Goal: Task Accomplishment & Management: Use online tool/utility

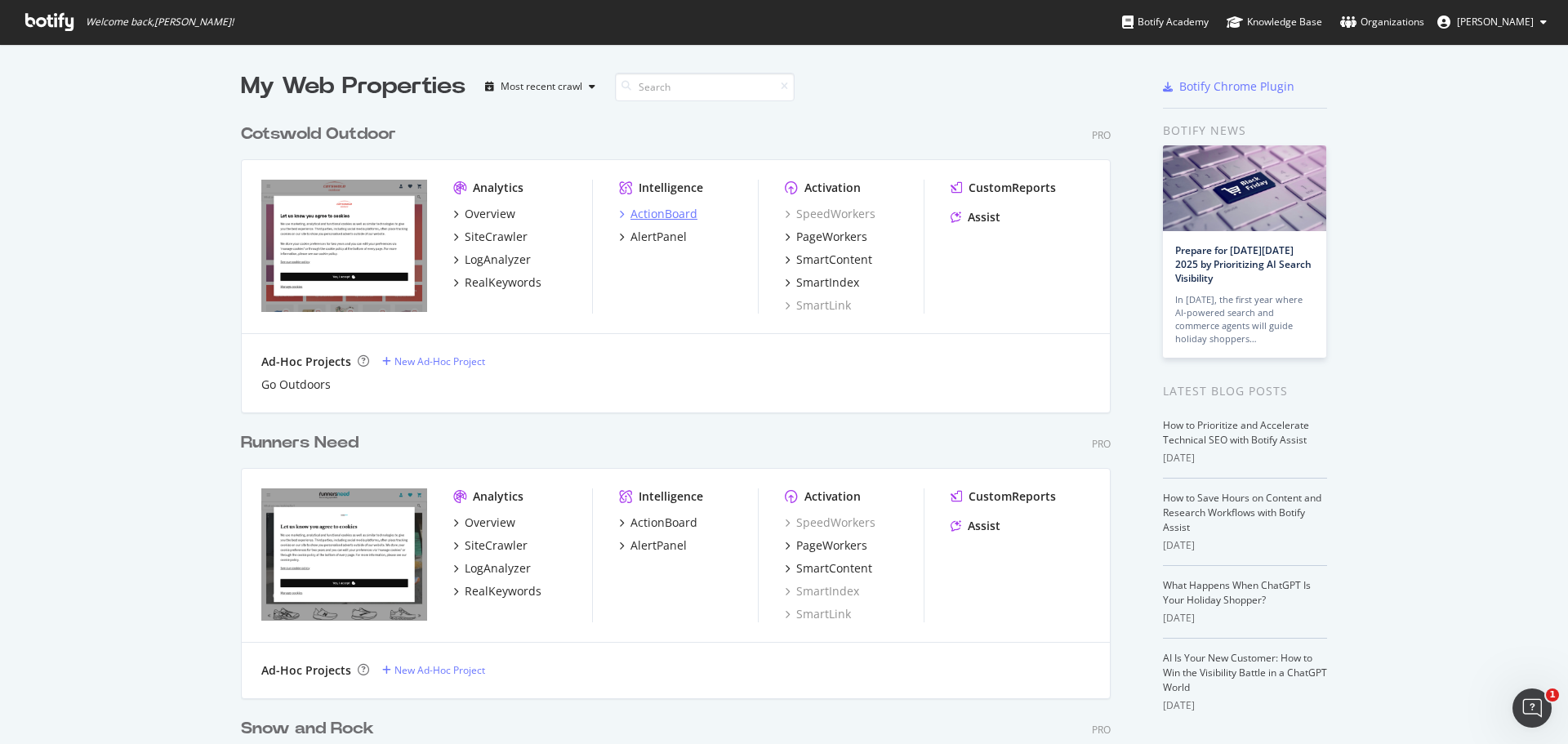
click at [652, 209] on div "ActionBoard" at bounding box center [664, 214] width 67 height 16
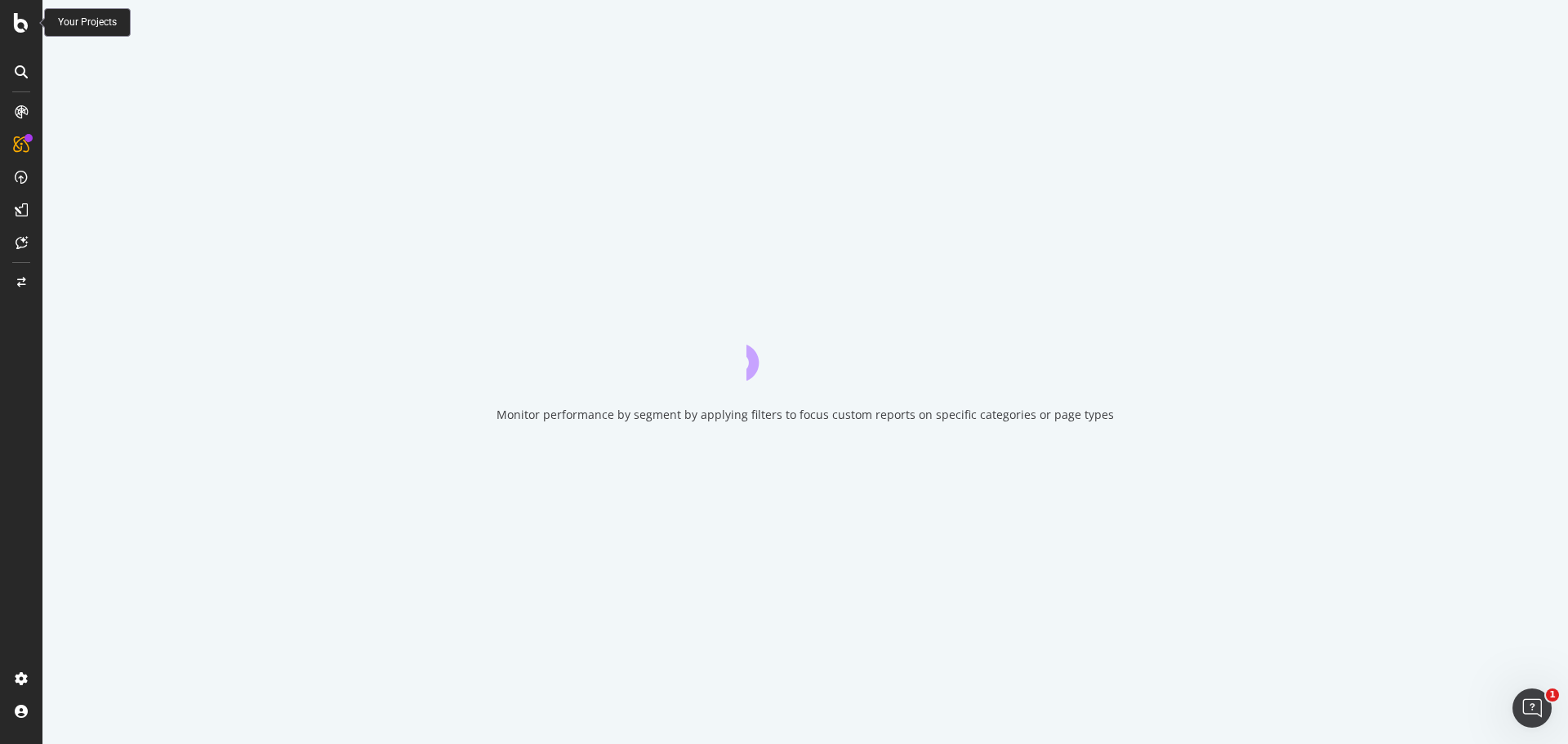
click at [19, 30] on icon at bounding box center [22, 23] width 15 height 19
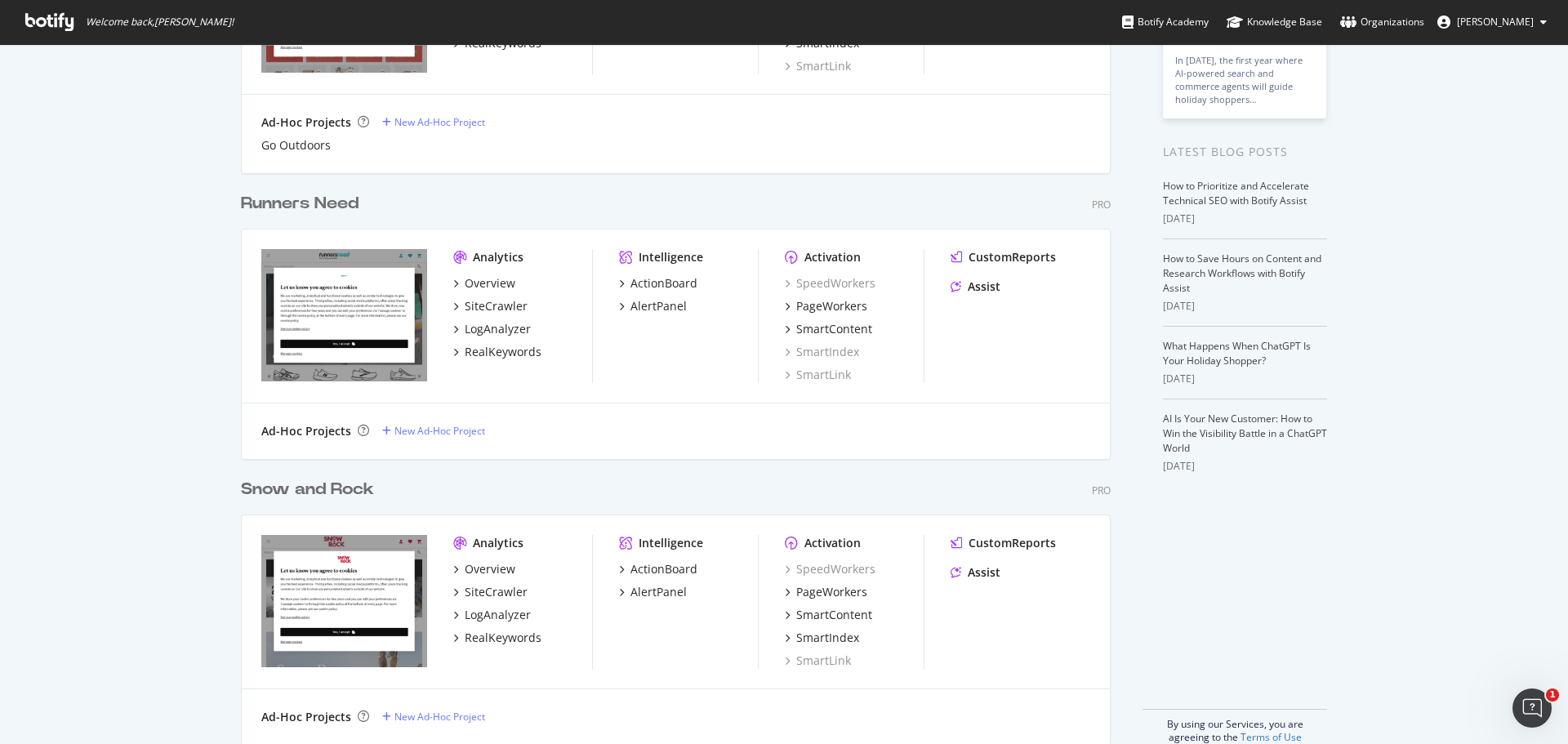
scroll to position [266, 0]
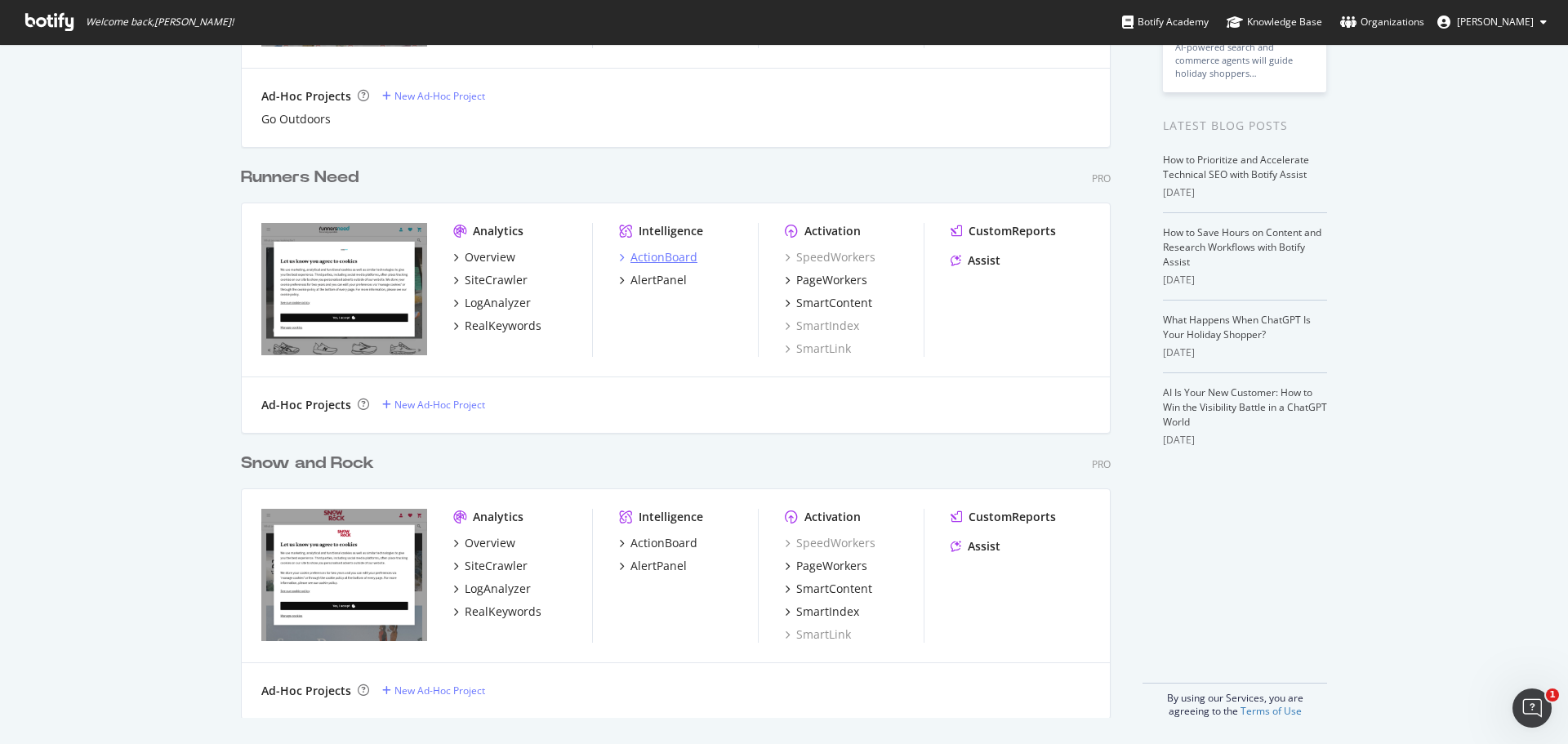
click at [660, 261] on div "ActionBoard" at bounding box center [664, 256] width 67 height 16
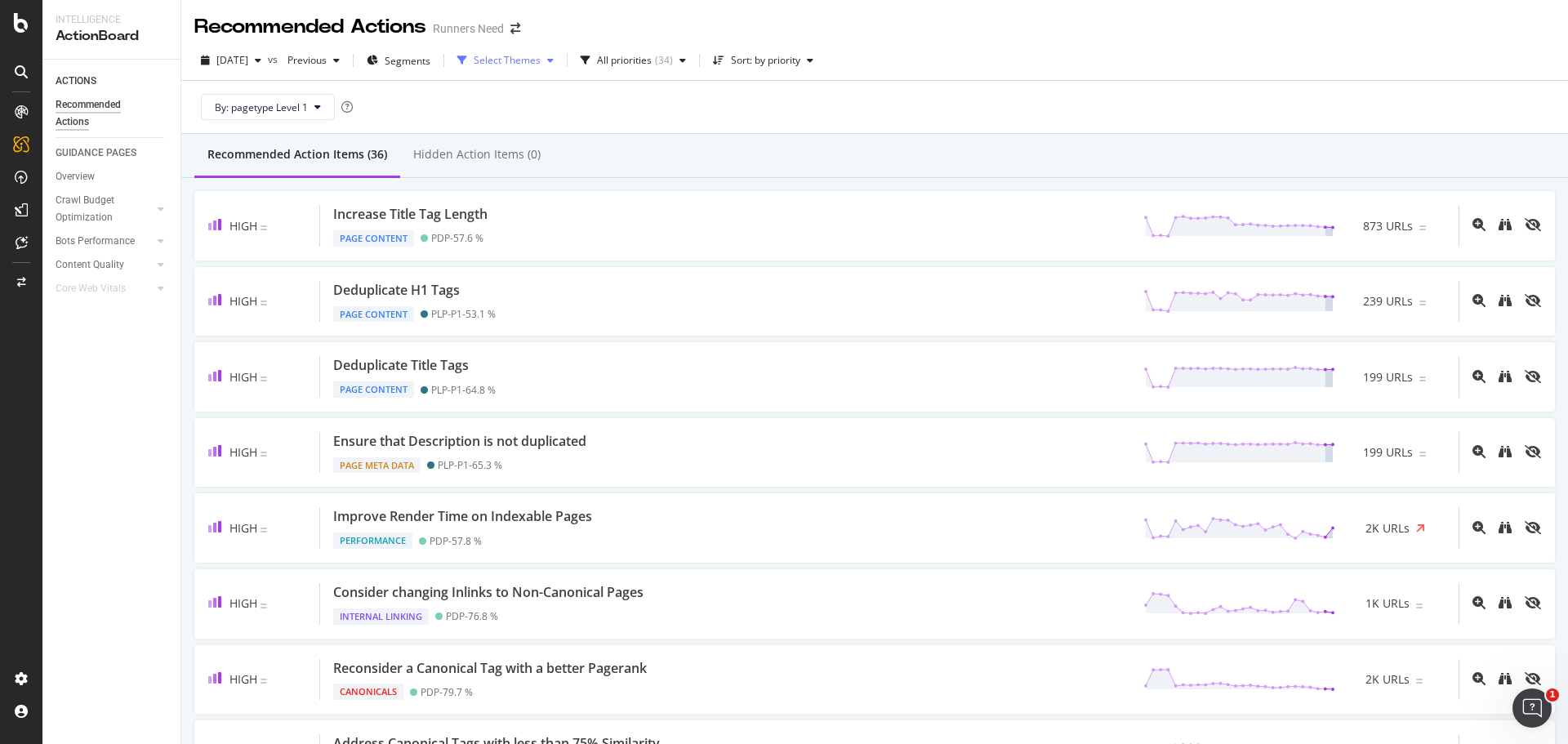
click at [561, 52] on div "Select Themes" at bounding box center [505, 60] width 110 height 24
click at [575, 146] on div "Internal Linking" at bounding box center [551, 148] width 70 height 14
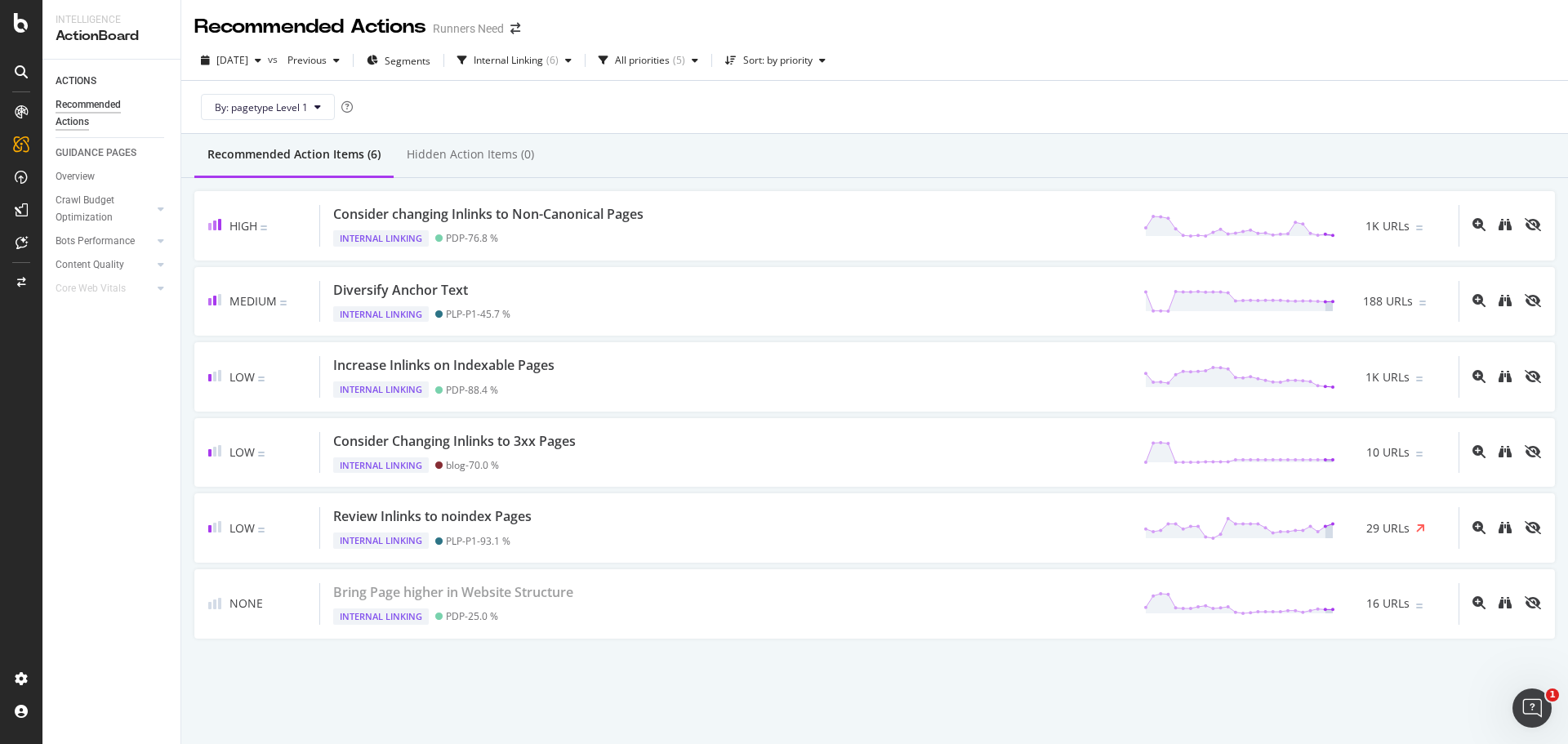
click at [964, 117] on div "By: pagetype Level 1" at bounding box center [875, 106] width 1361 height 52
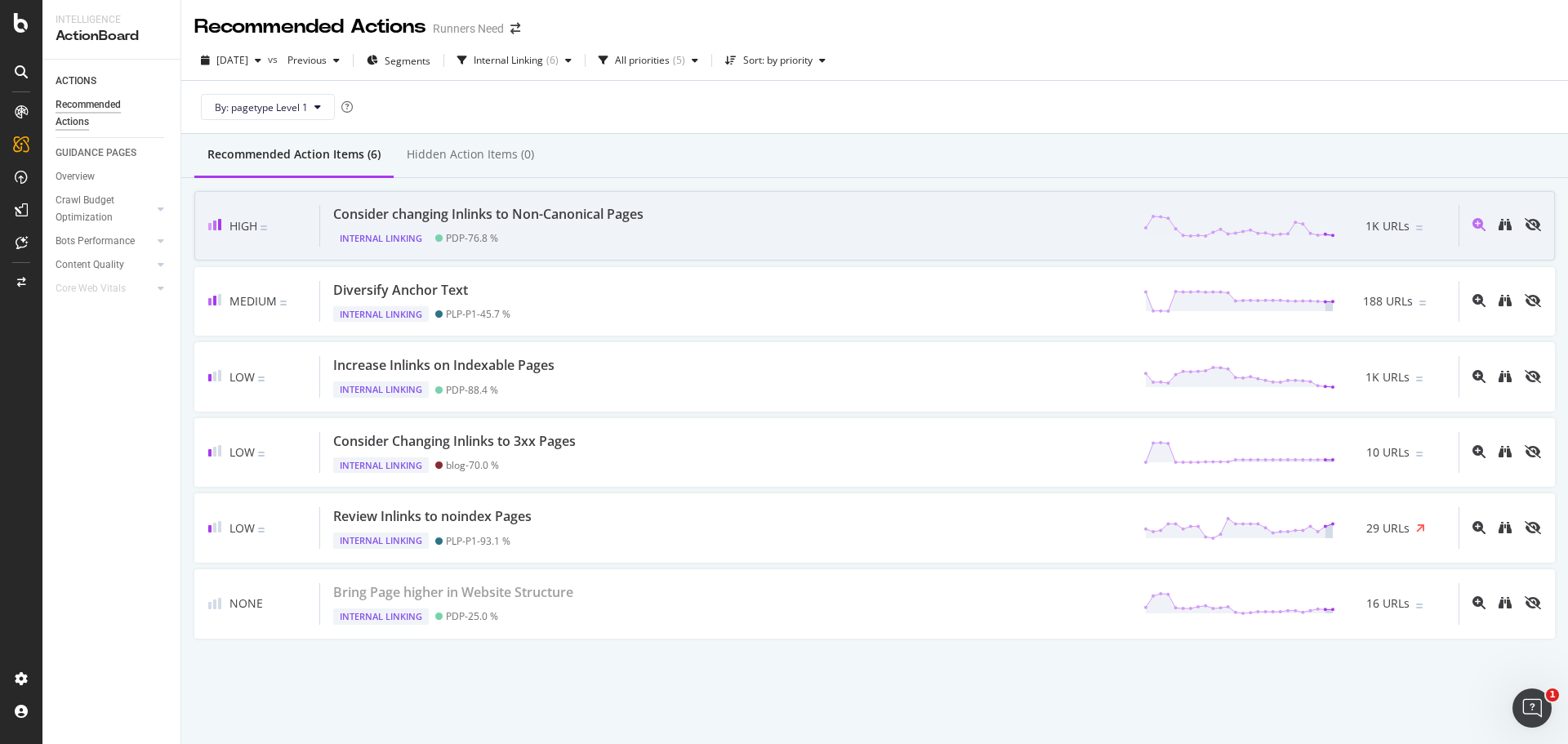
click at [599, 209] on div "Consider changing Inlinks to Non-Canonical Pages" at bounding box center [489, 214] width 310 height 18
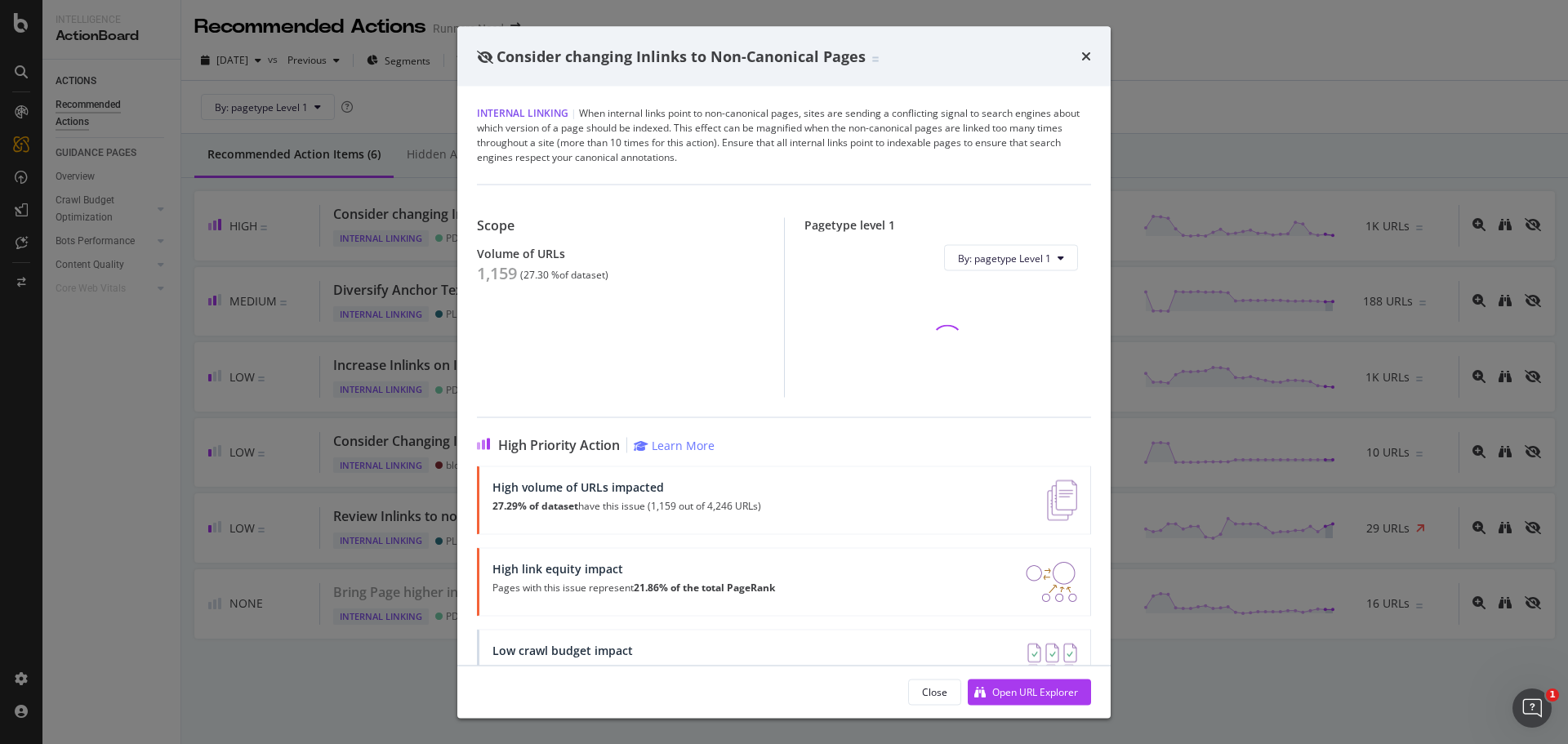
click at [494, 278] on div "1,159" at bounding box center [497, 273] width 40 height 19
copy div "1,159"
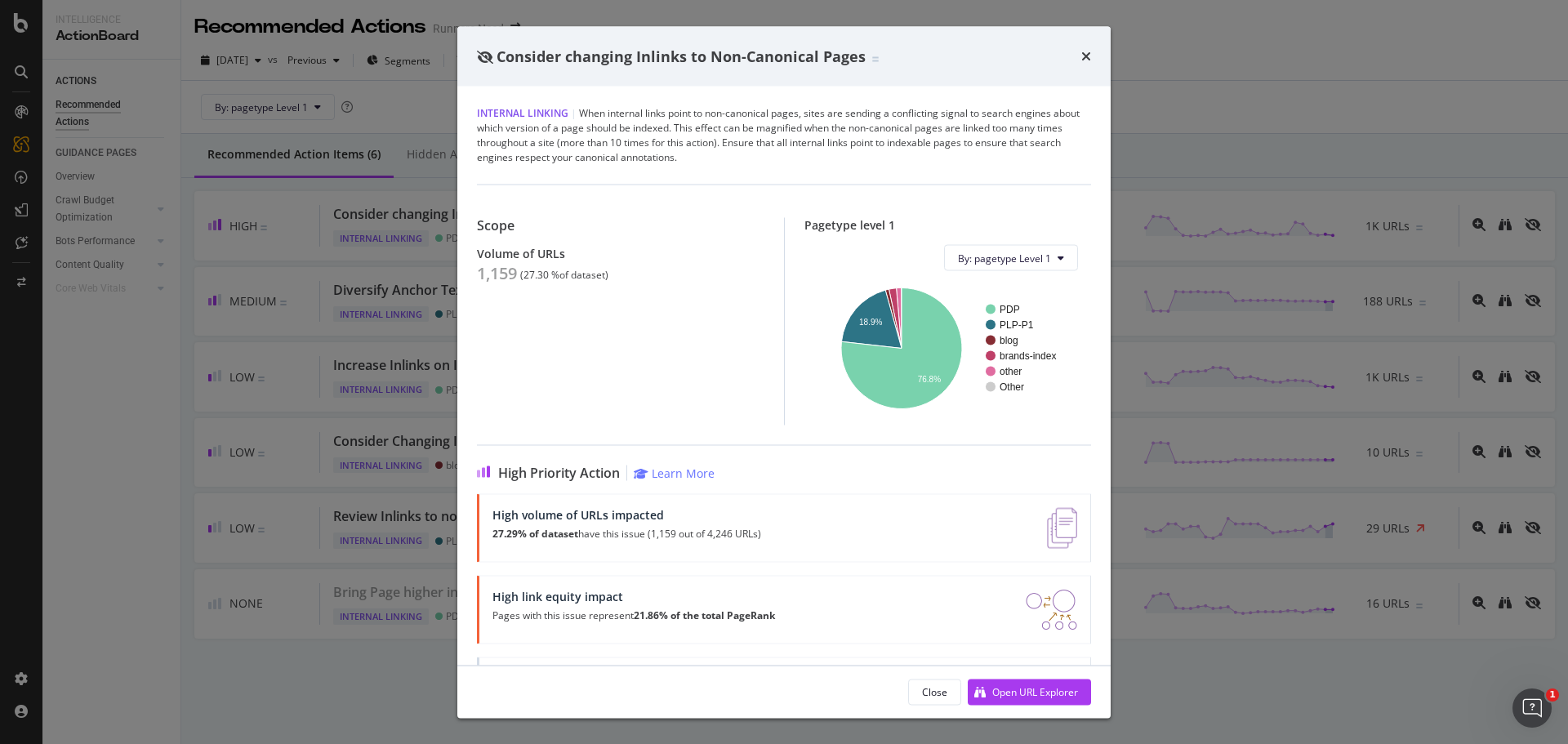
click at [270, 479] on div "Consider changing Inlinks to Non-Canonical Pages Internal Linking | When intern…" at bounding box center [784, 372] width 1568 height 744
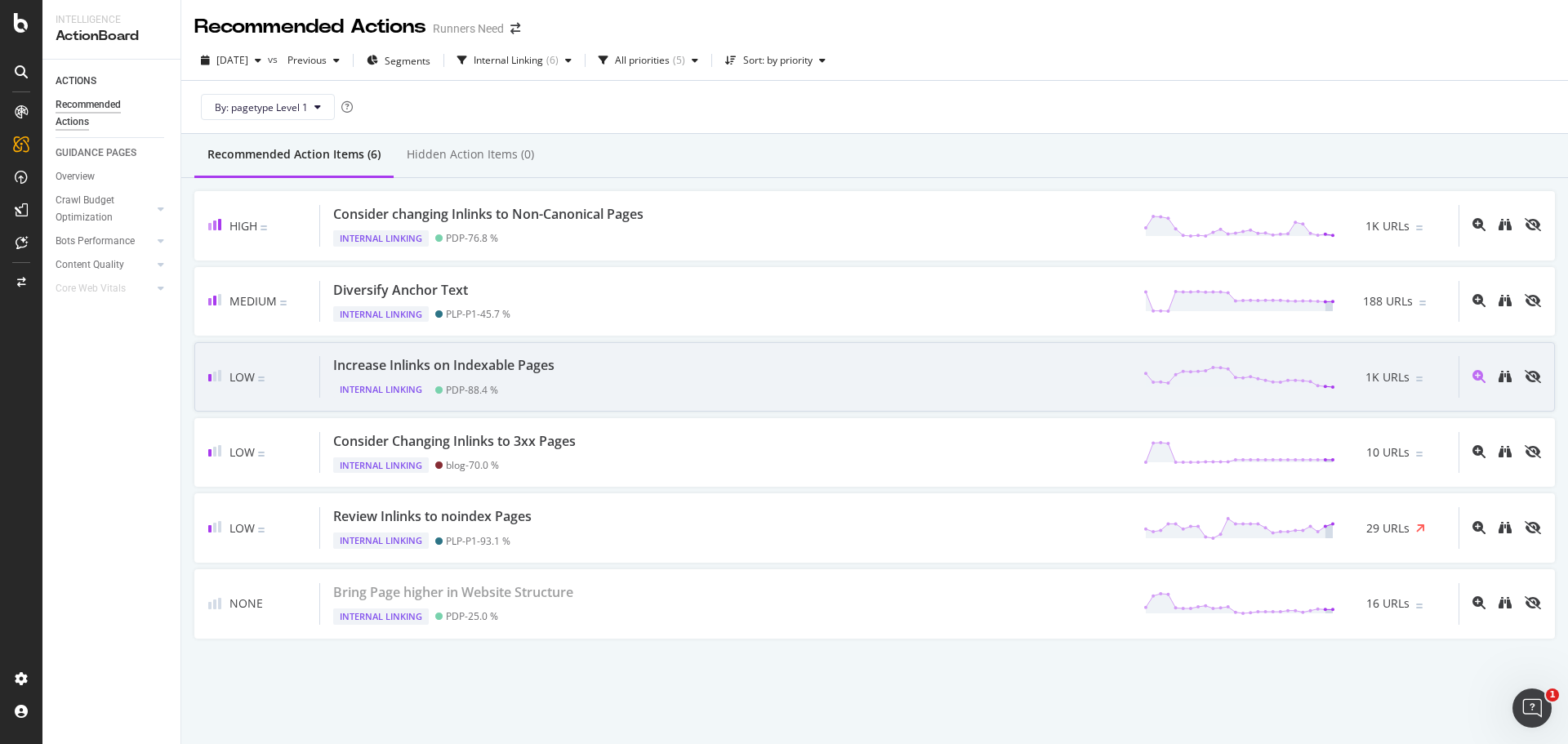
click at [577, 388] on div "Increase Inlinks on Indexable Pages Internal Linking PDP - 88.4 % 1K URLs" at bounding box center [889, 377] width 1139 height 42
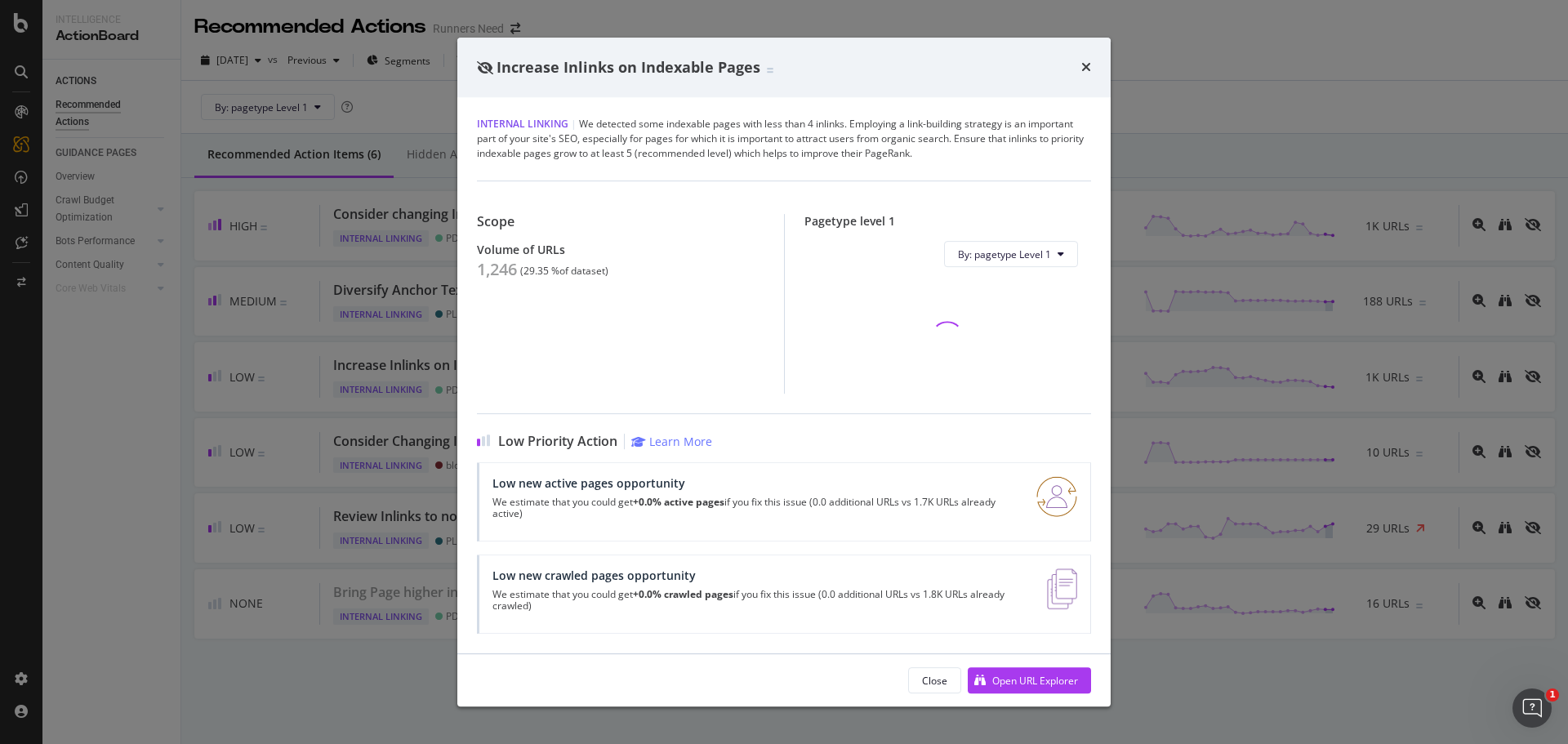
click at [488, 265] on div "1,246" at bounding box center [497, 269] width 40 height 19
copy div "1,246"
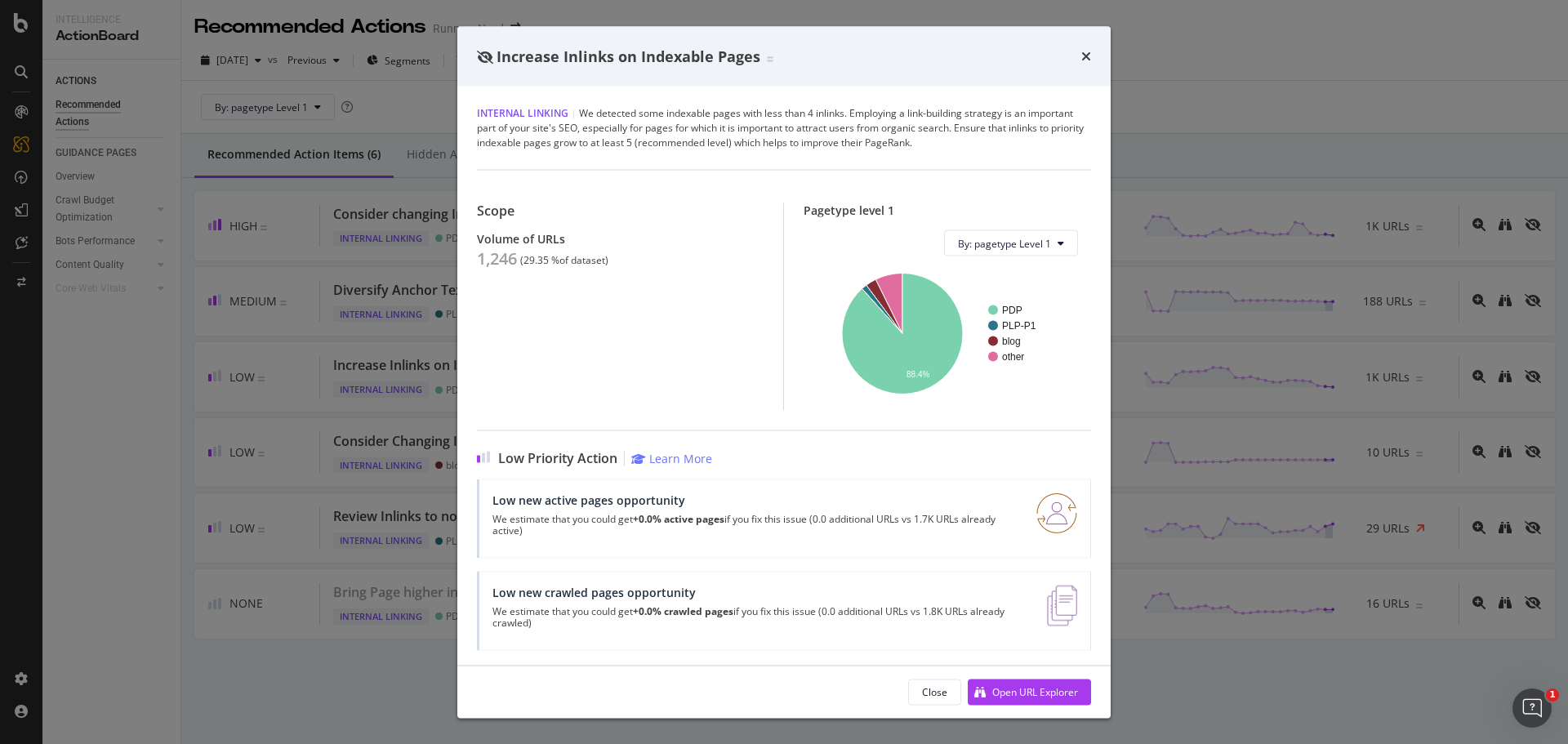
click at [307, 132] on div "Increase Inlinks on Indexable Pages Internal Linking | We detected some indexab…" at bounding box center [784, 372] width 1568 height 744
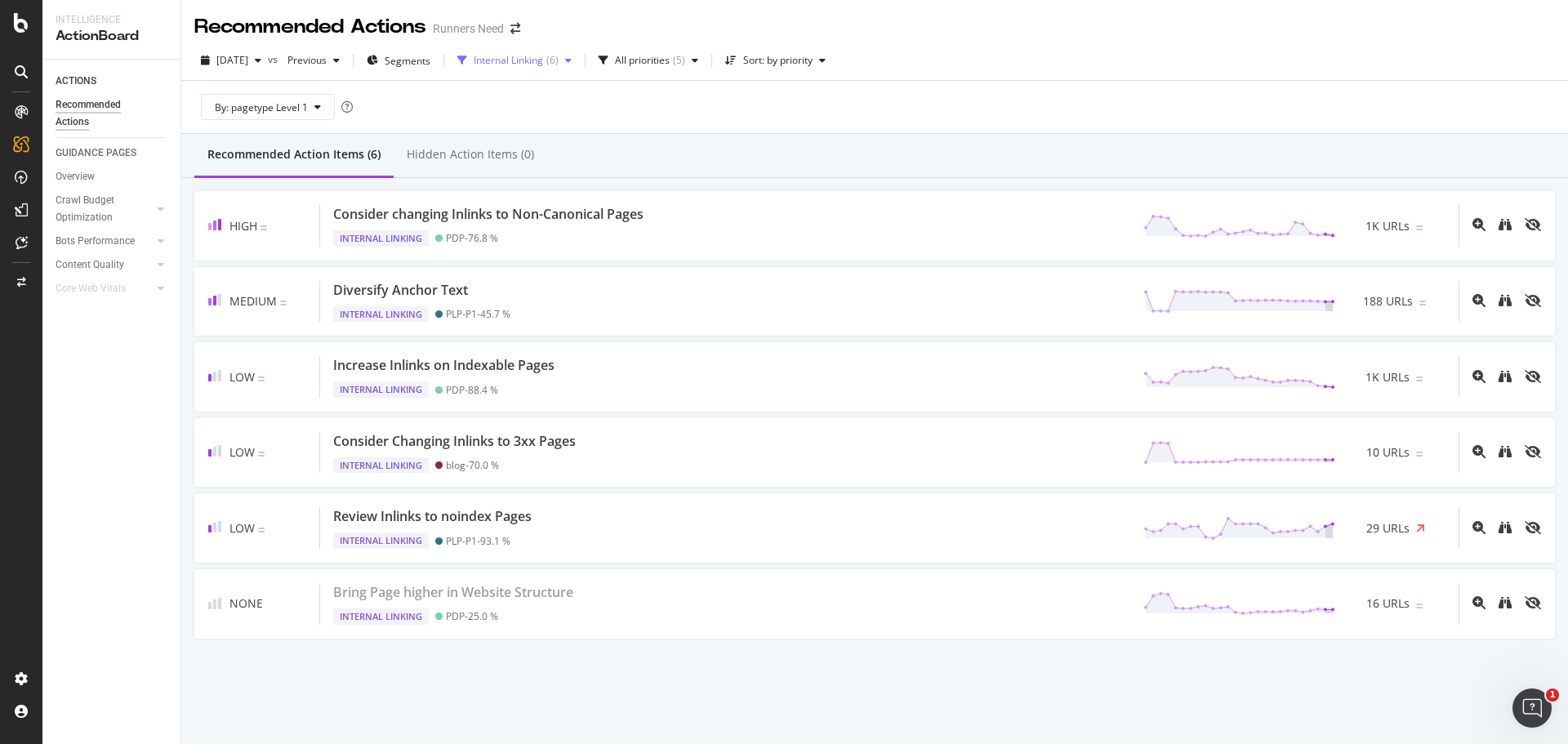
click at [513, 55] on div "Internal Linking" at bounding box center [508, 60] width 70 height 10
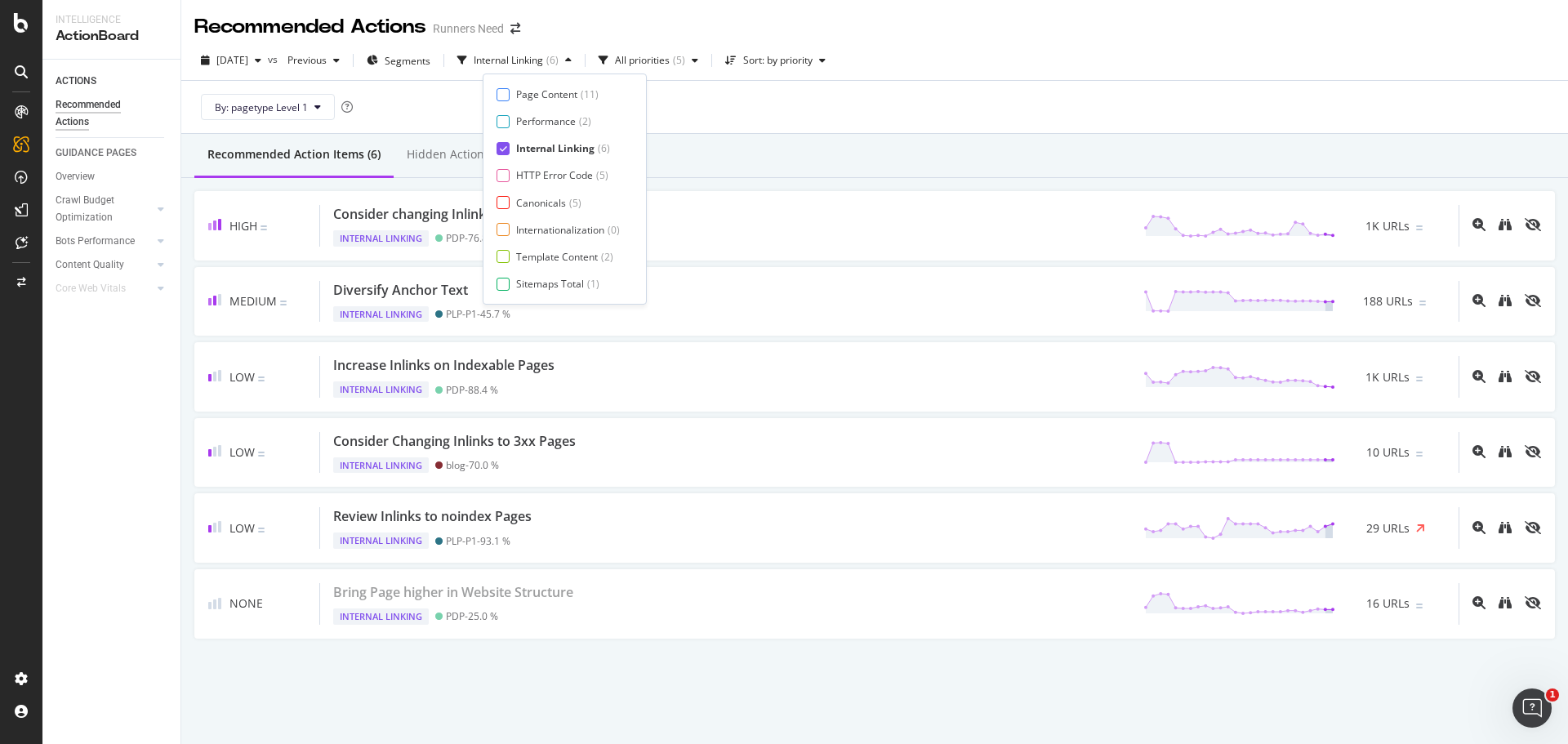
click at [557, 80] on div "Page Content ( 11 ) Performance ( 2 ) Internal Linking ( 6 ) HTTP Error Code ( …" at bounding box center [565, 189] width 164 height 231
click at [562, 87] on div "Page Content" at bounding box center [546, 94] width 61 height 14
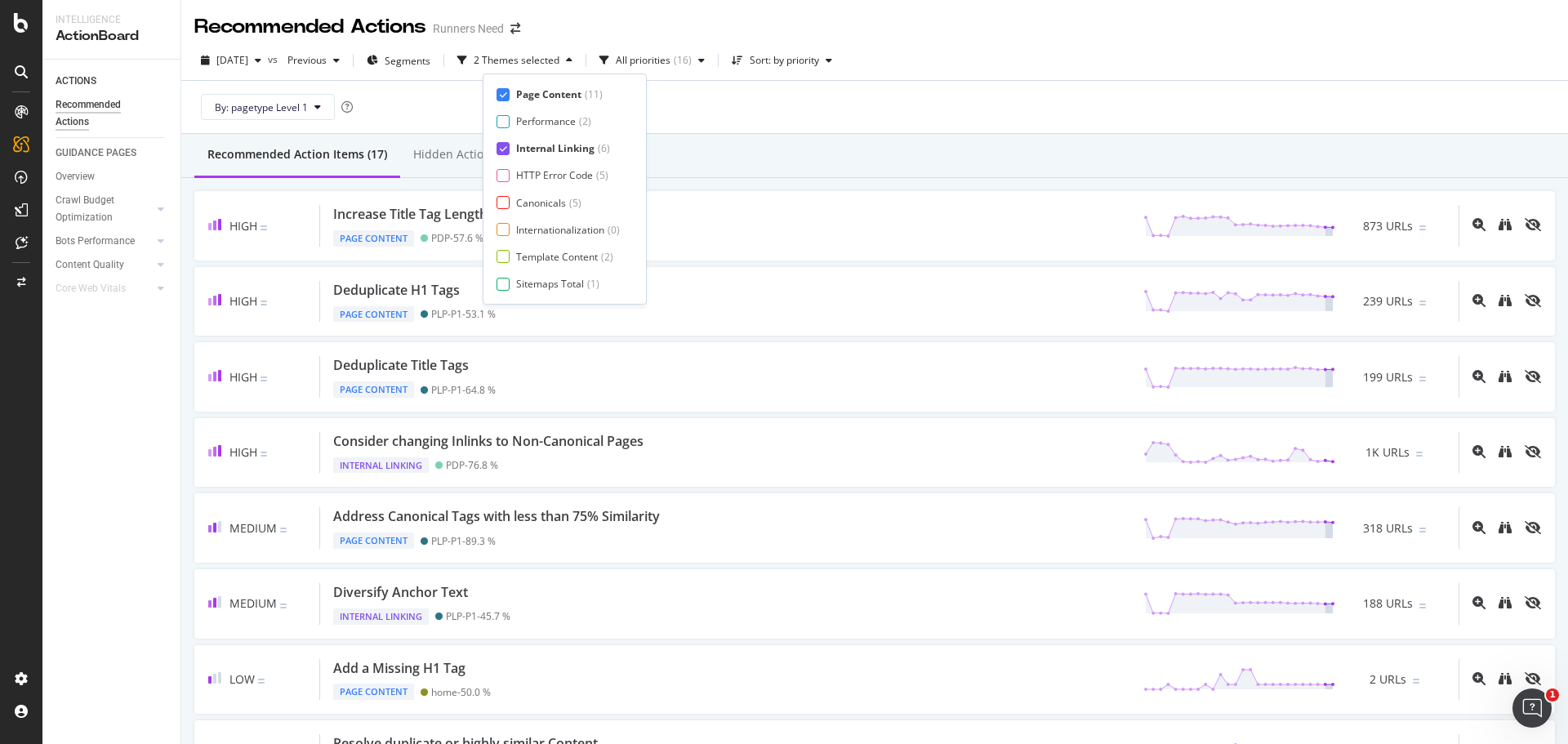
click at [551, 134] on div "Page Content ( 11 ) Performance ( 2 ) Internal Linking ( 6 ) HTTP Error Code ( …" at bounding box center [565, 189] width 137 height 204
click at [561, 146] on div "Internal Linking" at bounding box center [556, 148] width 79 height 14
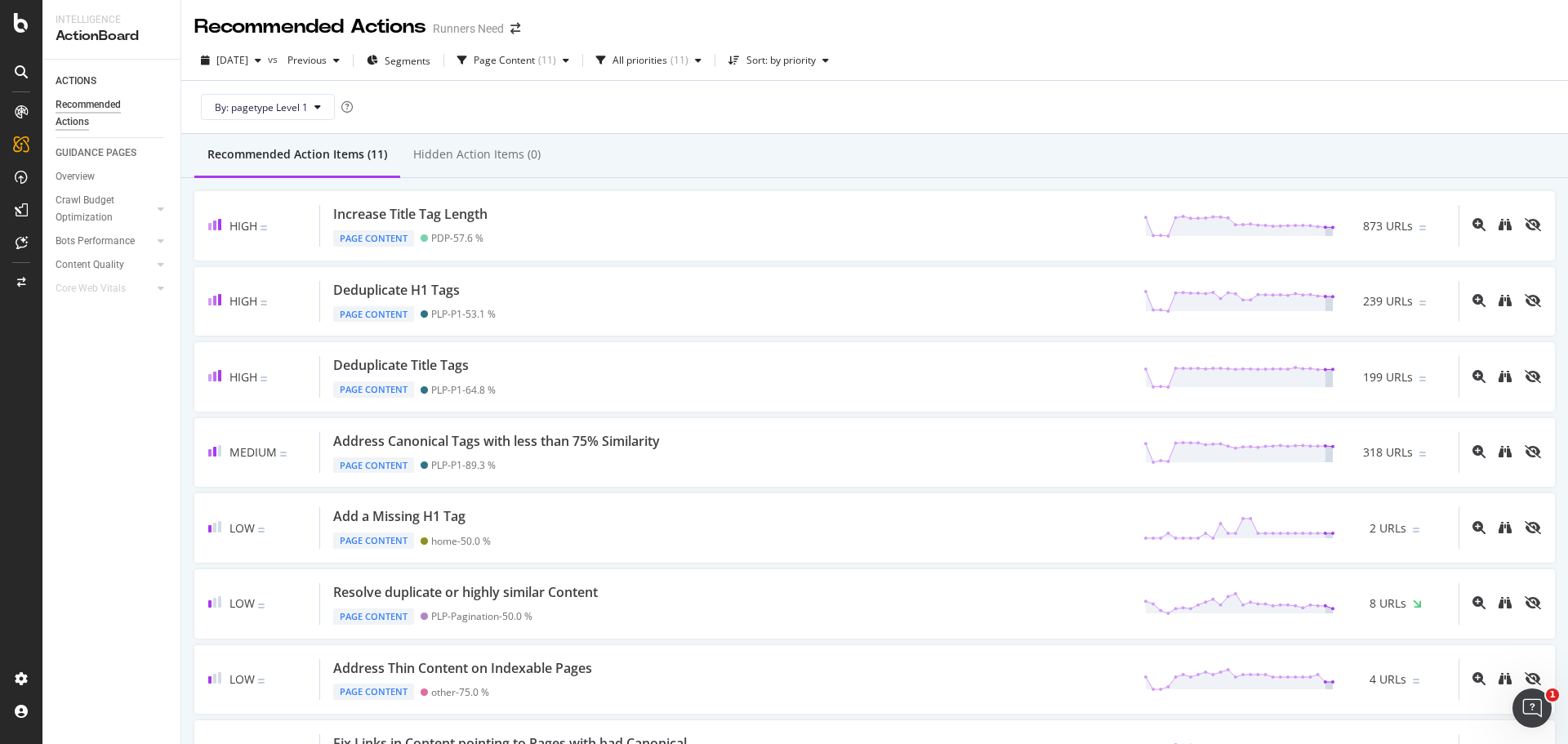
click at [758, 154] on div "Recommended Action Items (11) Hidden Action Items (0)" at bounding box center [874, 156] width 1387 height 44
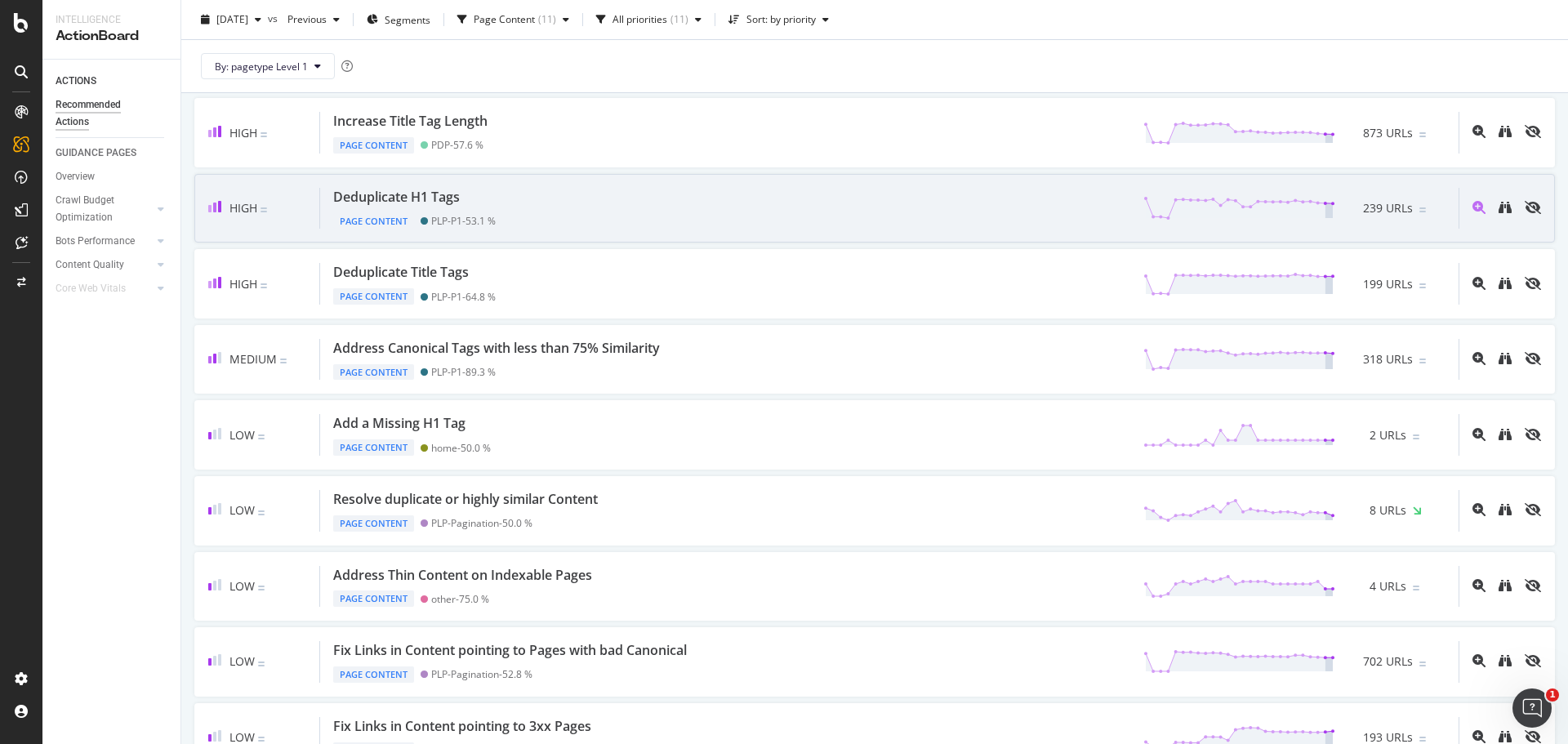
scroll to position [93, 0]
click at [474, 307] on div "High Deduplicate Title Tags Page Content PLP-P1 - 64.8 % 199 URLs" at bounding box center [875, 283] width 1361 height 70
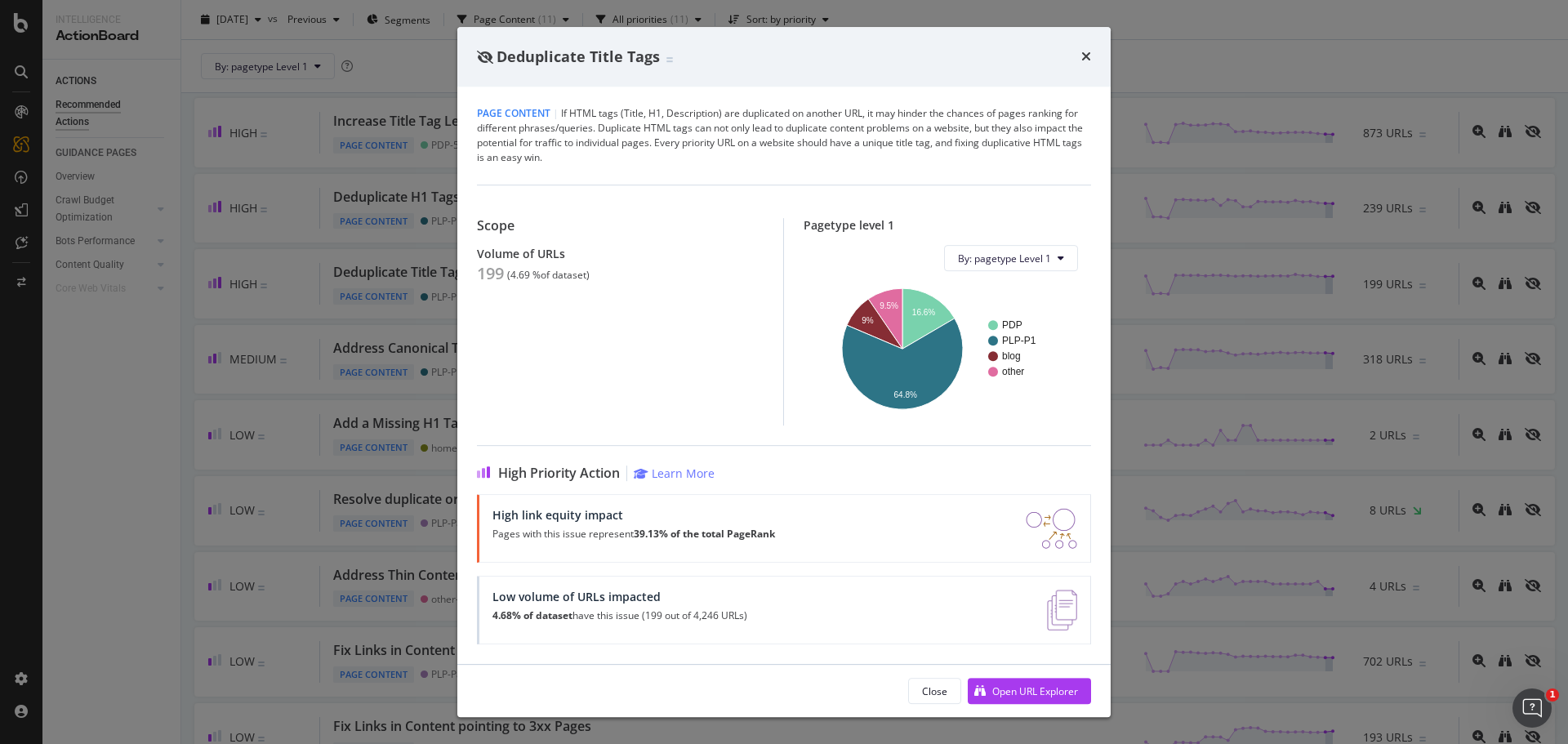
click at [370, 257] on div "Deduplicate Title Tags Page Content | If HTML tags (Title, H1, Description) are…" at bounding box center [784, 372] width 1568 height 744
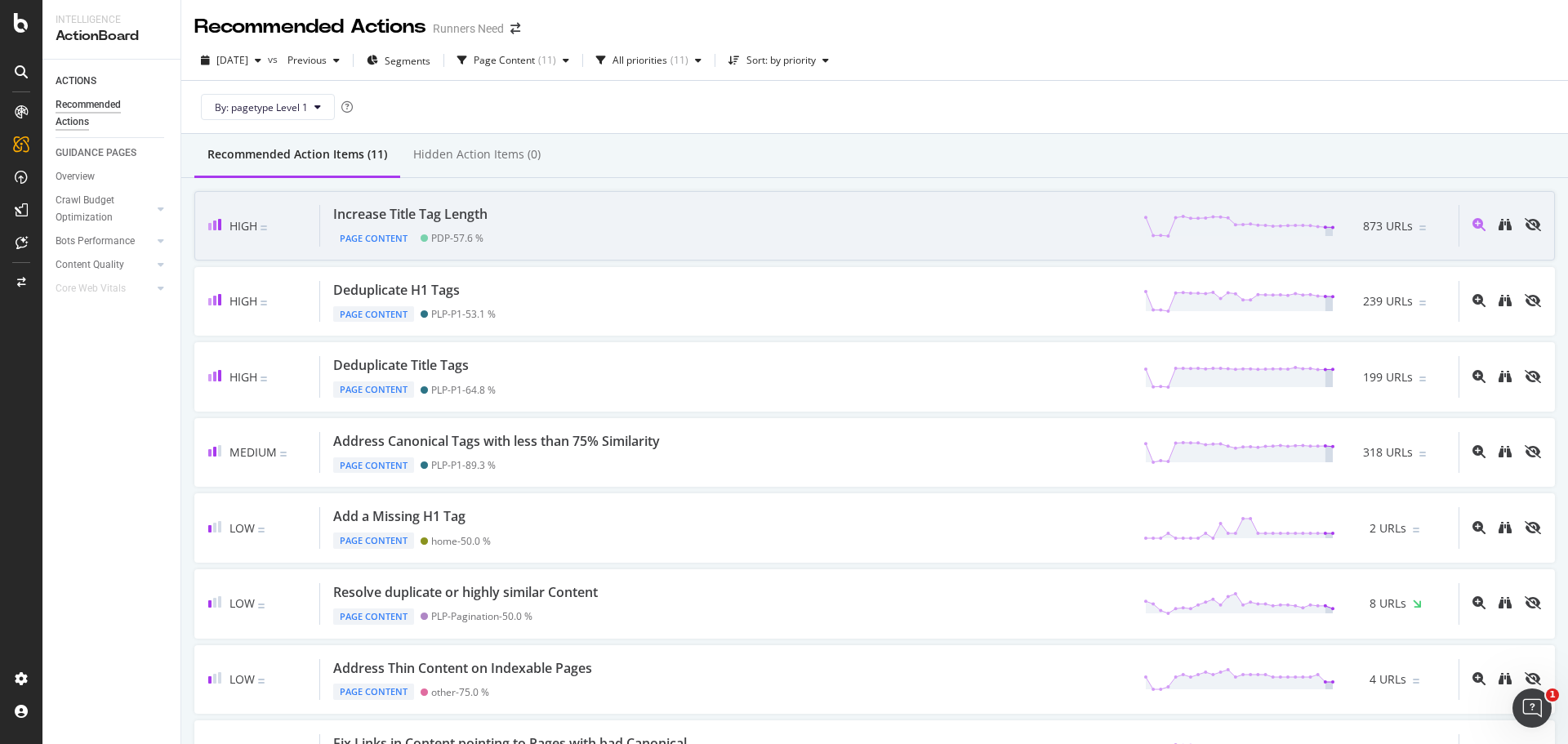
click at [500, 223] on div "Increase Title Tag Length Page Content PDP - 57.6 % 873 URLs" at bounding box center [889, 226] width 1139 height 42
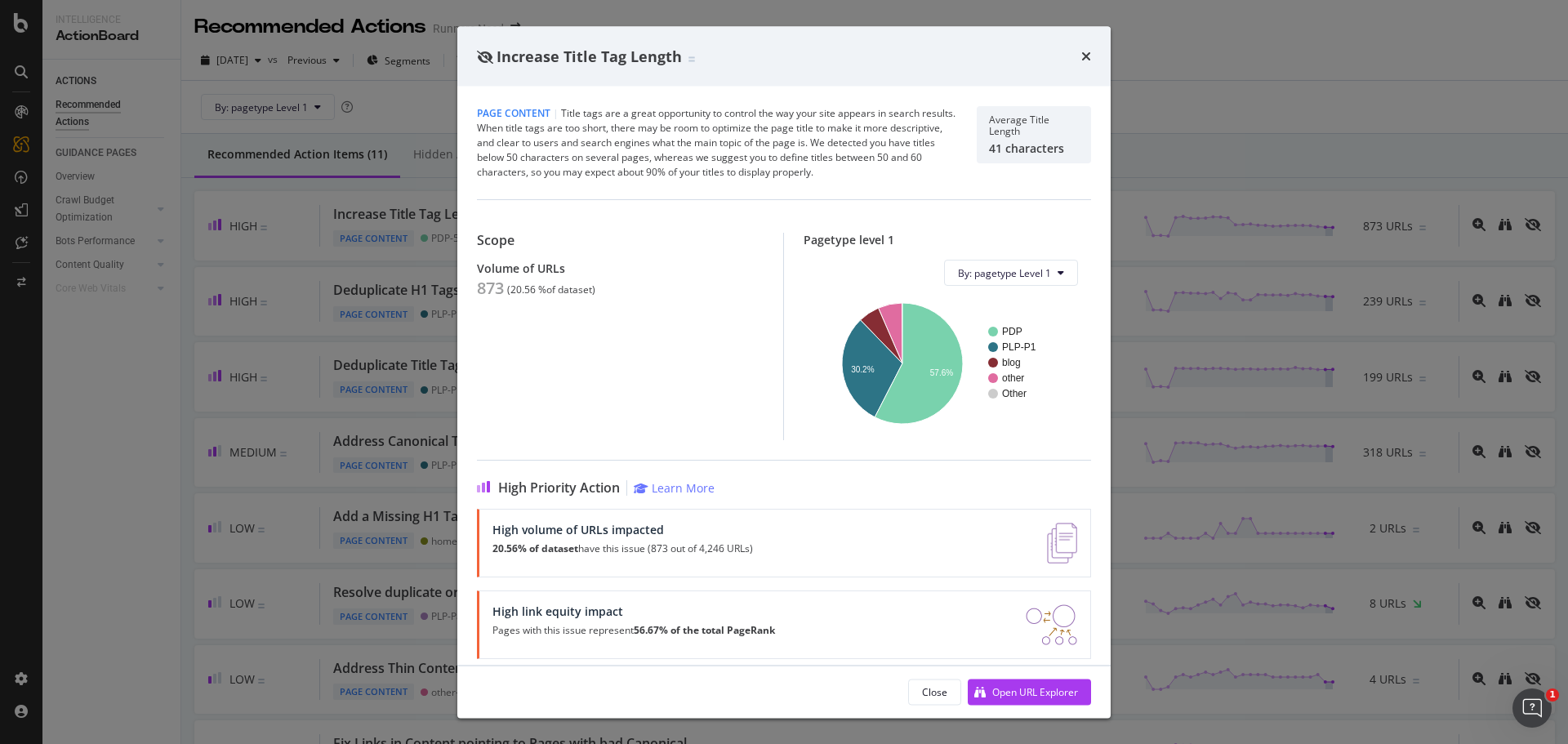
click at [333, 230] on div "Increase Title Tag Length Page Content | Title tags are a great opportunity to …" at bounding box center [784, 372] width 1568 height 744
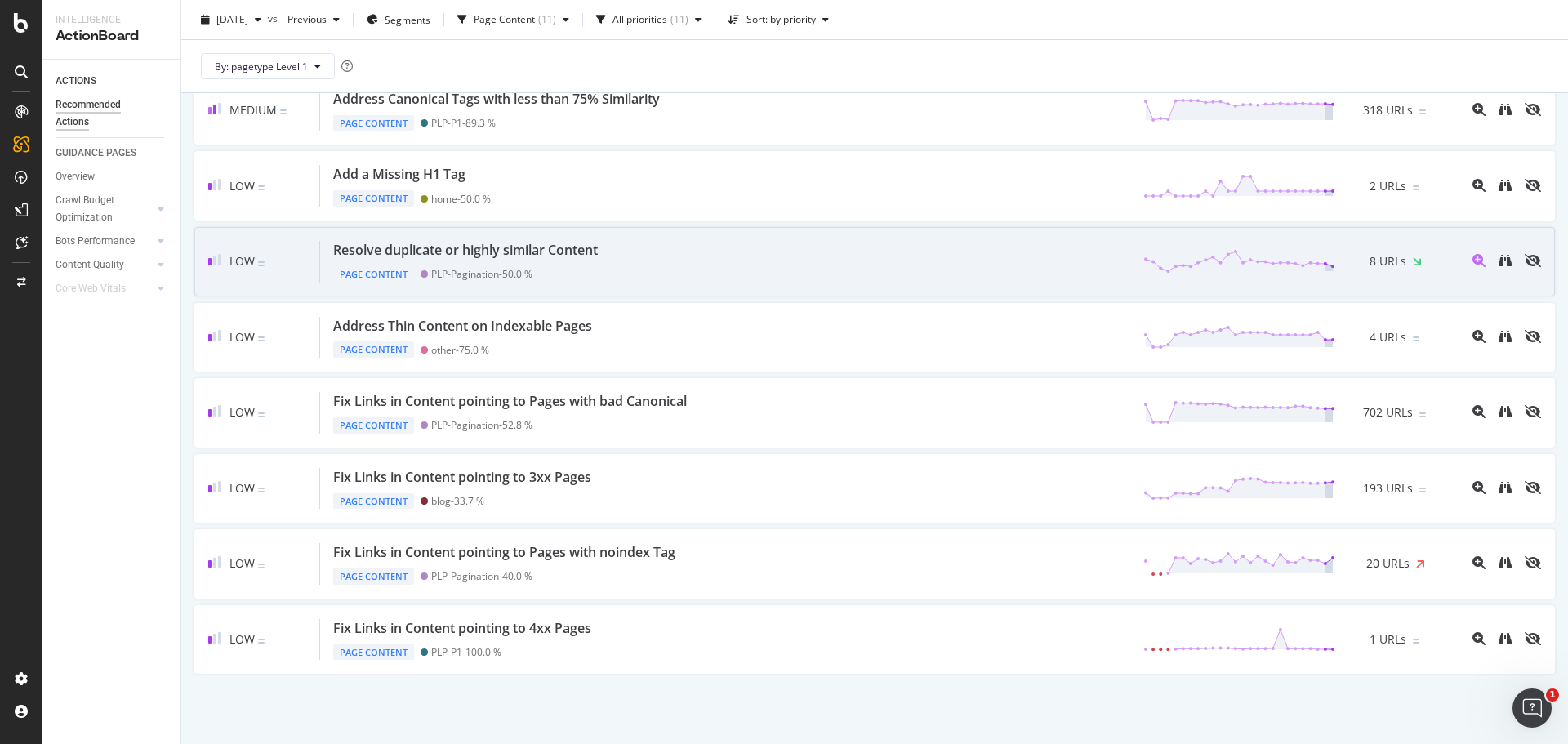
scroll to position [342, 0]
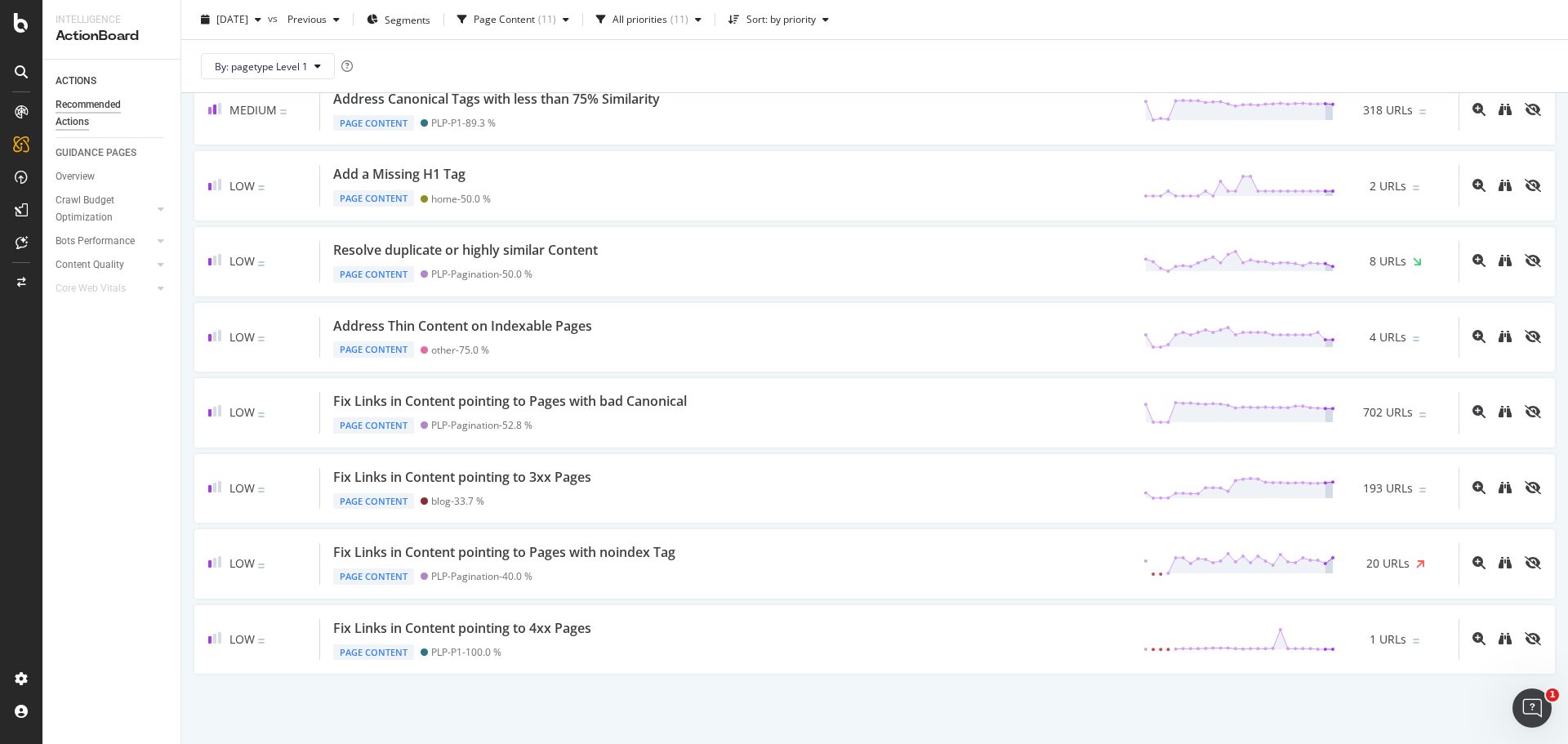
click at [560, 712] on div "Recommended Action Items (11) Hidden Action Items (0) High Increase Title Tag L…" at bounding box center [874, 267] width 1387 height 953
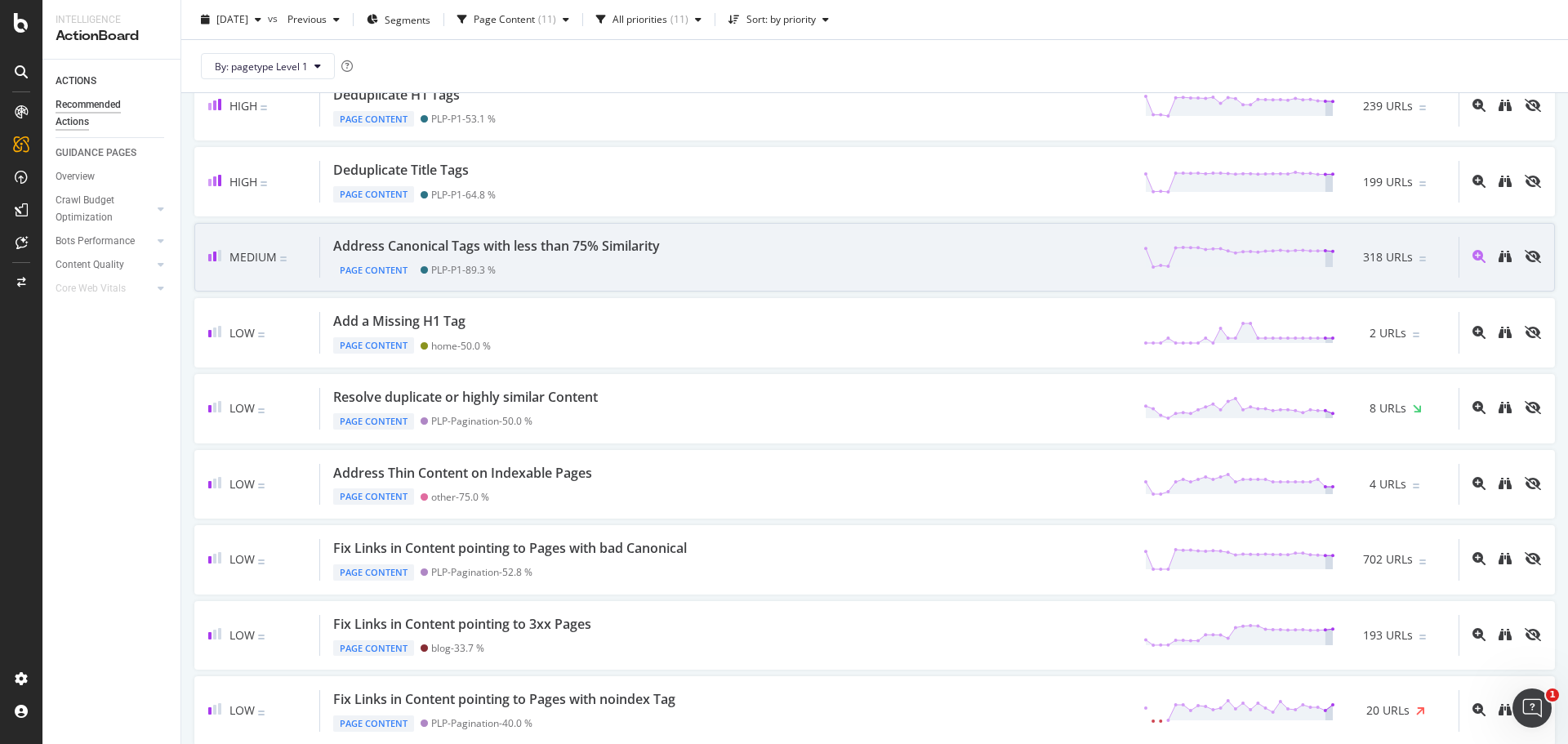
scroll to position [266, 0]
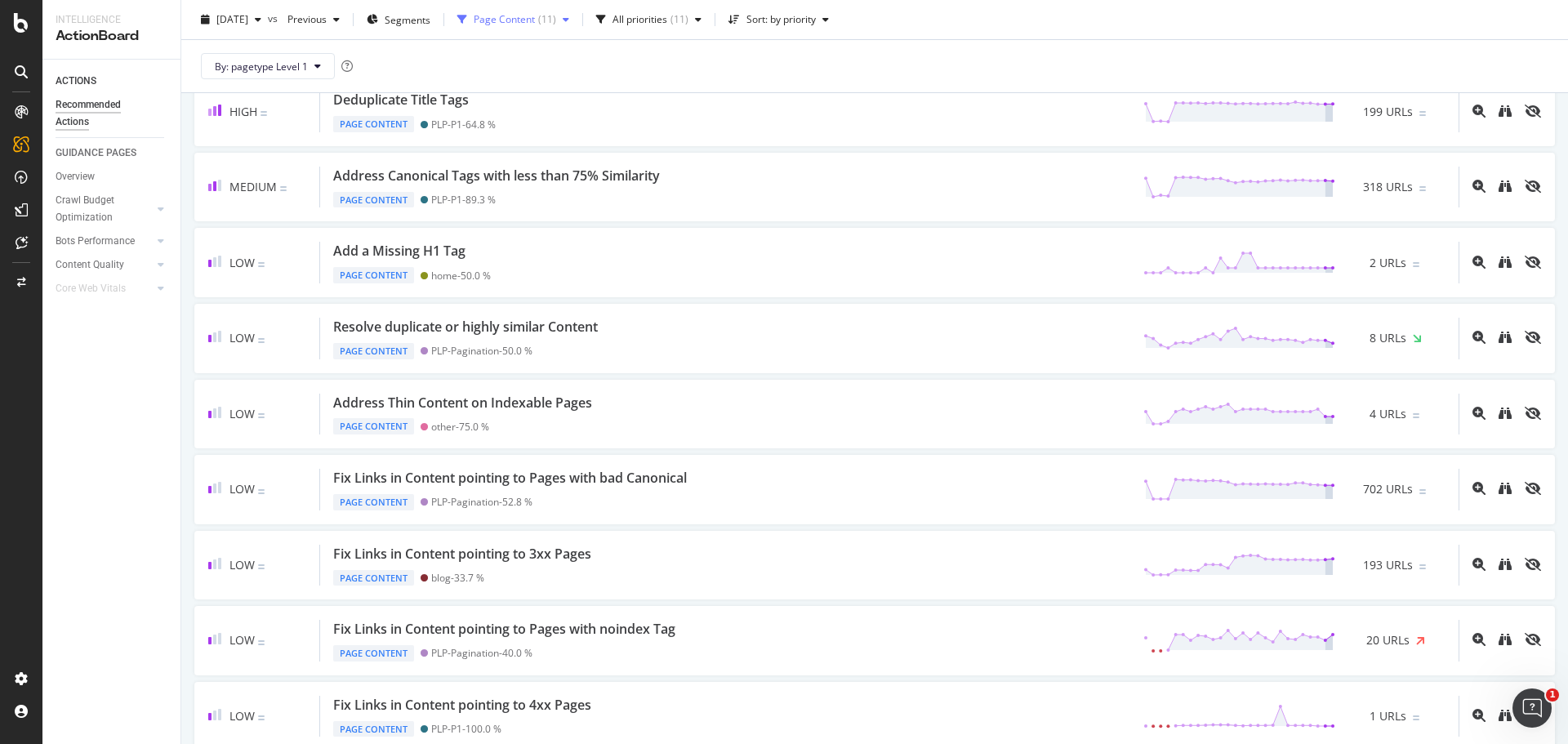
click at [535, 22] on div "Page Content" at bounding box center [504, 20] width 61 height 10
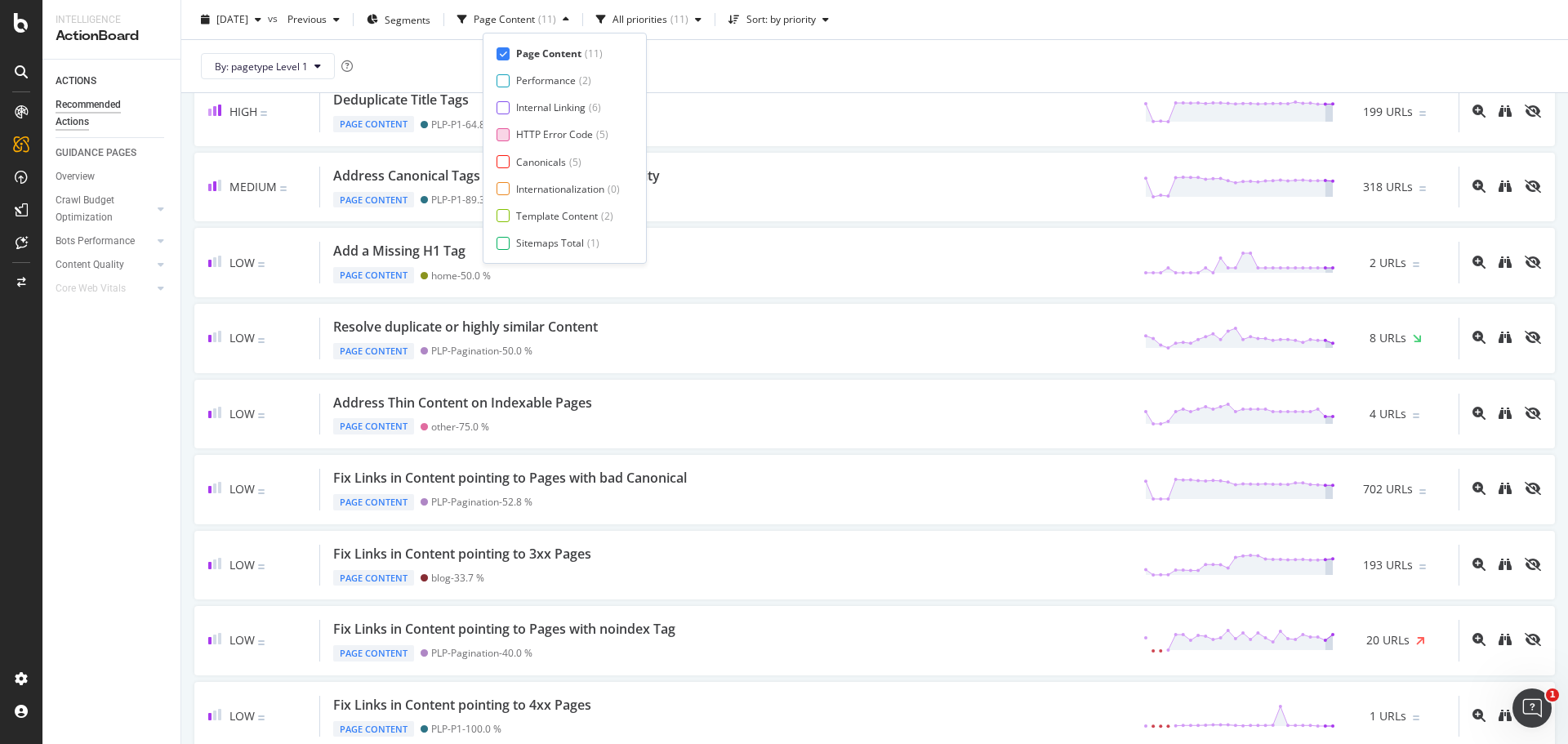
click at [551, 137] on div "HTTP Error Code" at bounding box center [555, 134] width 77 height 14
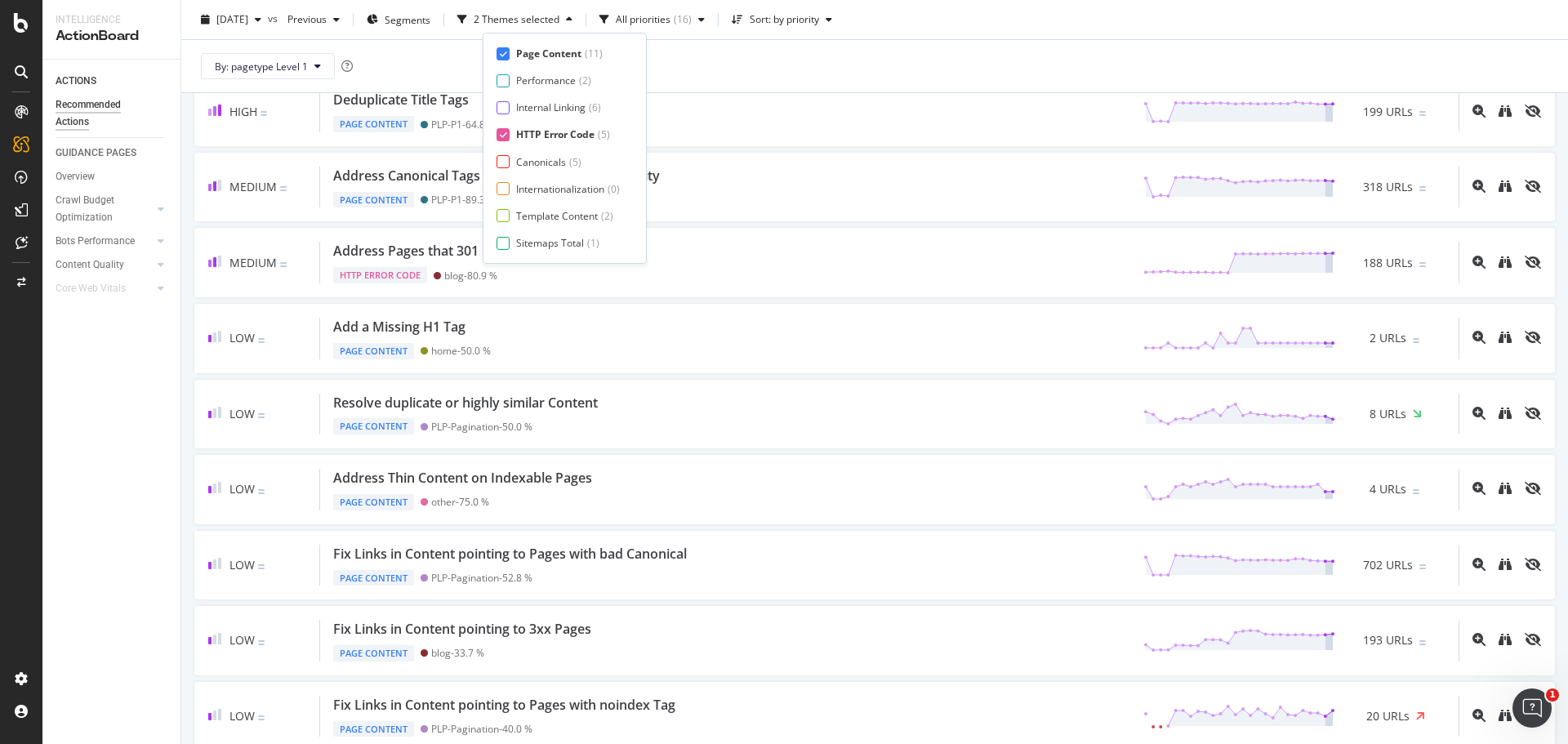
click at [552, 53] on div "Page Content" at bounding box center [549, 54] width 65 height 14
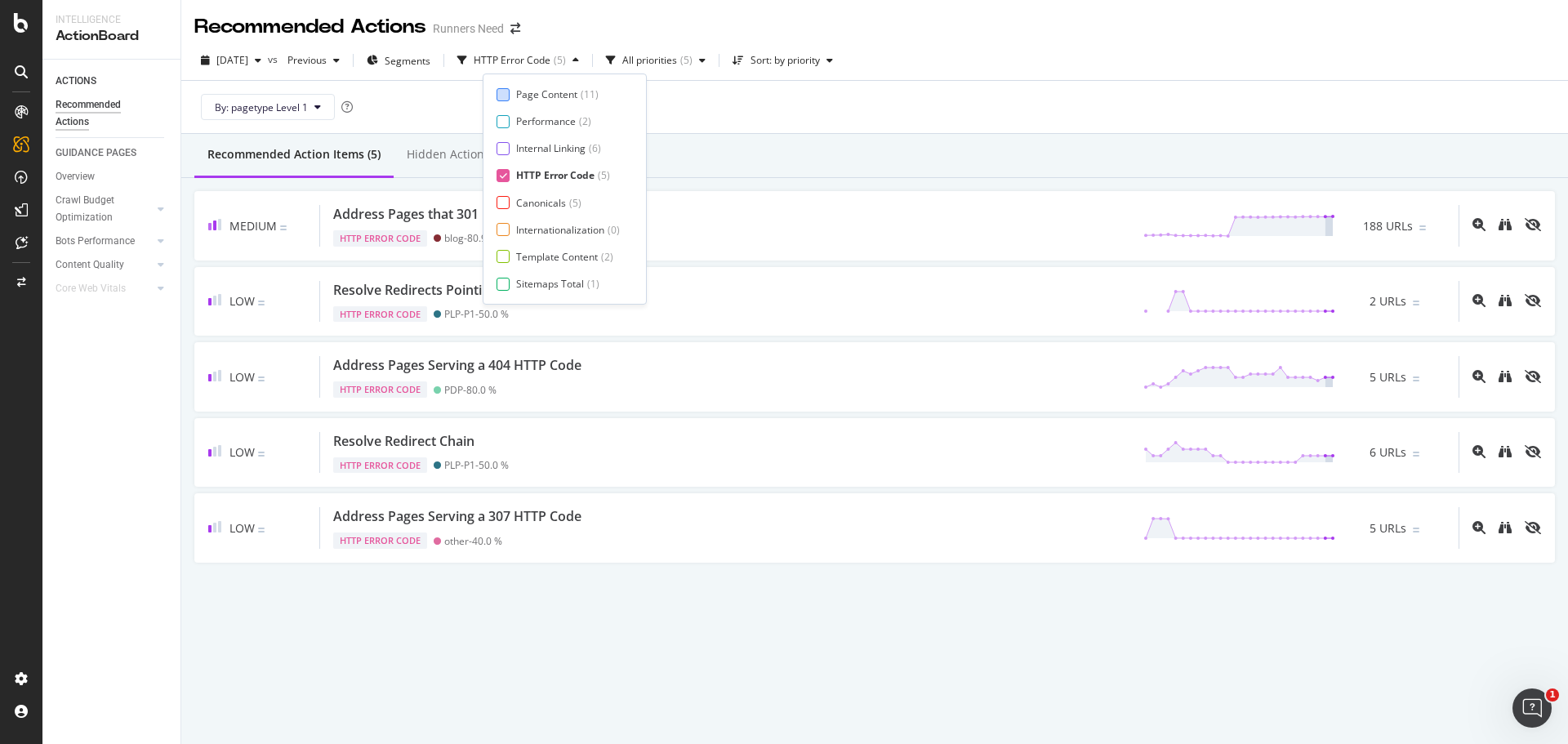
scroll to position [0, 0]
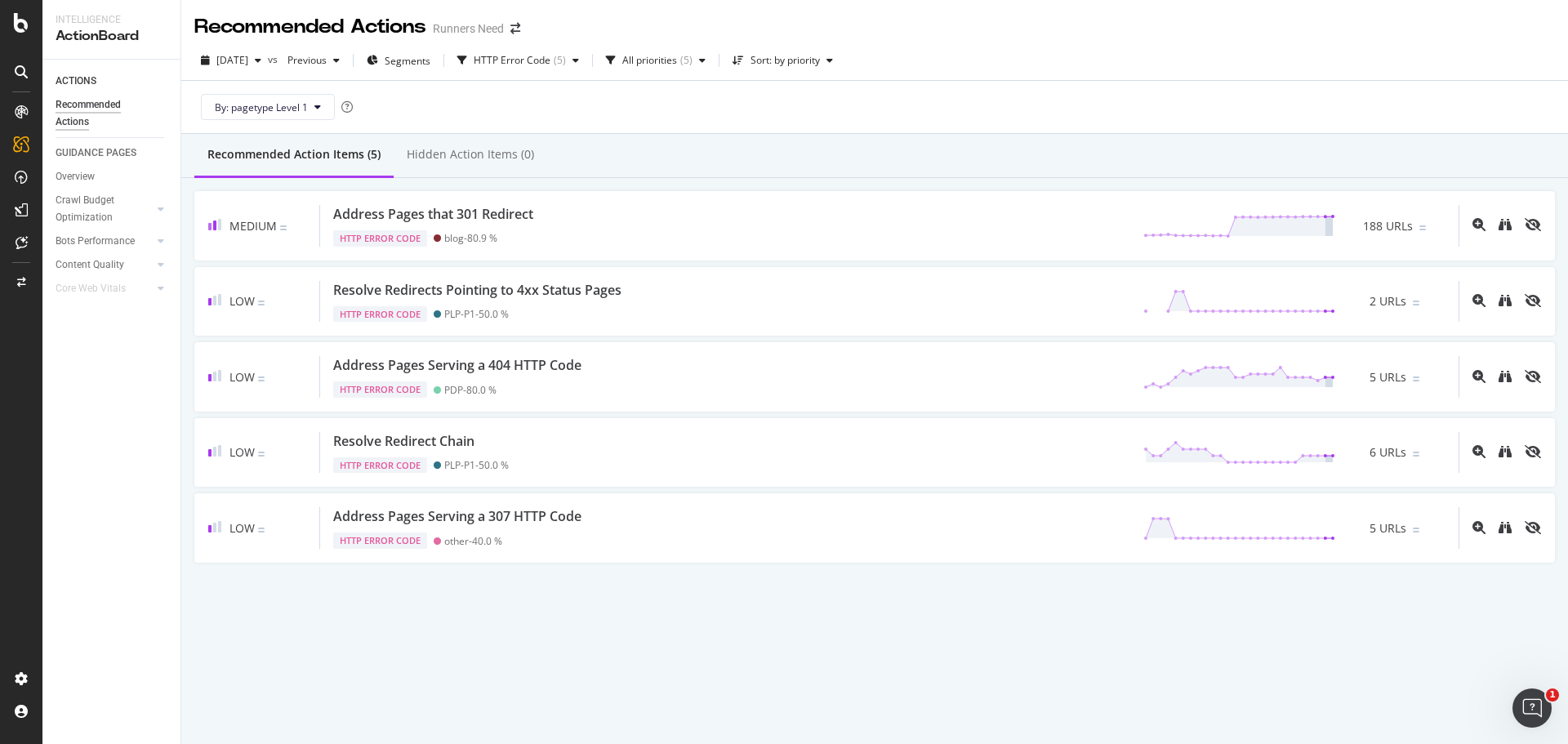
click at [752, 105] on div "By: pagetype Level 1" at bounding box center [875, 106] width 1361 height 52
click at [541, 49] on div "HTTP Error Code ( 5 )" at bounding box center [518, 60] width 135 height 24
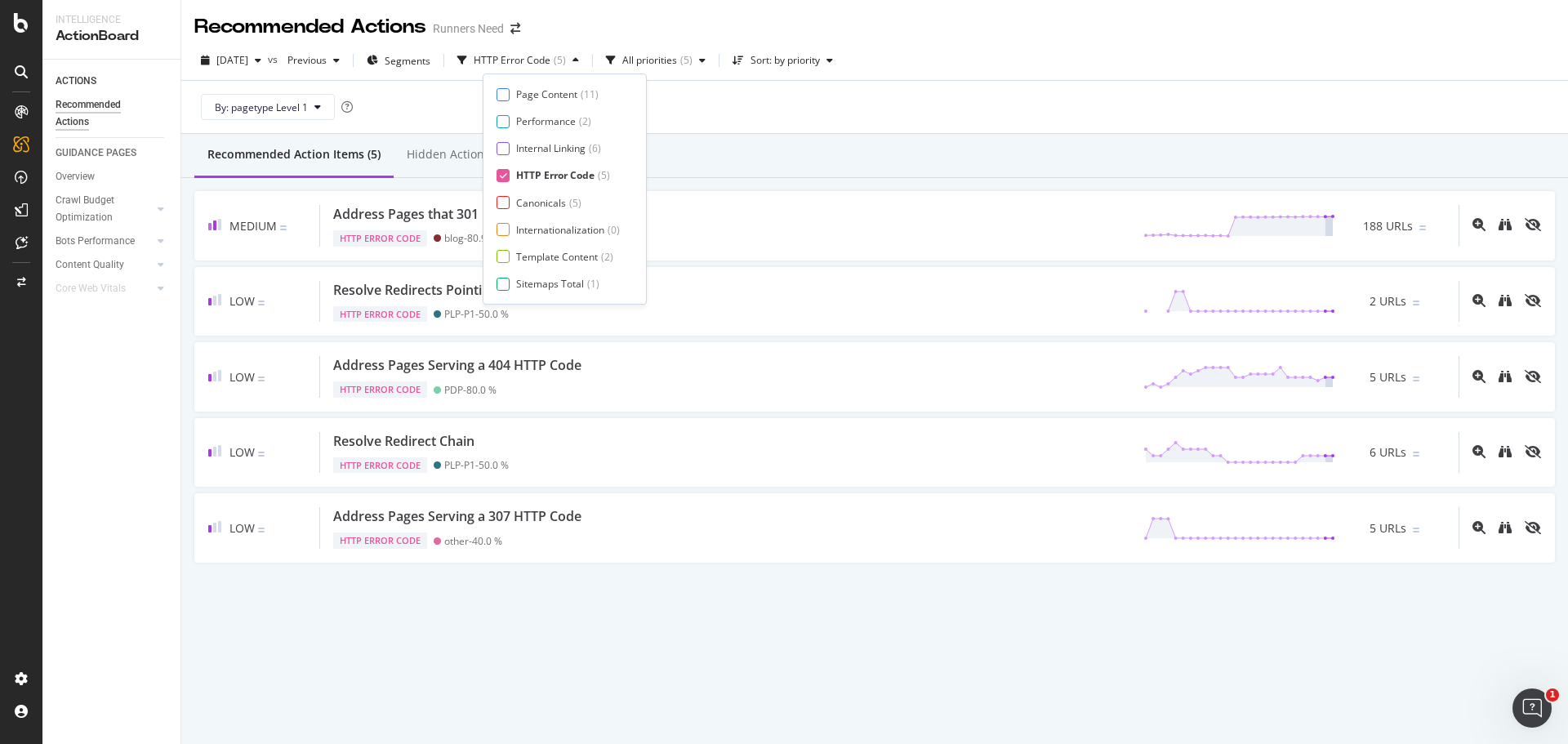
click at [544, 168] on div "Page Content ( 11 ) Performance ( 2 ) Internal Linking ( 6 ) HTTP Error Code ( …" at bounding box center [565, 189] width 137 height 204
click at [548, 174] on div "HTTP Error Code" at bounding box center [556, 175] width 79 height 14
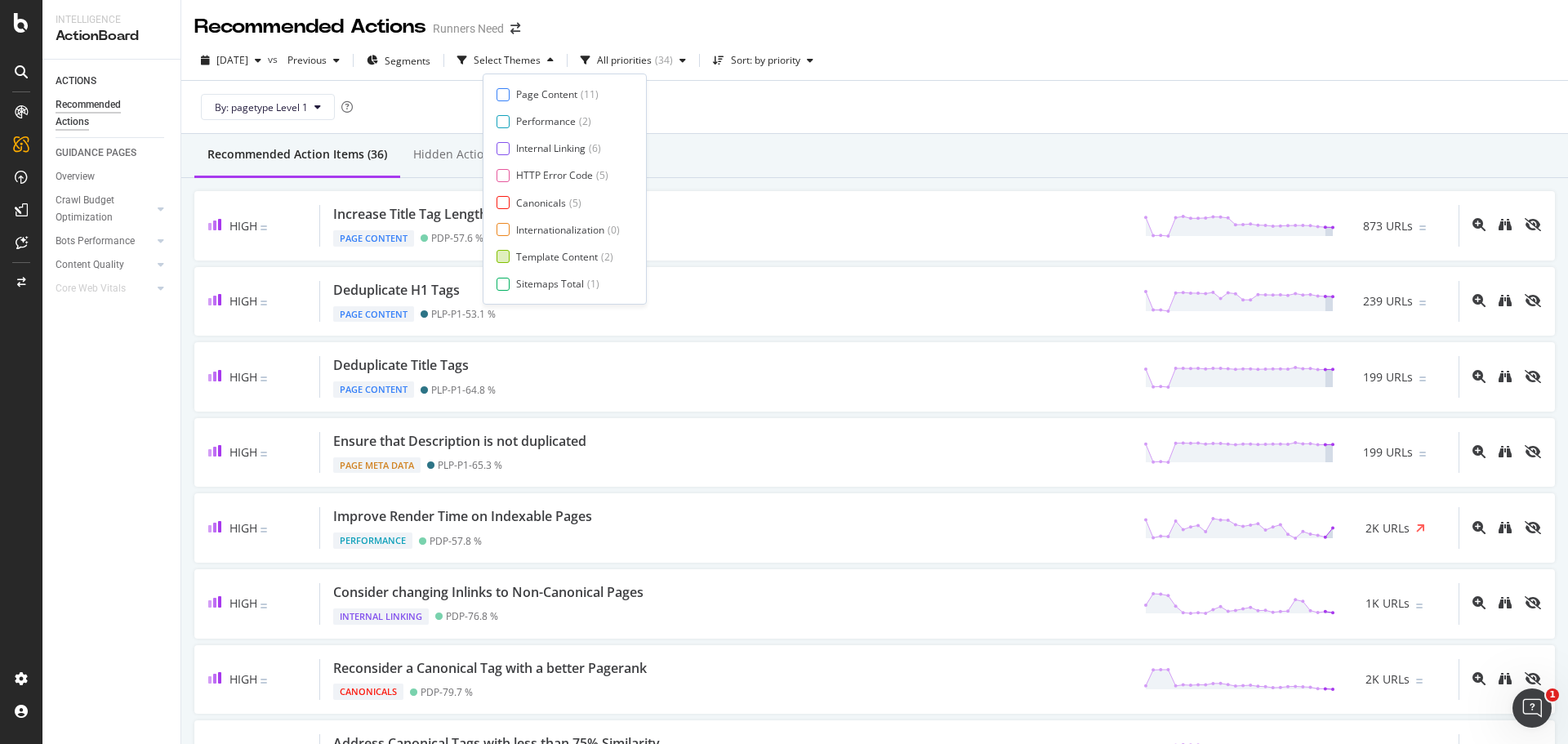
click at [554, 256] on div "Template Content" at bounding box center [556, 256] width 81 height 14
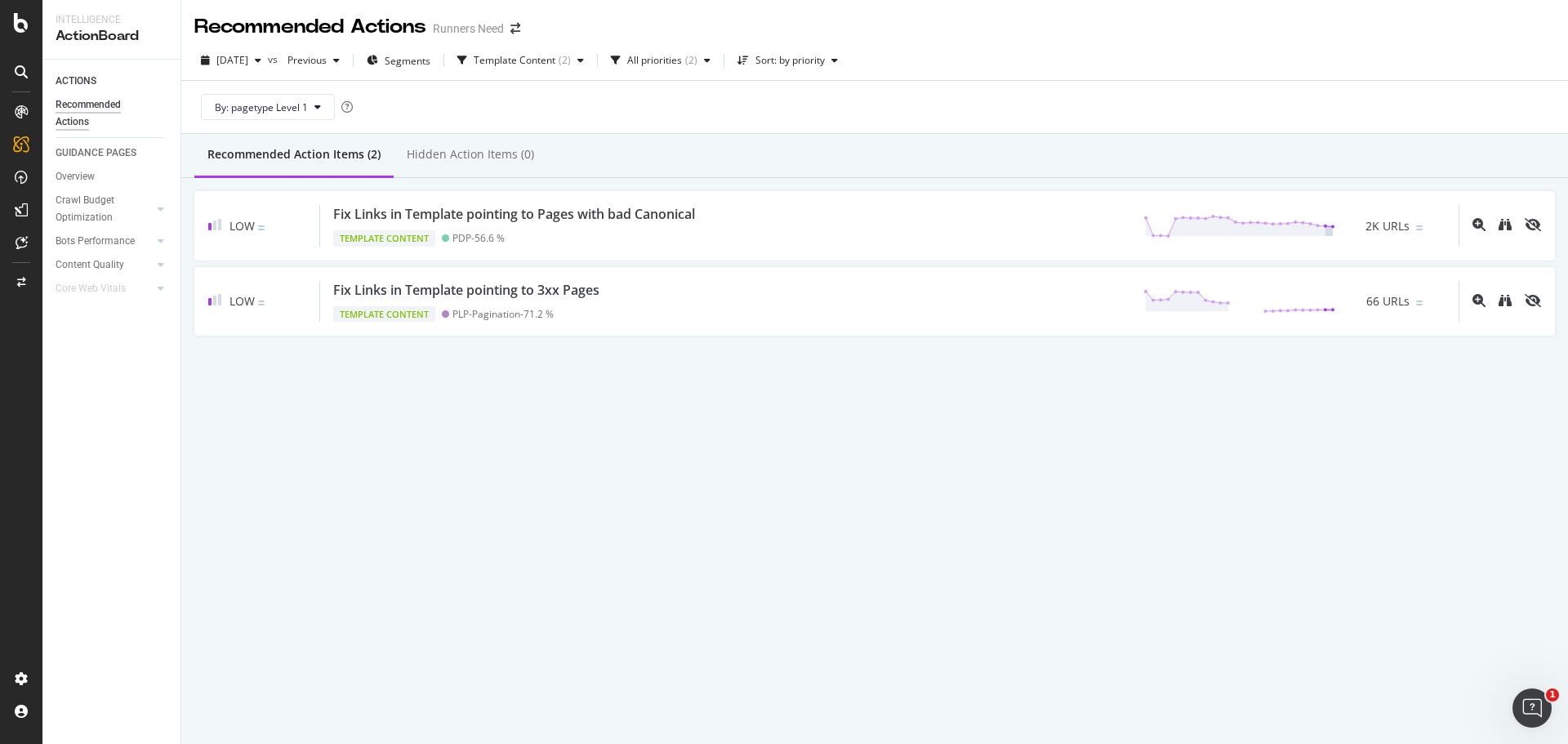
click at [788, 146] on div "Recommended Action Items (2) Hidden Action Items (0)" at bounding box center [874, 156] width 1387 height 44
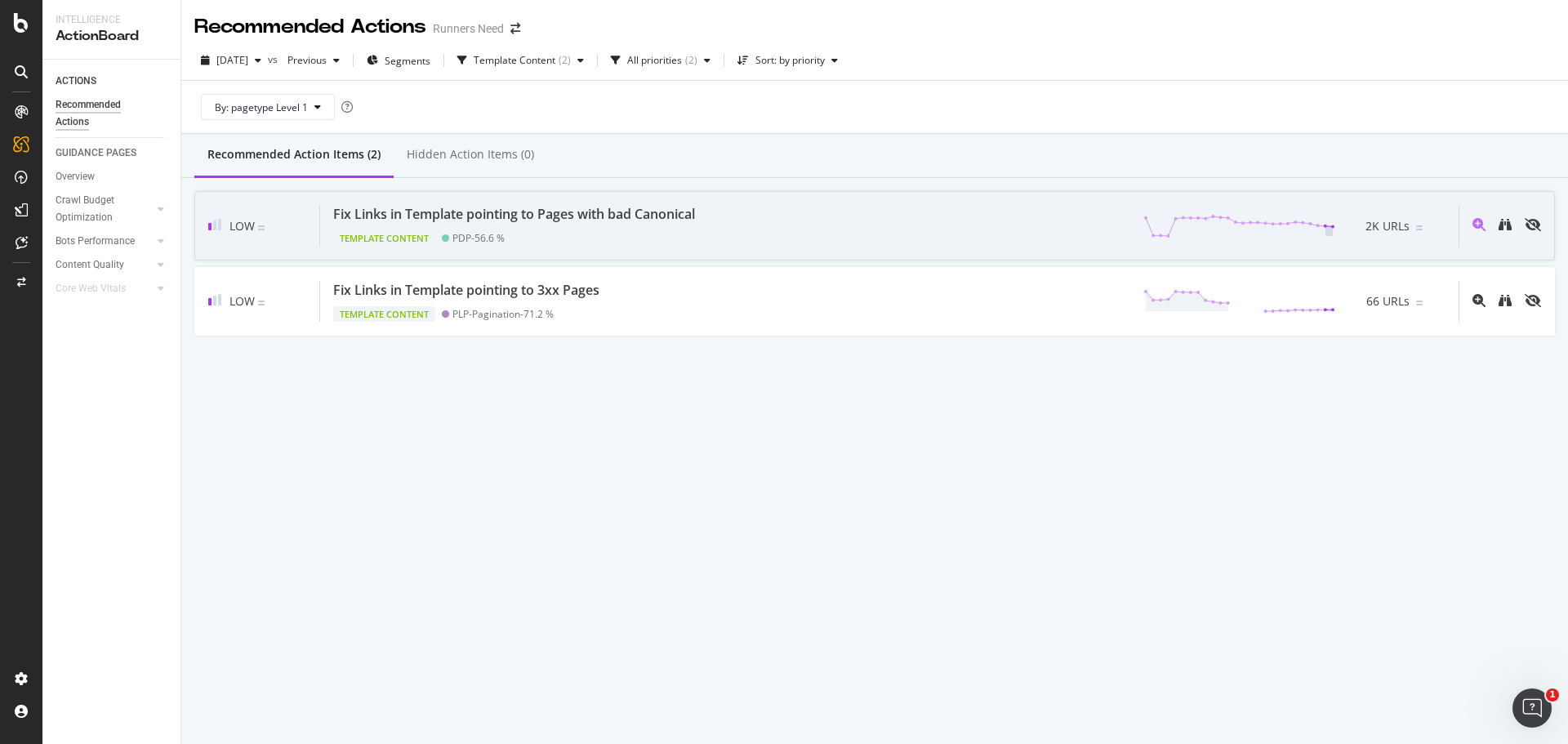
click at [683, 222] on div "Fix Links in Template pointing to Pages with bad Canonical" at bounding box center [515, 214] width 362 height 18
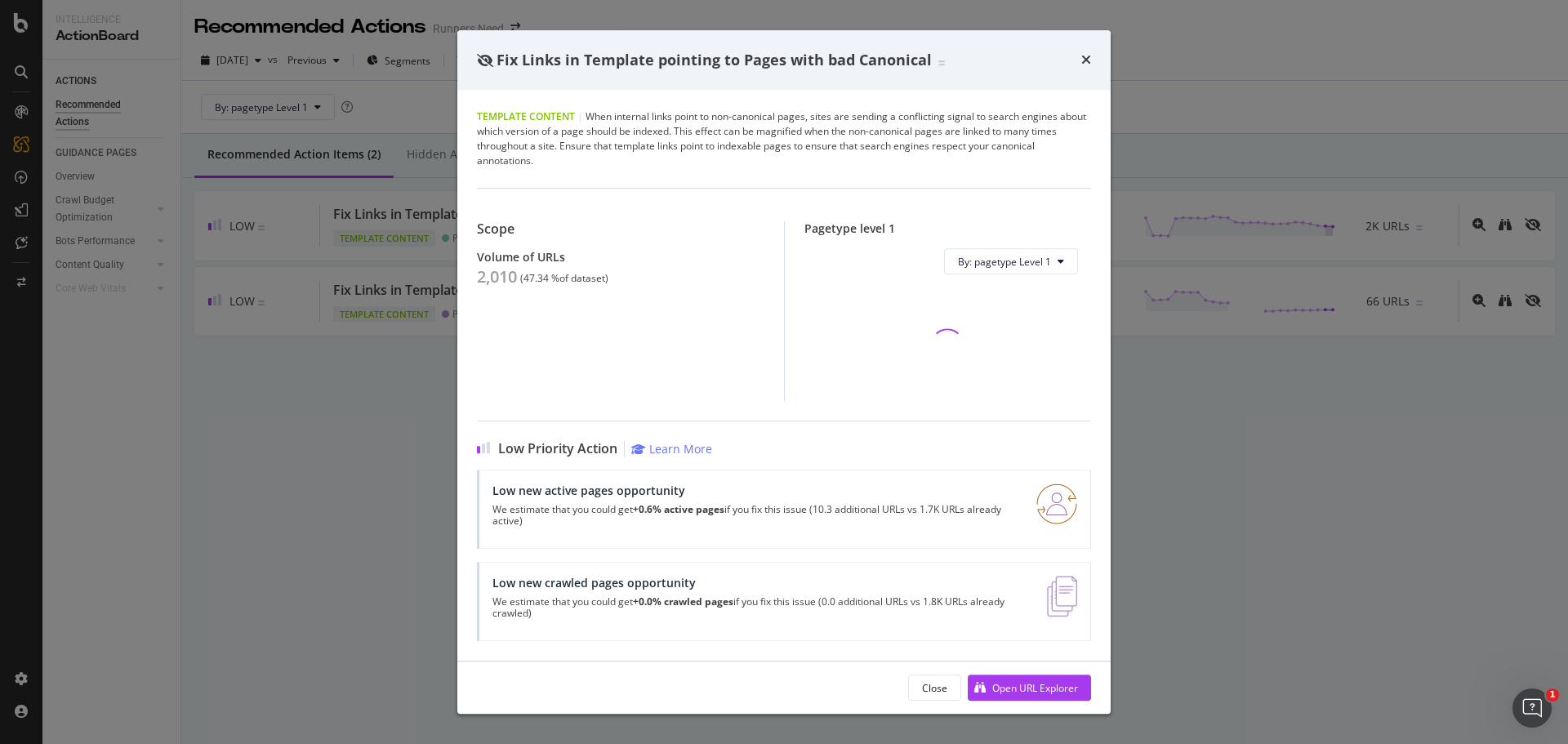
click at [505, 271] on div "2,010" at bounding box center [497, 276] width 40 height 19
copy div "2,010"
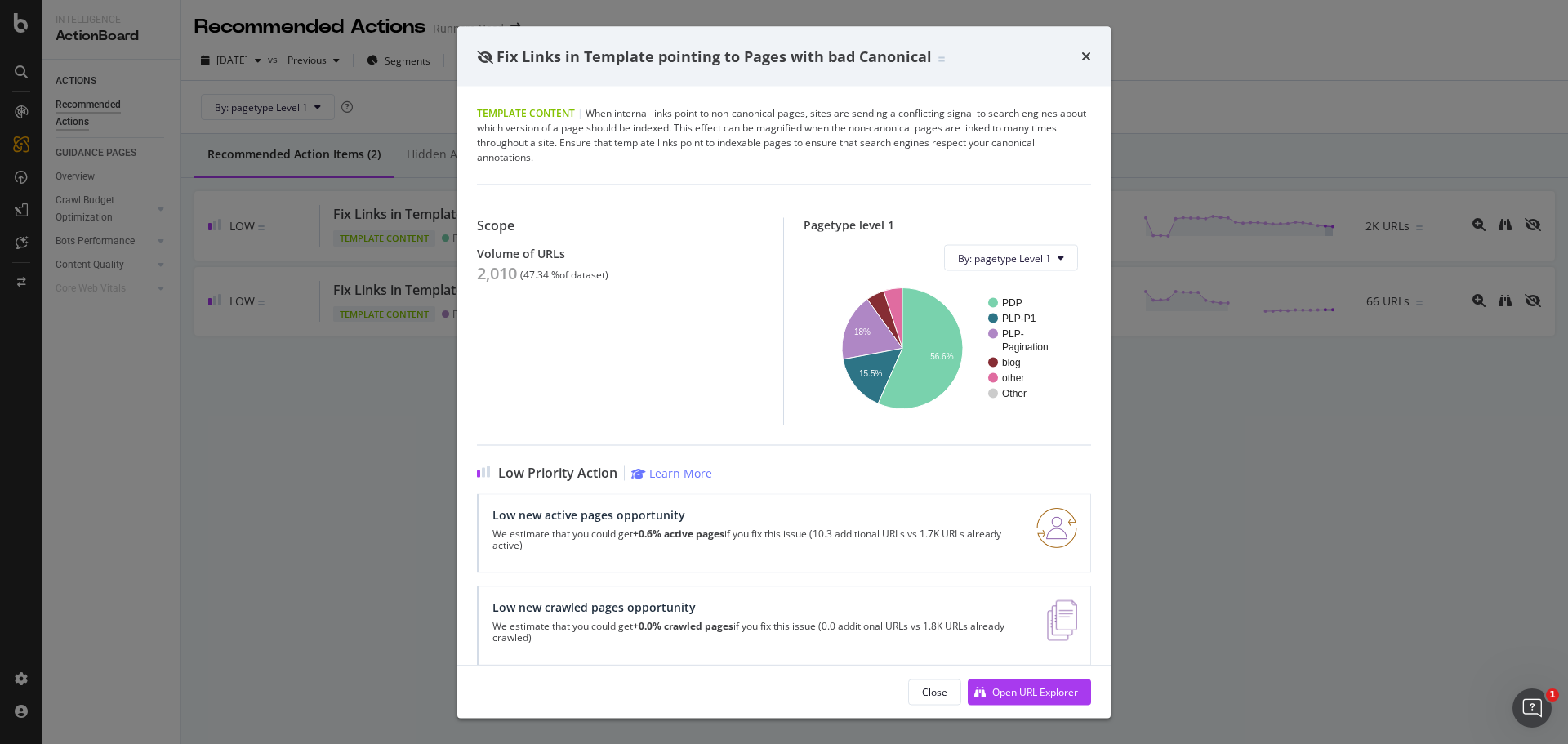
click at [404, 251] on div "Fix Links in Template pointing to Pages with bad Canonical Template Content | W…" at bounding box center [784, 372] width 1568 height 744
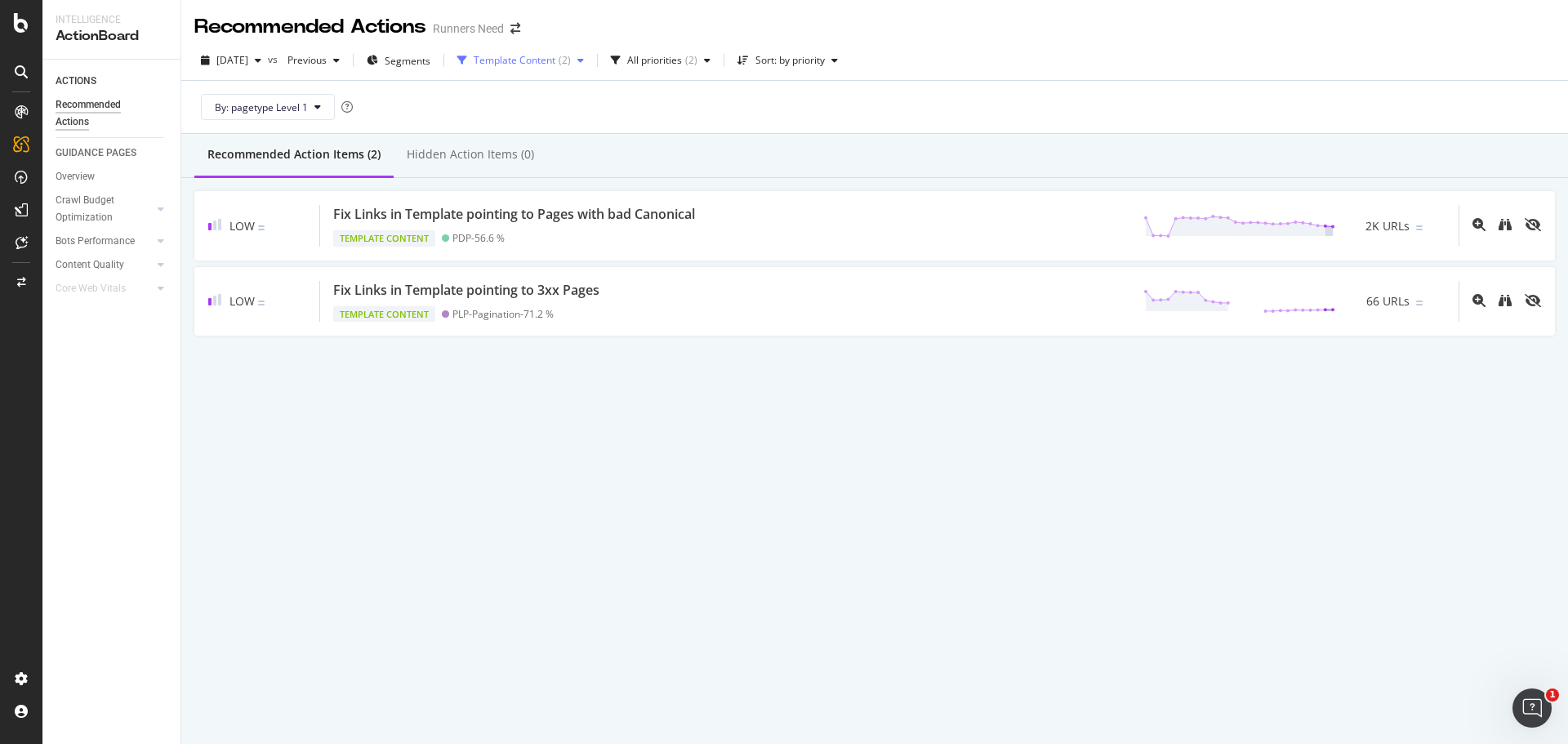
click at [542, 59] on div "Template Content" at bounding box center [514, 60] width 81 height 10
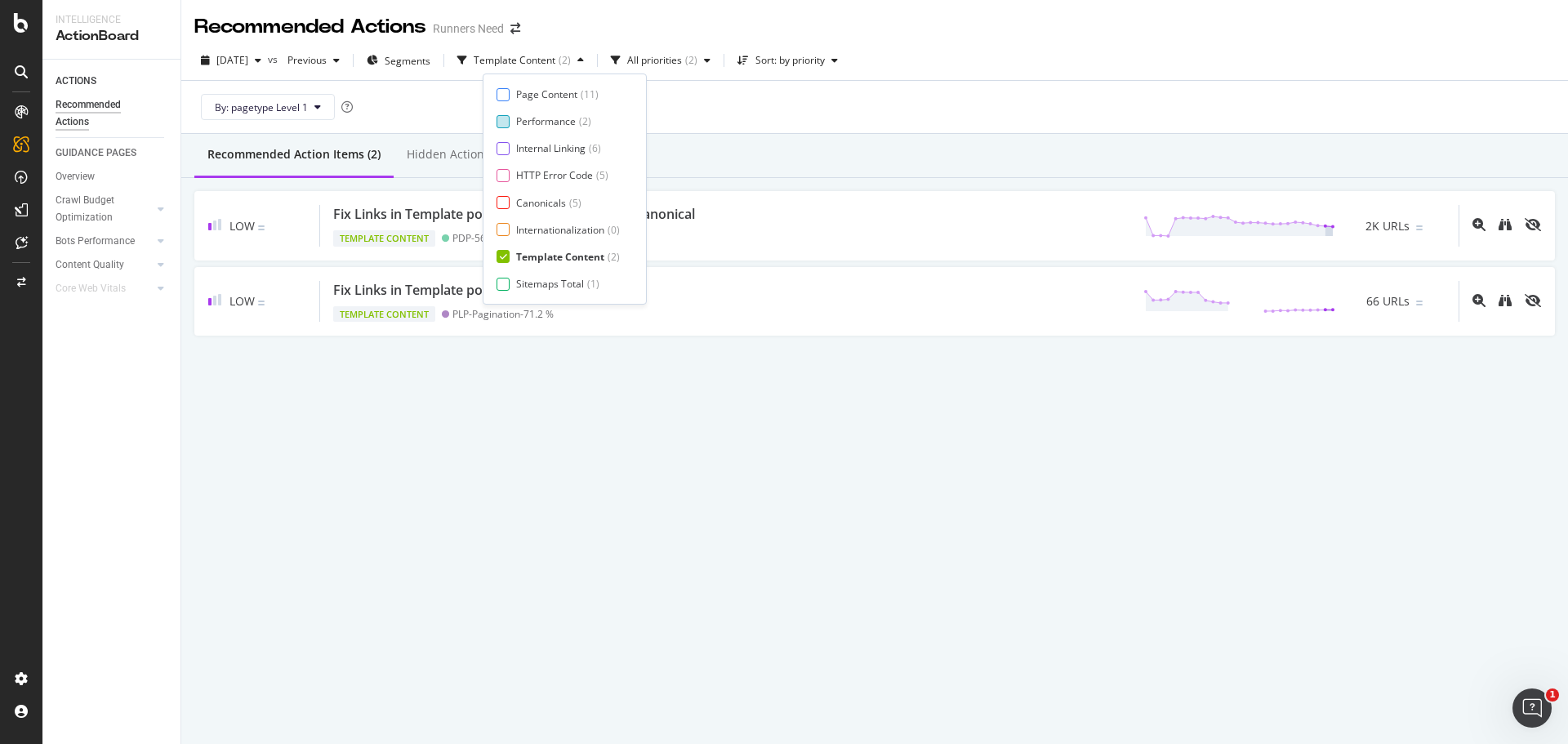
click at [557, 114] on div "Performance" at bounding box center [546, 121] width 60 height 14
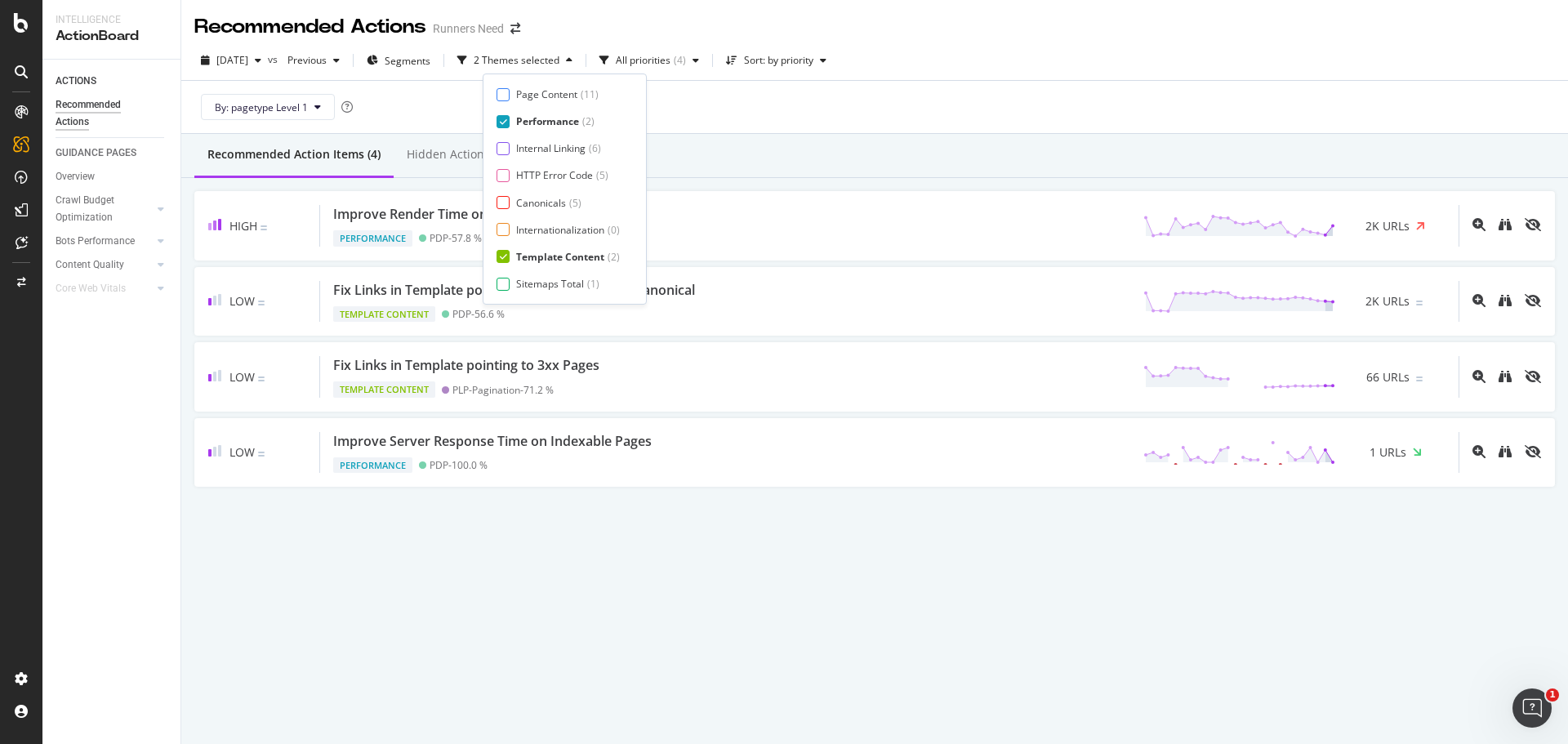
click at [553, 256] on div "Template Content" at bounding box center [560, 256] width 88 height 14
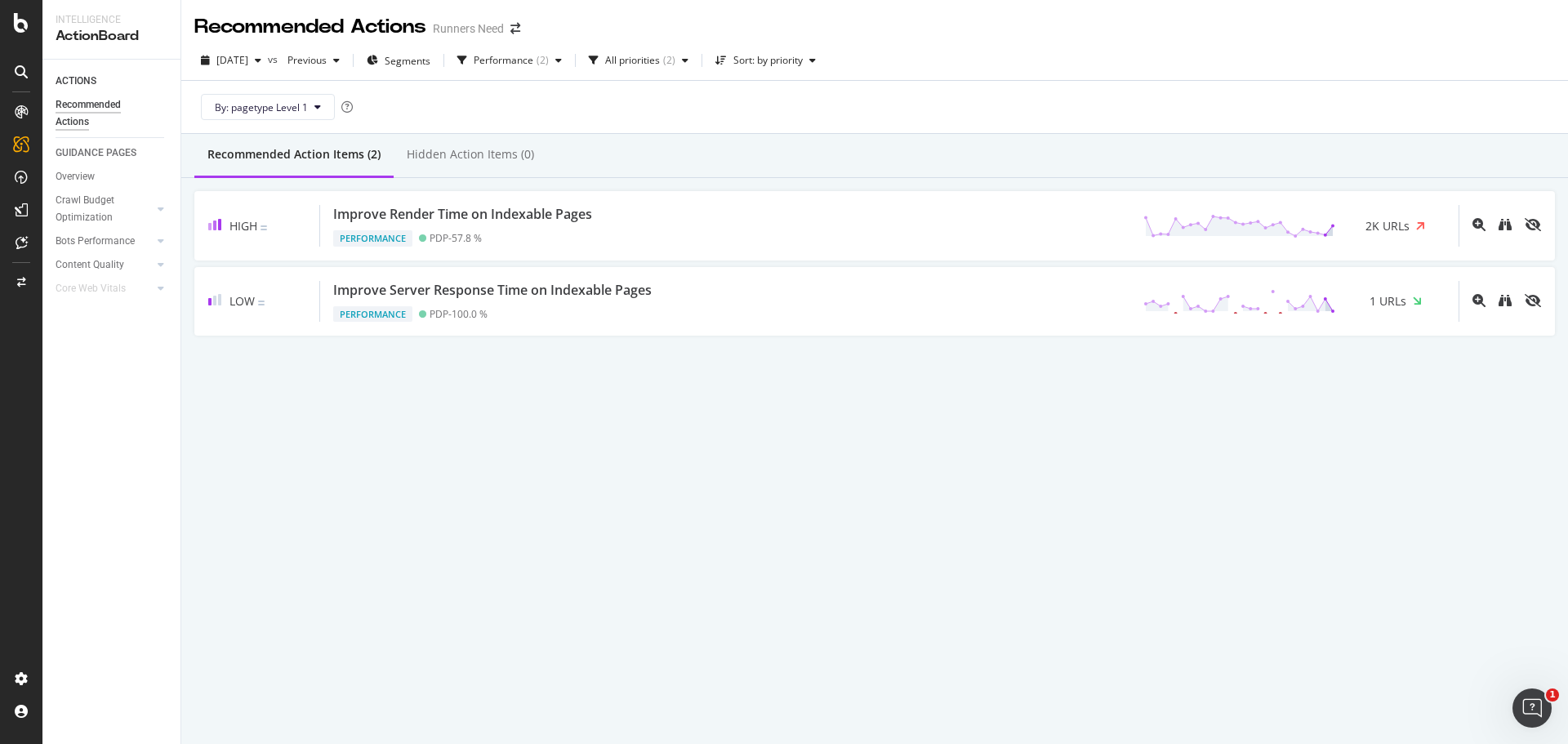
click at [753, 106] on div "By: pagetype Level 1" at bounding box center [875, 106] width 1361 height 52
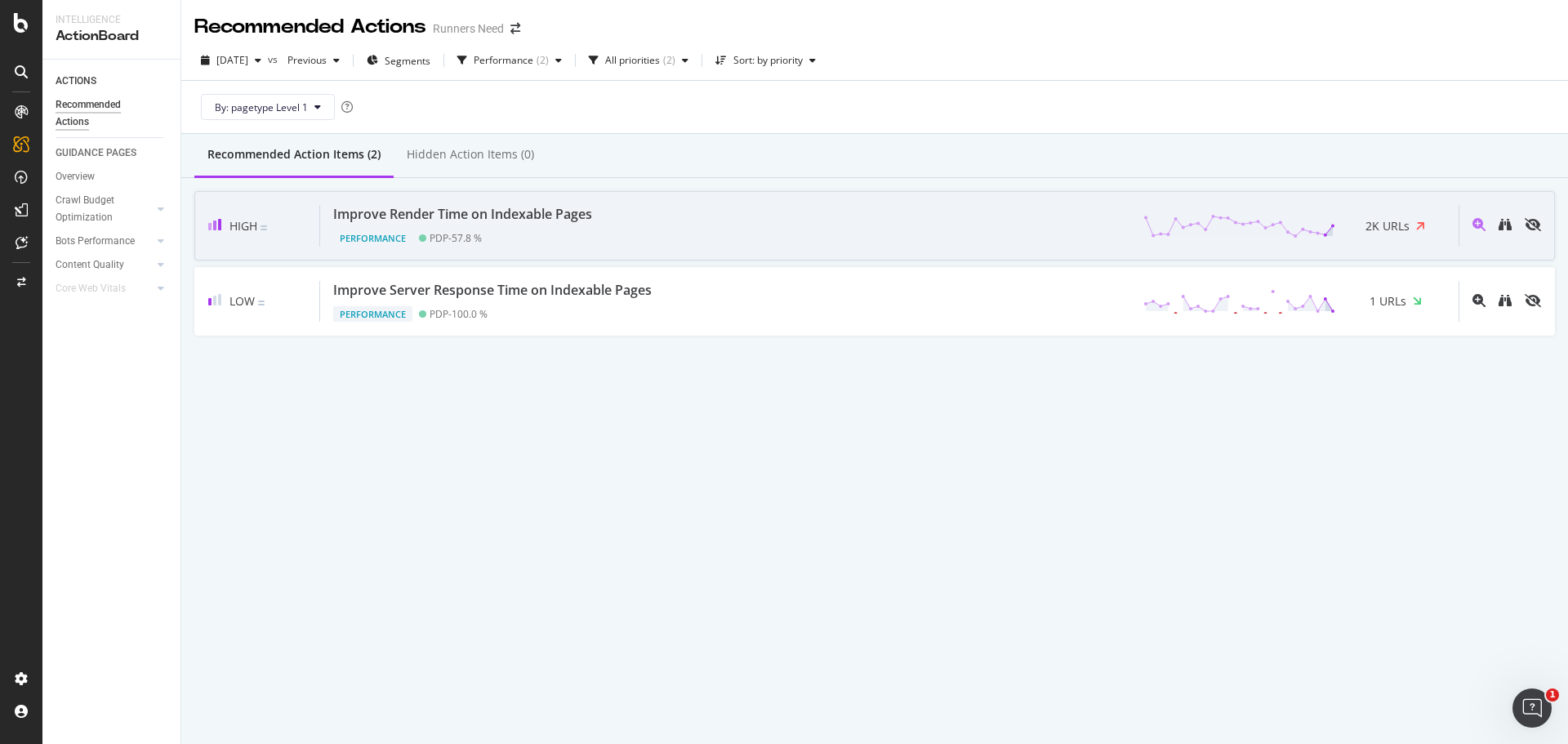
click at [577, 244] on div "Performance PDP - 57.8 %" at bounding box center [466, 235] width 266 height 23
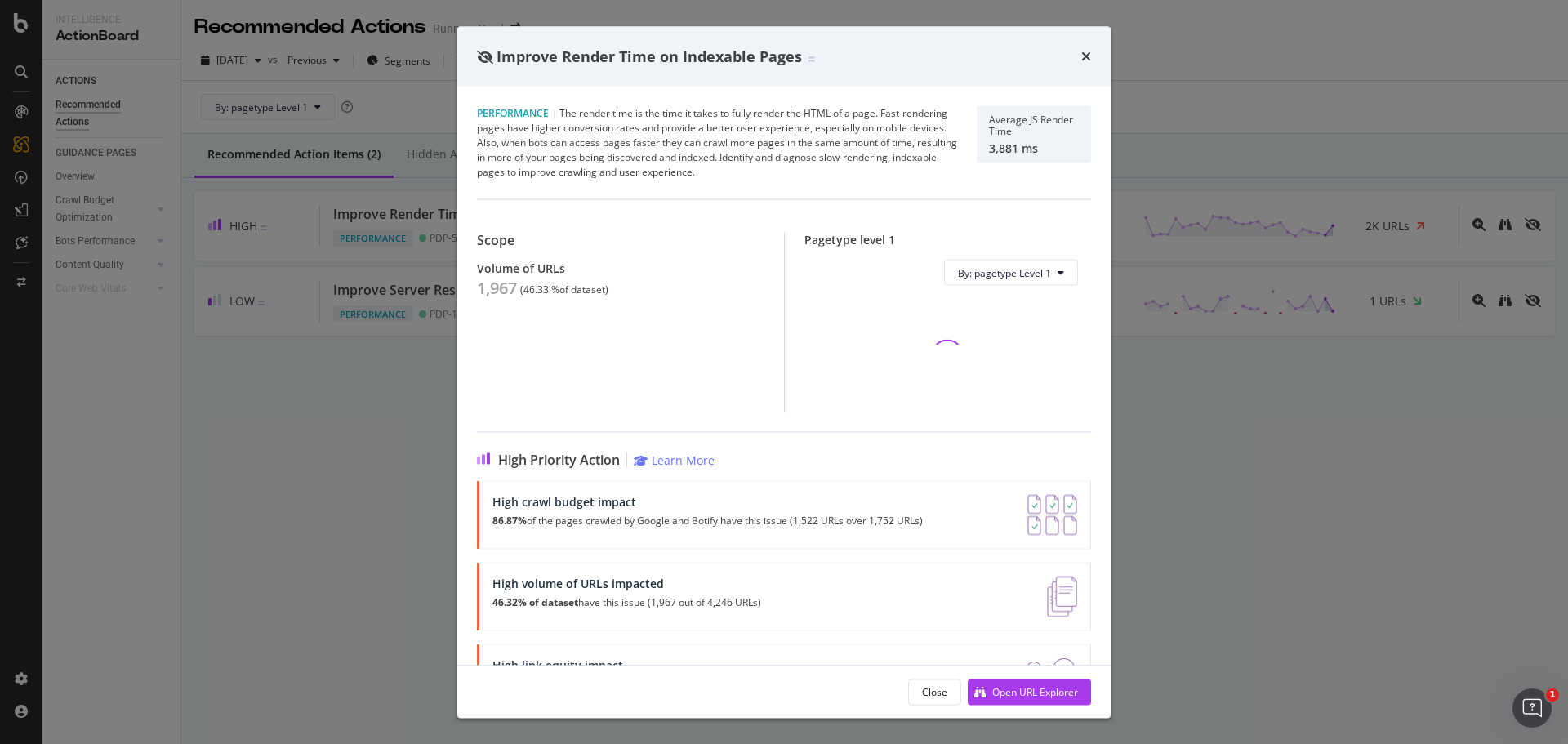
click at [497, 287] on div "1,967" at bounding box center [497, 287] width 40 height 19
copy div "1,967"
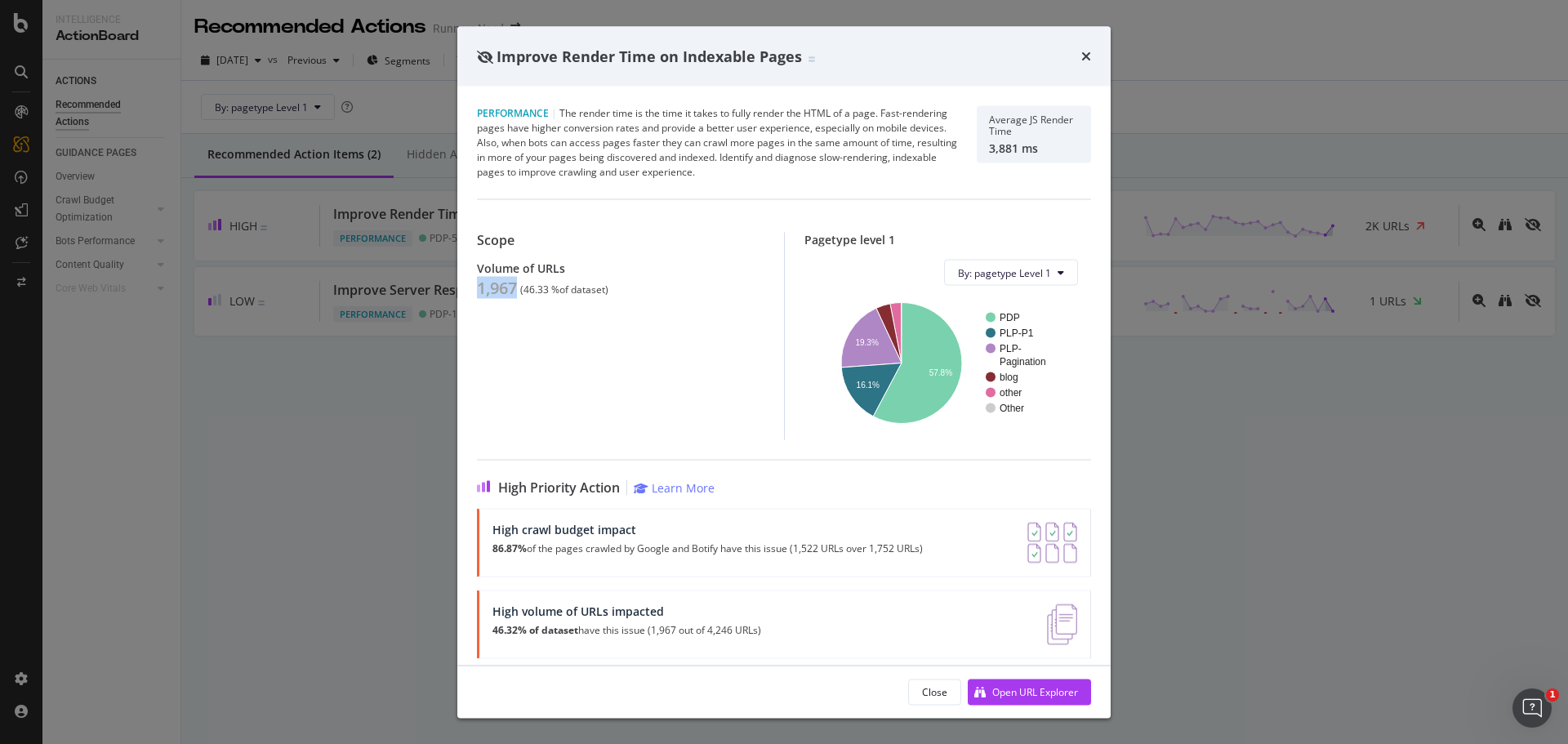
copy div "1,967"
click at [373, 325] on div "Improve Render Time on Indexable Pages Performance | The render time is the tim…" at bounding box center [784, 372] width 1568 height 744
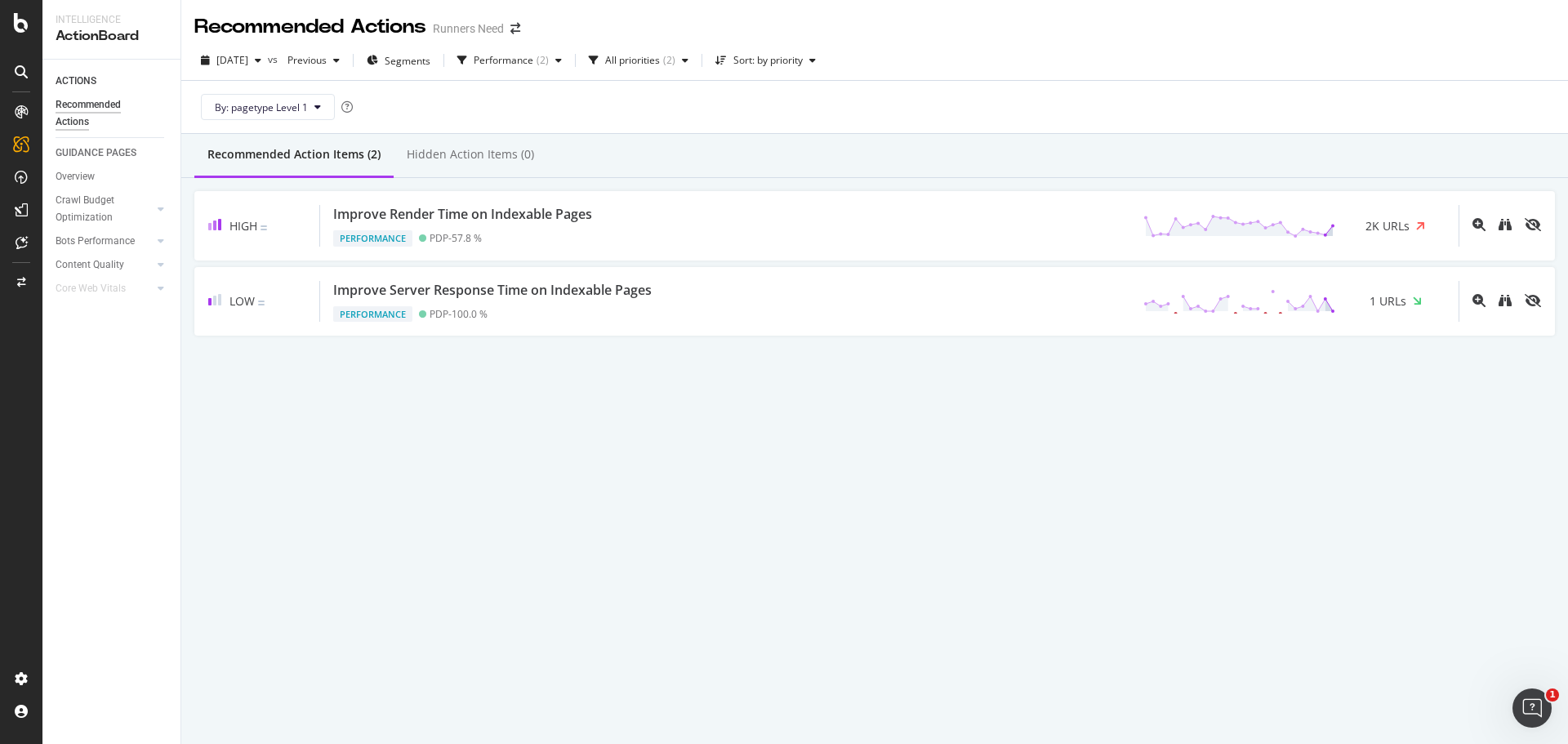
click at [546, 46] on div "[DATE] vs Previous Segments Performance ( 2 ) All priorities ( 2 ) Sort: by pri…" at bounding box center [874, 87] width 1387 height 93
click at [533, 55] on div "Performance" at bounding box center [503, 60] width 60 height 10
click at [540, 121] on div "Performance" at bounding box center [547, 121] width 63 height 14
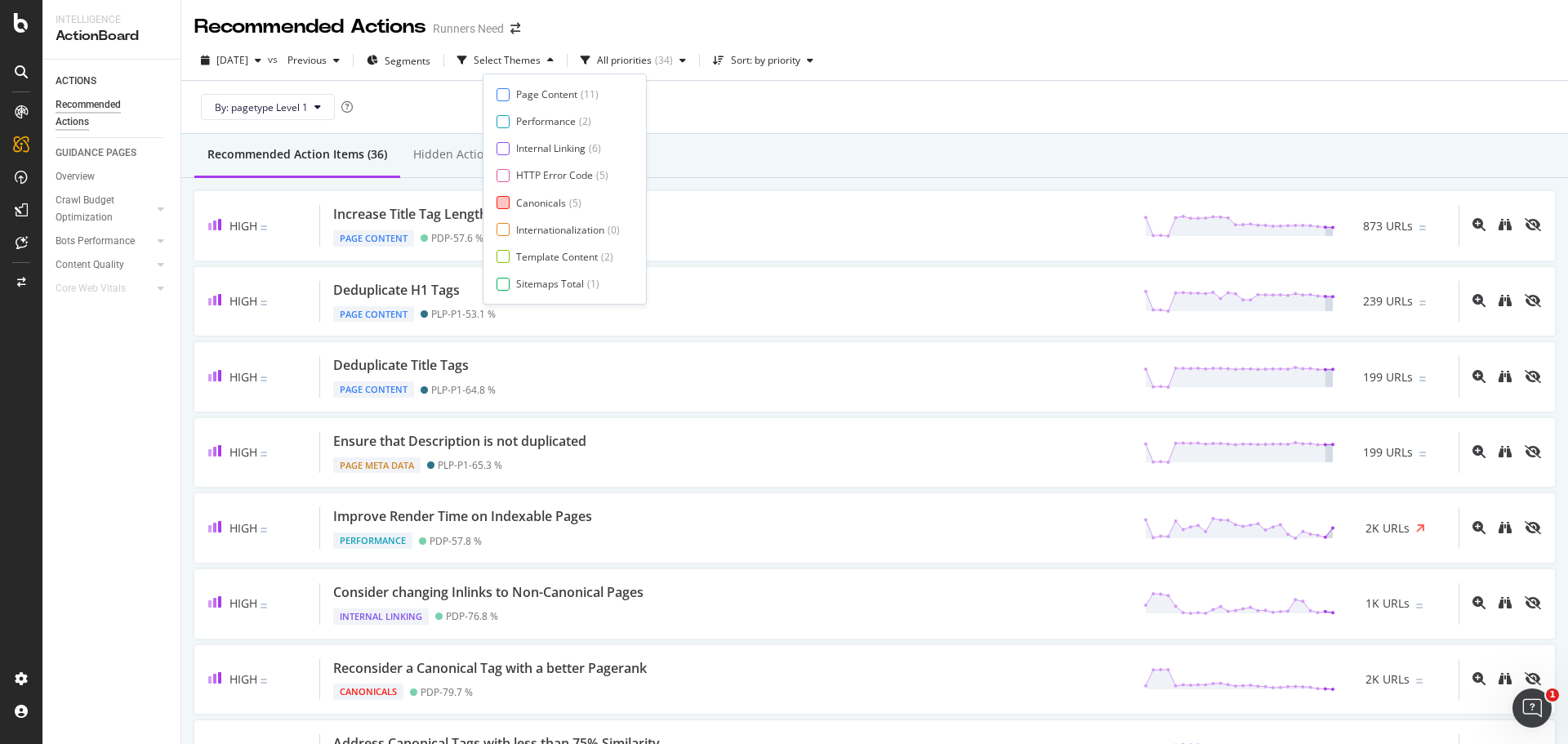
click at [538, 206] on div "Canonicals" at bounding box center [541, 203] width 49 height 14
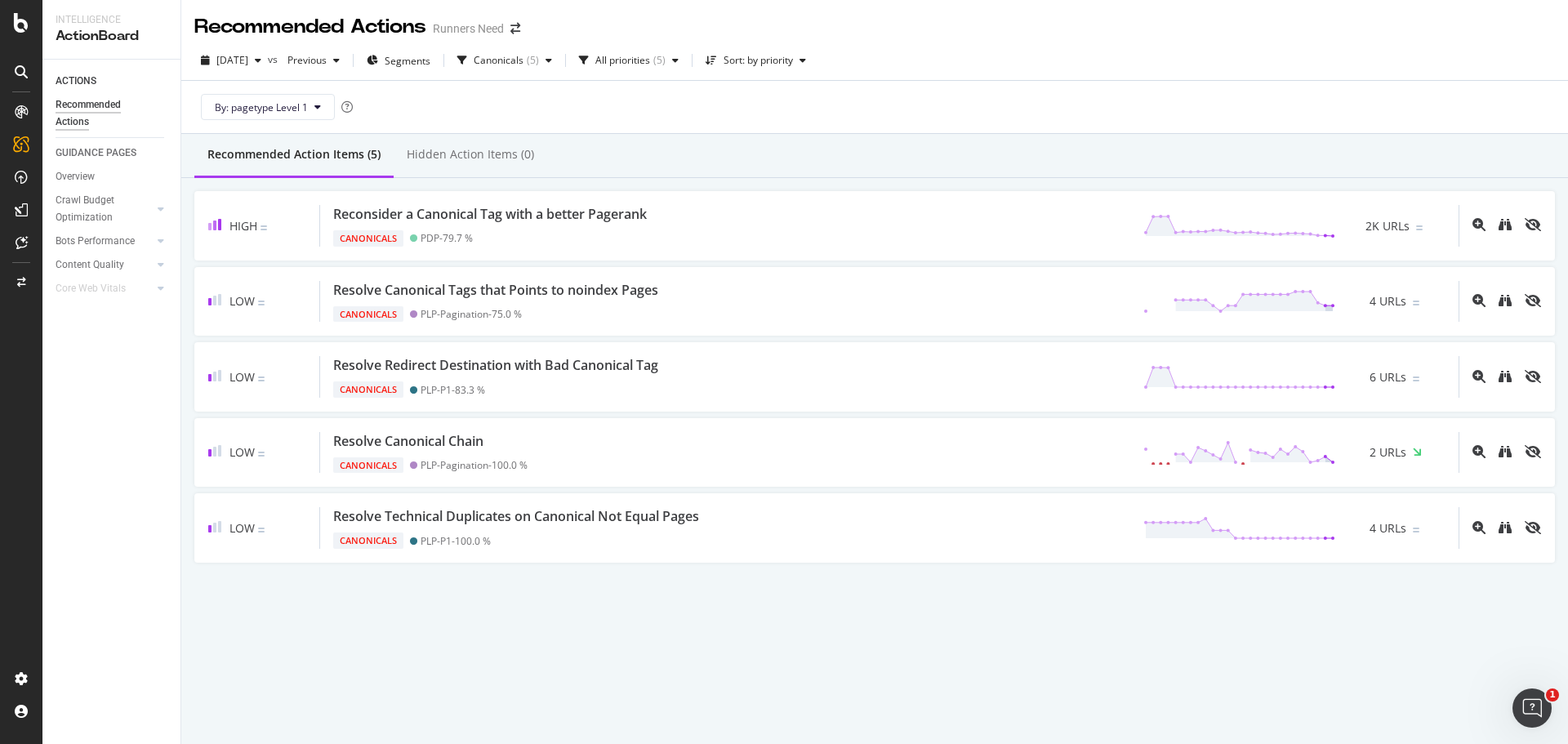
click at [727, 188] on div "High Reconsider a Canonical Tag with a better Pagerank Canonicals PDP - 79.7 % …" at bounding box center [874, 376] width 1387 height 398
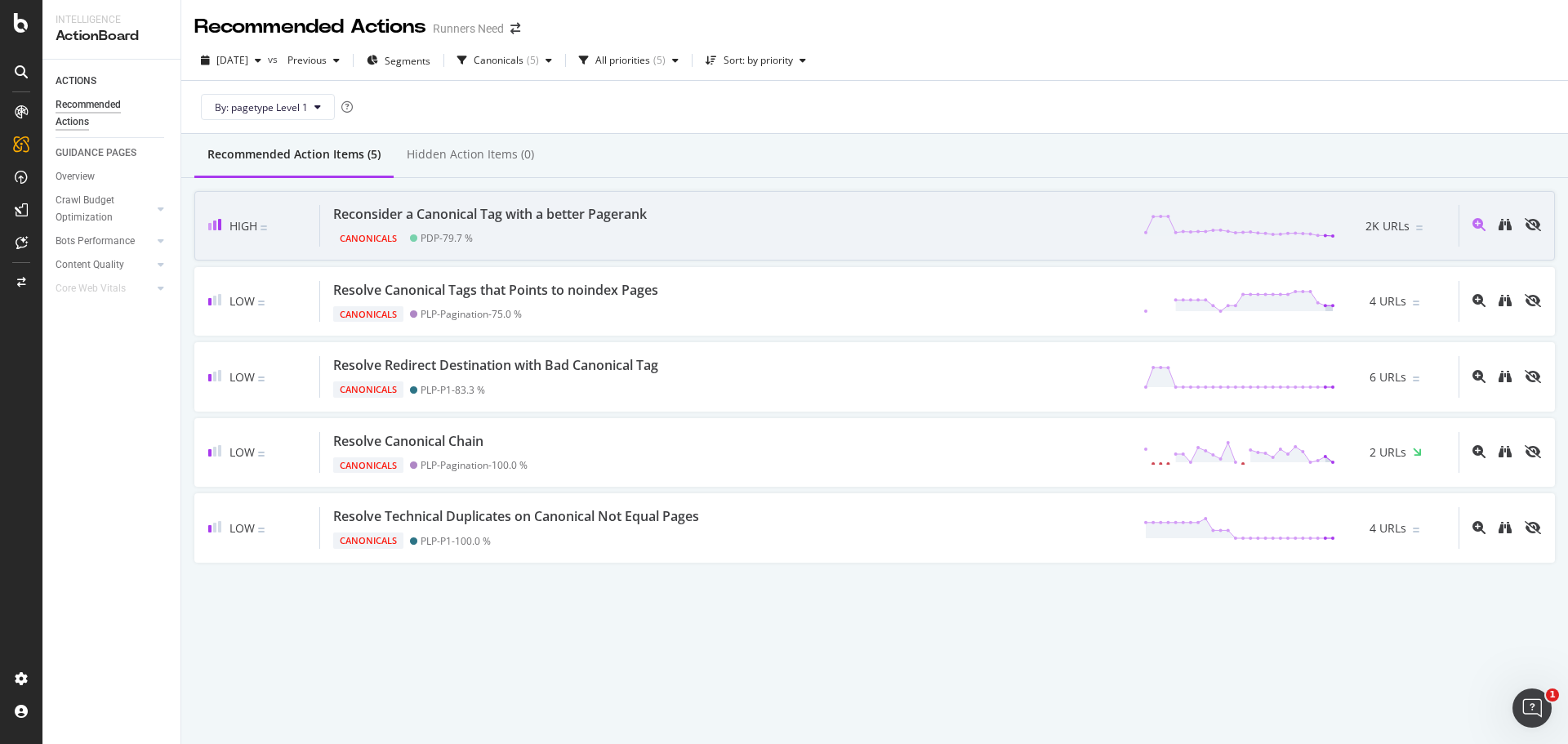
click at [723, 208] on div "Reconsider a Canonical Tag with a better Pagerank Canonicals PDP - 79.7 % 2K UR…" at bounding box center [889, 226] width 1139 height 42
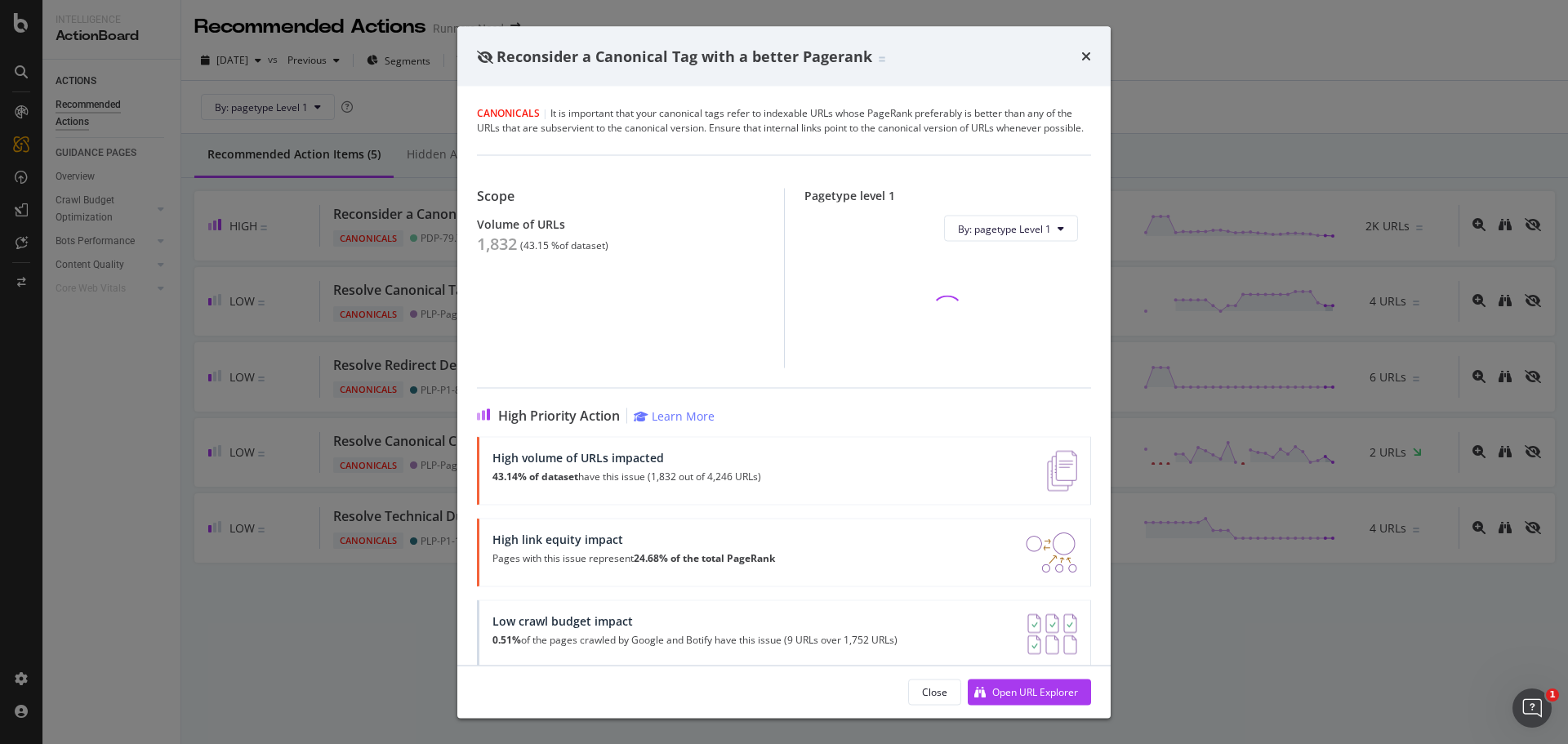
click at [508, 254] on div "1,832" at bounding box center [497, 244] width 40 height 19
copy div "1,832"
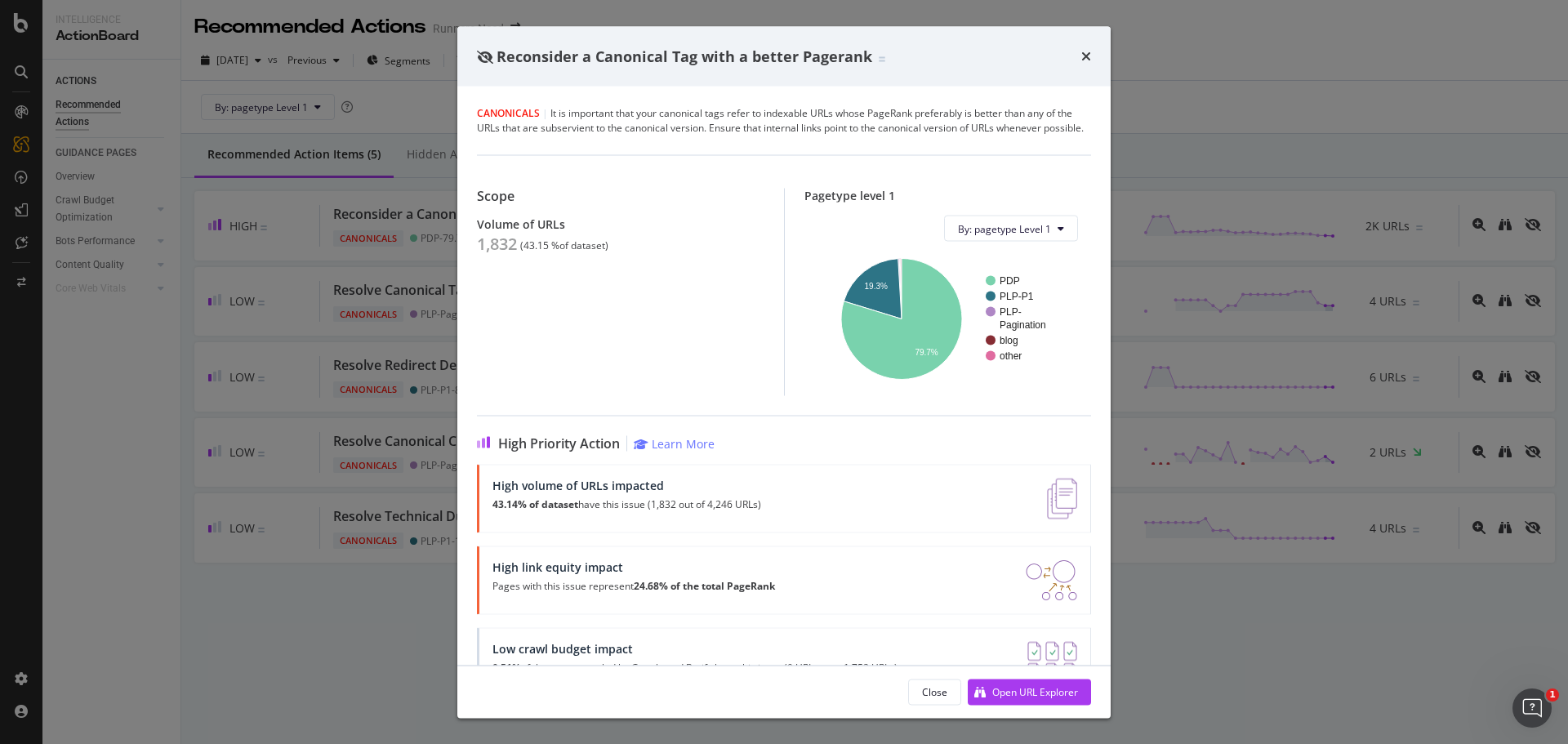
click at [407, 395] on div "Reconsider a Canonical Tag with a better Pagerank Canonicals | It is important …" at bounding box center [784, 372] width 1568 height 744
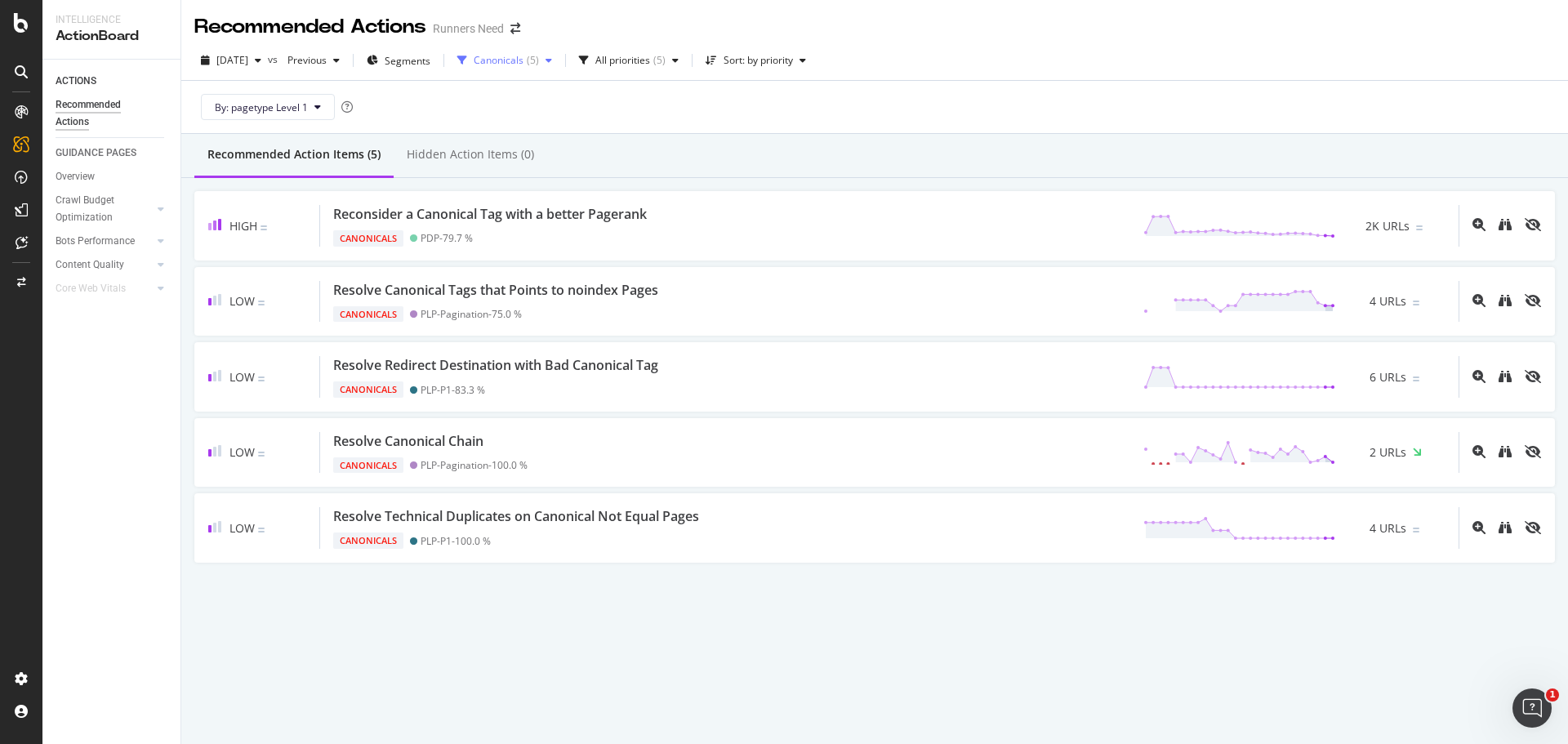
click at [524, 57] on div "Canonicals" at bounding box center [498, 60] width 49 height 10
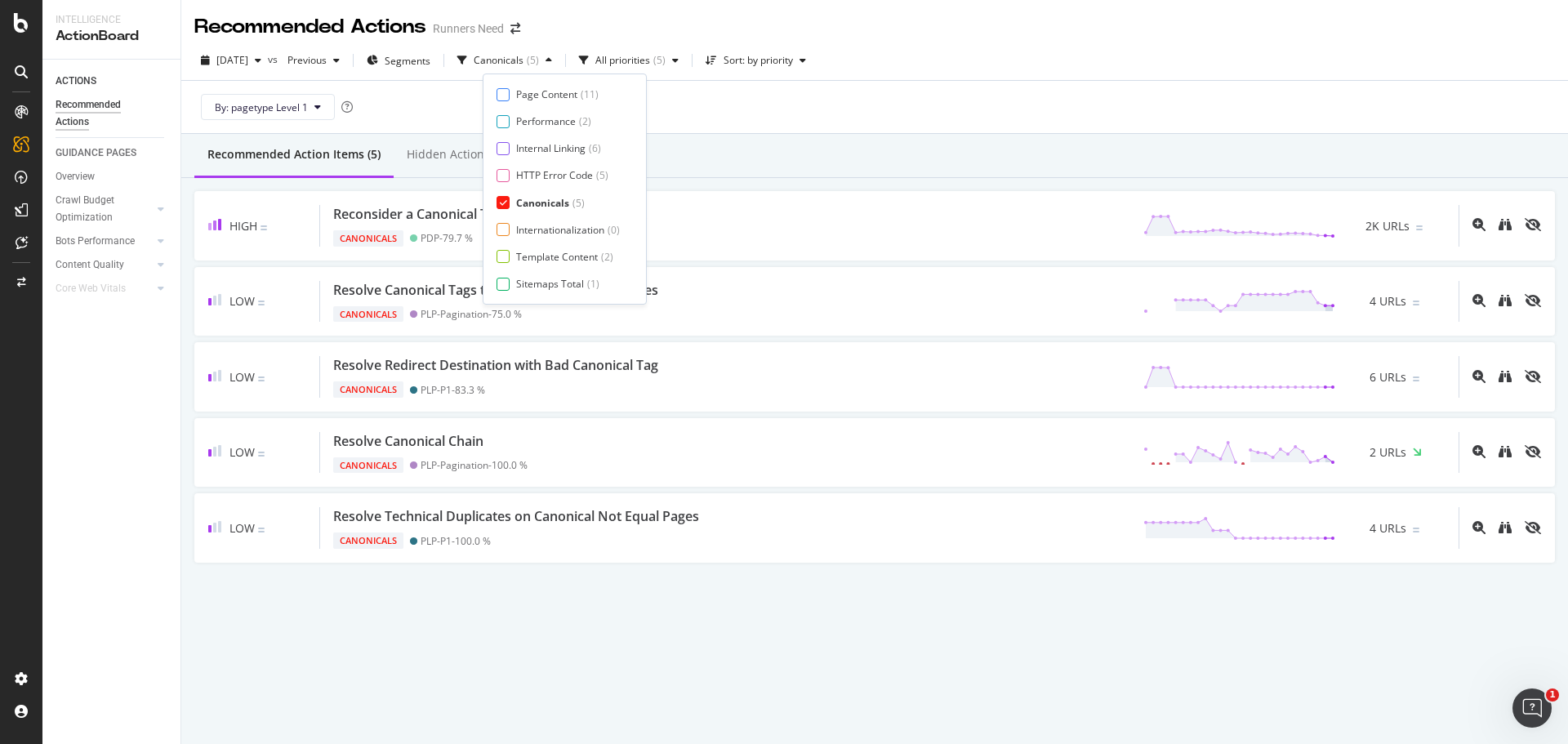
click at [551, 205] on div "Canonicals" at bounding box center [542, 203] width 53 height 14
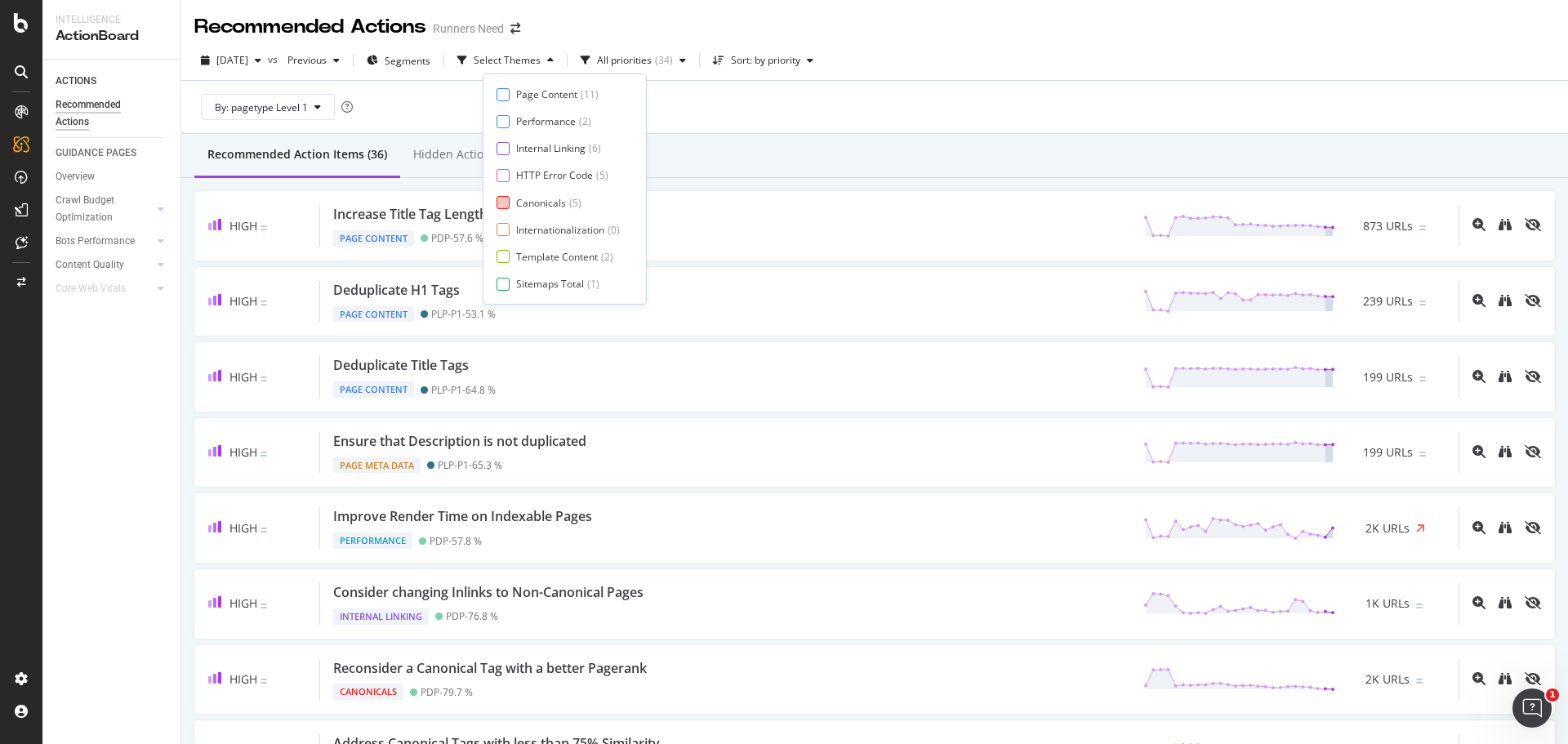
scroll to position [27, 0]
click at [563, 281] on div "Page Meta Data" at bounding box center [553, 283] width 74 height 14
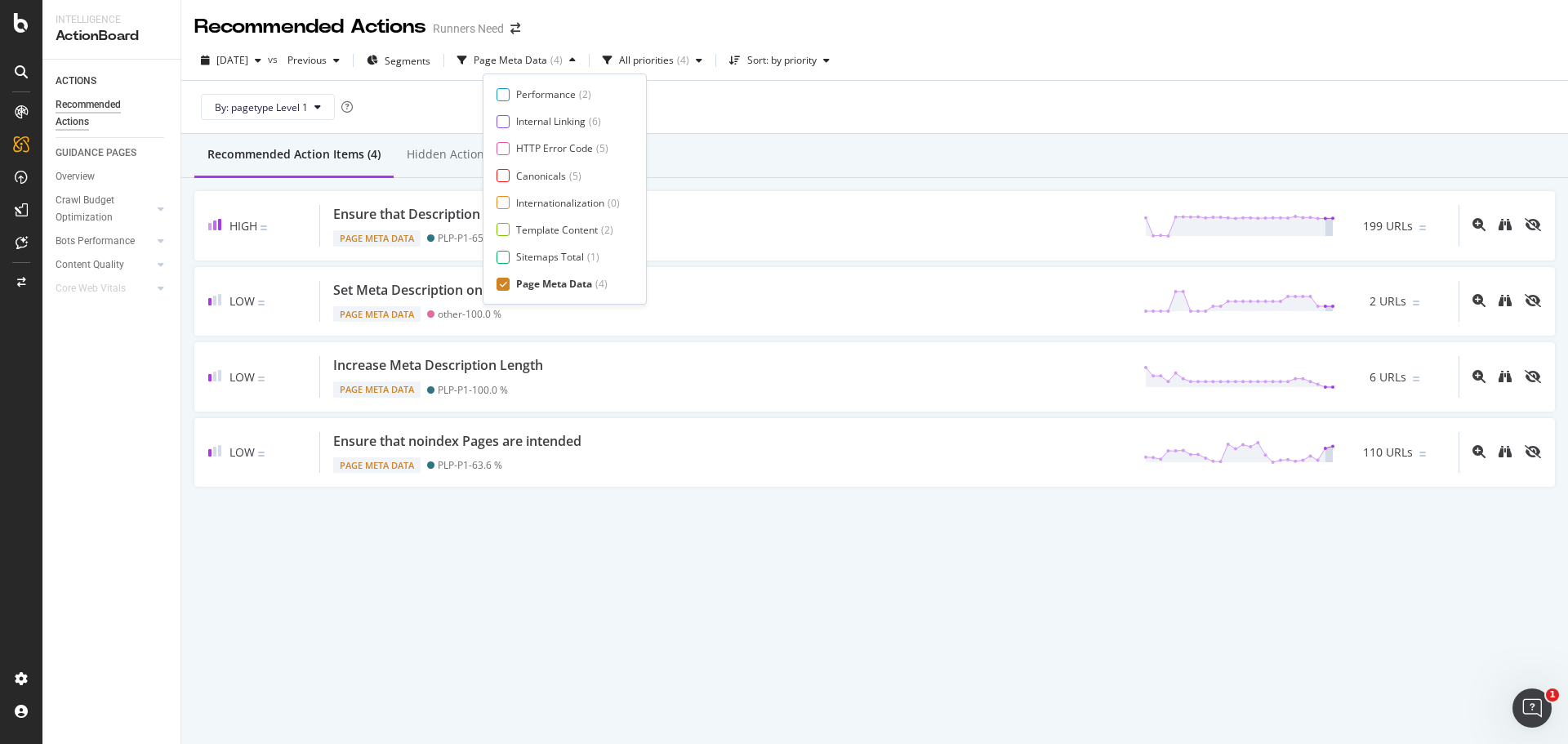
click at [868, 144] on div "Recommended Action Items (4) Hidden Action Items (0)" at bounding box center [874, 156] width 1387 height 44
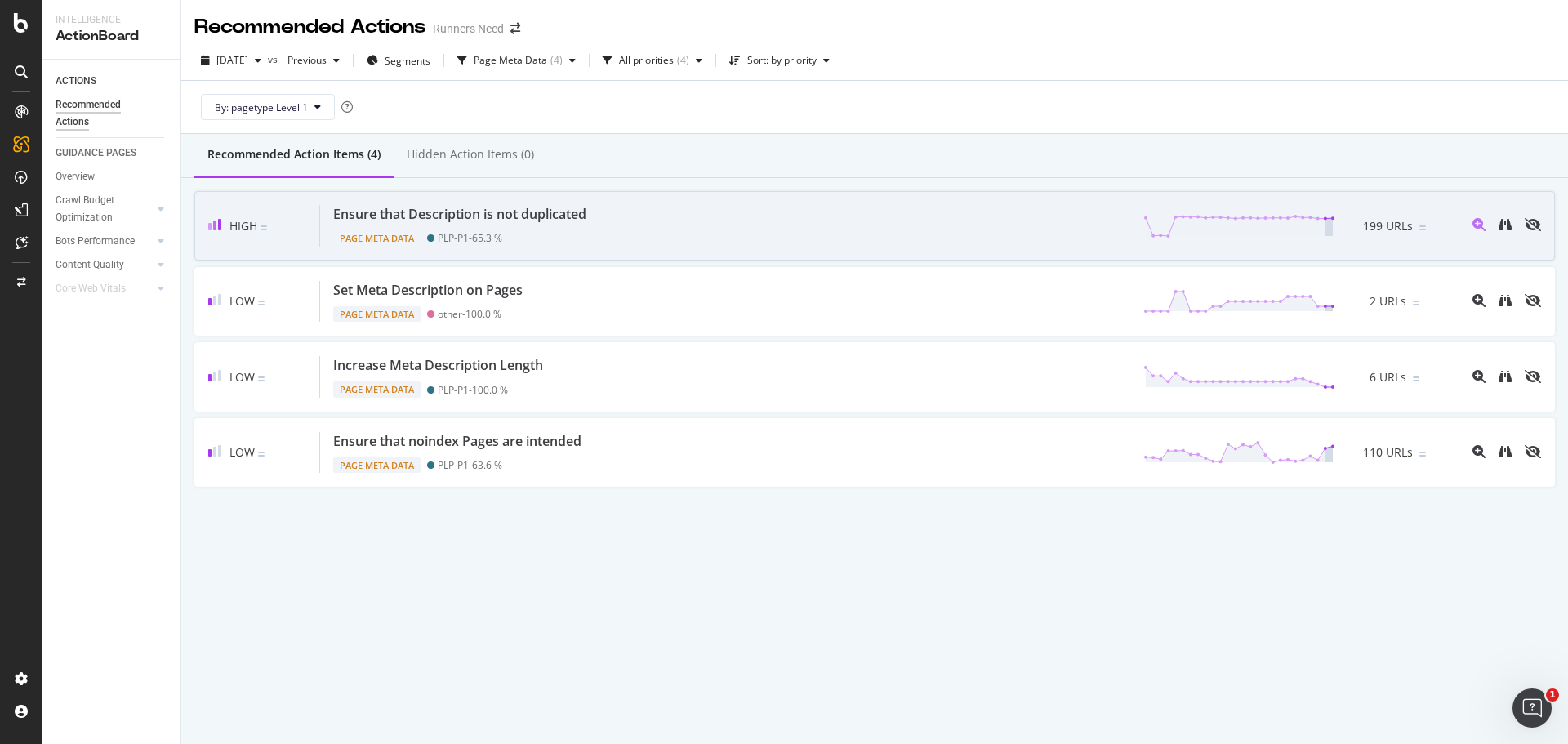
click at [554, 202] on div "High Ensure that Description is not duplicated Page Meta Data PLP-P1 - 65.3 % 1…" at bounding box center [875, 225] width 1361 height 70
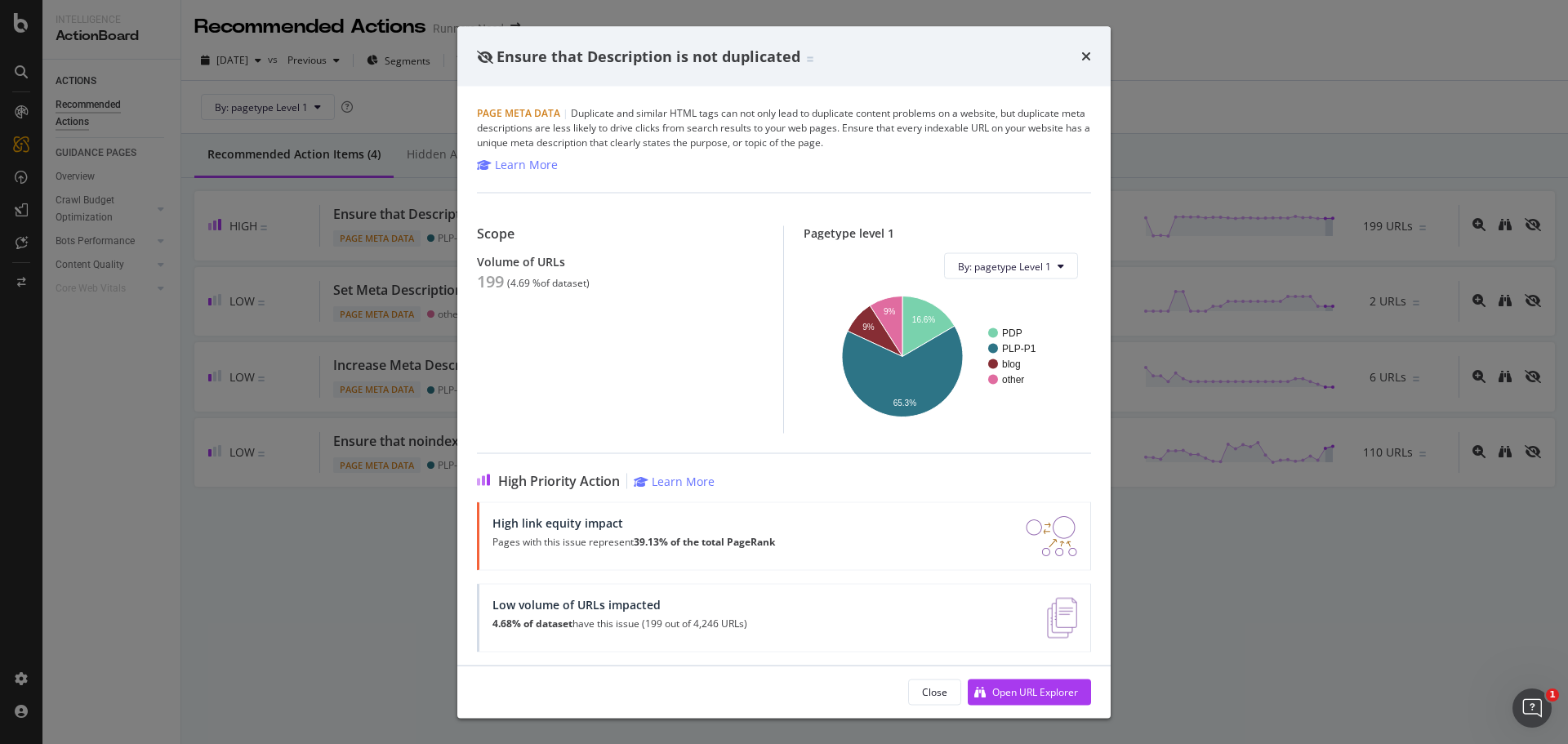
click at [327, 339] on div "Ensure that Description is not duplicated Page Meta Data | Duplicate and simila…" at bounding box center [784, 372] width 1568 height 744
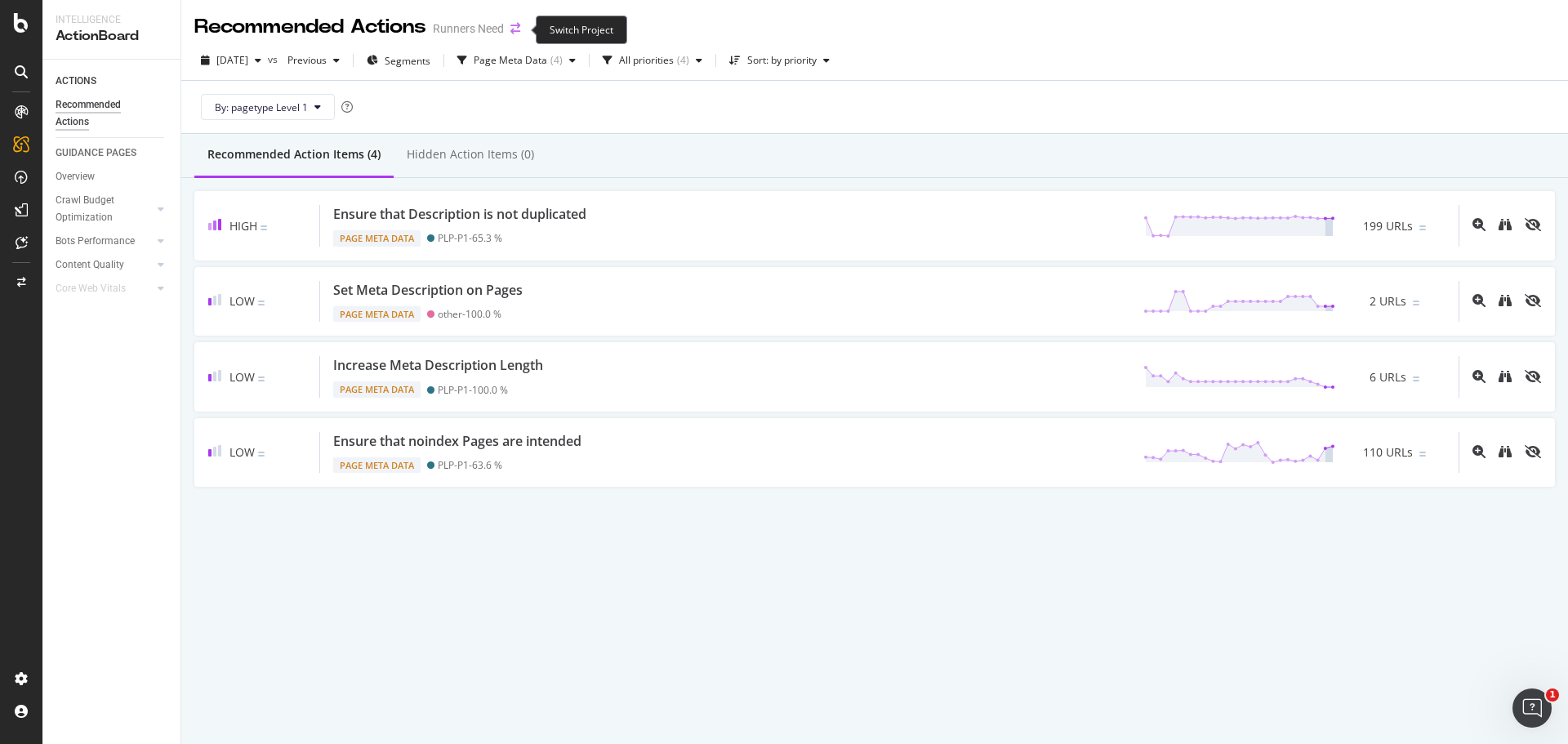
click at [520, 31] on icon "arrow-right-arrow-left" at bounding box center [515, 28] width 10 height 12
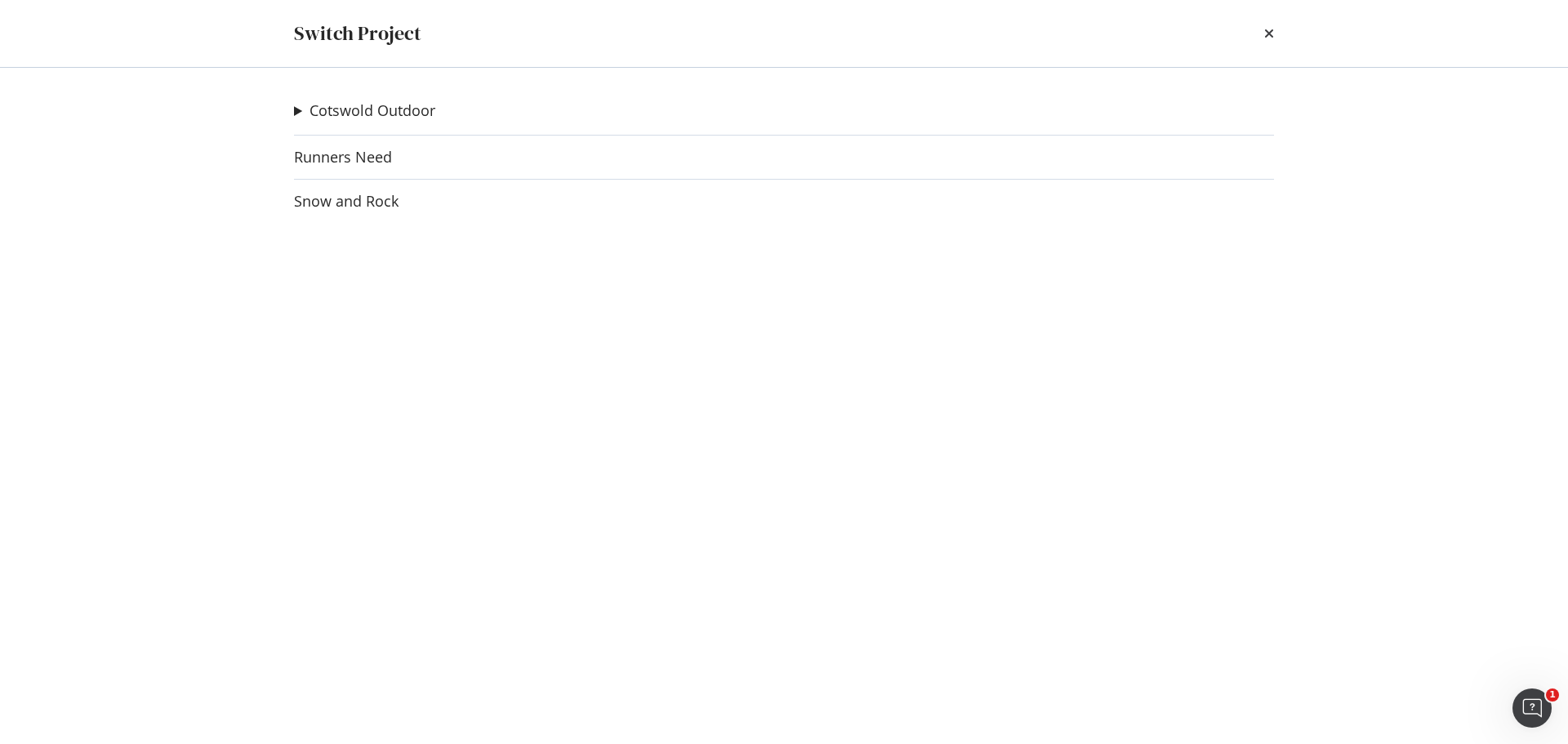
click at [395, 98] on div "Cotswold Outdoor Go Outdoors Ad-Hoc Project Runners Need Snow and Rock" at bounding box center [784, 406] width 1046 height 676
click at [401, 106] on link "Cotswold Outdoor" at bounding box center [372, 111] width 126 height 17
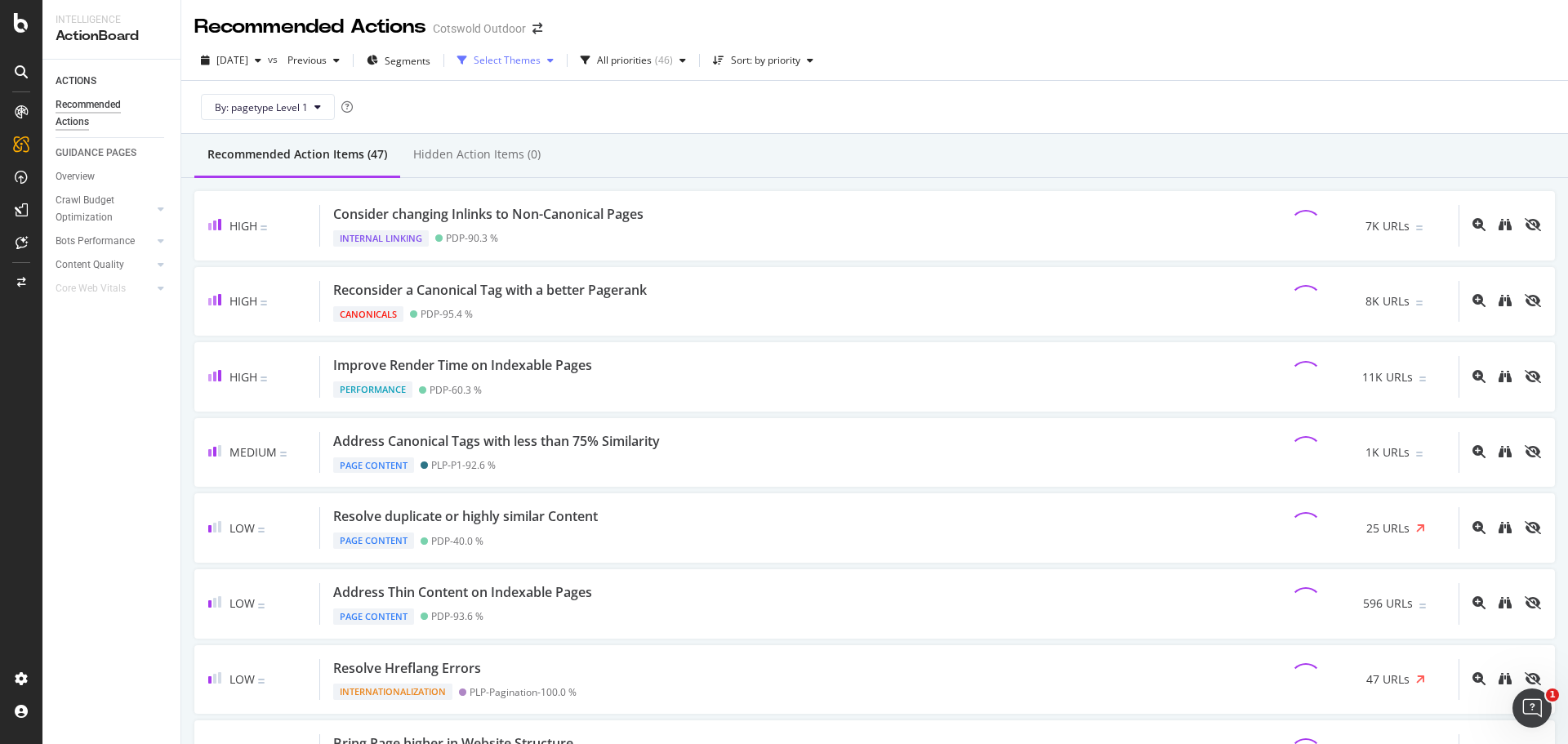
click at [528, 65] on div "Select Themes" at bounding box center [507, 60] width 67 height 10
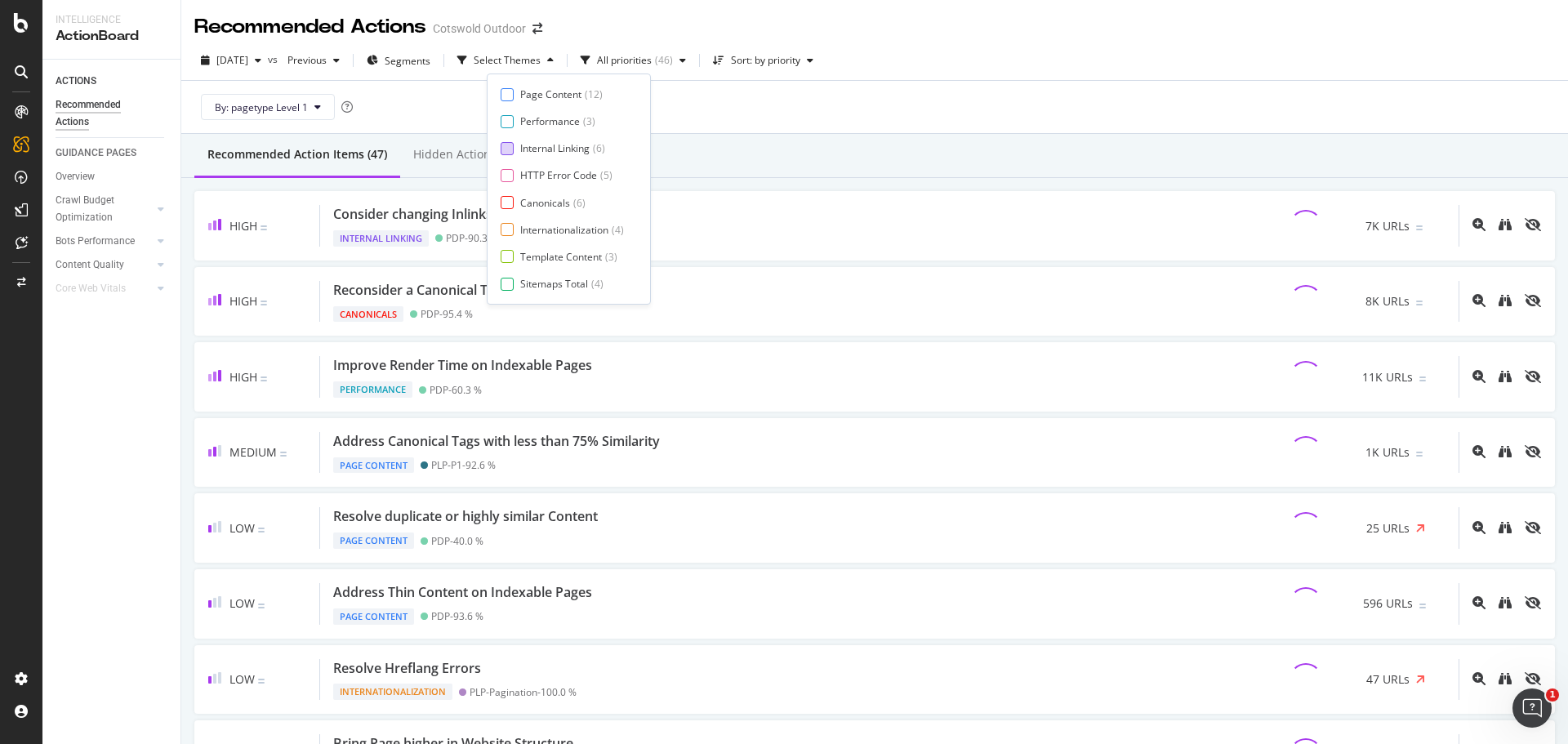
click at [562, 152] on div "Internal Linking" at bounding box center [555, 148] width 70 height 14
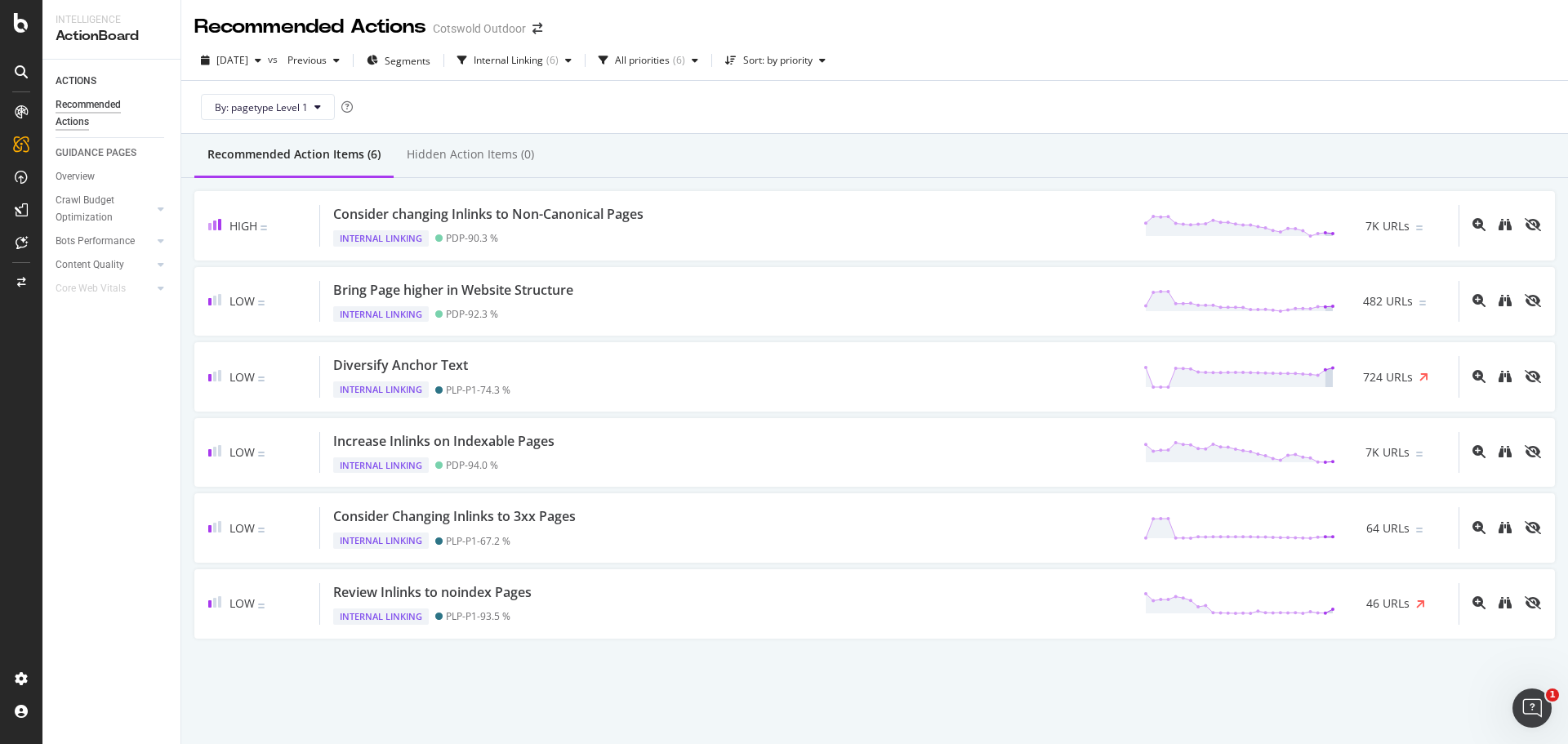
click at [845, 121] on div "By: pagetype Level 1" at bounding box center [875, 106] width 1361 height 52
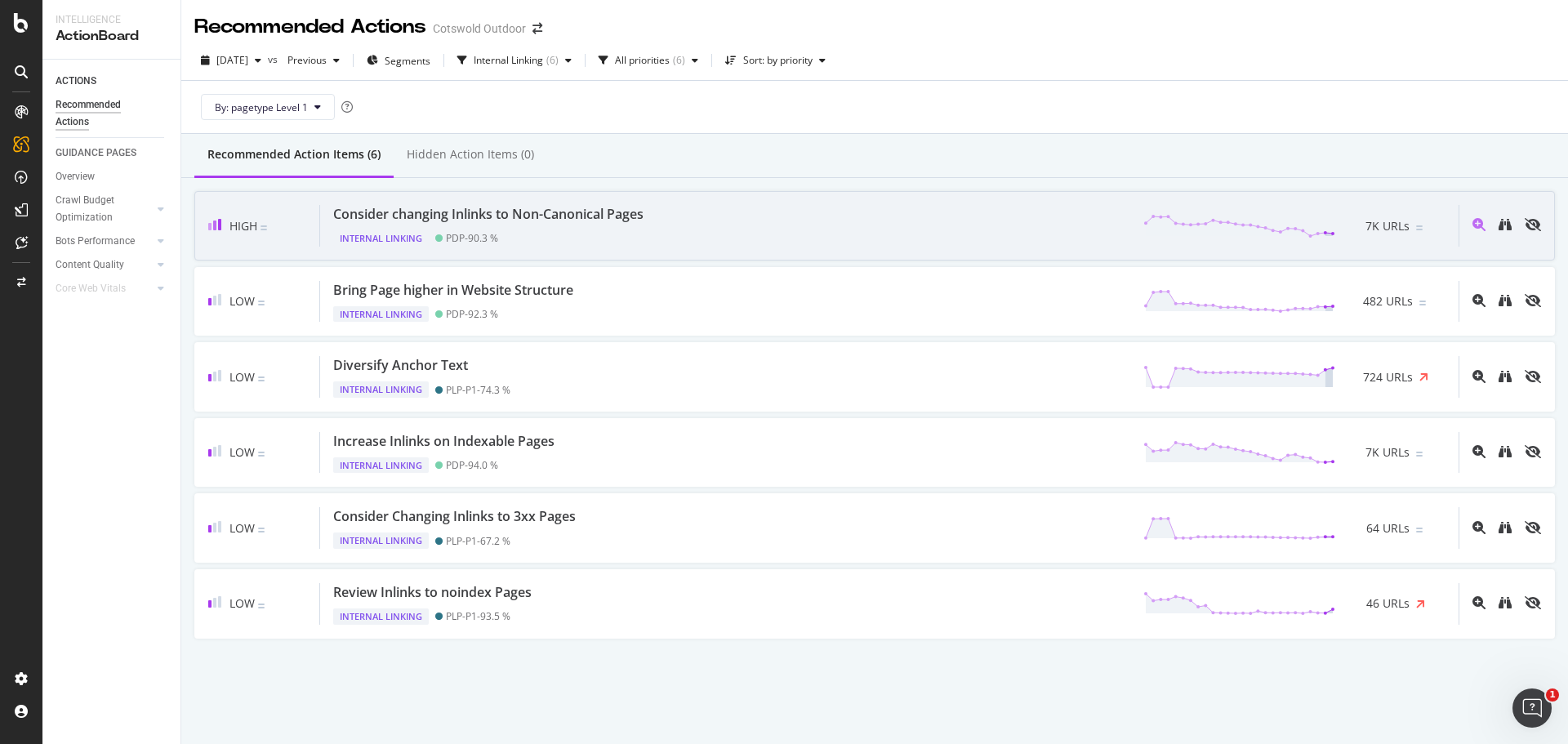
click at [759, 244] on div "Consider changing Inlinks to Non-Canonical Pages Internal Linking PDP - 90.3 % …" at bounding box center [889, 226] width 1139 height 42
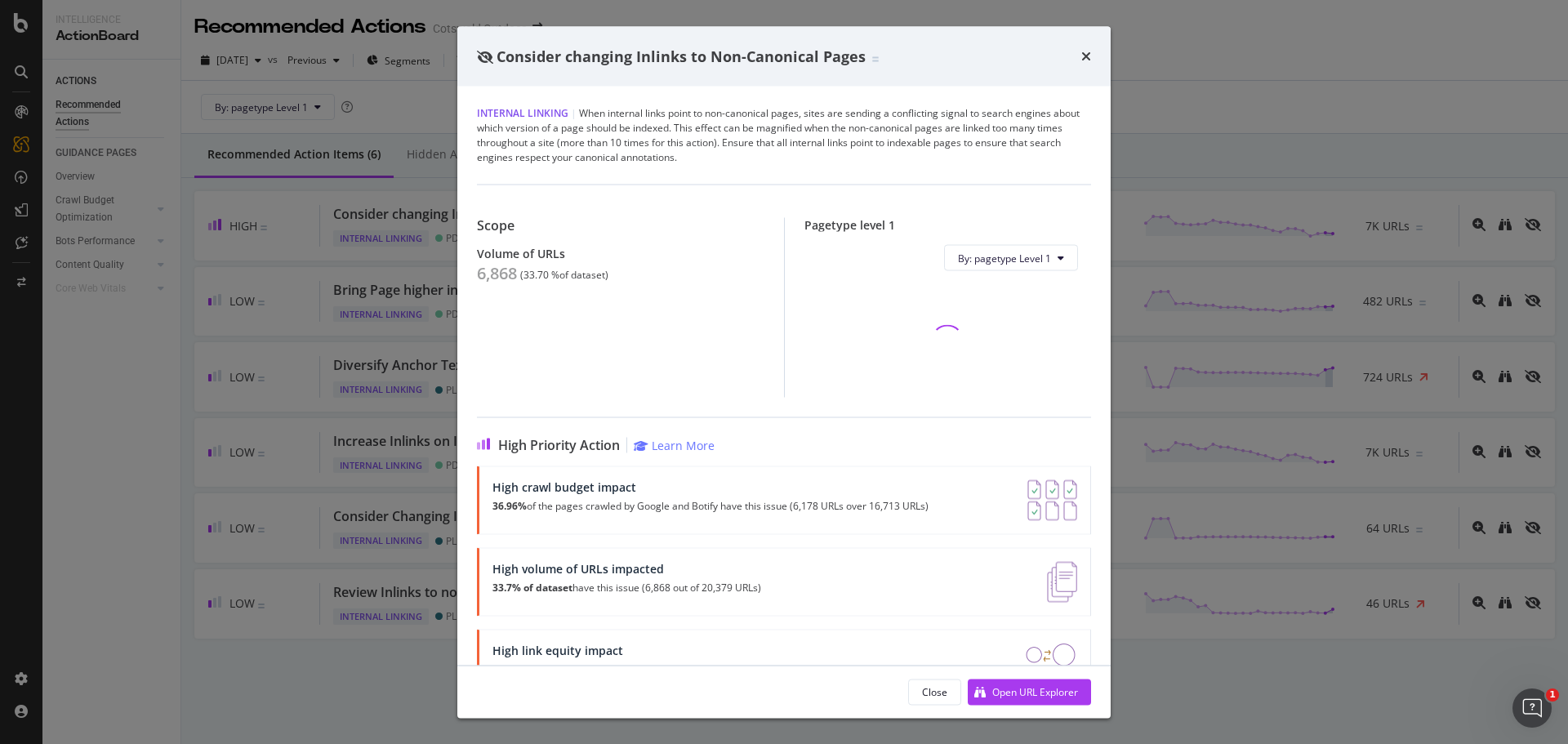
click at [496, 278] on div "6,868" at bounding box center [497, 273] width 40 height 19
copy div "6,868"
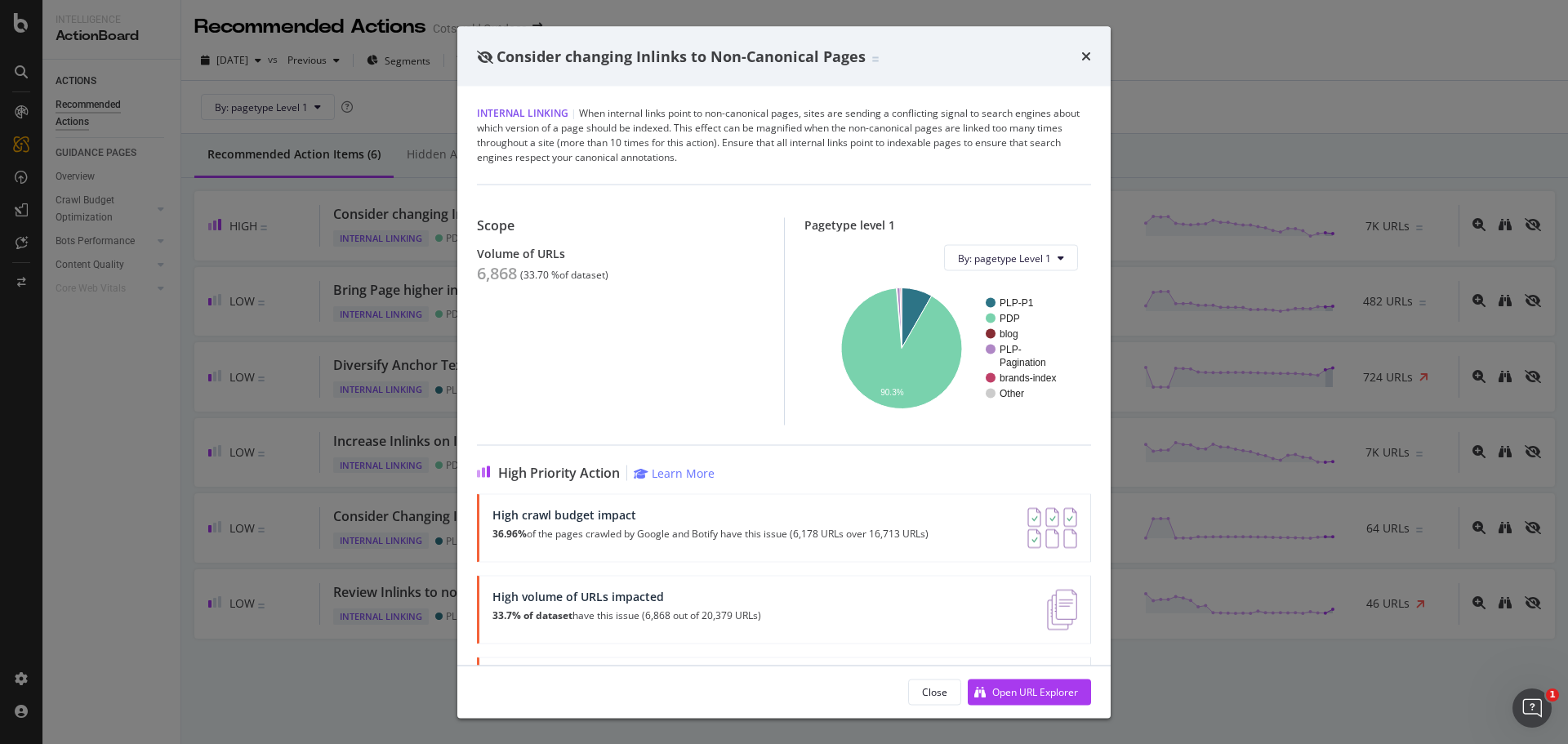
click at [398, 468] on div "Consider changing Inlinks to Non-Canonical Pages Internal Linking | When intern…" at bounding box center [784, 372] width 1568 height 744
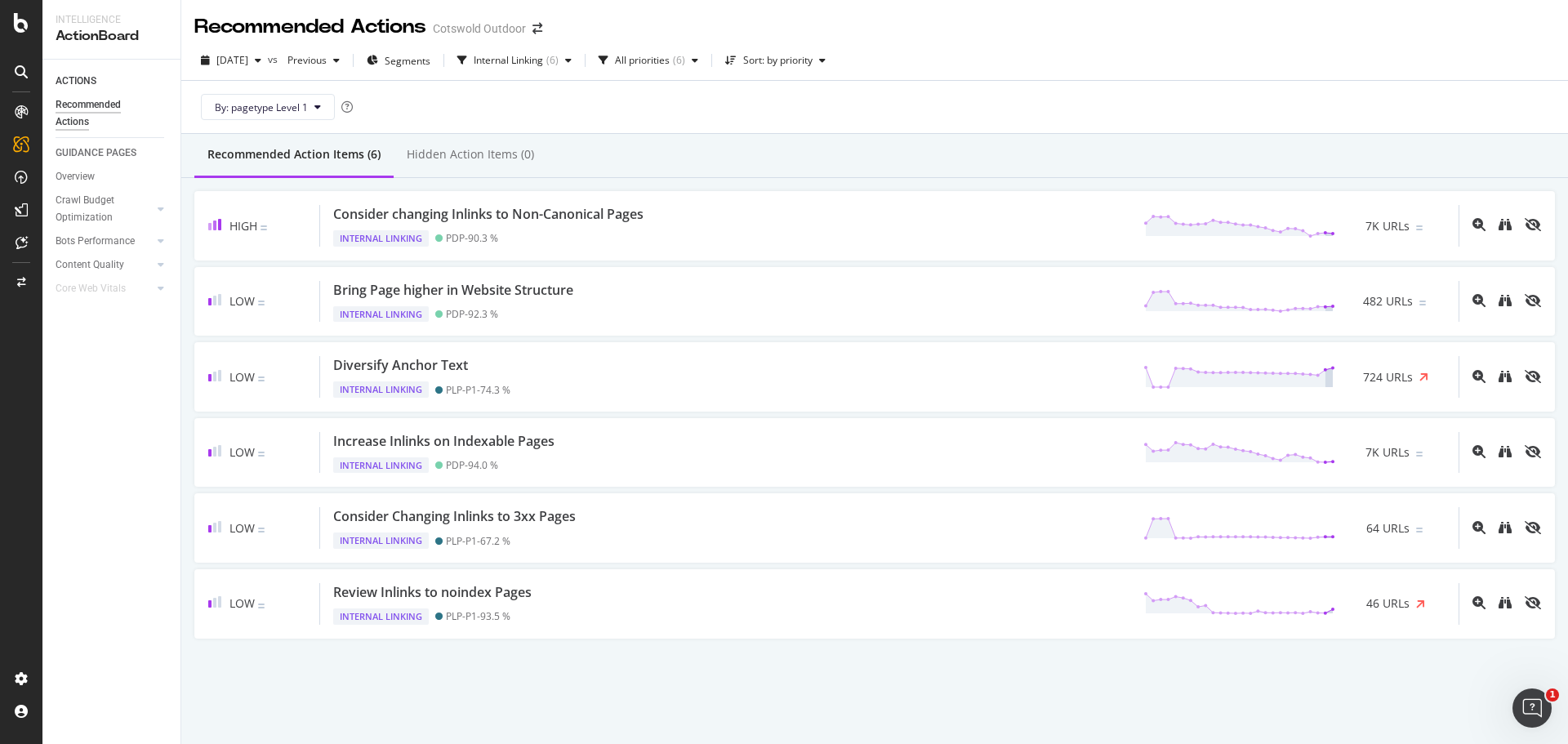
click at [506, 488] on div "High Consider changing Inlinks to Non-Canonical Pages Internal Linking PDP - 90…" at bounding box center [875, 414] width 1361 height 447
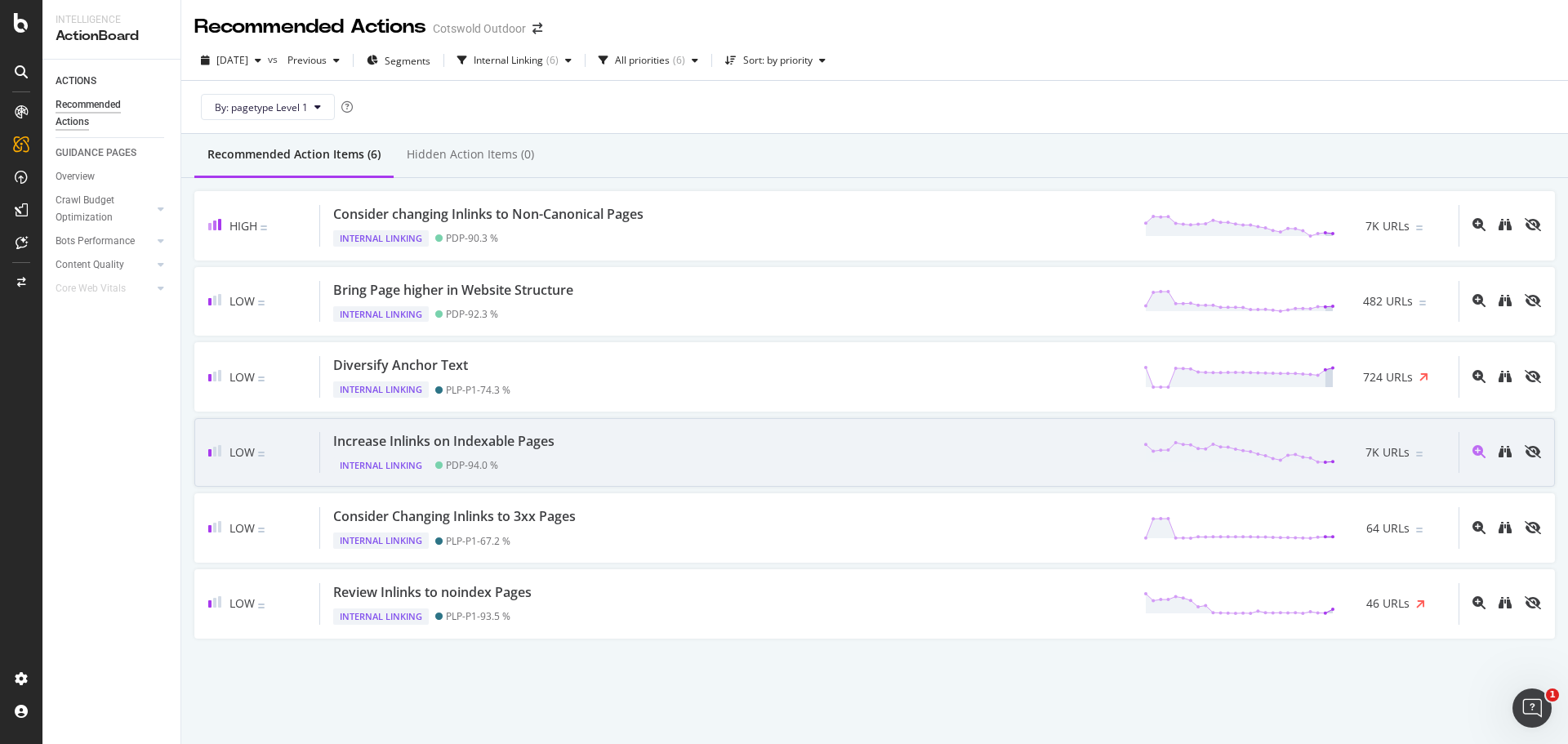
click at [506, 465] on div "Internal Linking PDP - 94.0 %" at bounding box center [448, 462] width 228 height 23
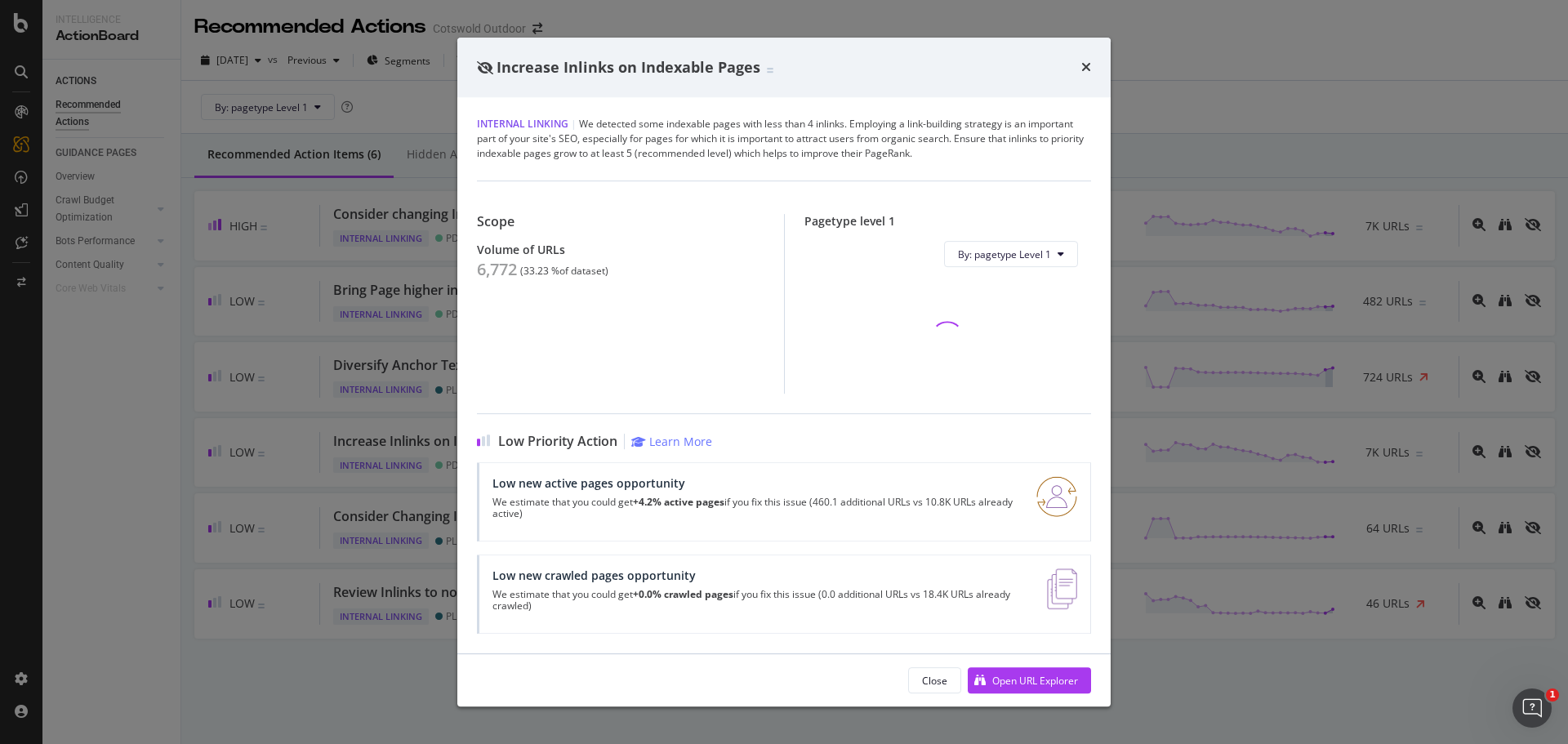
click at [490, 266] on div "6,772" at bounding box center [497, 269] width 40 height 19
copy div "6,772"
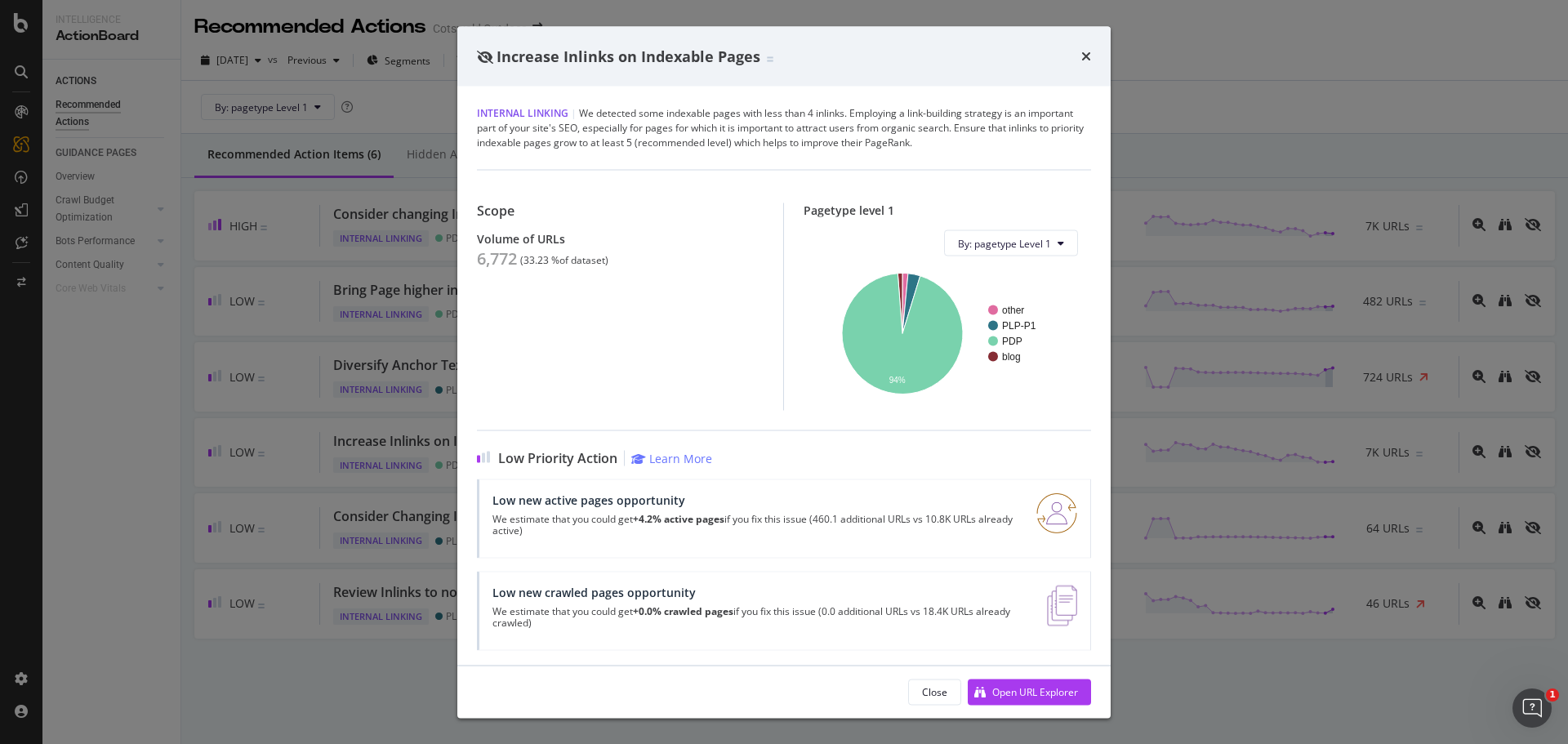
click at [378, 389] on div "Increase Inlinks on Indexable Pages Internal Linking | We detected some indexab…" at bounding box center [784, 372] width 1568 height 744
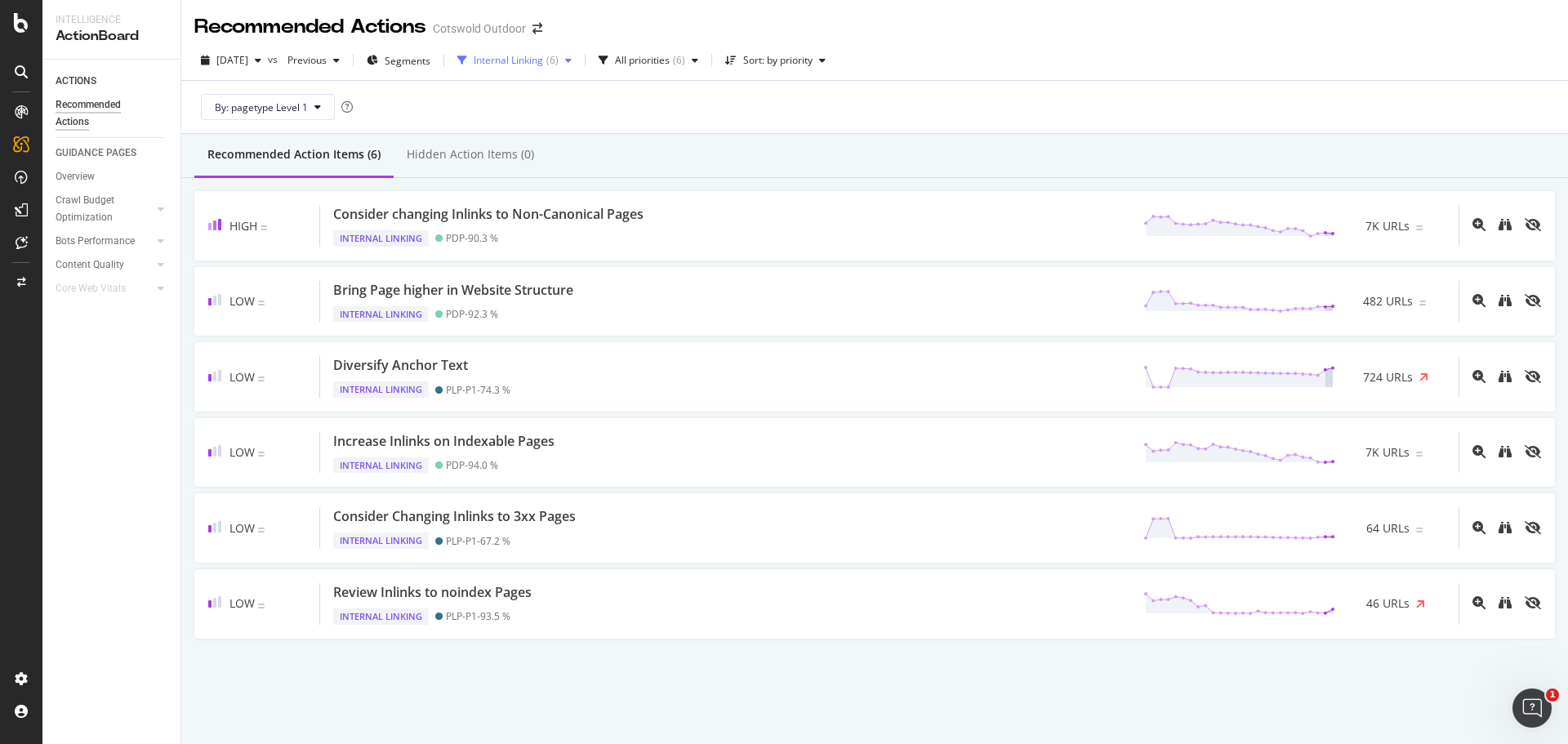
click at [527, 55] on div "Internal Linking" at bounding box center [508, 60] width 70 height 10
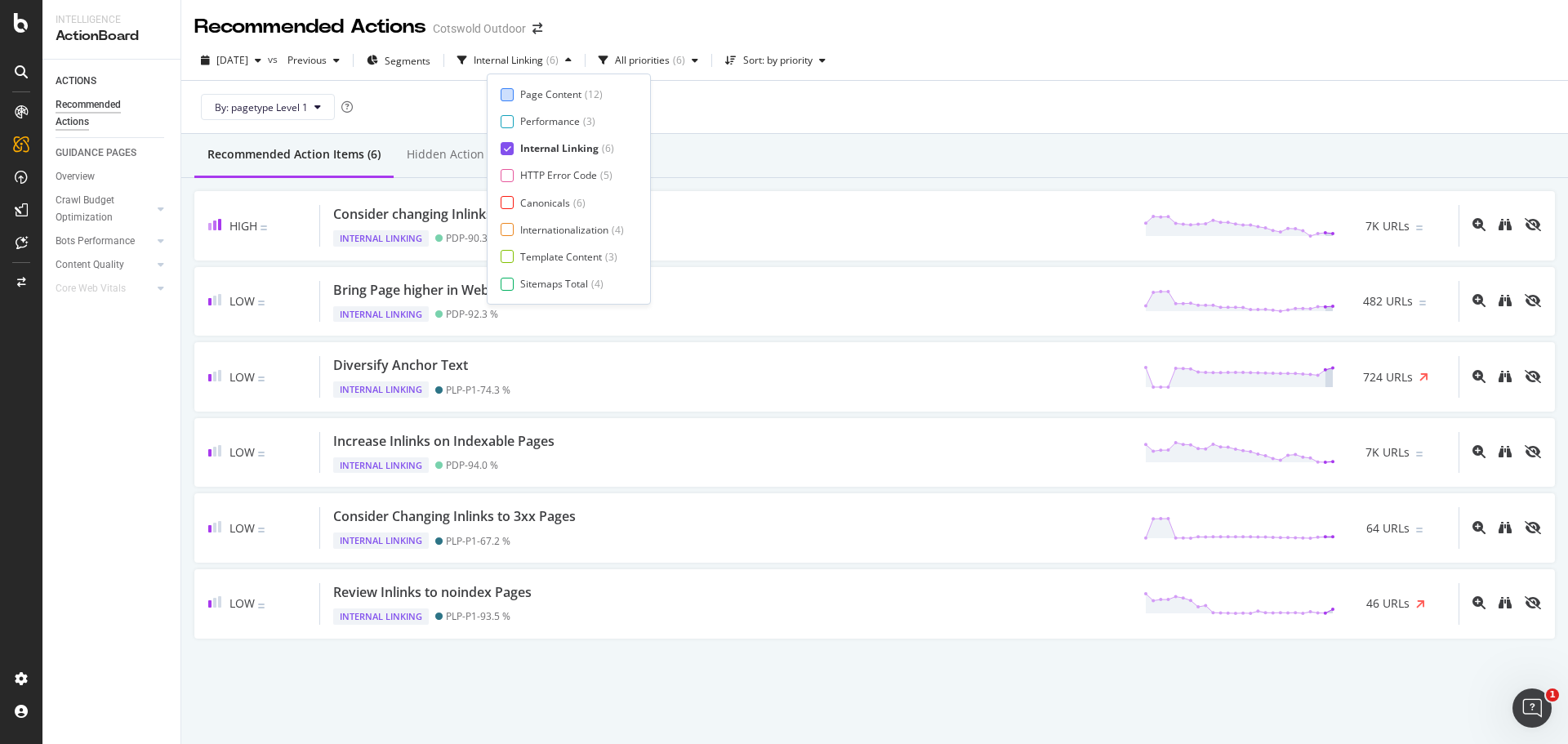
click at [543, 90] on div "Page Content" at bounding box center [551, 94] width 61 height 14
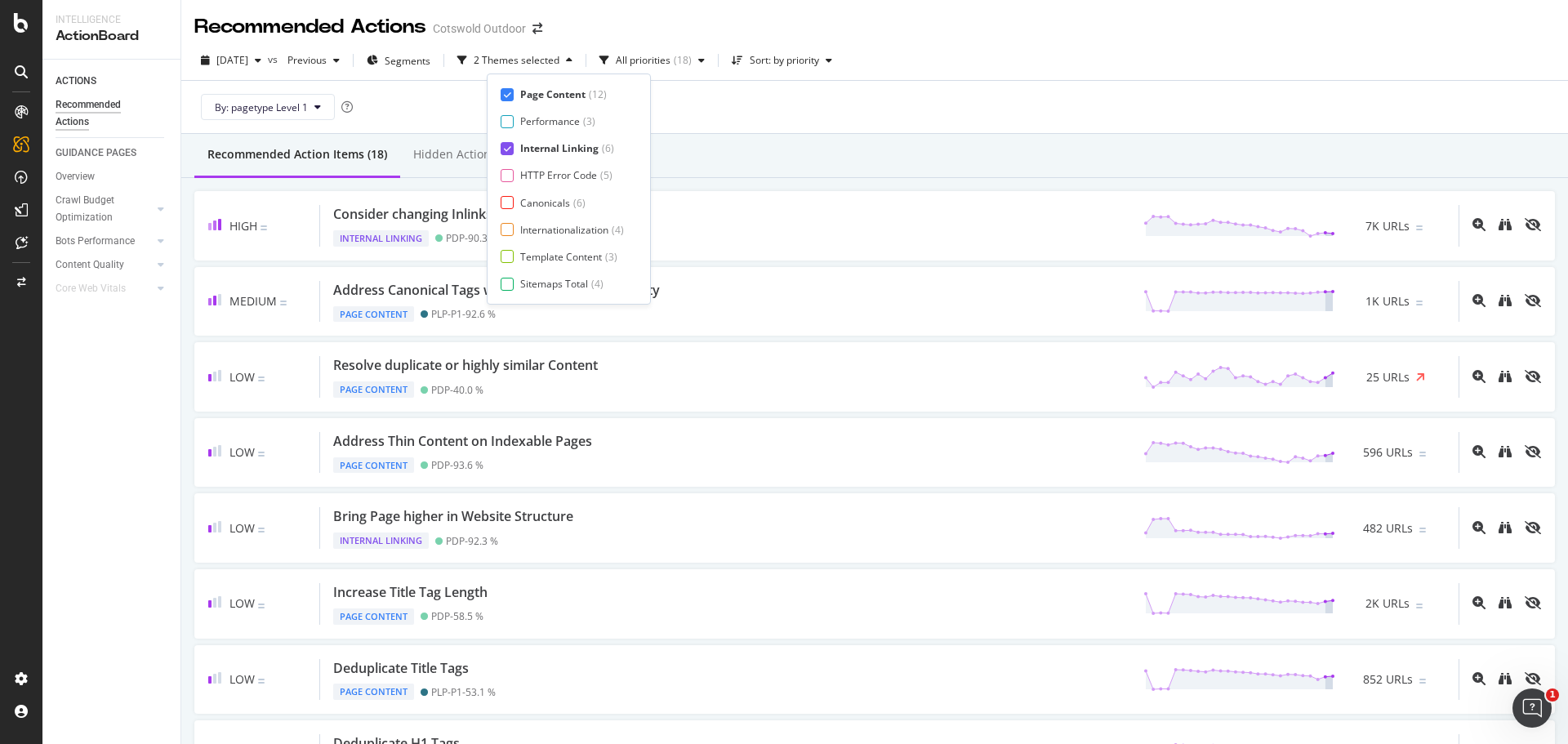
click at [559, 142] on div "Internal Linking" at bounding box center [560, 148] width 79 height 14
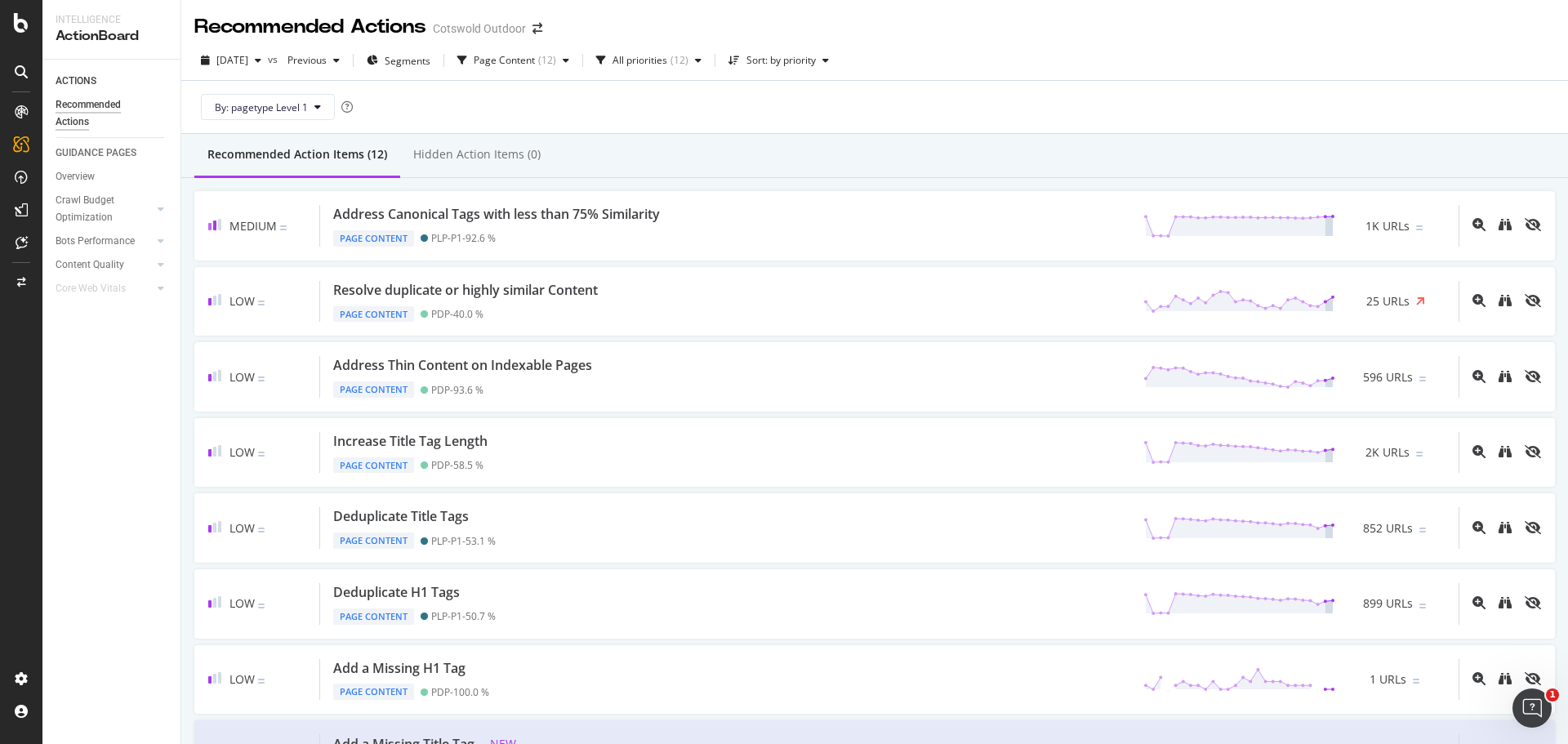
click at [737, 147] on div "Recommended Action Items (12) Hidden Action Items (0)" at bounding box center [874, 156] width 1387 height 44
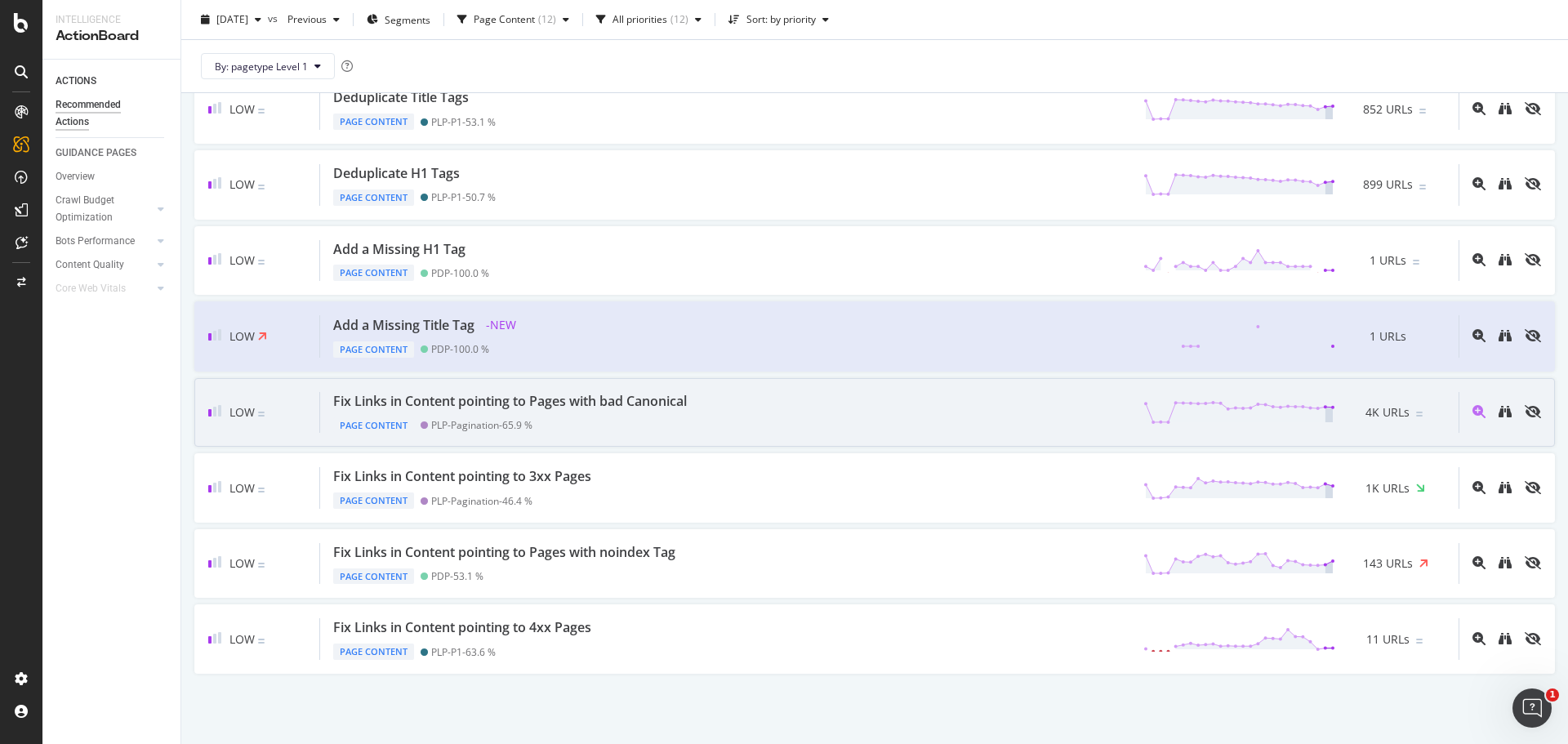
scroll to position [419, 0]
click at [649, 399] on div "Fix Links in Content pointing to Pages with bad Canonical" at bounding box center [510, 401] width 354 height 18
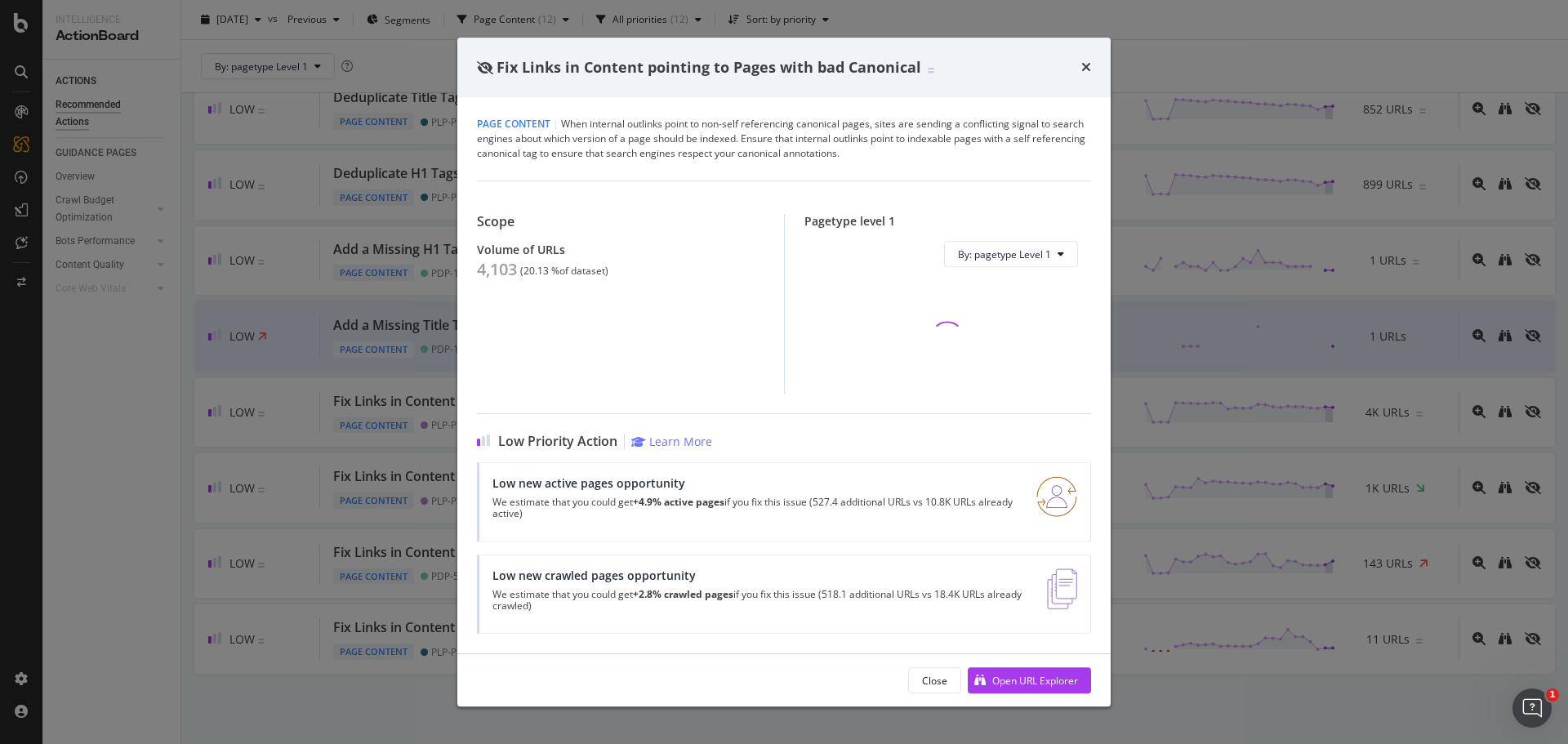
click at [501, 275] on div "4,103" at bounding box center [497, 269] width 40 height 19
copy div "4,103"
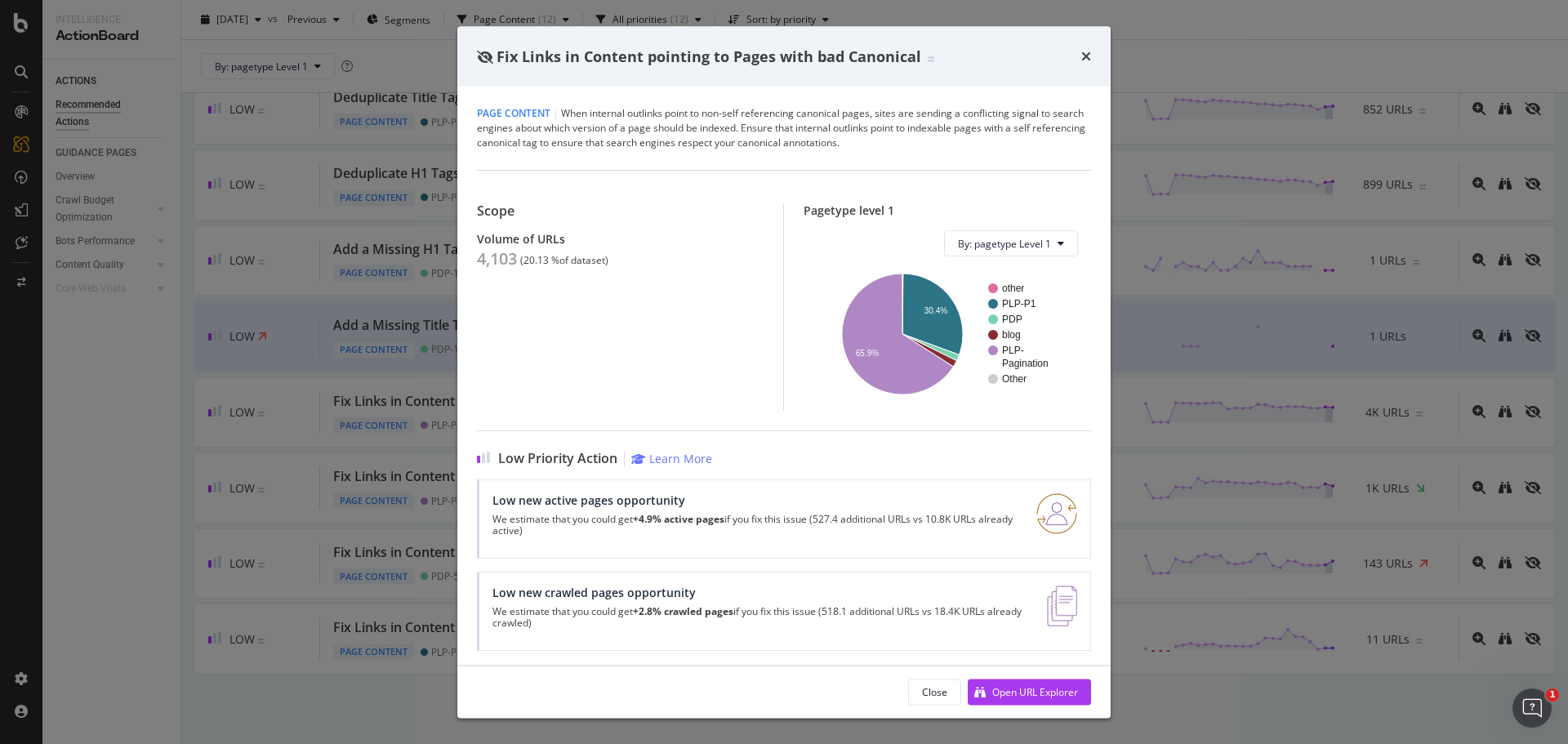
click at [239, 421] on div "Fix Links in Content pointing to Pages with bad Canonical Page Content | When i…" at bounding box center [784, 372] width 1568 height 744
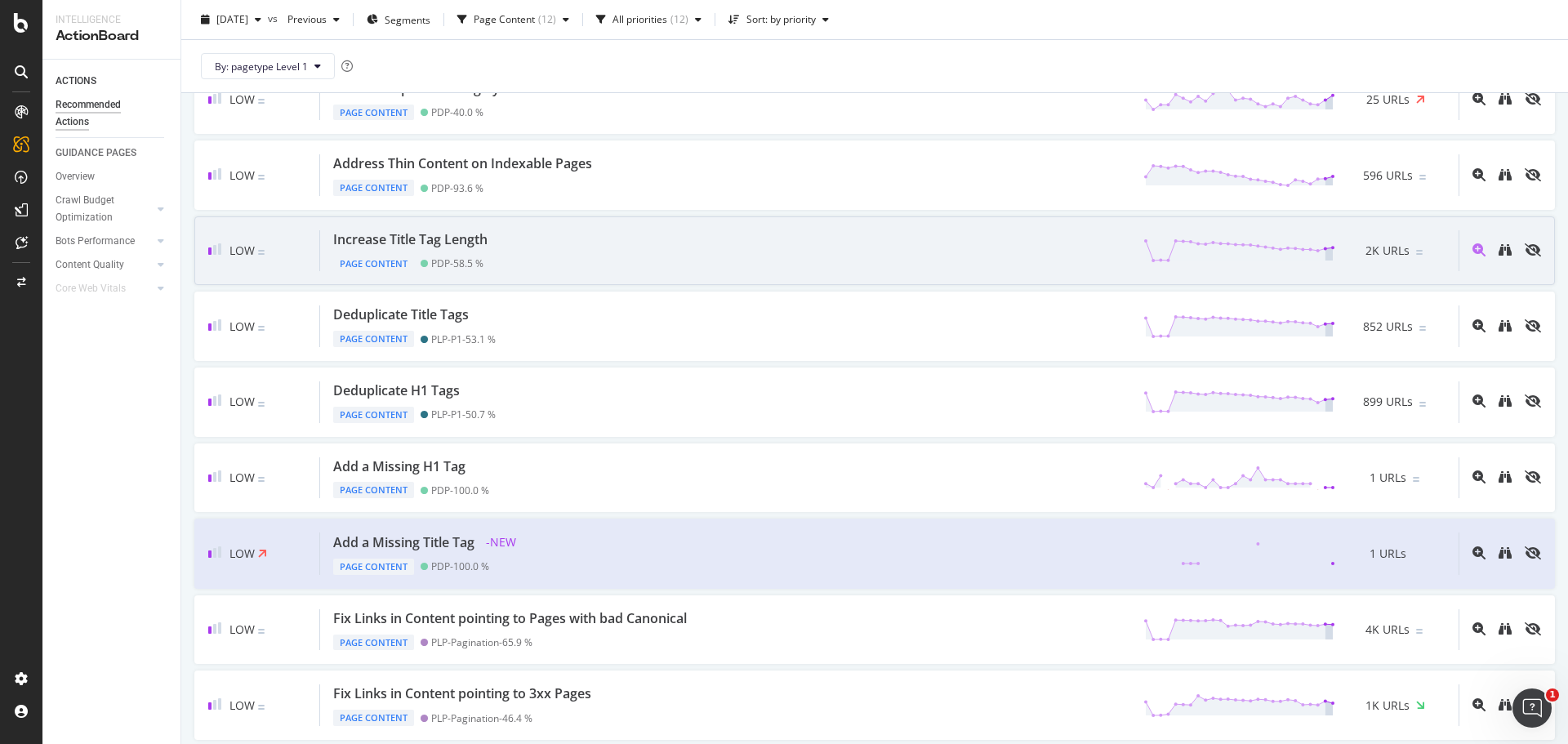
scroll to position [39, 0]
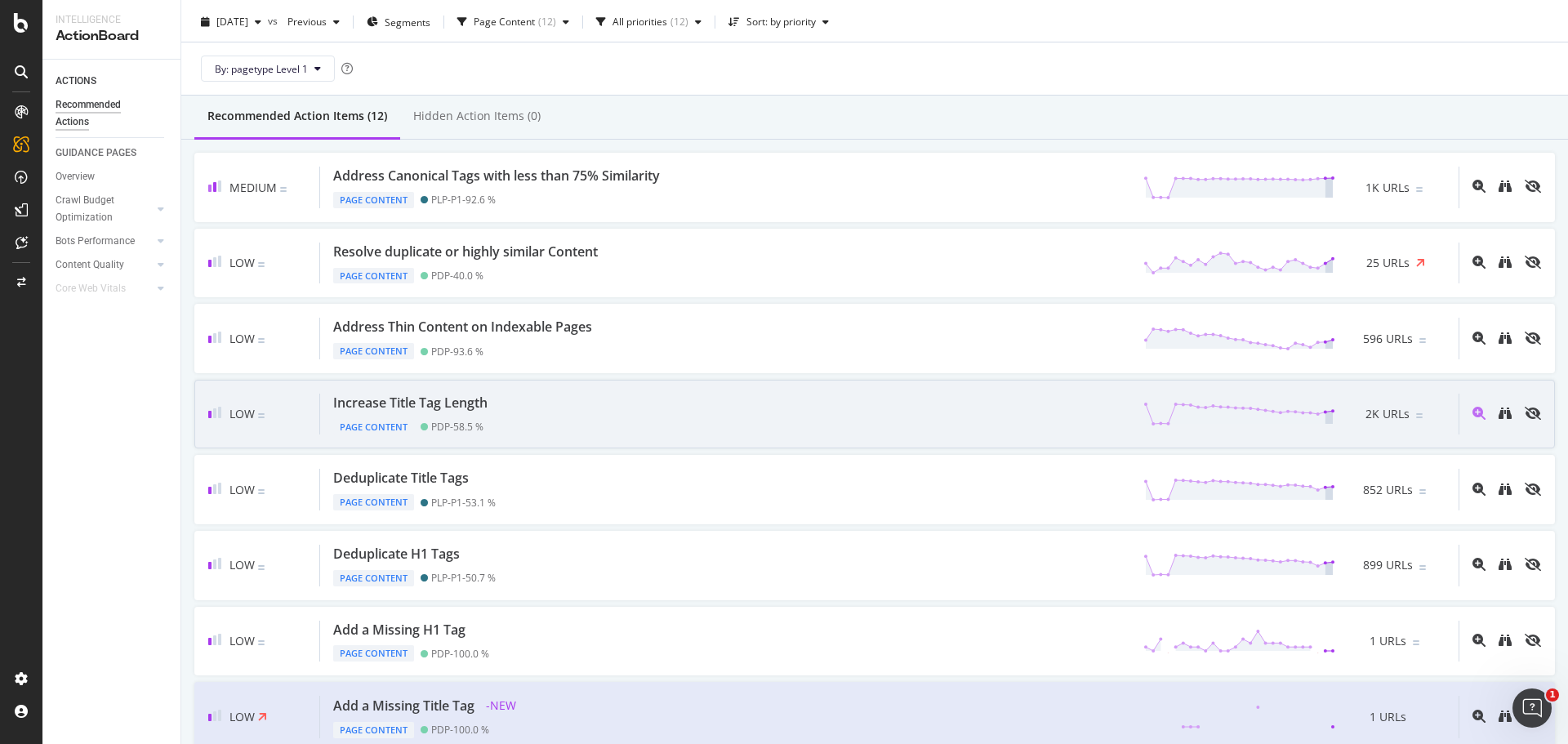
click at [530, 420] on div "Increase Title Tag Length Page Content PDP - 58.5 % 2K URLs" at bounding box center [889, 415] width 1139 height 42
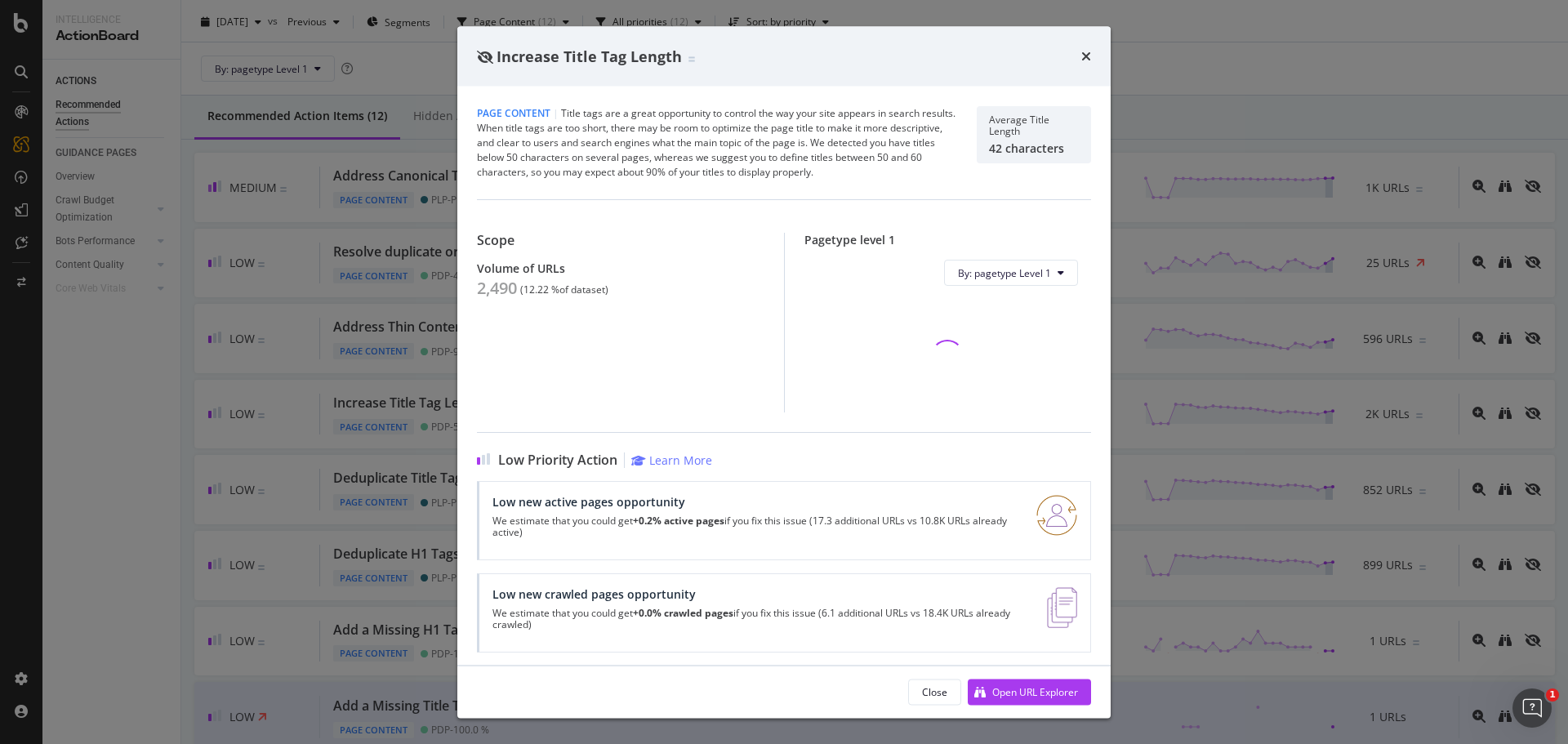
click at [499, 292] on div "2,490" at bounding box center [497, 287] width 40 height 19
copy div "2,490"
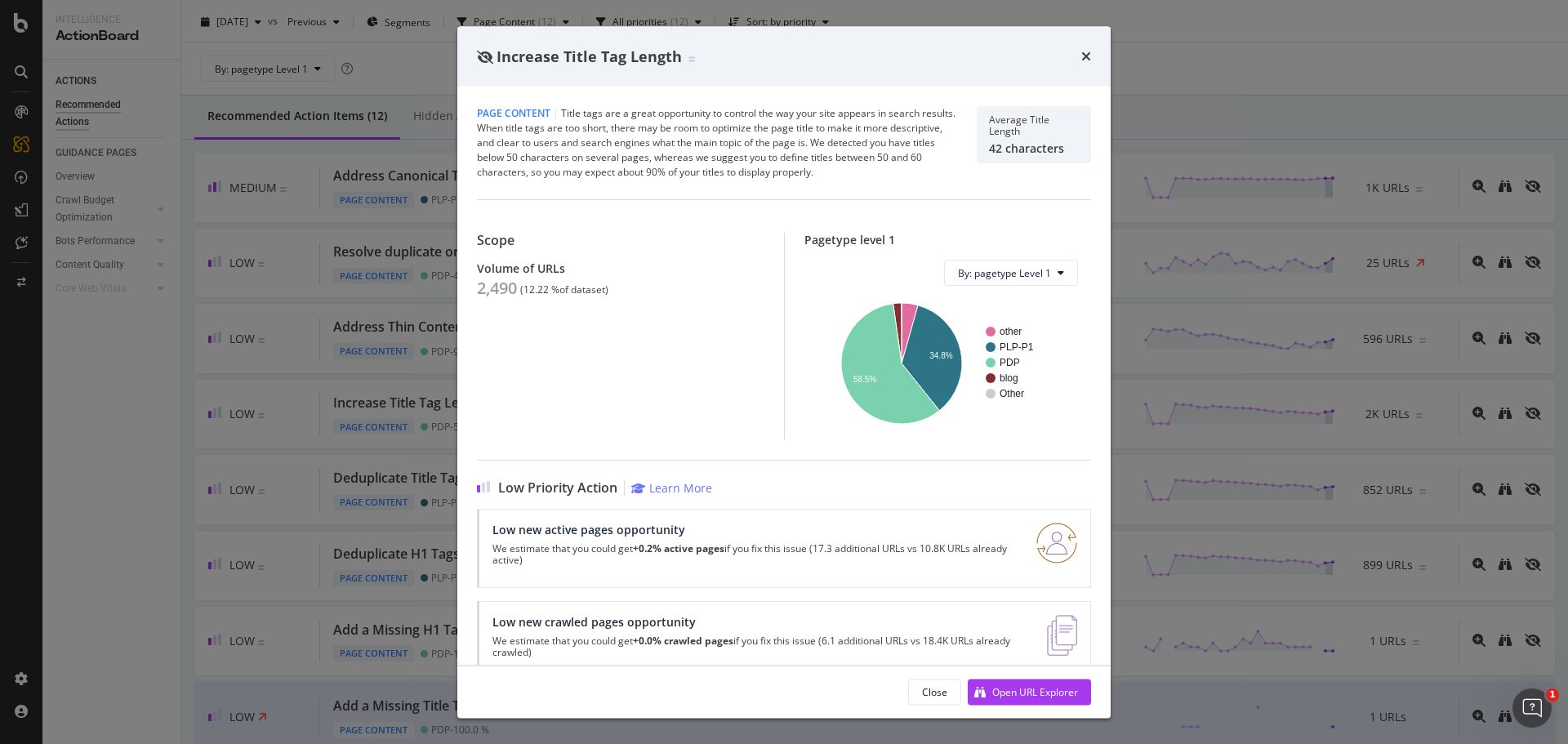
click at [379, 420] on div "Increase Title Tag Length Page Content | Title tags are a great opportunity to …" at bounding box center [784, 372] width 1568 height 744
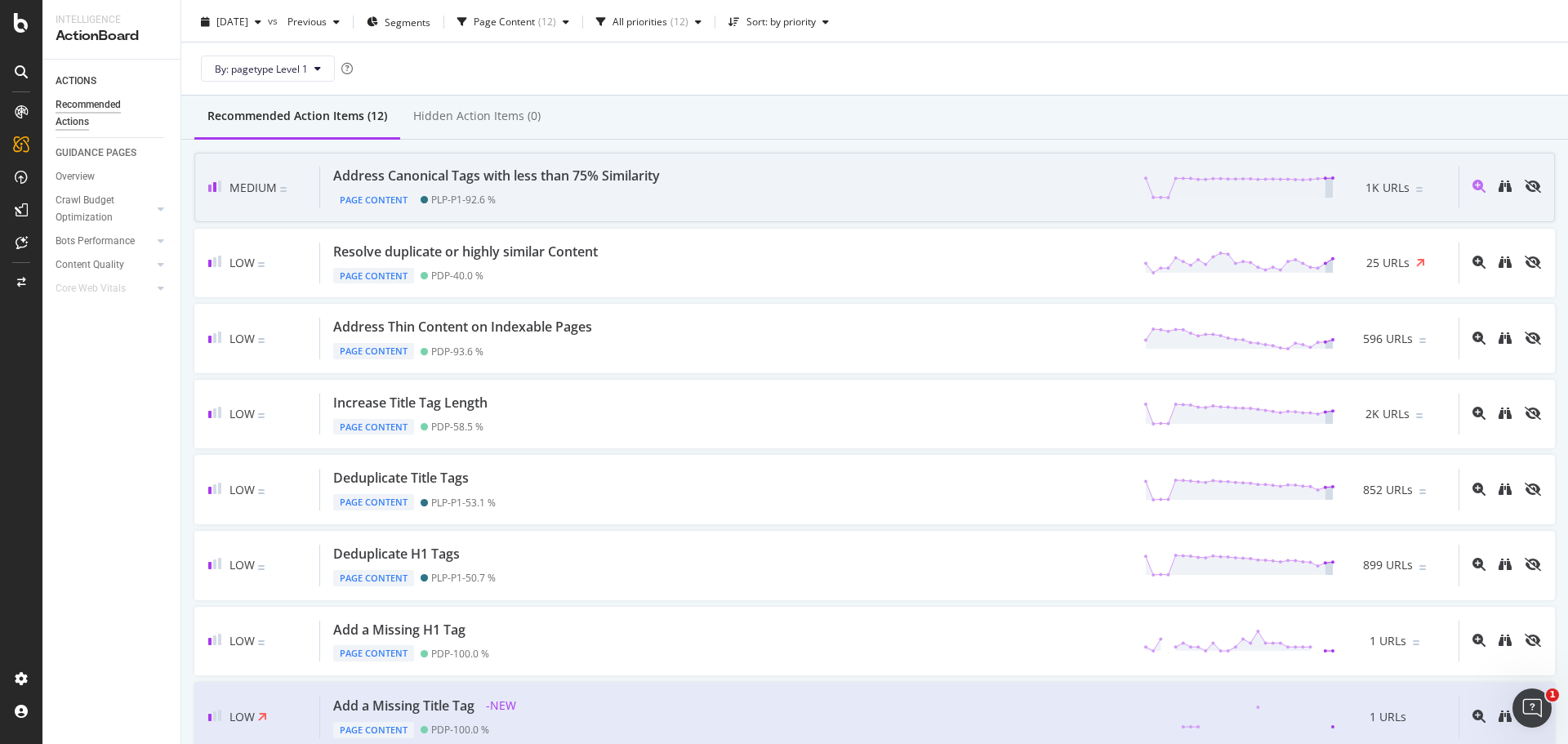
click at [557, 210] on div "Medium Address Canonical Tags with less than 75% Similarity Page Content PLP-P1…" at bounding box center [875, 187] width 1361 height 70
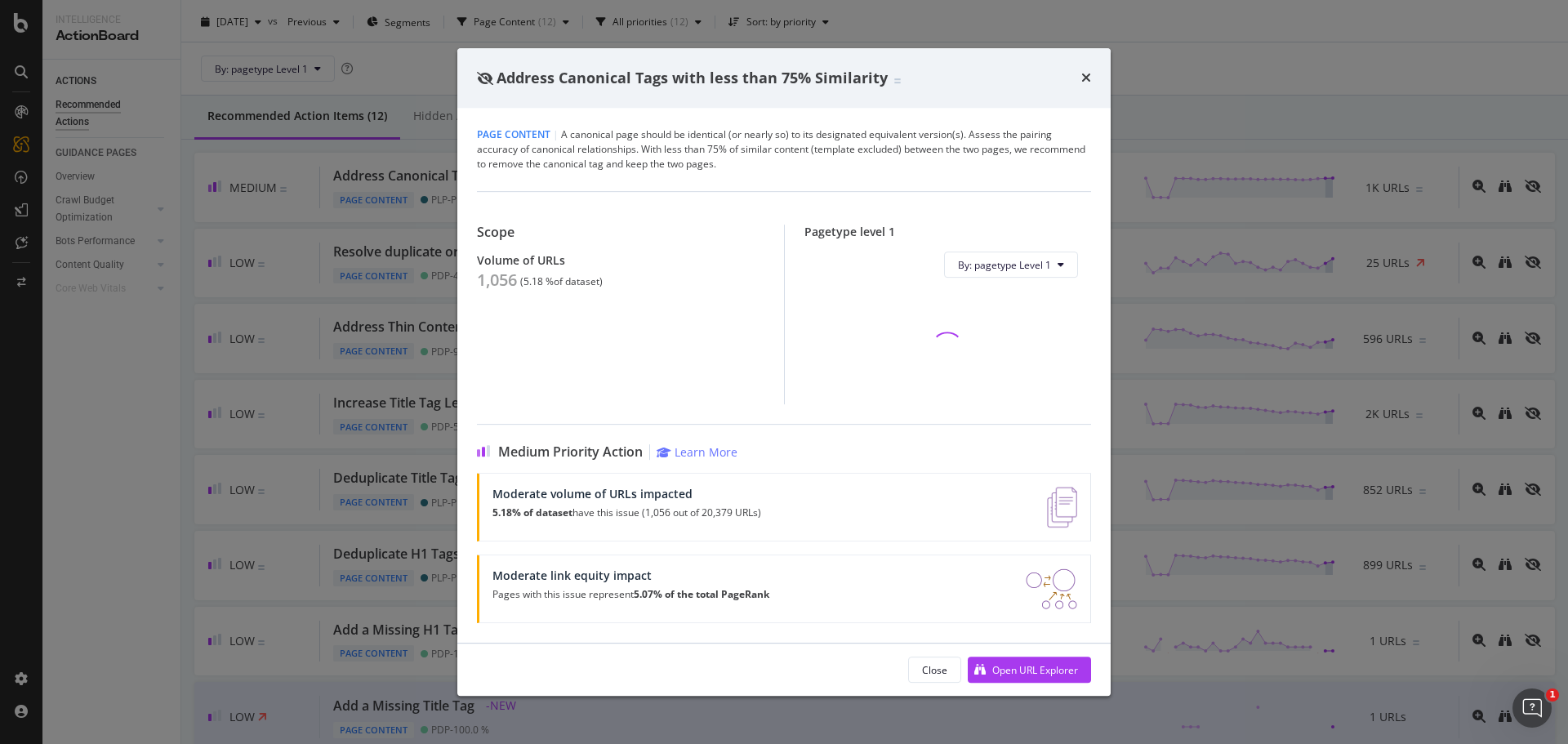
click at [489, 275] on div "1,056" at bounding box center [497, 280] width 40 height 19
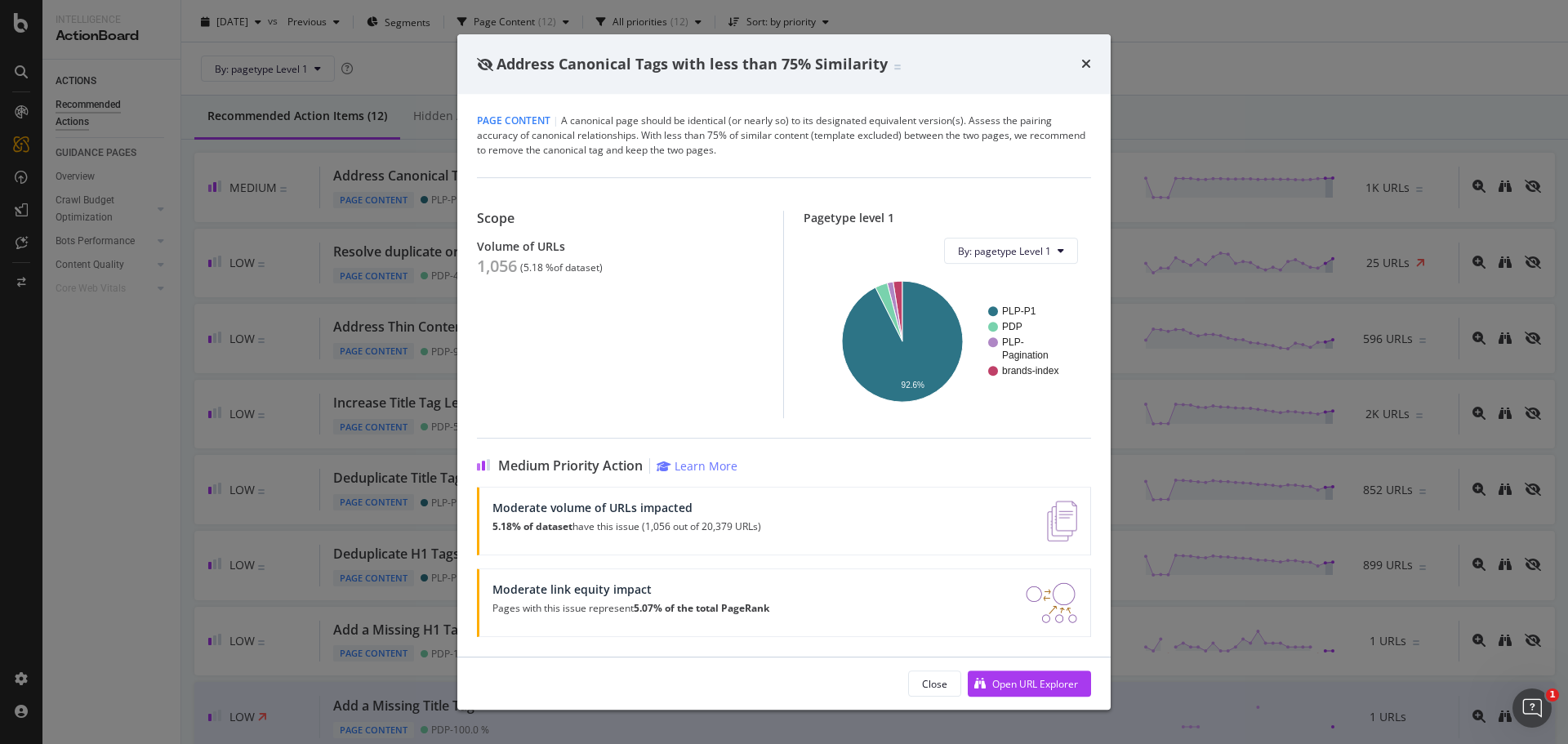
click at [328, 341] on div "Address Canonical Tags with less than 75% Similarity Page Content | A canonical…" at bounding box center [784, 372] width 1568 height 744
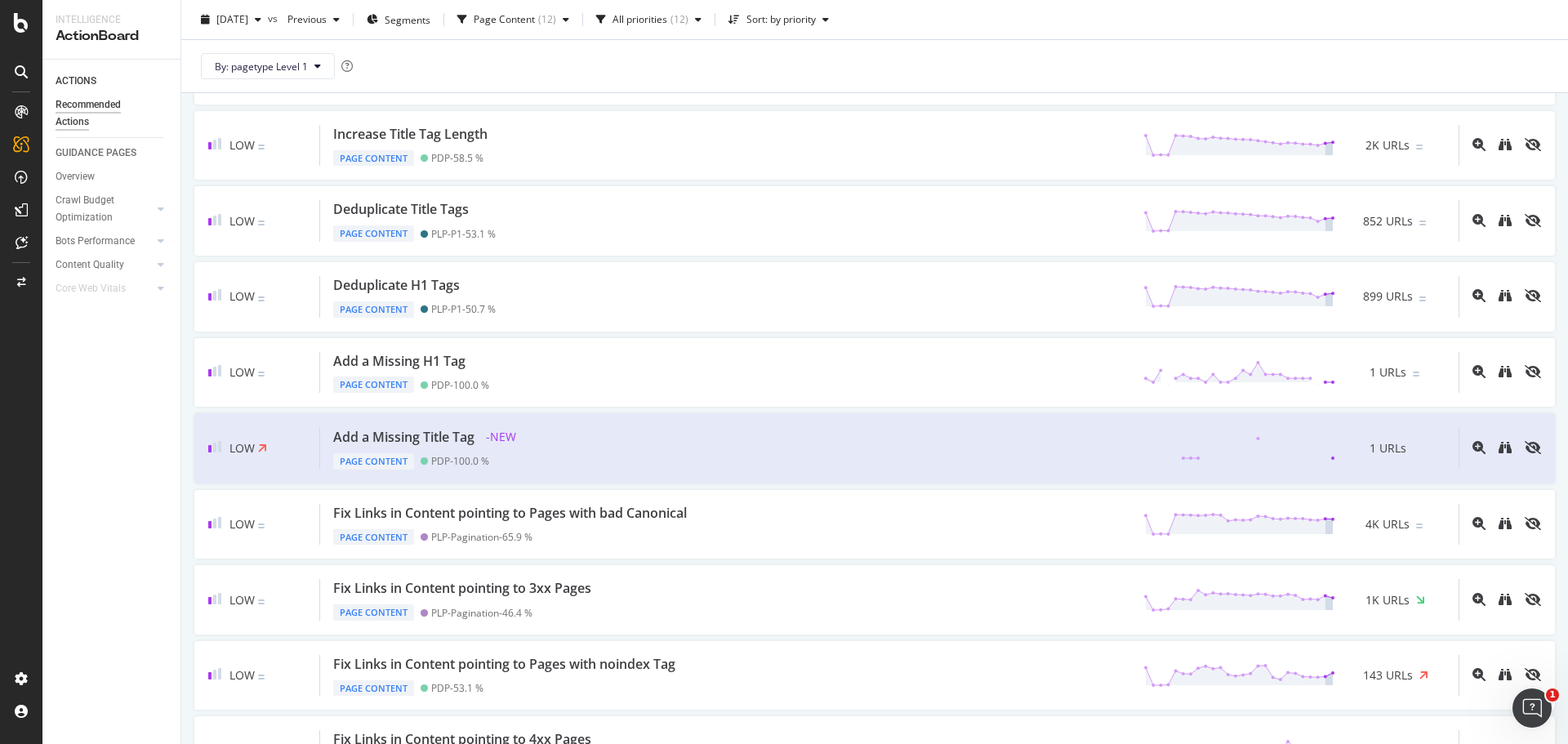
scroll to position [411, 0]
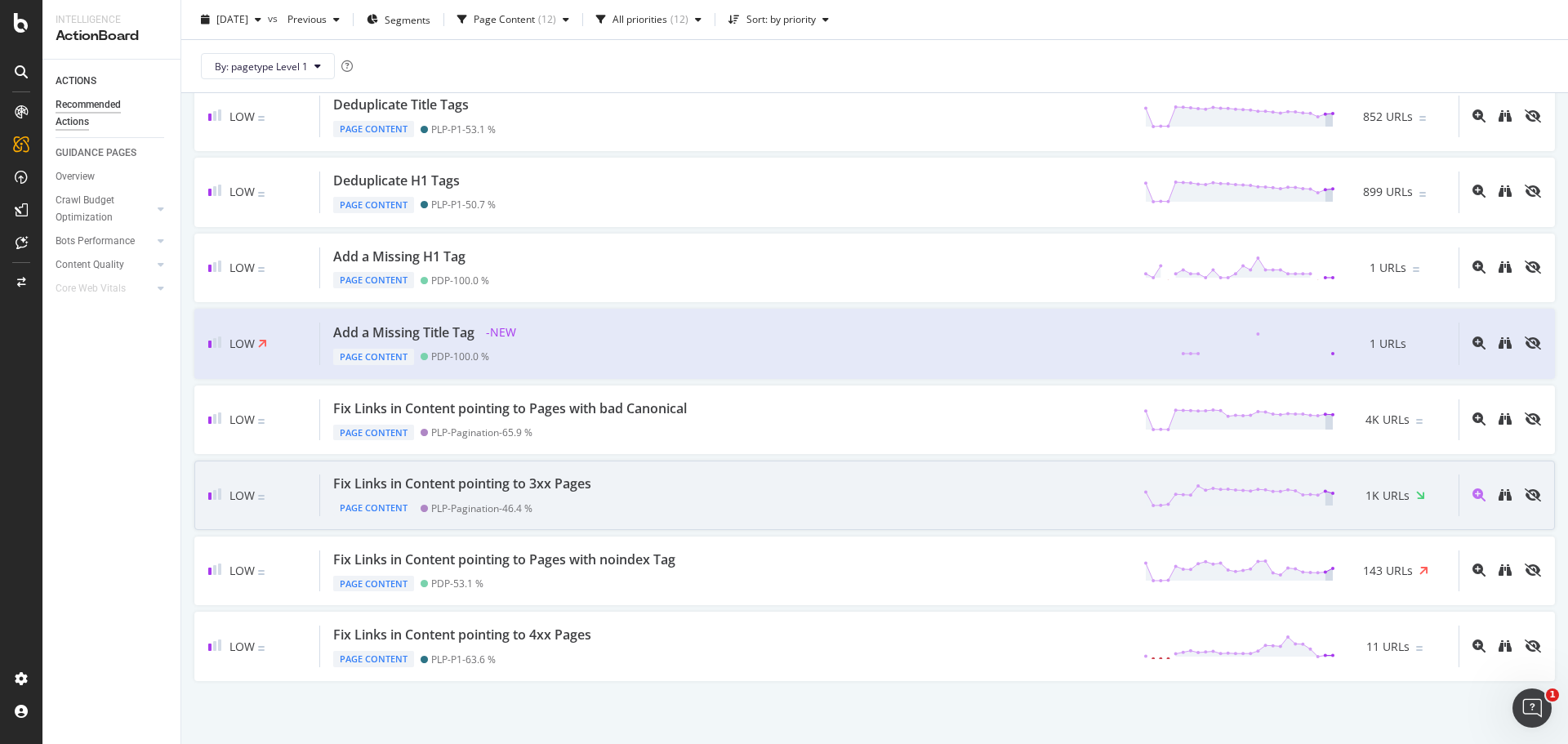
click at [585, 517] on div "Low Fix Links in Content pointing to 3xx Pages Page Content PLP-Pagination - 46…" at bounding box center [875, 495] width 1361 height 70
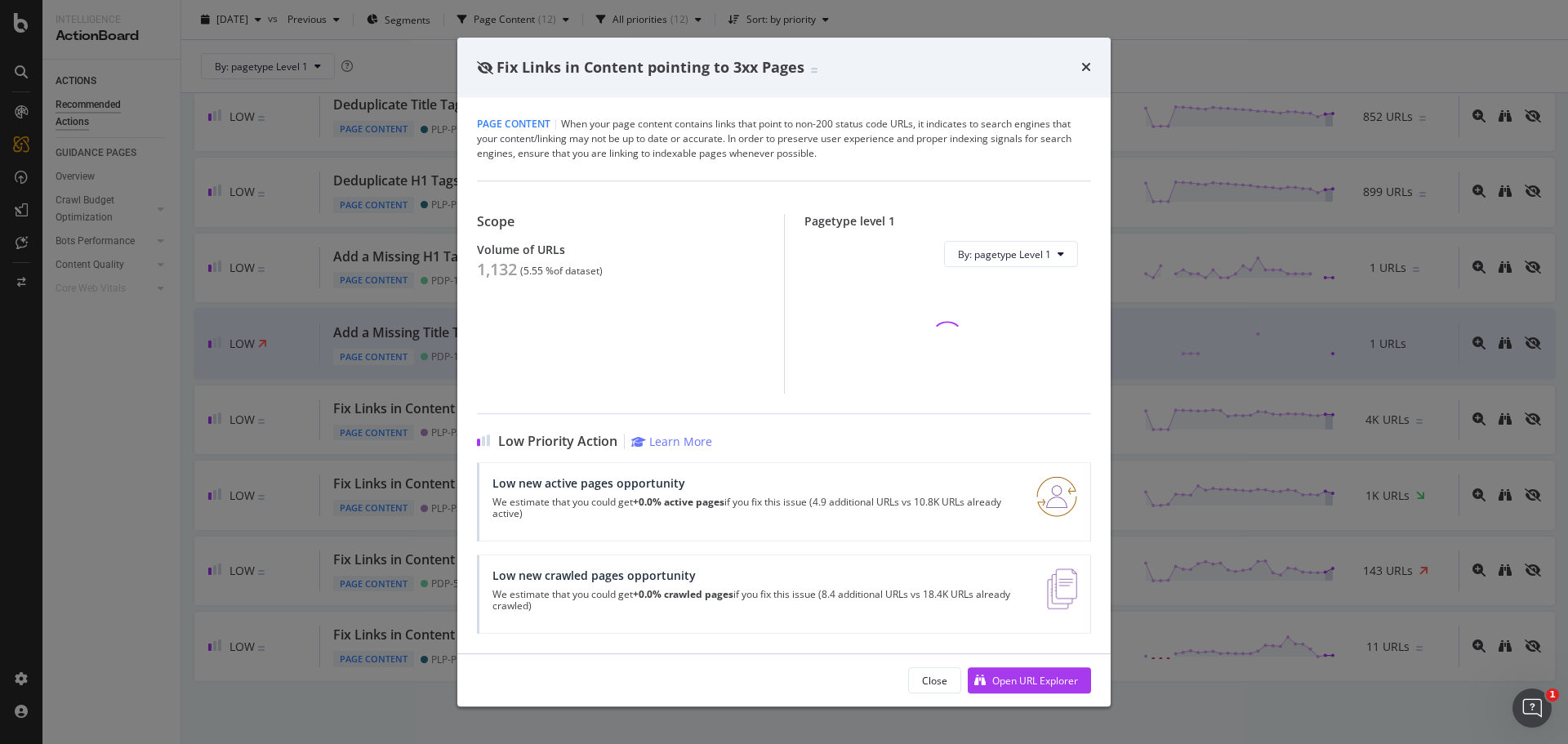
click at [501, 282] on div "Scope Volume of URLs 1,132 ( 5.55 % of dataset )" at bounding box center [630, 303] width 307 height 179
click at [498, 271] on div "1,132" at bounding box center [497, 269] width 40 height 19
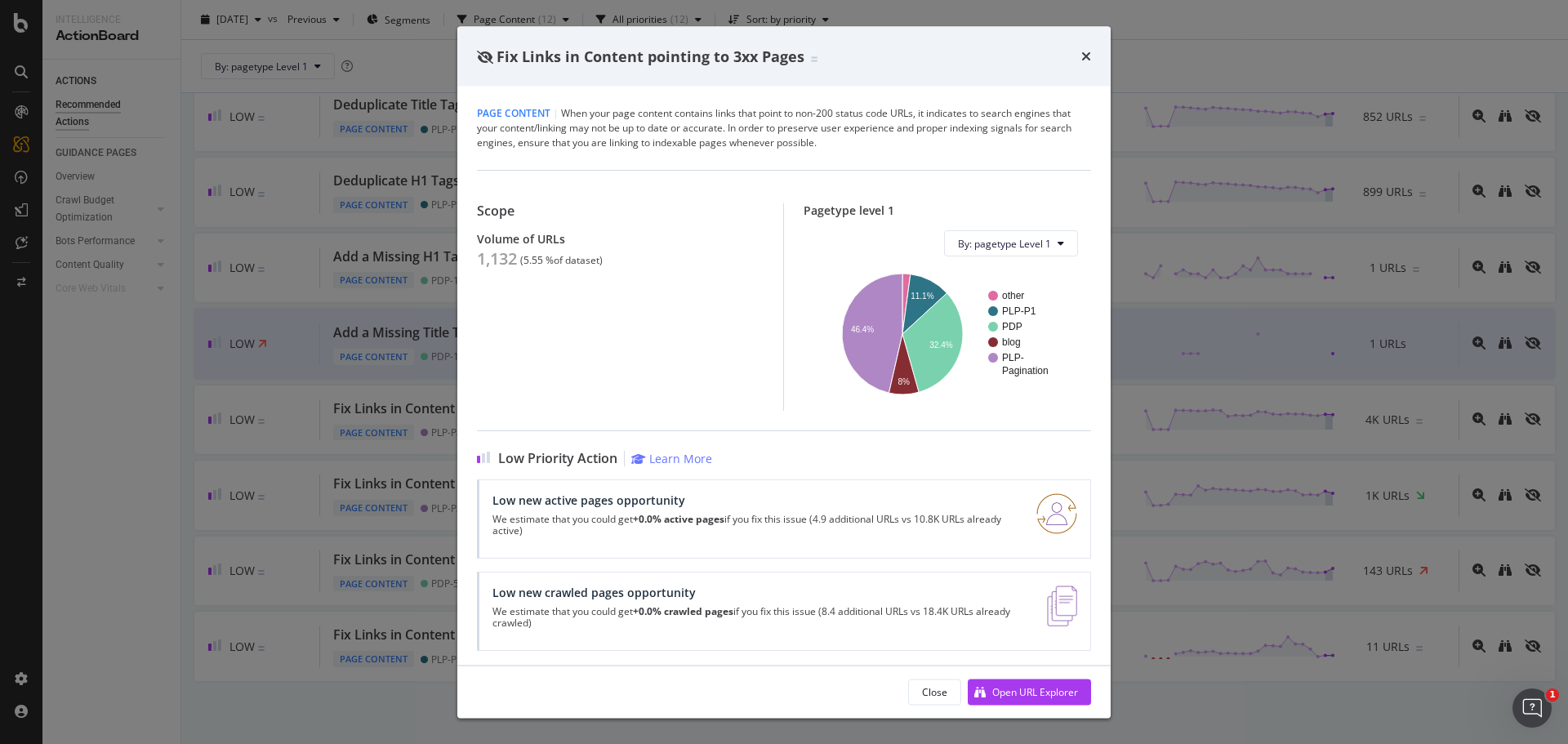
click at [339, 365] on div "Fix Links in Content pointing to 3xx Pages Page Content | When your page conten…" at bounding box center [784, 372] width 1568 height 744
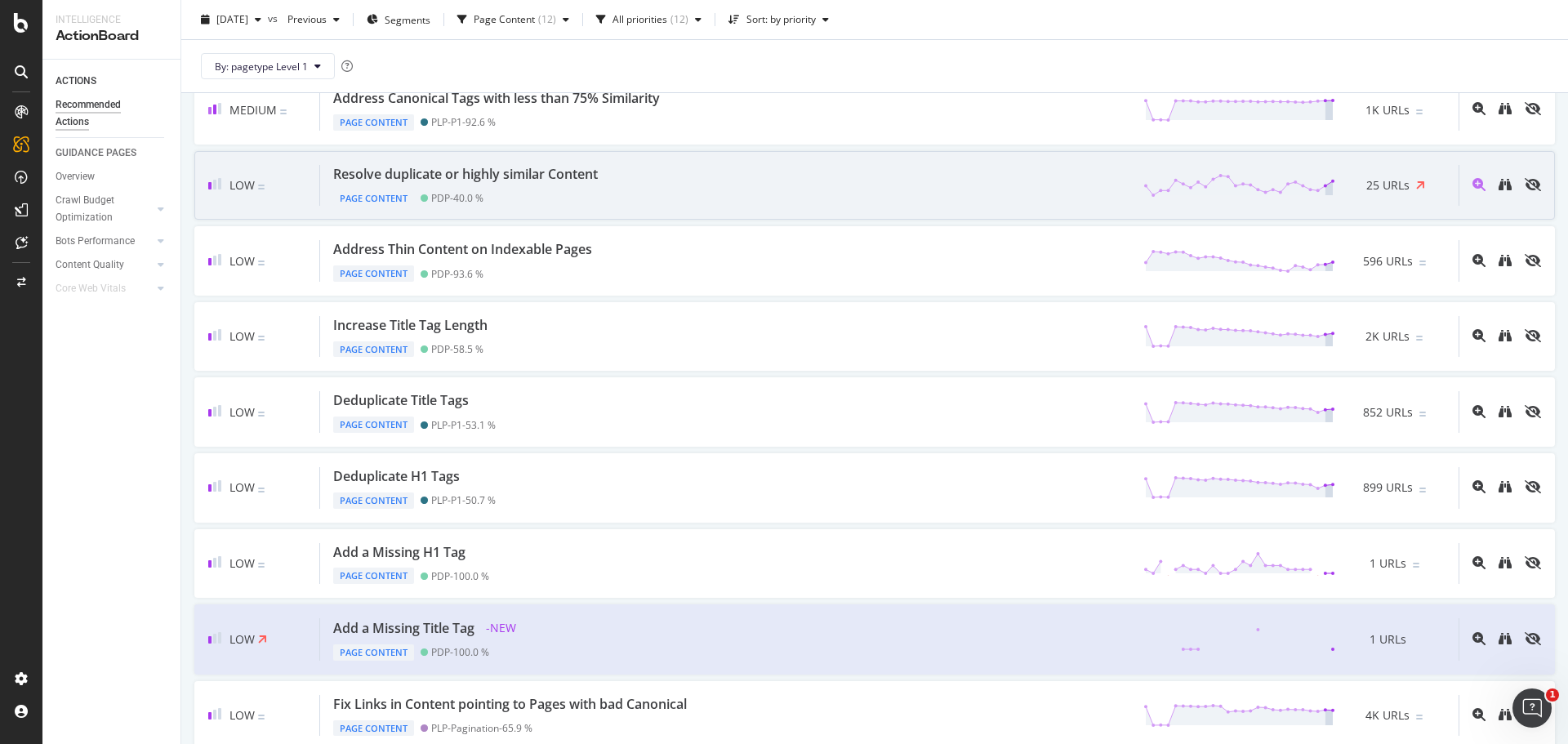
scroll to position [115, 0]
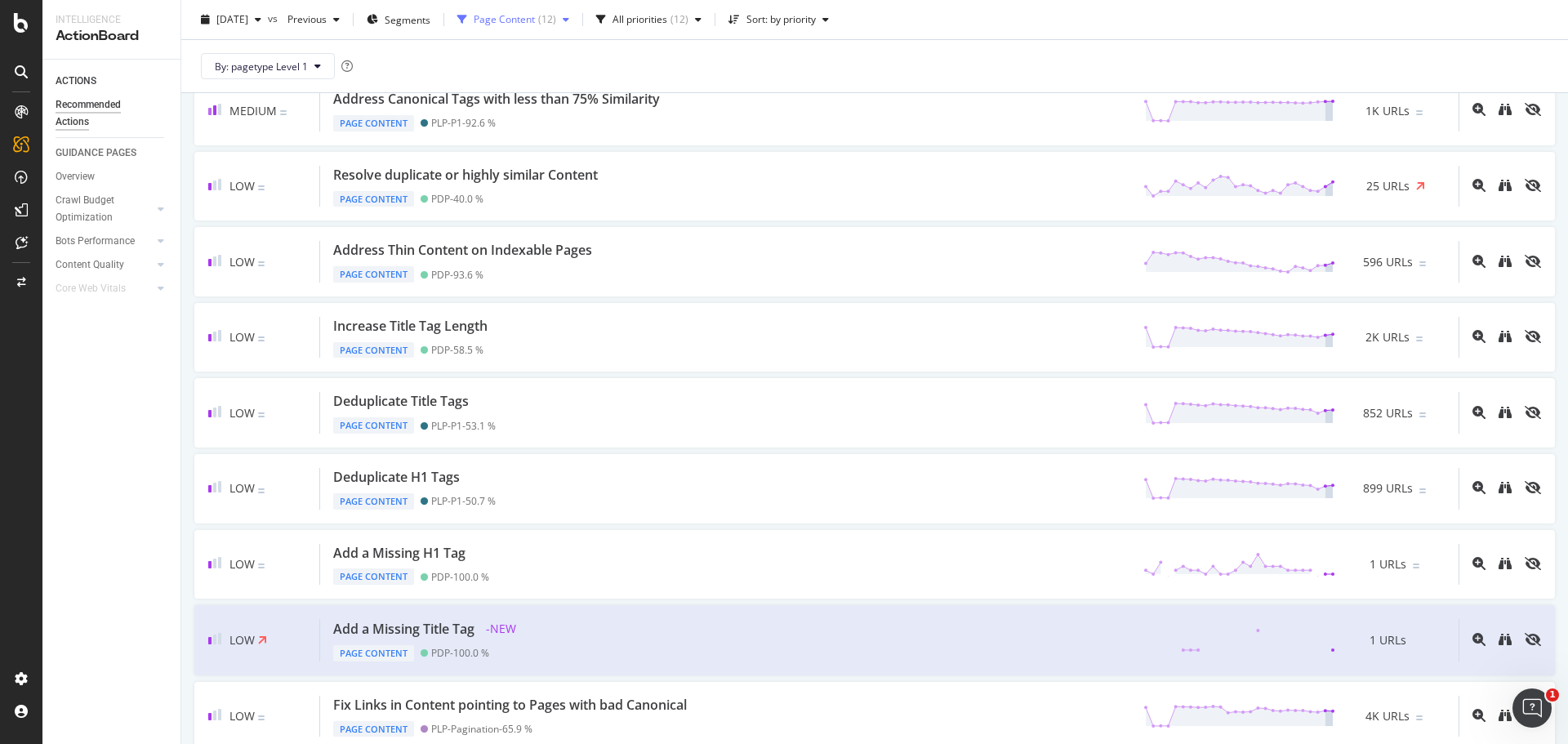
click at [525, 15] on div "Page Content" at bounding box center [504, 20] width 61 height 10
click at [545, 58] on div "Page Content" at bounding box center [553, 54] width 65 height 14
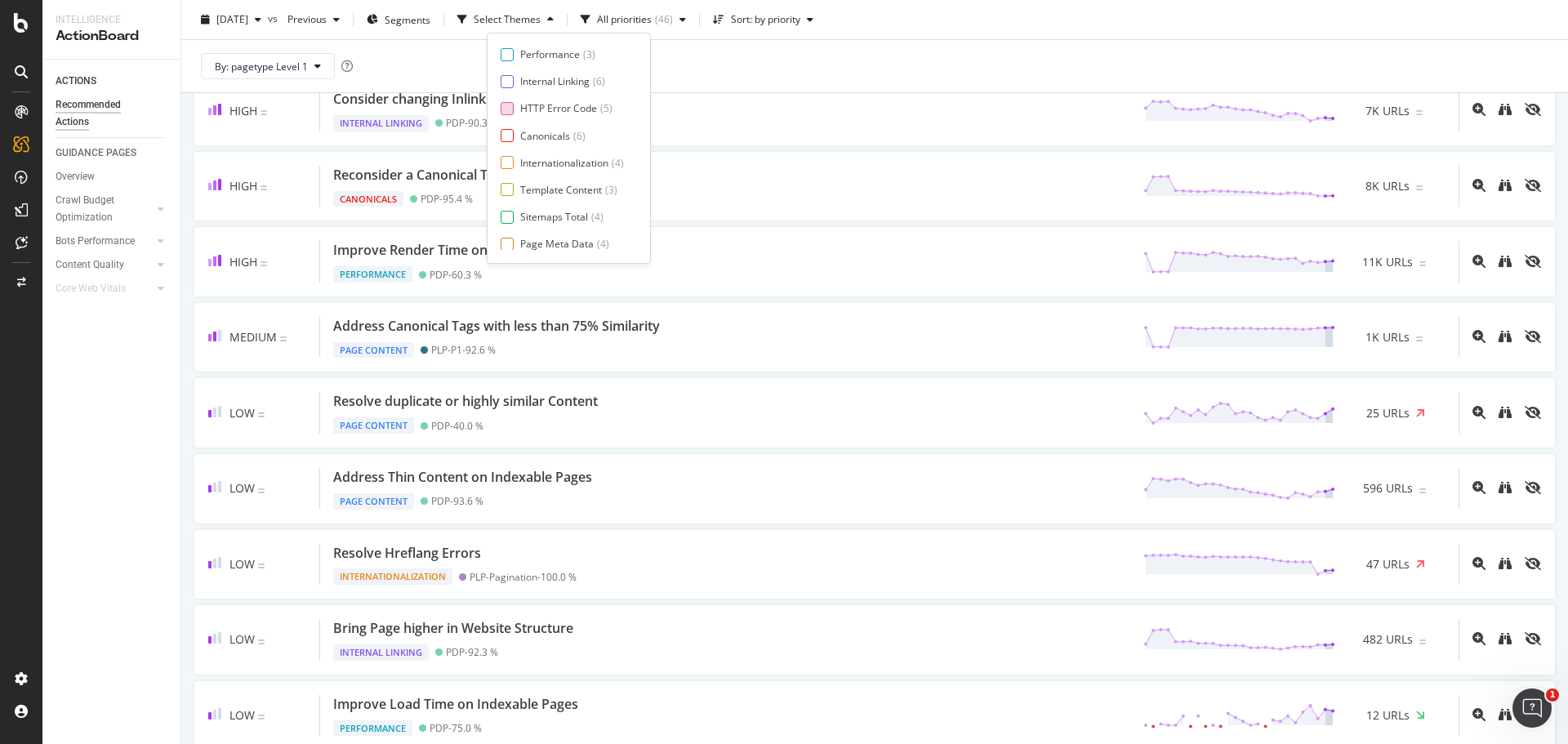
scroll to position [0, 0]
click at [508, 134] on div at bounding box center [508, 135] width 13 height 13
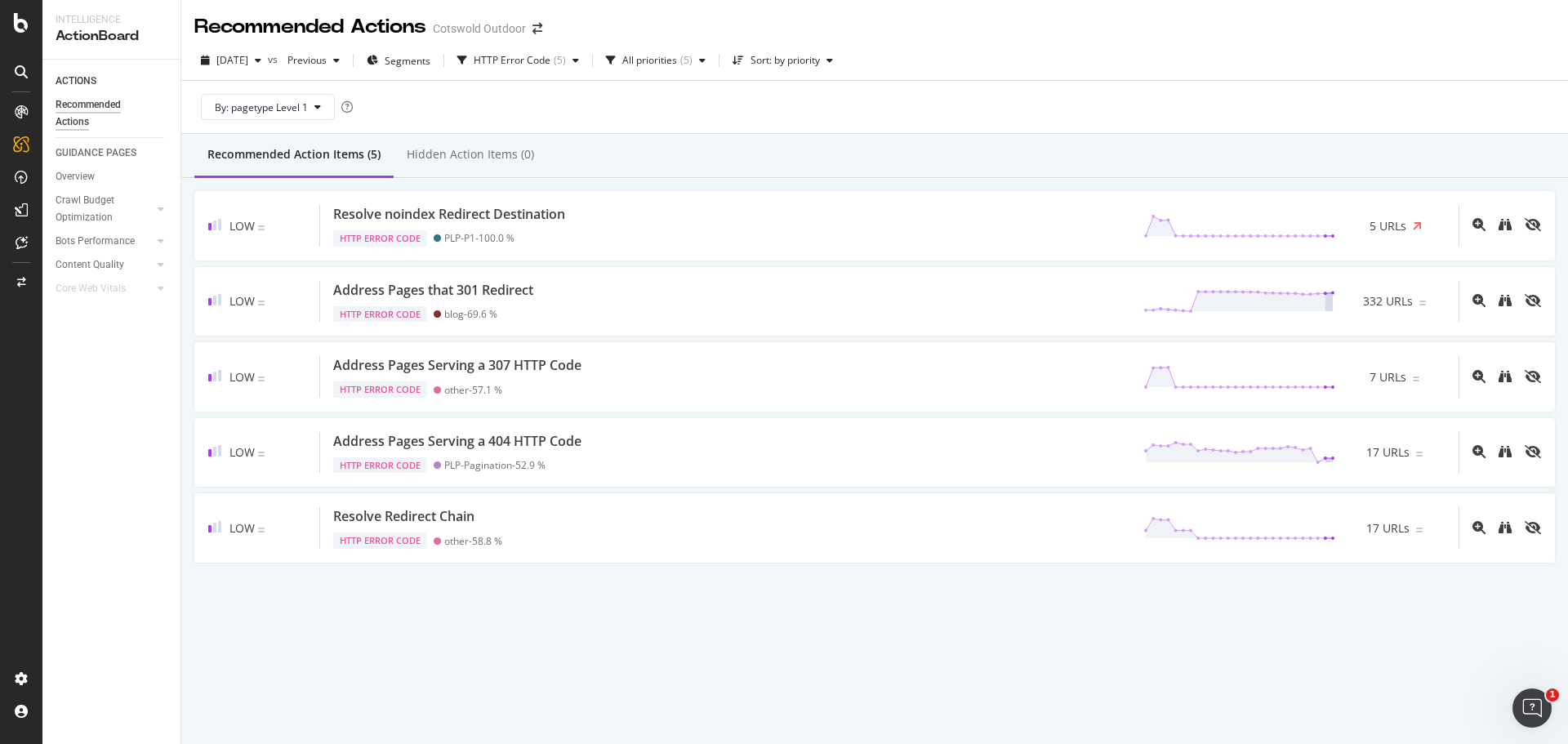
click at [780, 142] on div "Recommended Action Items (5) Hidden Action Items (0)" at bounding box center [874, 156] width 1387 height 44
click at [536, 56] on div "HTTP Error Code" at bounding box center [512, 60] width 77 height 10
click at [567, 251] on div "Template Content" at bounding box center [561, 256] width 81 height 14
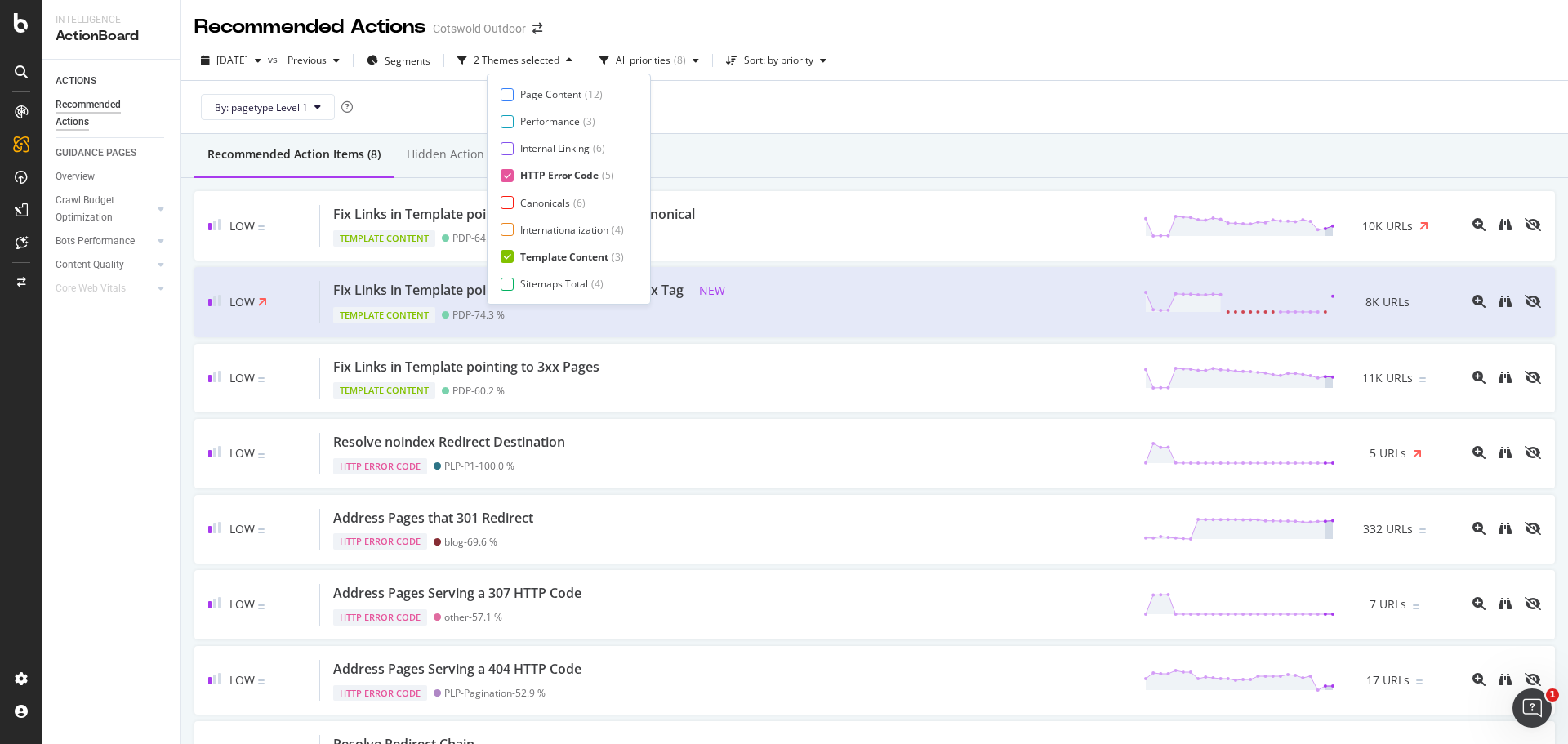
click at [557, 178] on div "HTTP Error Code" at bounding box center [560, 175] width 79 height 14
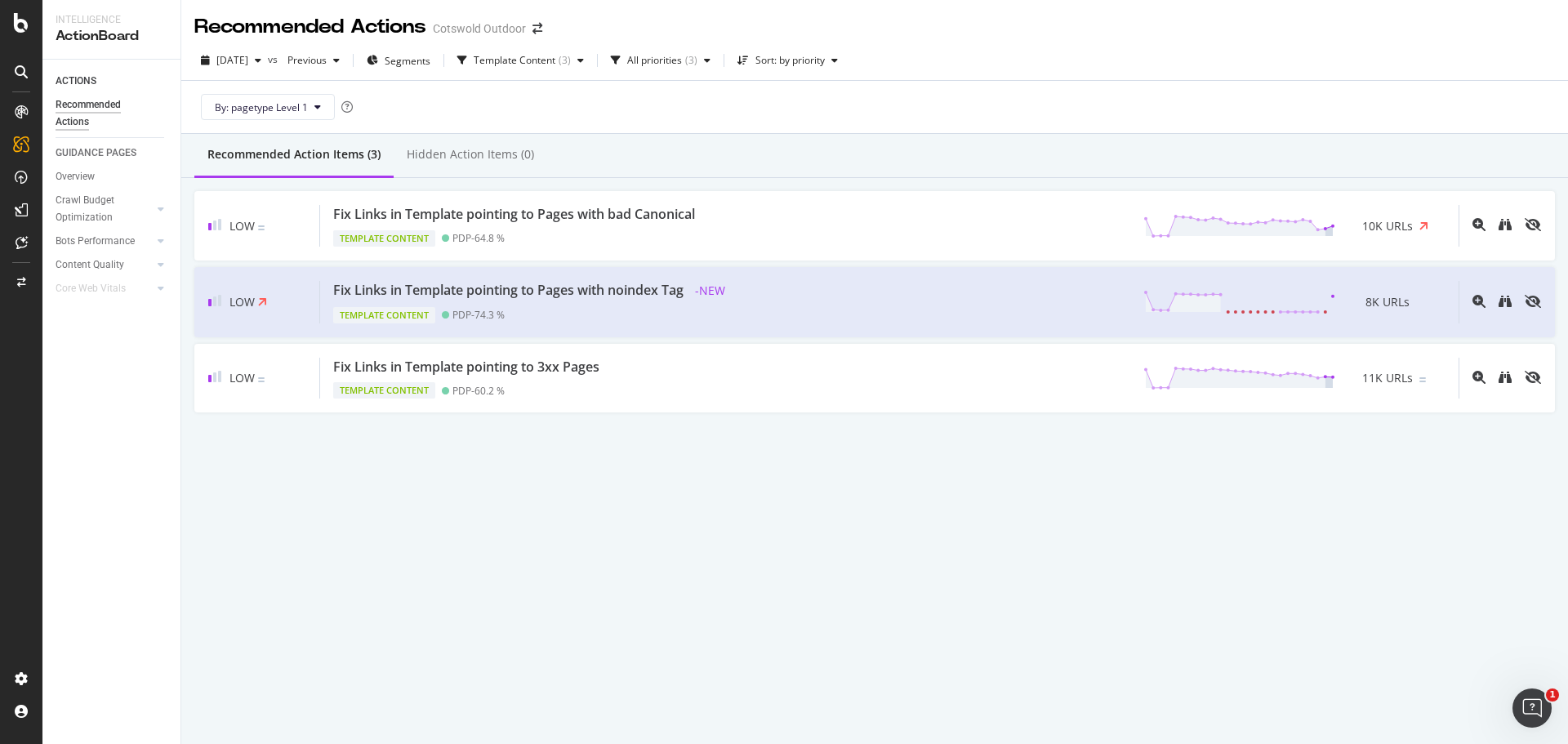
click at [700, 186] on div "Low Fix Links in Template pointing to Pages with bad Canonical Template Content…" at bounding box center [874, 301] width 1387 height 247
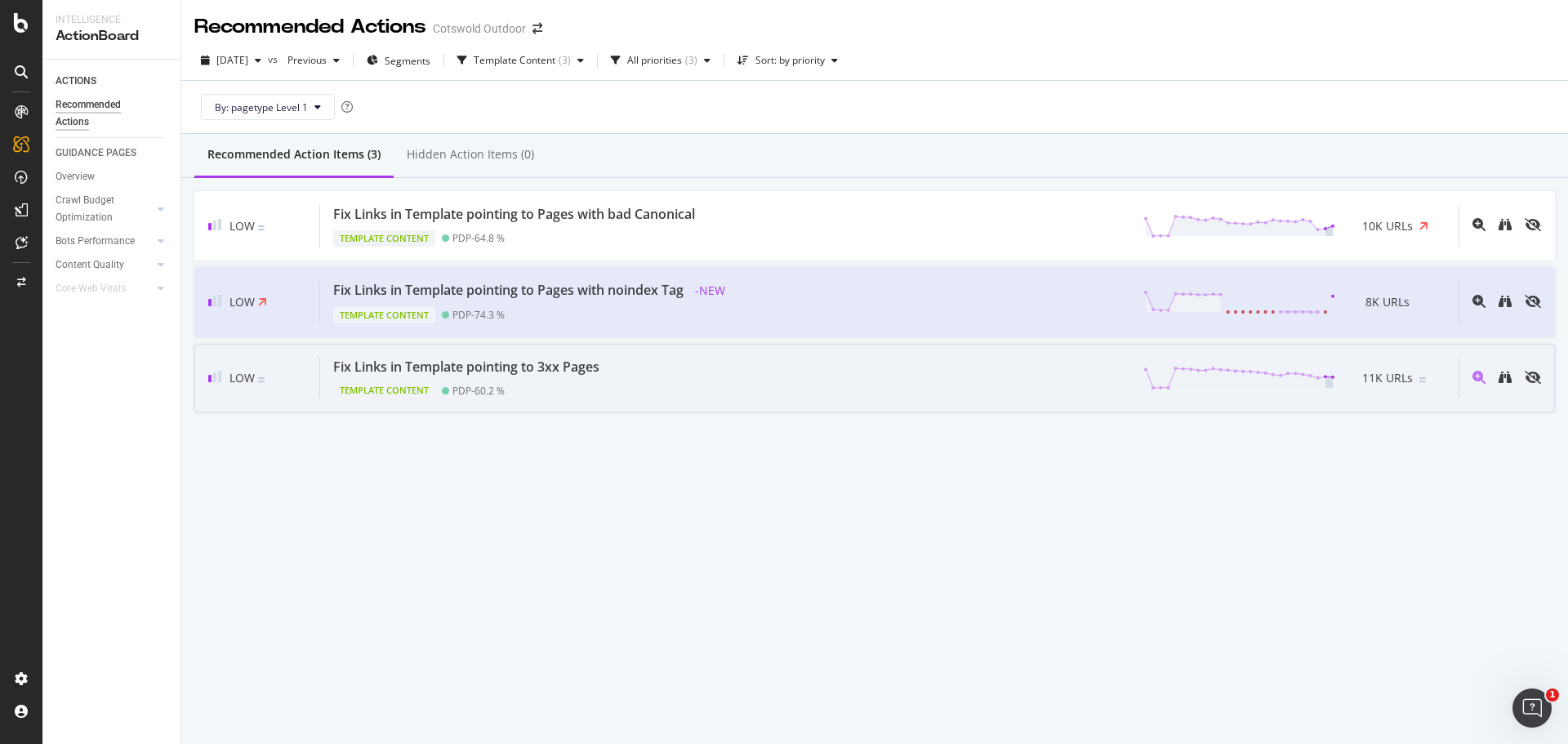
click at [598, 406] on div "Low Fix Links in Template pointing to 3xx Pages Template Content PDP - 60.2 % 1…" at bounding box center [875, 378] width 1361 height 70
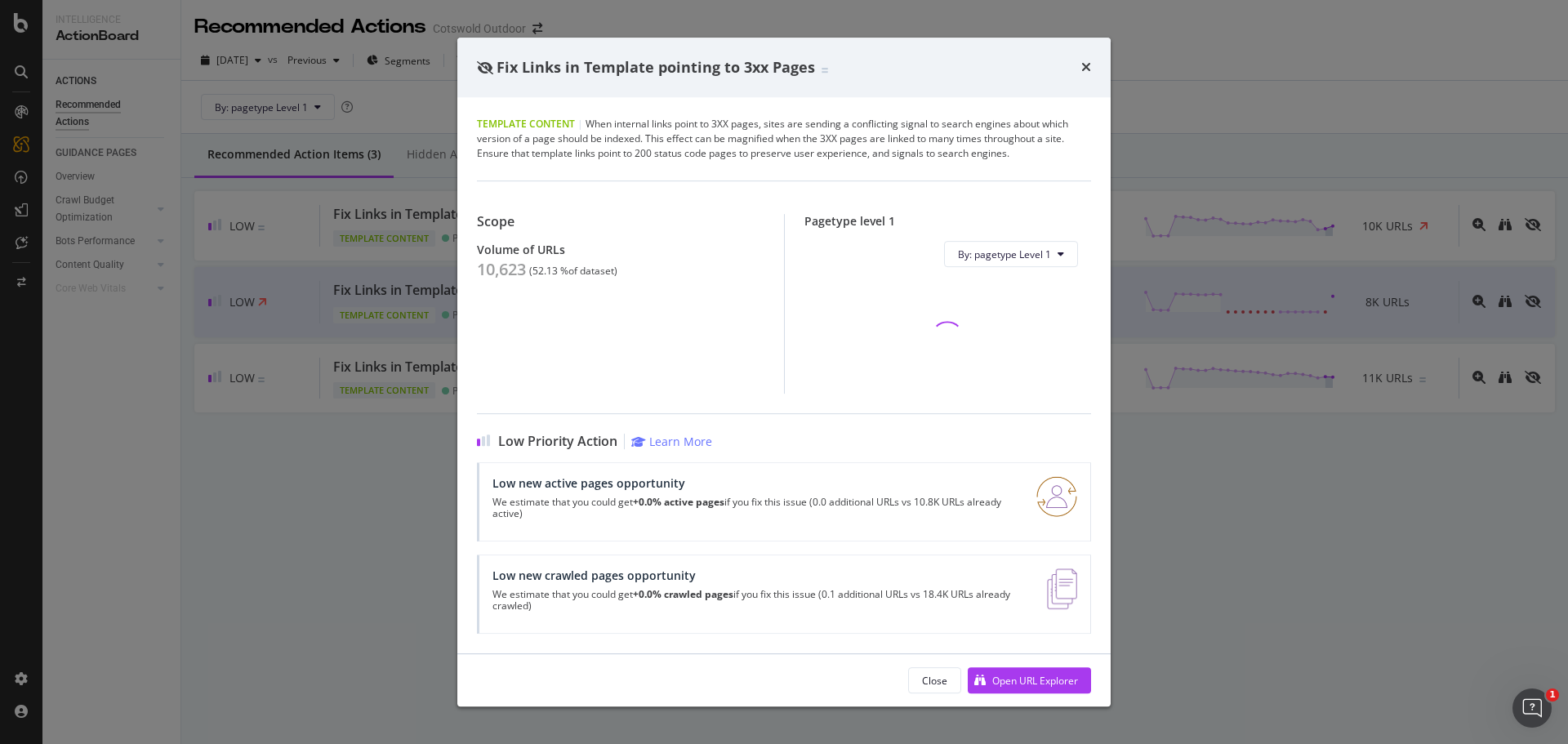
click at [520, 270] on div "10,623" at bounding box center [501, 269] width 49 height 19
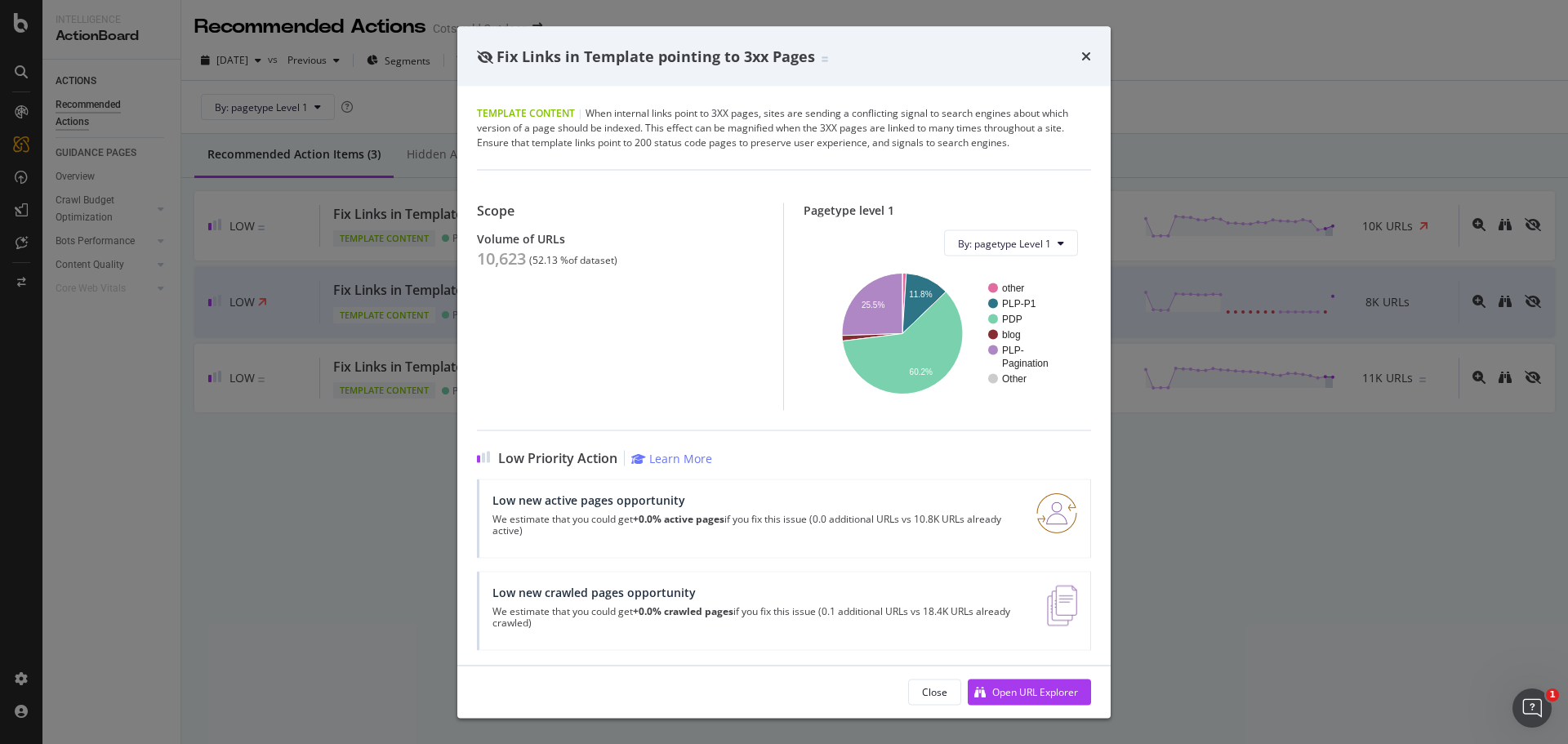
click at [341, 288] on div "Fix Links in Template pointing to 3xx Pages Template Content | When internal li…" at bounding box center [784, 372] width 1568 height 744
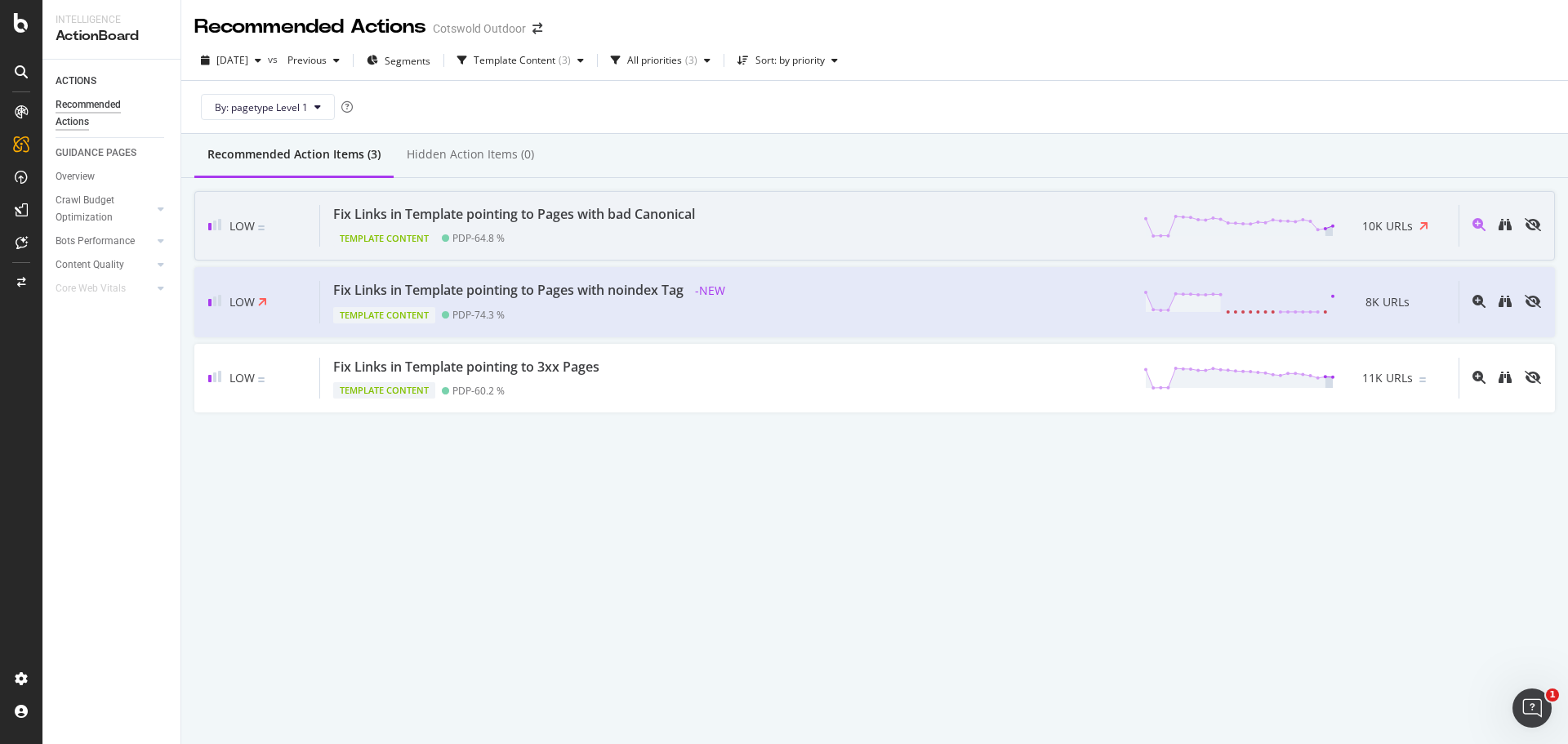
click at [561, 240] on div "Template Content PDP - 64.8 %" at bounding box center [518, 235] width 369 height 23
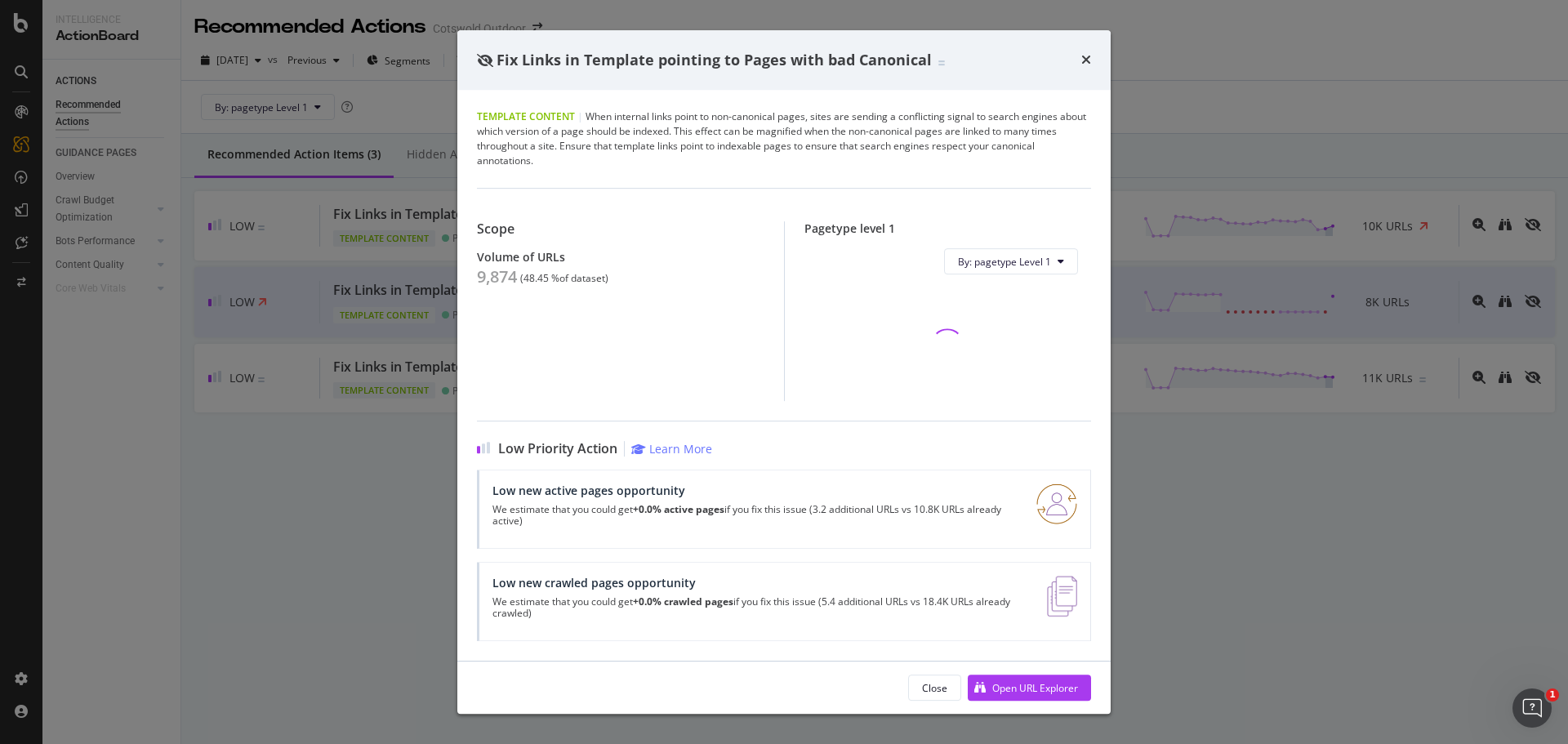
click at [484, 271] on div "9,874" at bounding box center [497, 276] width 40 height 19
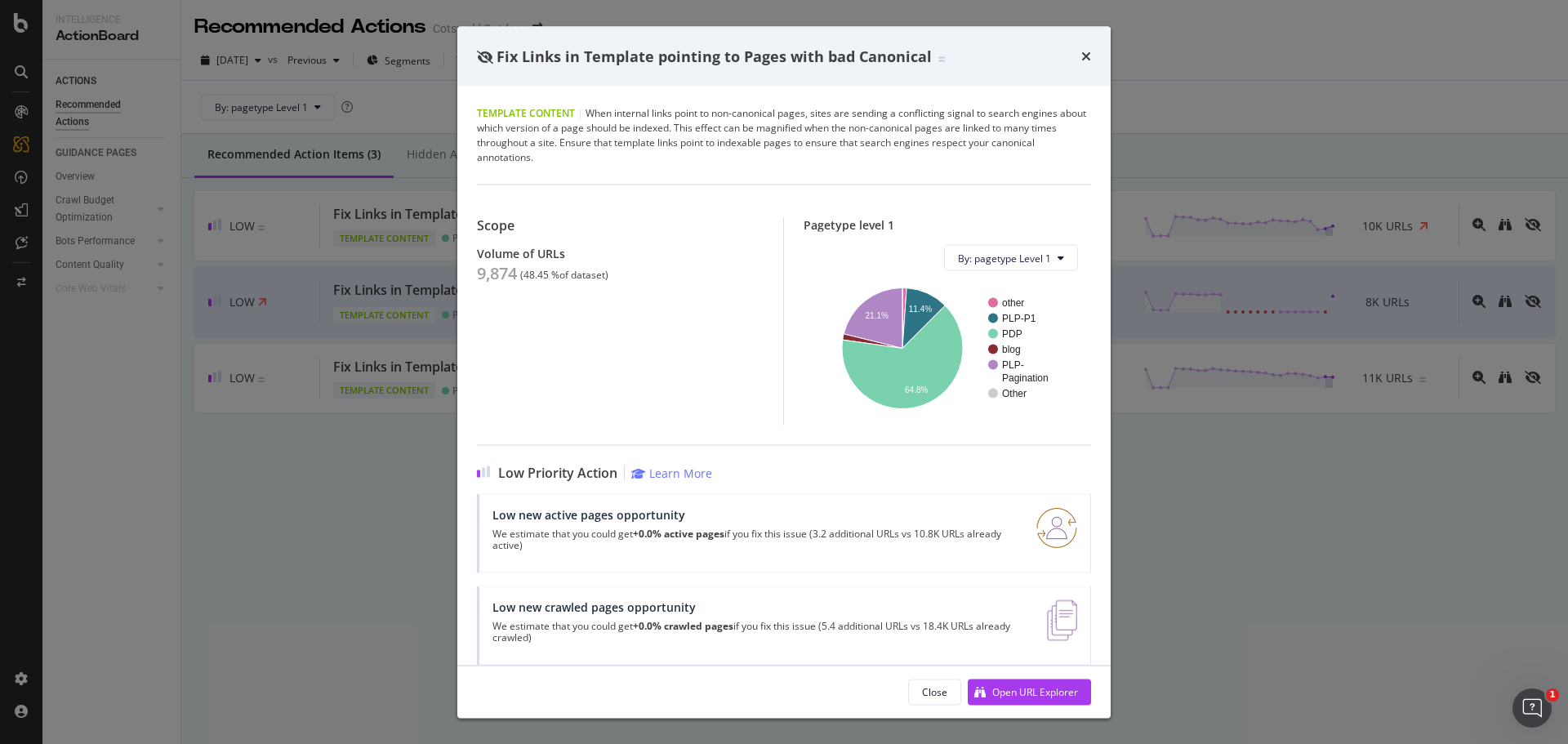
click at [292, 423] on div "Fix Links in Template pointing to Pages with bad Canonical Template Content | W…" at bounding box center [784, 372] width 1568 height 744
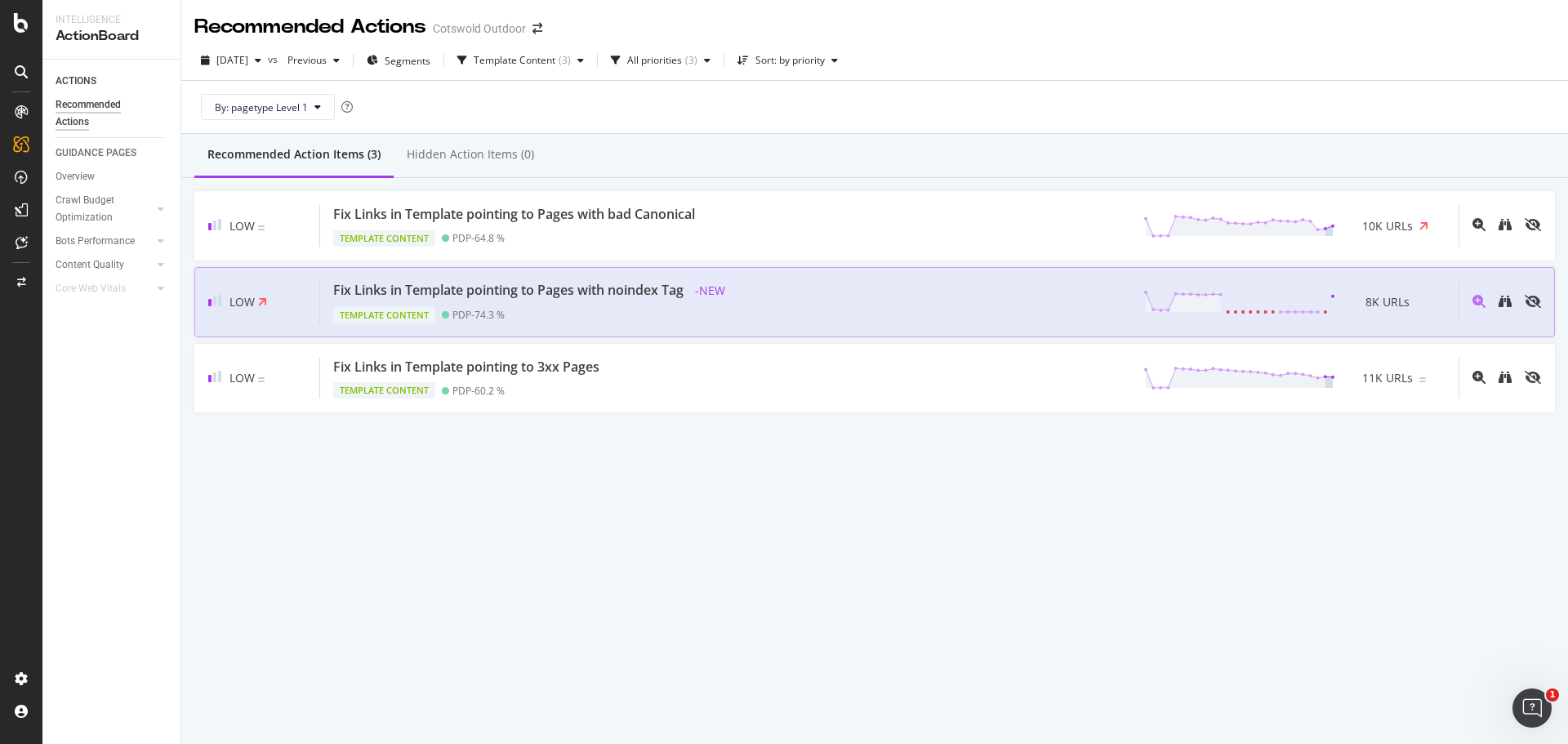
click at [669, 292] on div "Fix Links in Template pointing to Pages with noindex Tag" at bounding box center [509, 290] width 350 height 18
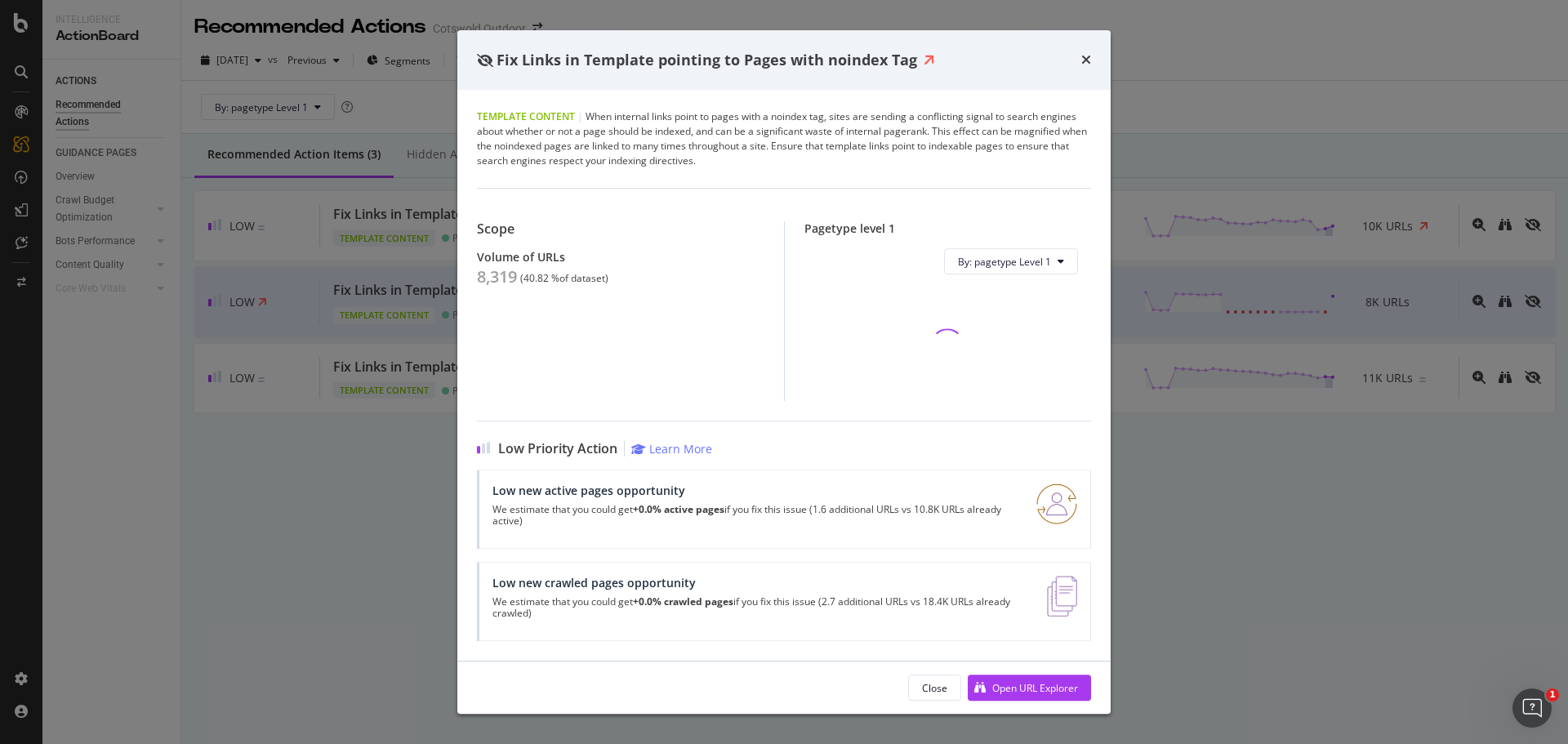
click at [507, 271] on div "8,319" at bounding box center [497, 276] width 40 height 19
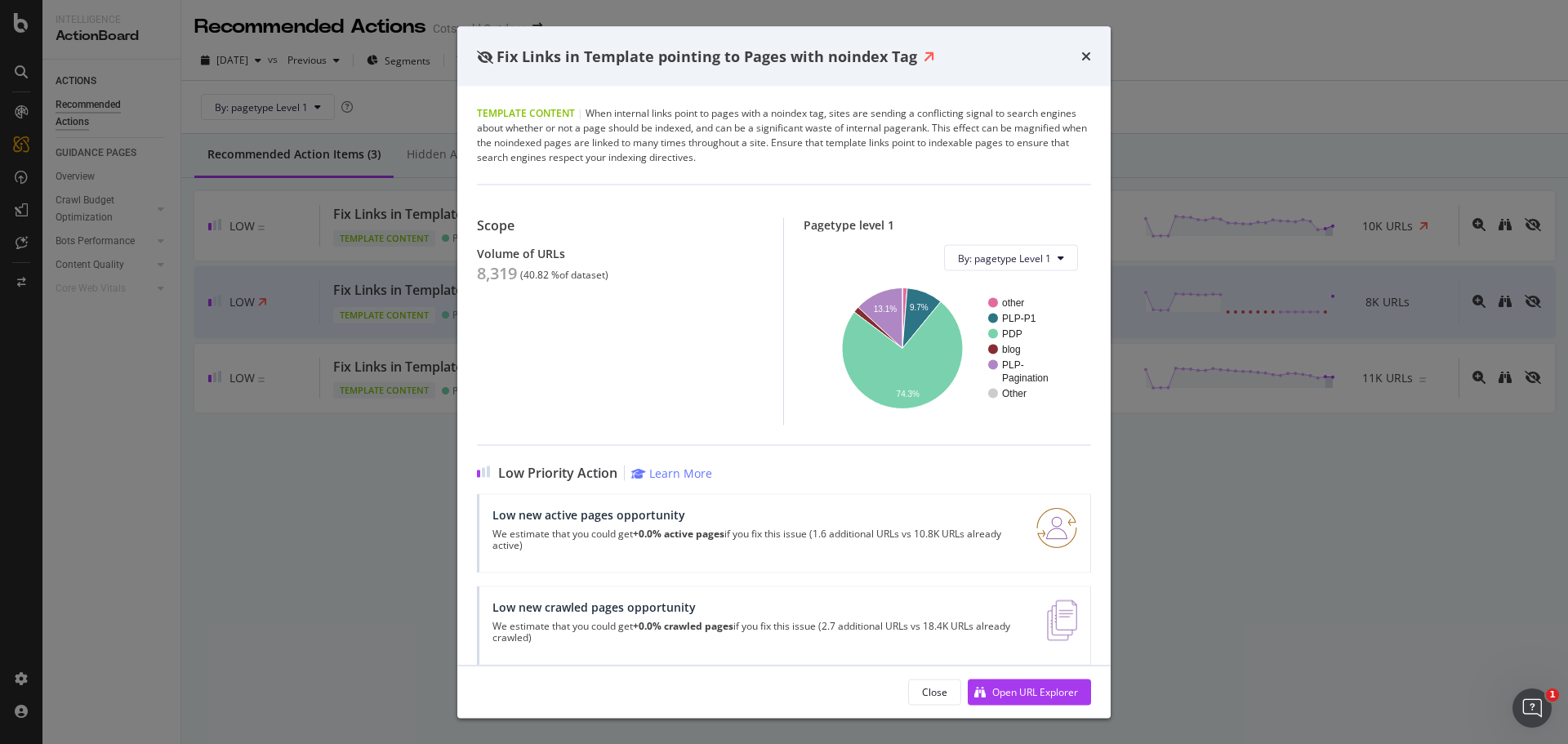
click at [292, 259] on div "Fix Links in Template pointing to Pages with noindex Tag Template Content | Whe…" at bounding box center [784, 372] width 1568 height 744
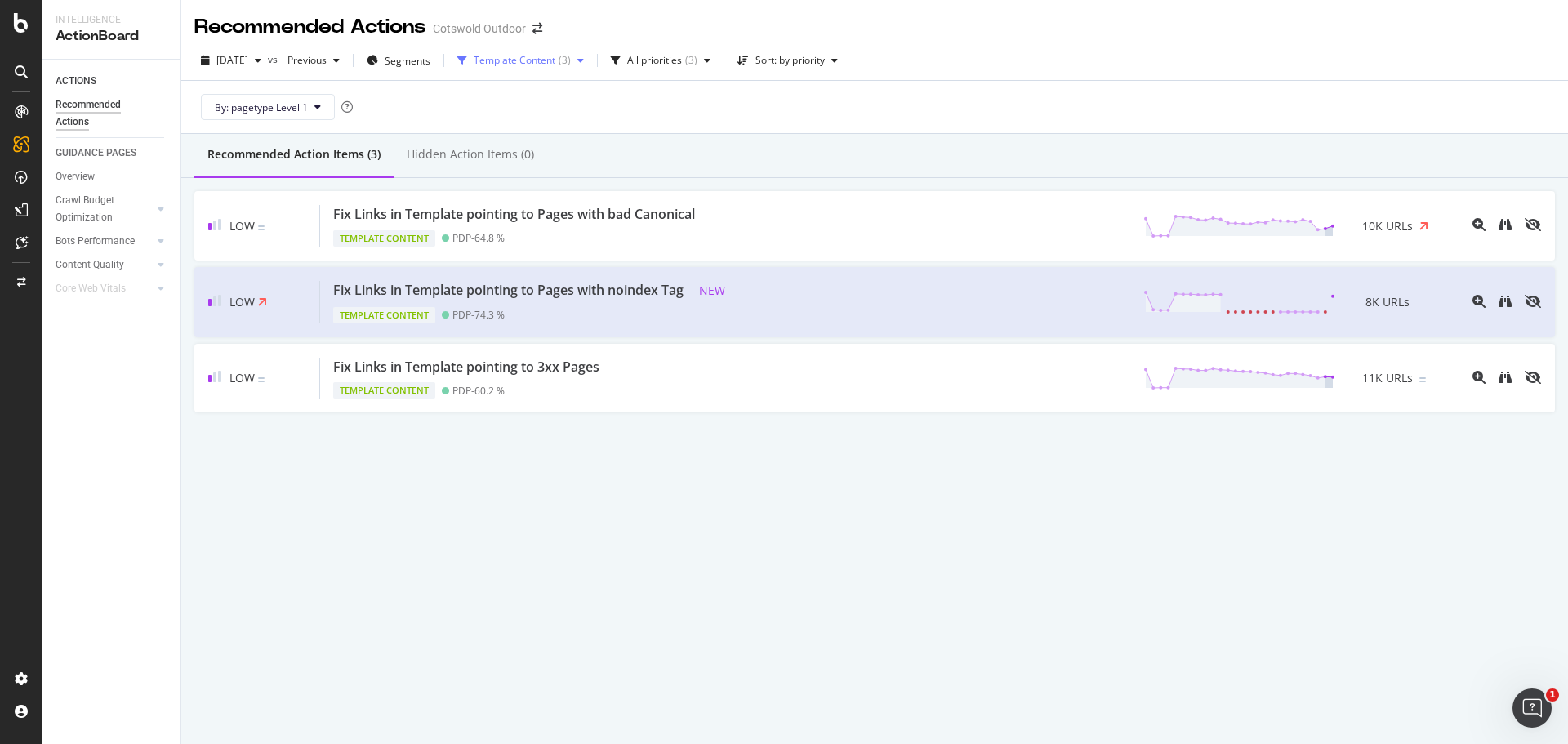
click at [530, 70] on div "Template Content ( 3 )" at bounding box center [520, 60] width 140 height 24
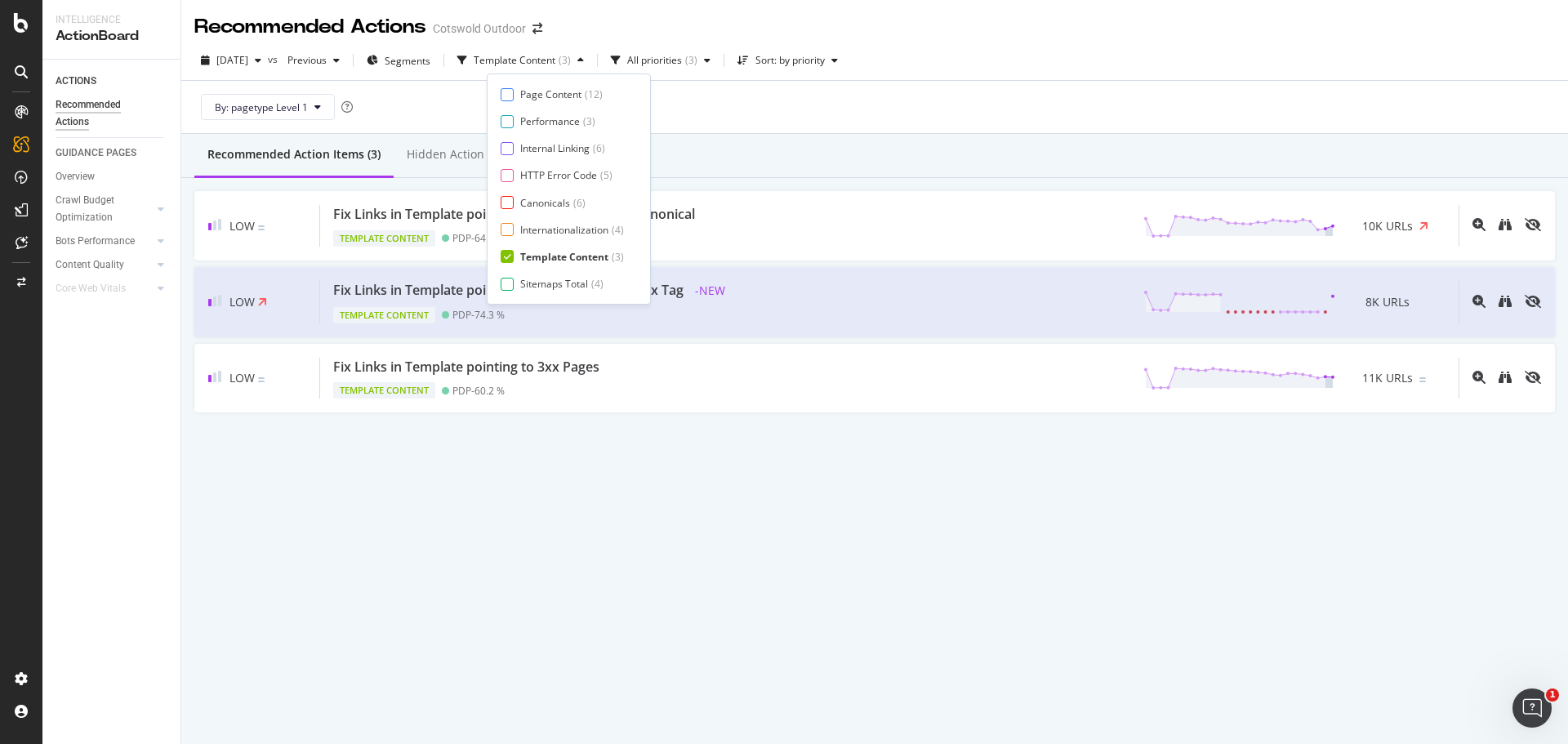
click at [554, 256] on div "Template Content" at bounding box center [564, 256] width 88 height 14
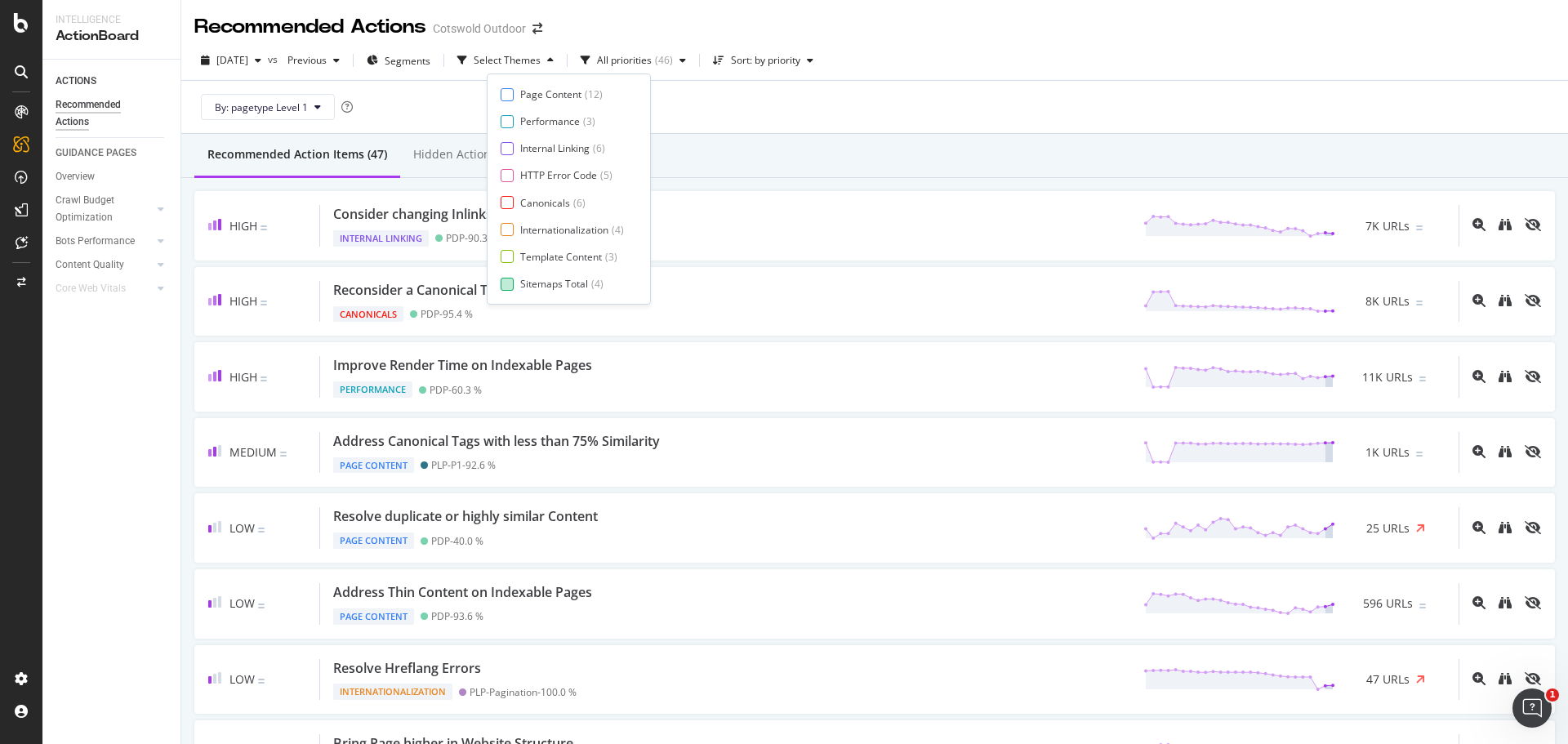
click at [556, 287] on div "Sitemaps Total" at bounding box center [554, 283] width 68 height 14
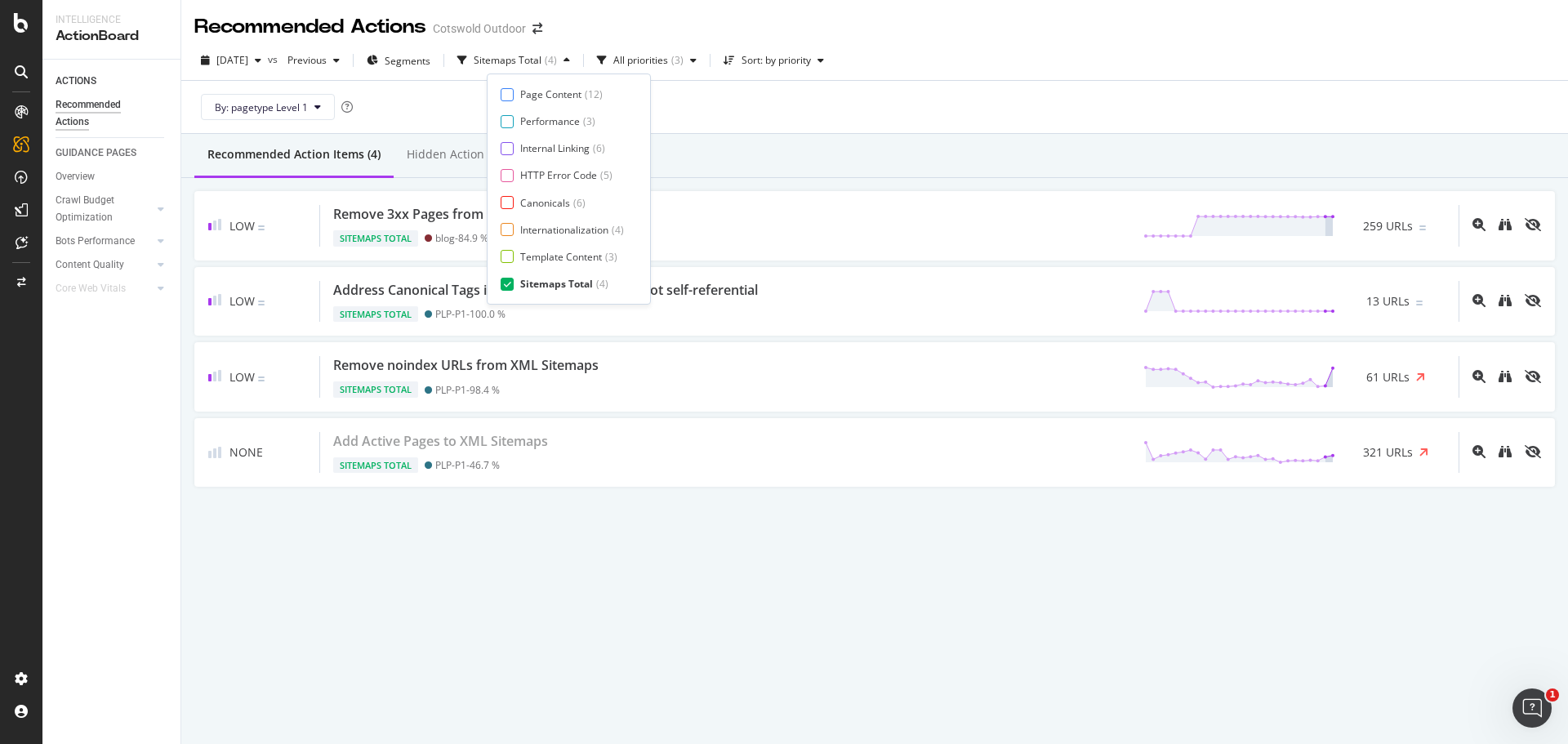
click at [904, 140] on div "Recommended Action Items (4) Hidden Action Items (0)" at bounding box center [874, 156] width 1387 height 44
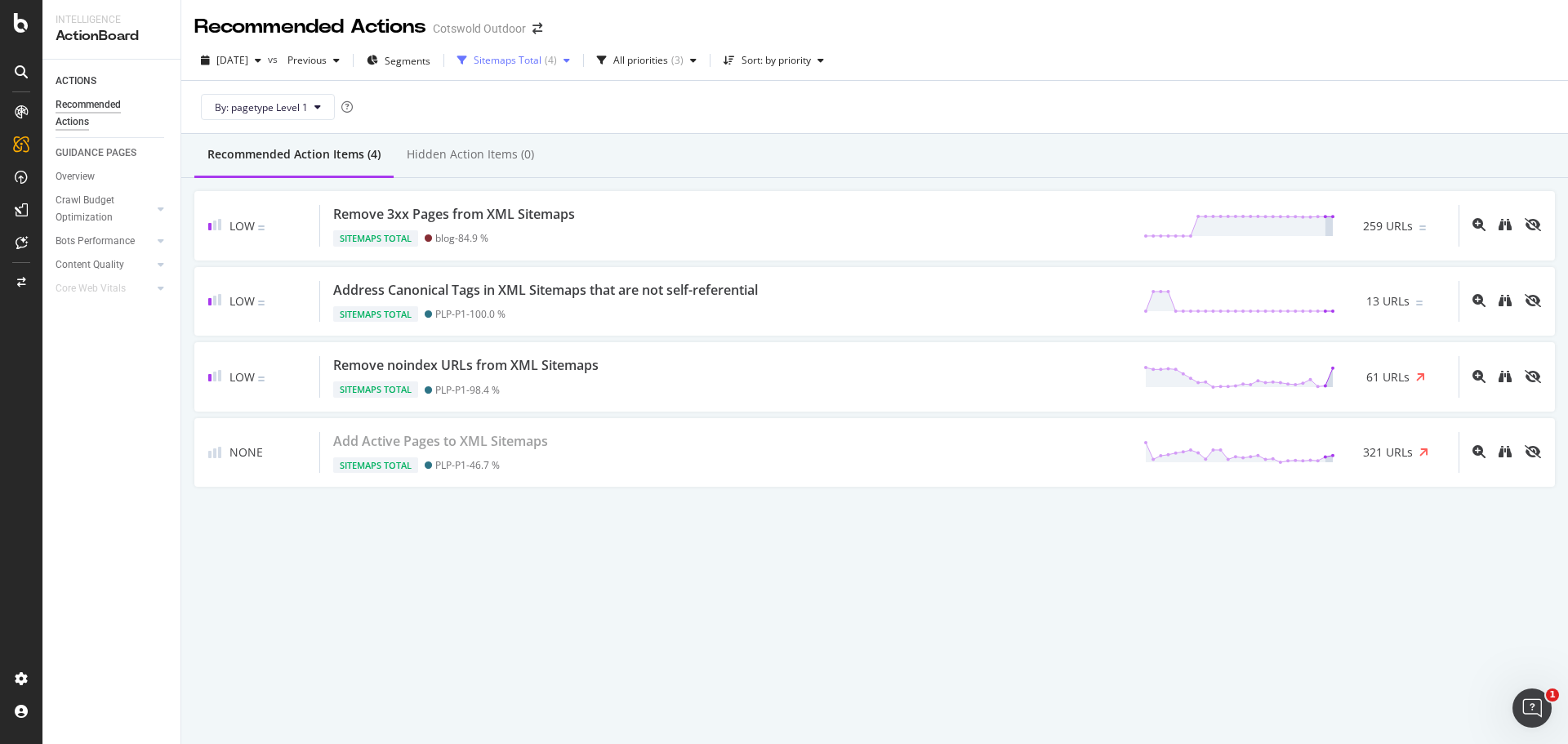
click at [525, 65] on div "Sitemaps Total" at bounding box center [507, 60] width 68 height 10
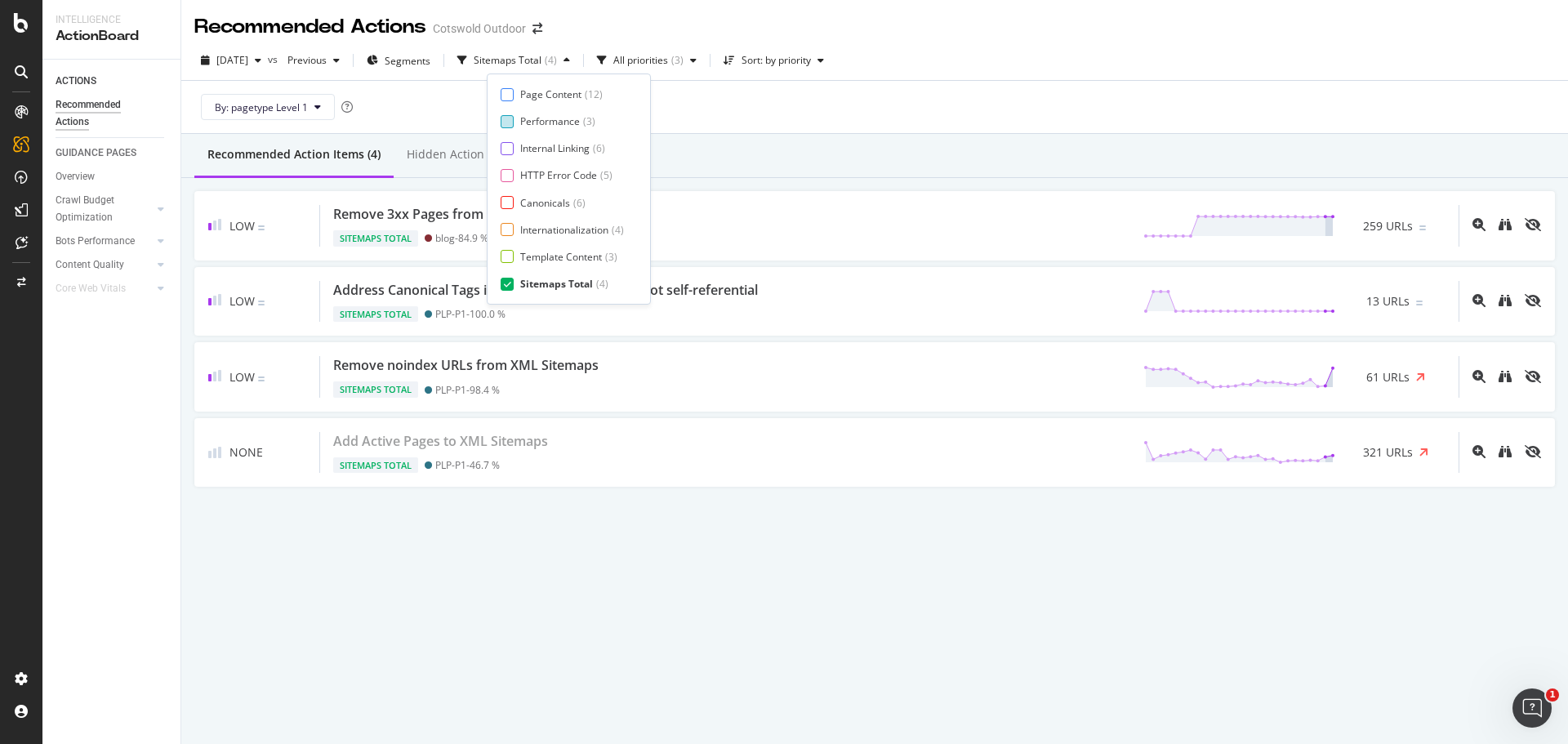
click at [550, 120] on div "Performance" at bounding box center [550, 121] width 60 height 14
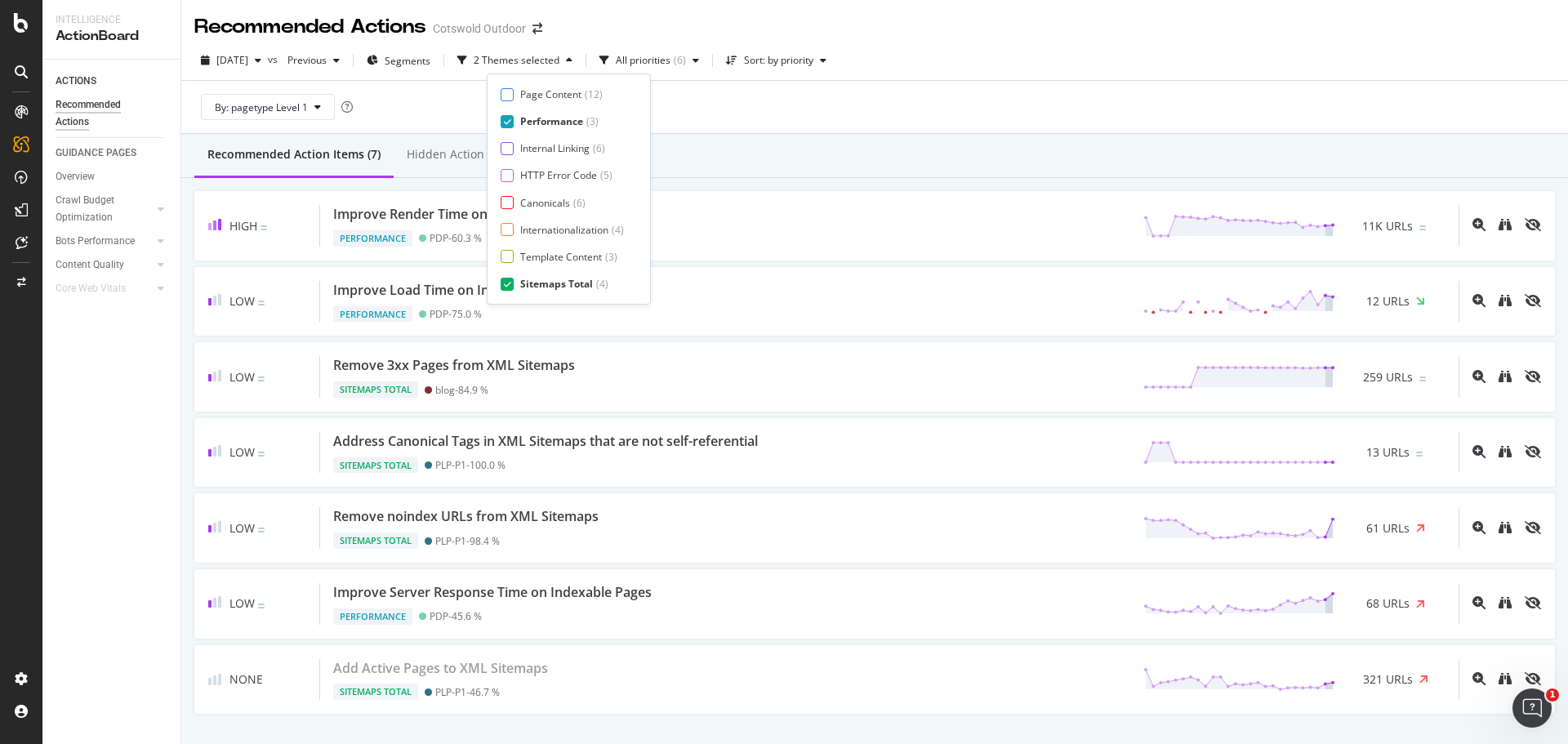
click at [566, 283] on div "Sitemaps Total" at bounding box center [556, 283] width 73 height 14
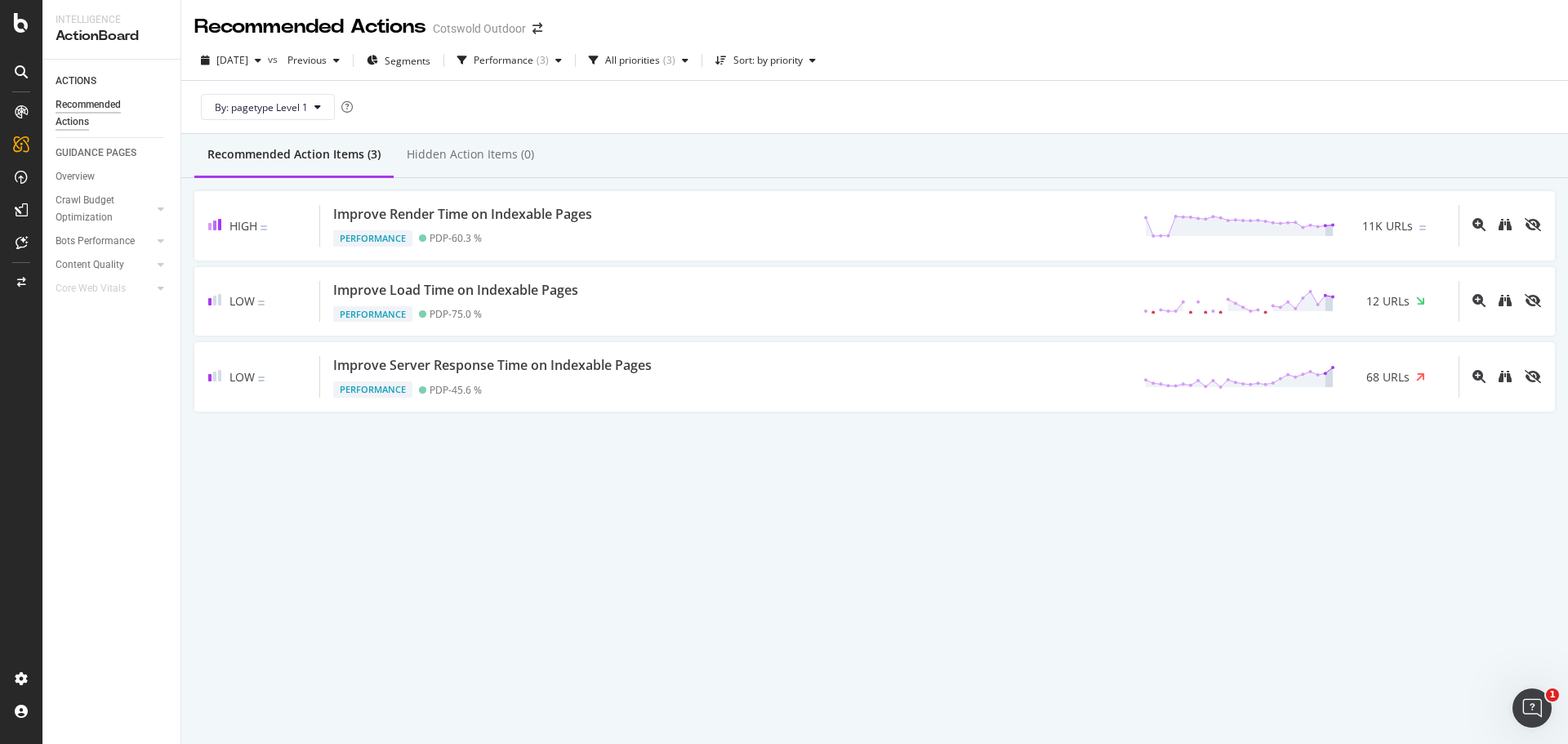
click at [737, 156] on div "Recommended Action Items (3) Hidden Action Items (0)" at bounding box center [874, 156] width 1387 height 44
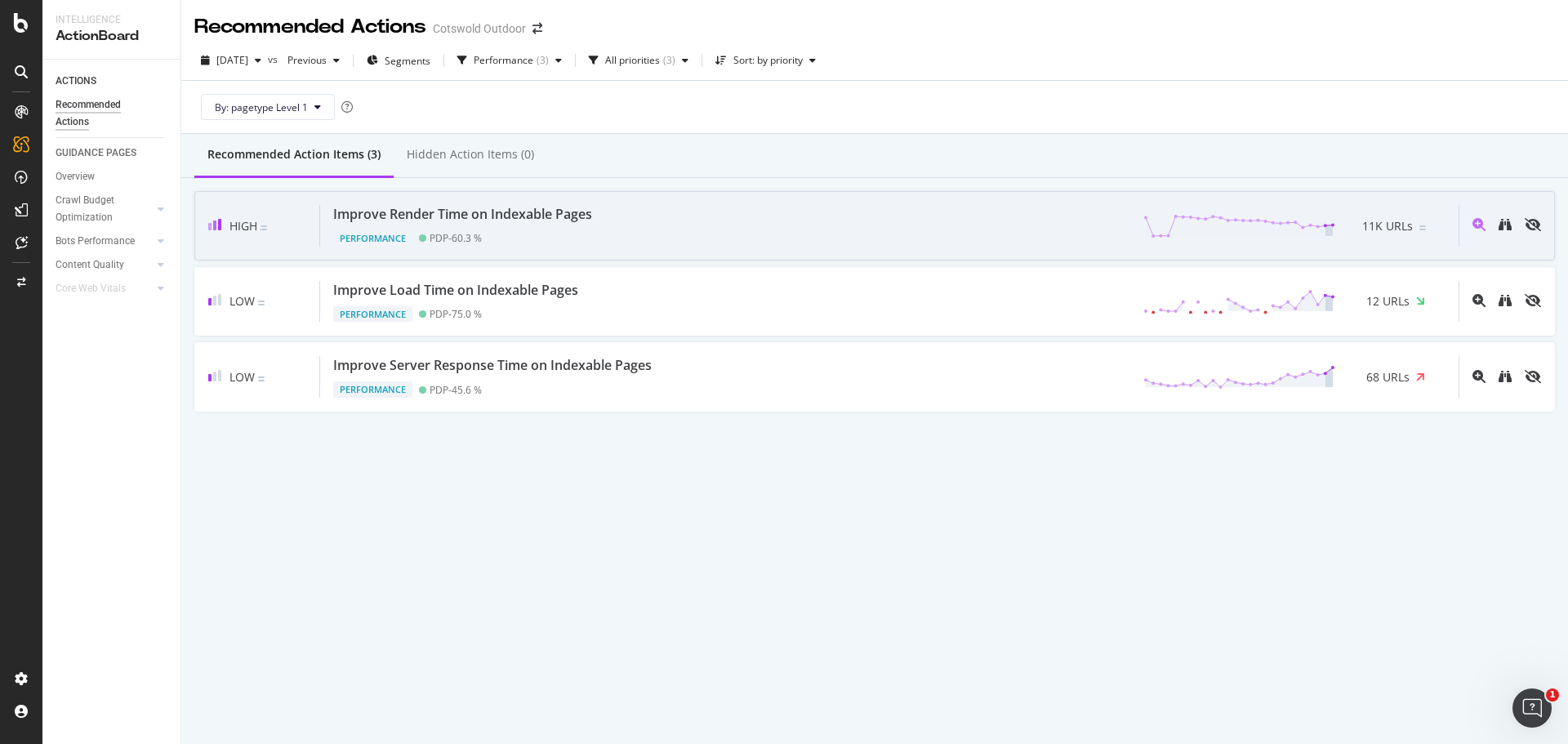
click at [673, 214] on div "Improve Render Time on Indexable Pages Performance PDP - 60.3 % 11K URLs" at bounding box center [889, 226] width 1139 height 42
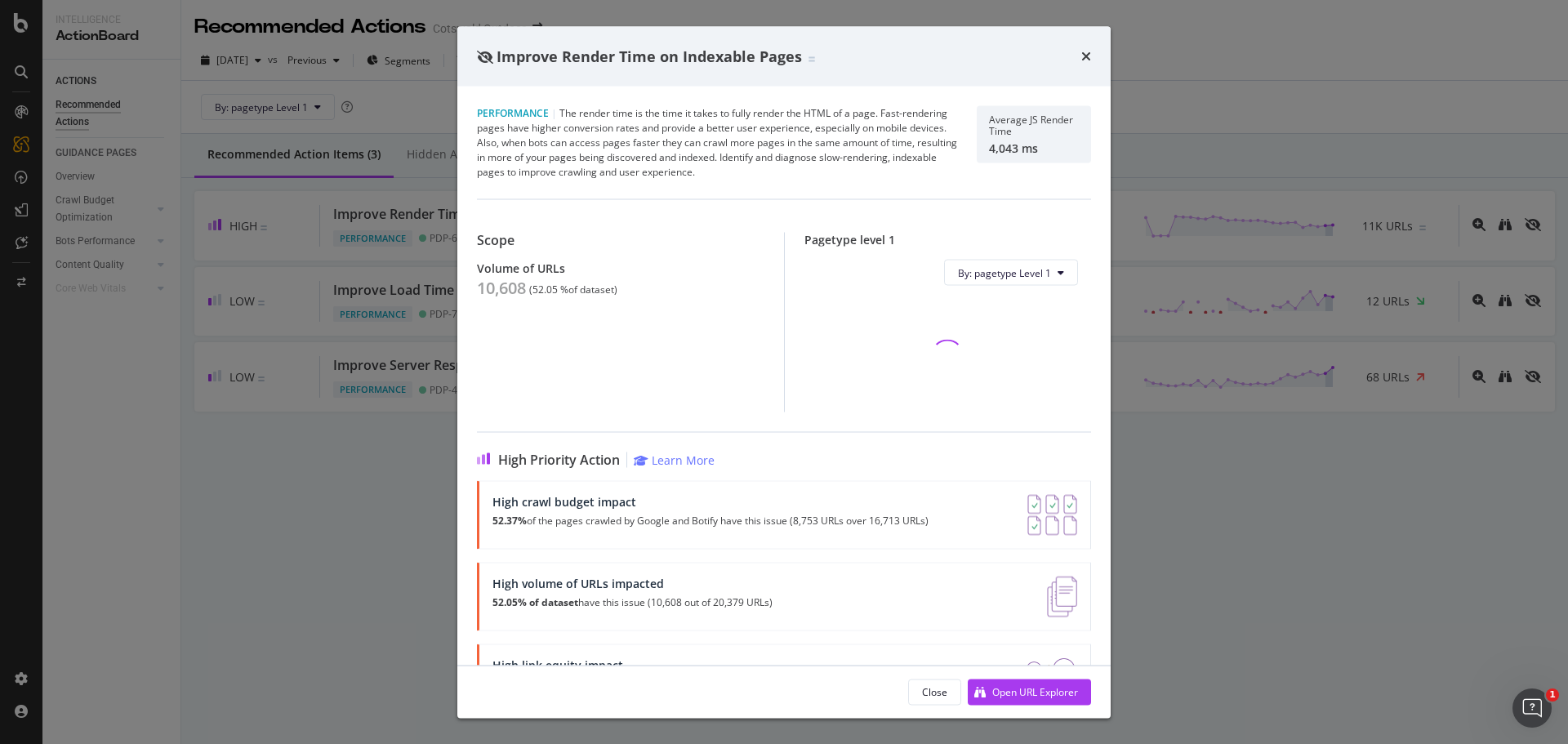
click at [488, 288] on div "10,608" at bounding box center [501, 287] width 49 height 19
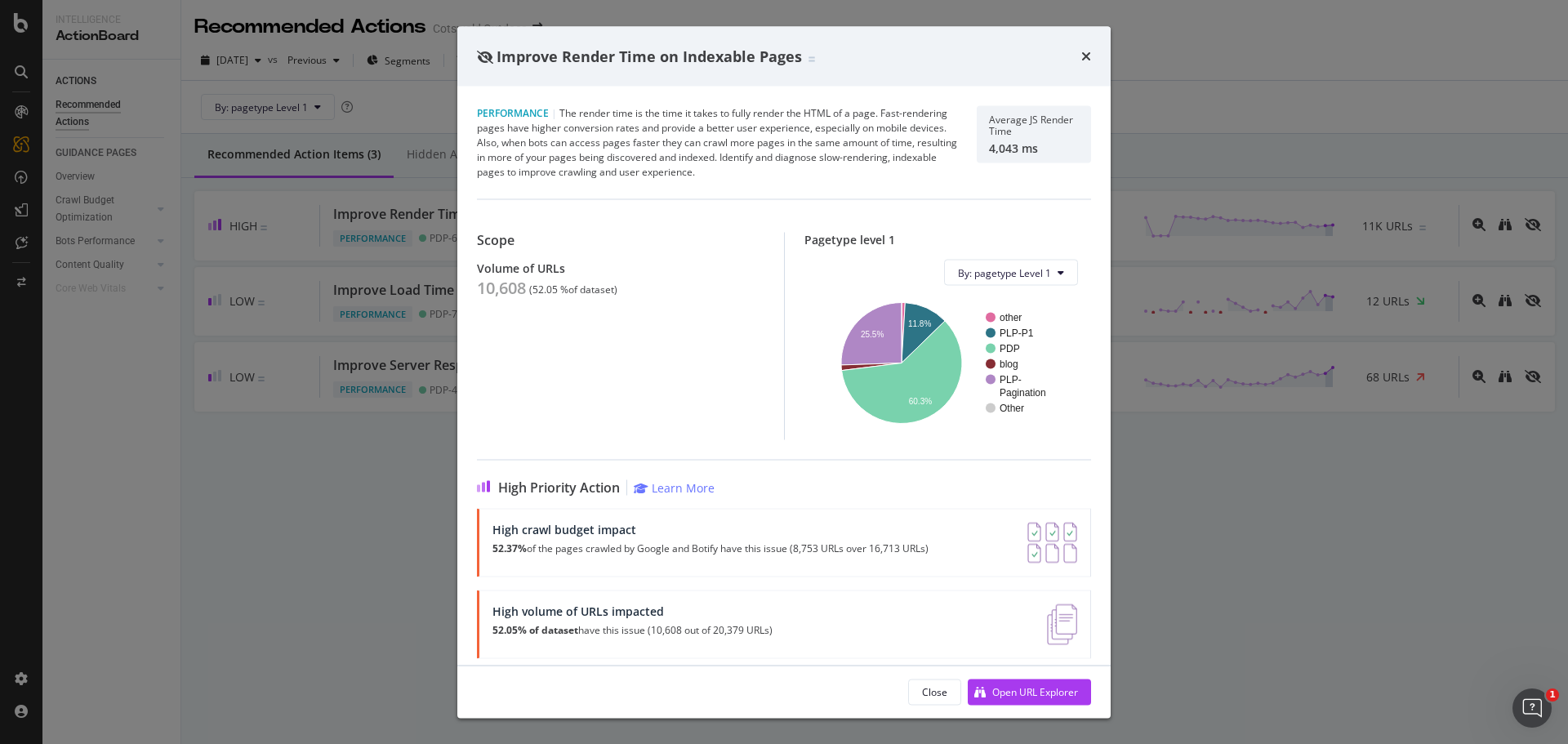
click at [292, 374] on div "Improve Render Time on Indexable Pages Performance | The render time is the tim…" at bounding box center [784, 372] width 1568 height 744
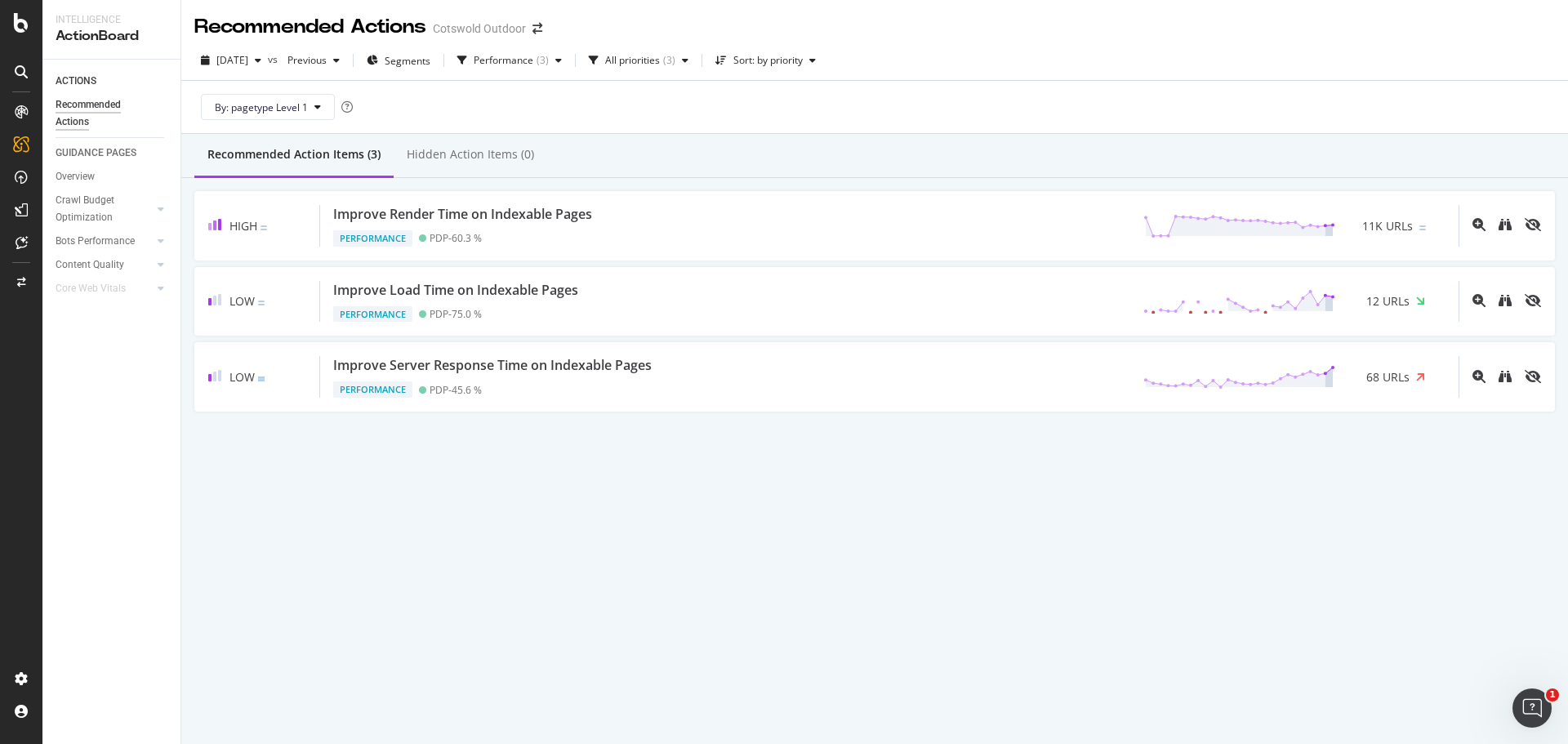
click at [292, 374] on div "Low" at bounding box center [265, 377] width 112 height 42
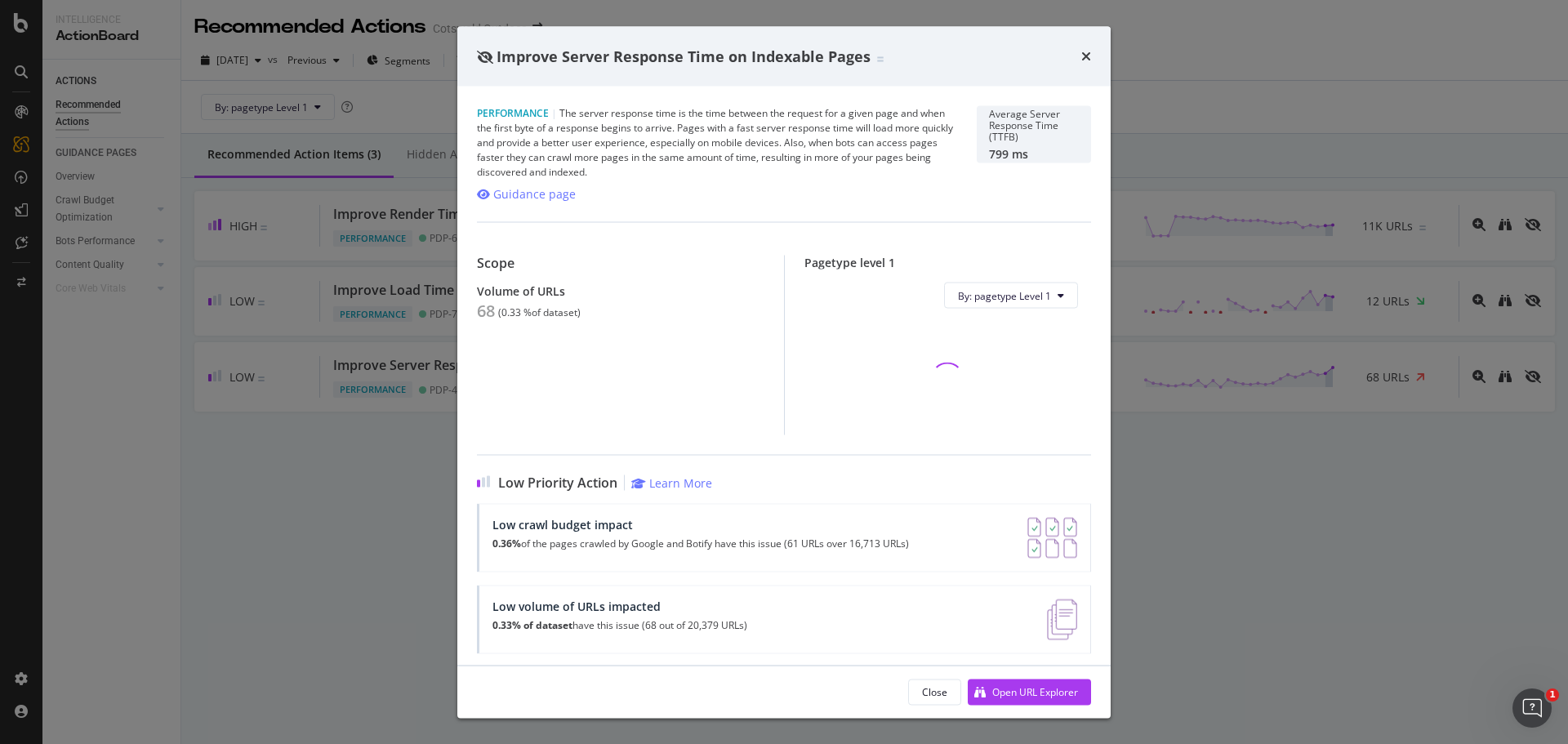
click at [333, 429] on div "Improve Server Response Time on Indexable Pages Performance | The server respon…" at bounding box center [784, 372] width 1568 height 744
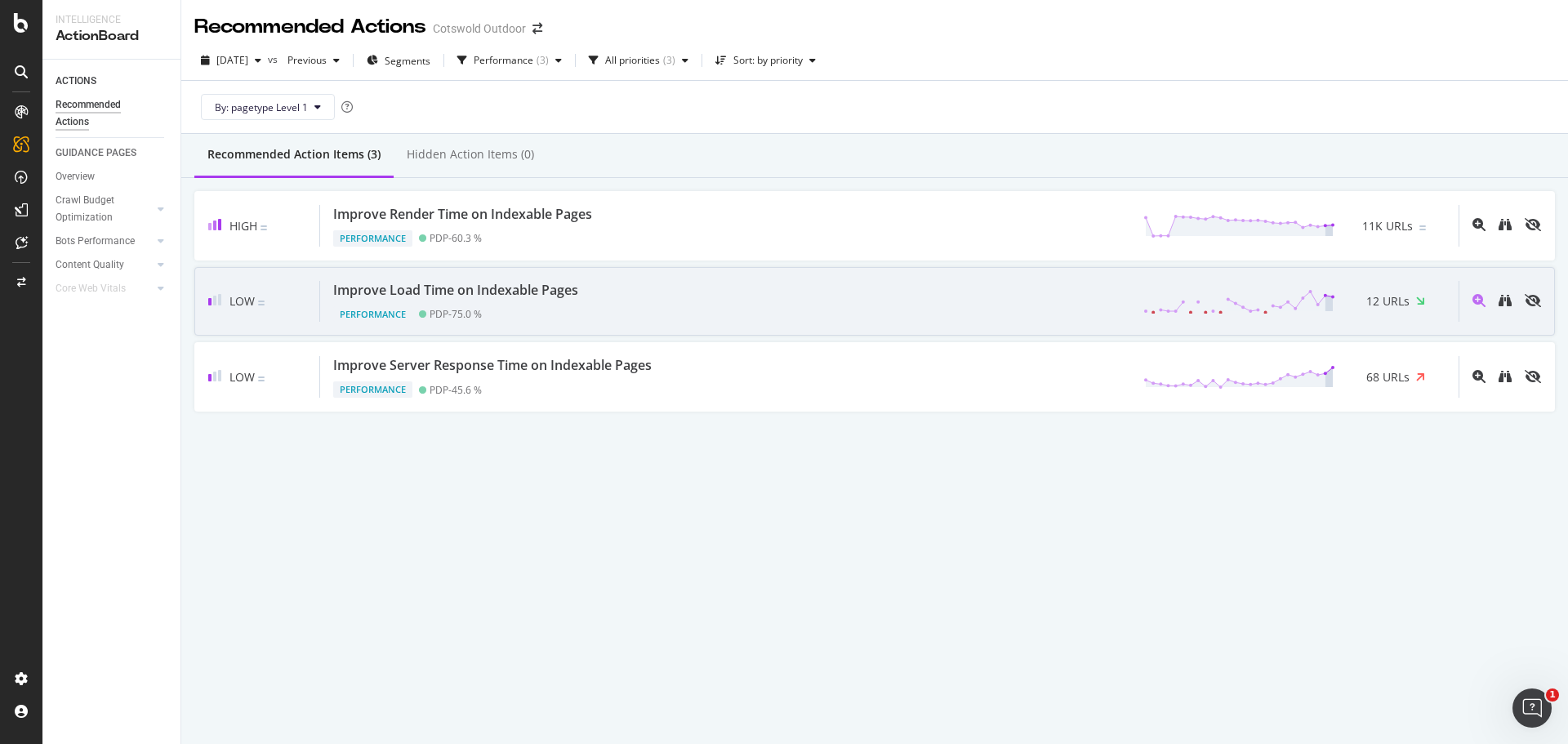
click at [538, 294] on div "Improve Load Time on Indexable Pages" at bounding box center [456, 290] width 245 height 18
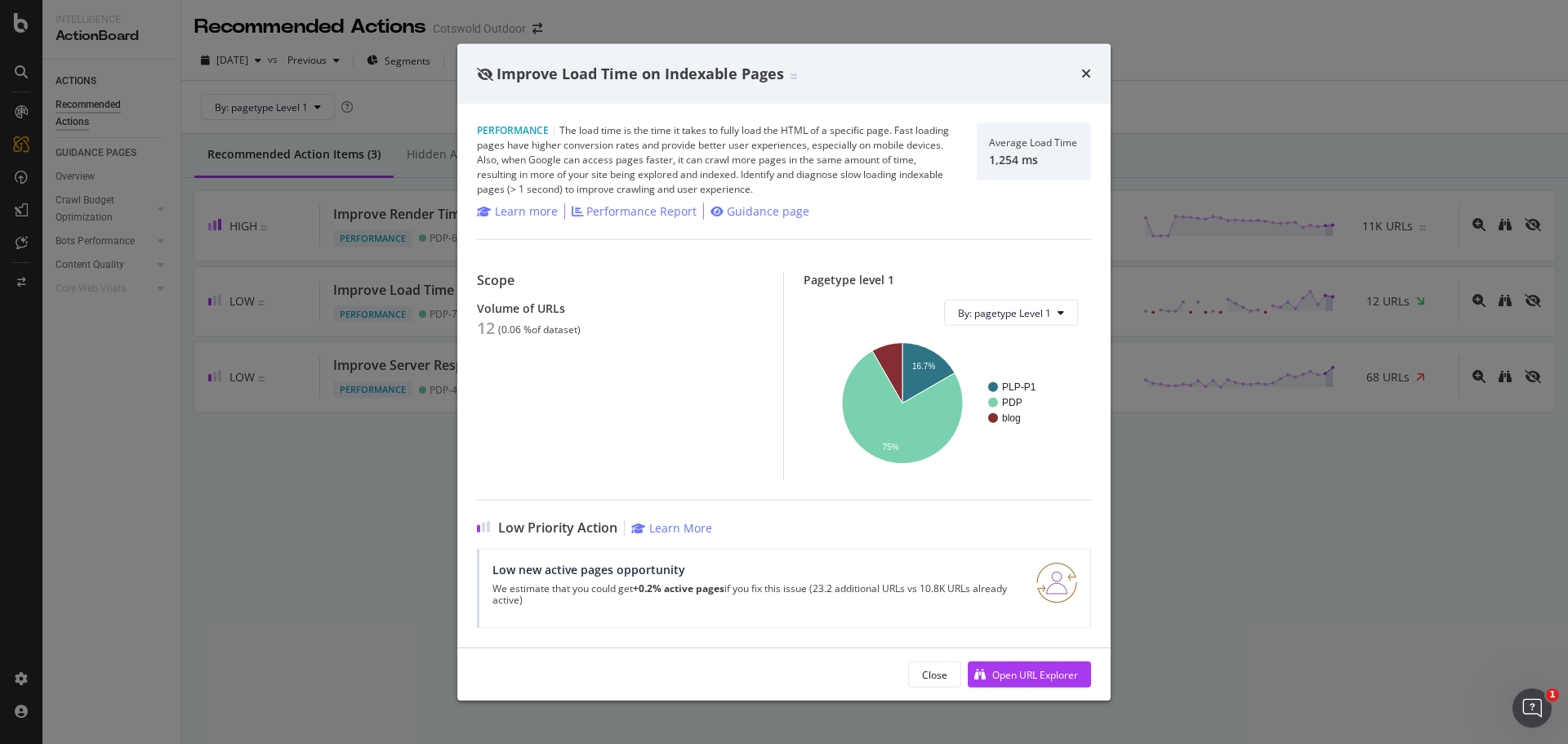
click at [233, 422] on div "Improve Load Time on Indexable Pages Performance | The load time is the time it…" at bounding box center [784, 372] width 1568 height 744
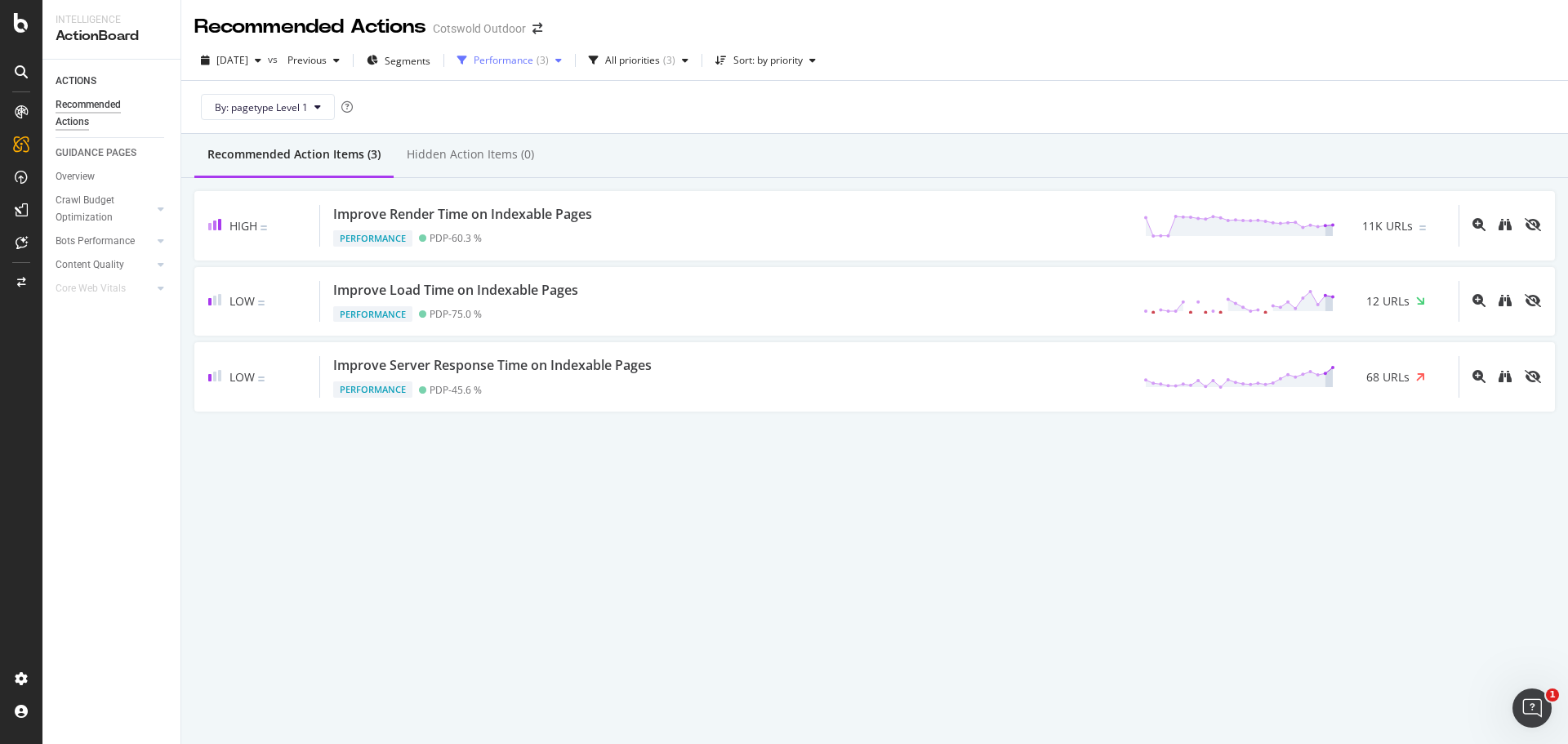
click at [531, 51] on div "Performance ( 3 )" at bounding box center [510, 60] width 117 height 24
click at [567, 235] on div "Internationalization" at bounding box center [564, 230] width 88 height 14
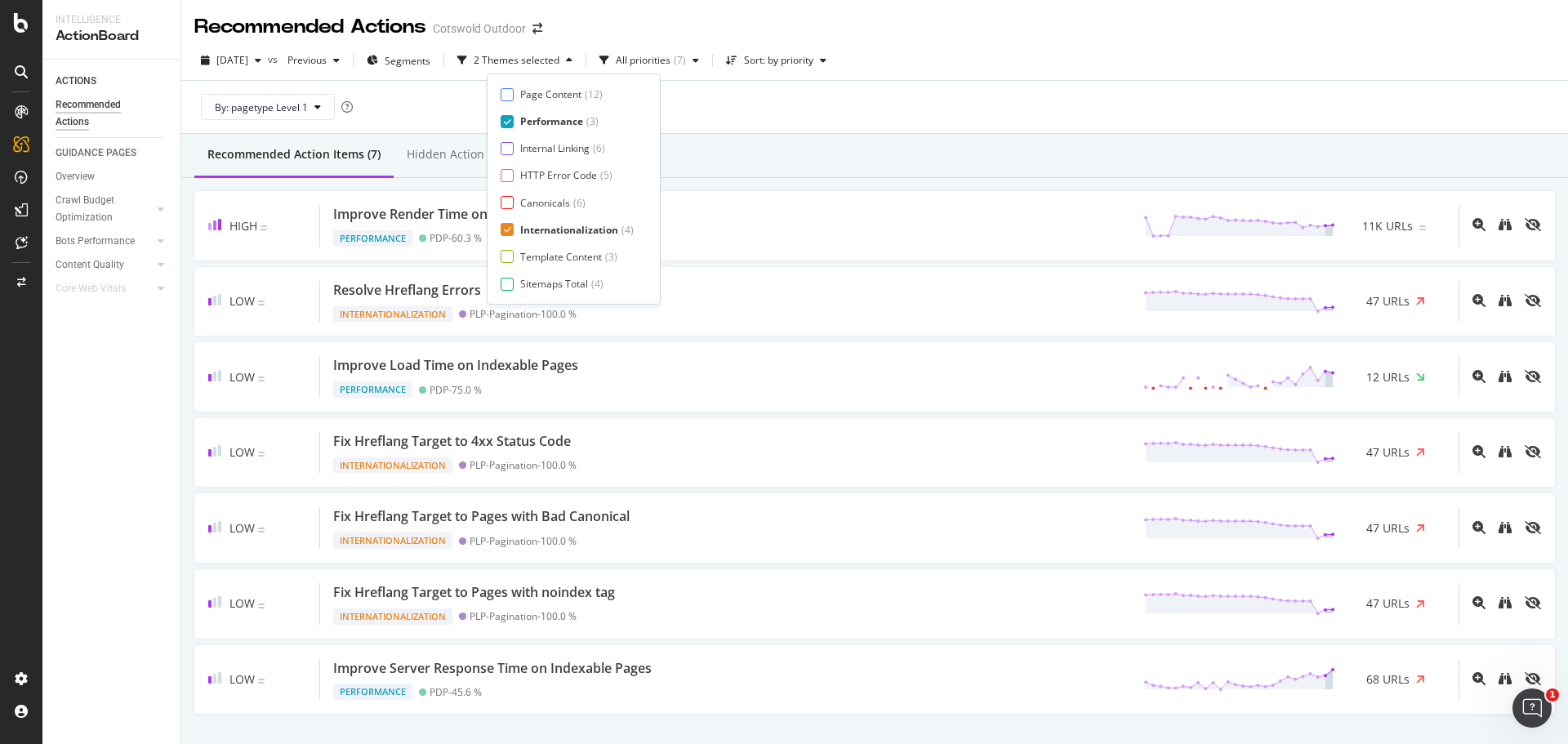
click at [557, 122] on div "Performance" at bounding box center [551, 121] width 63 height 14
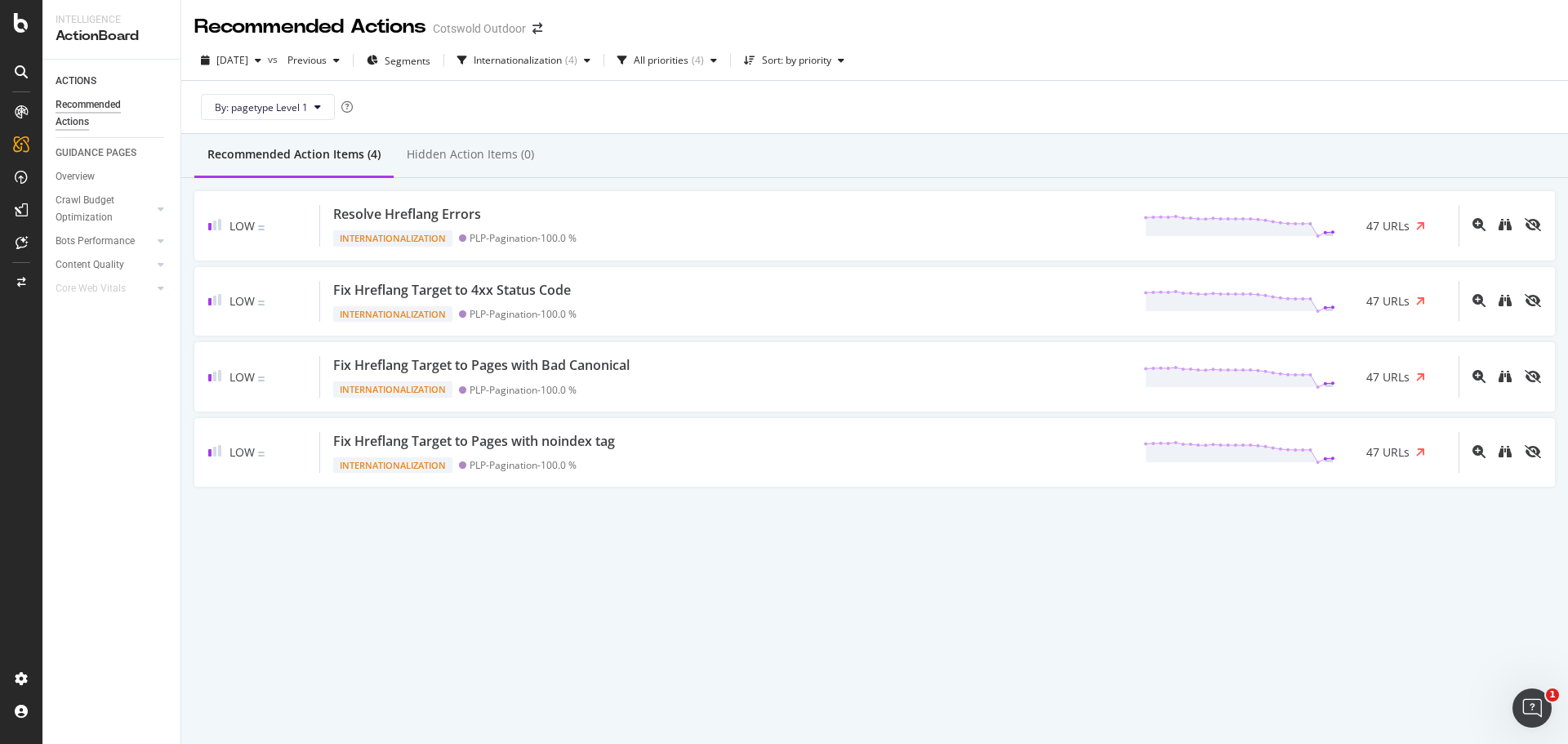
click at [864, 137] on div "Recommended Action Items (4) Hidden Action Items (0)" at bounding box center [874, 156] width 1387 height 44
click at [541, 50] on div "Internationalization ( 4 )" at bounding box center [524, 60] width 146 height 24
click at [552, 199] on div "Canonicals" at bounding box center [545, 203] width 49 height 14
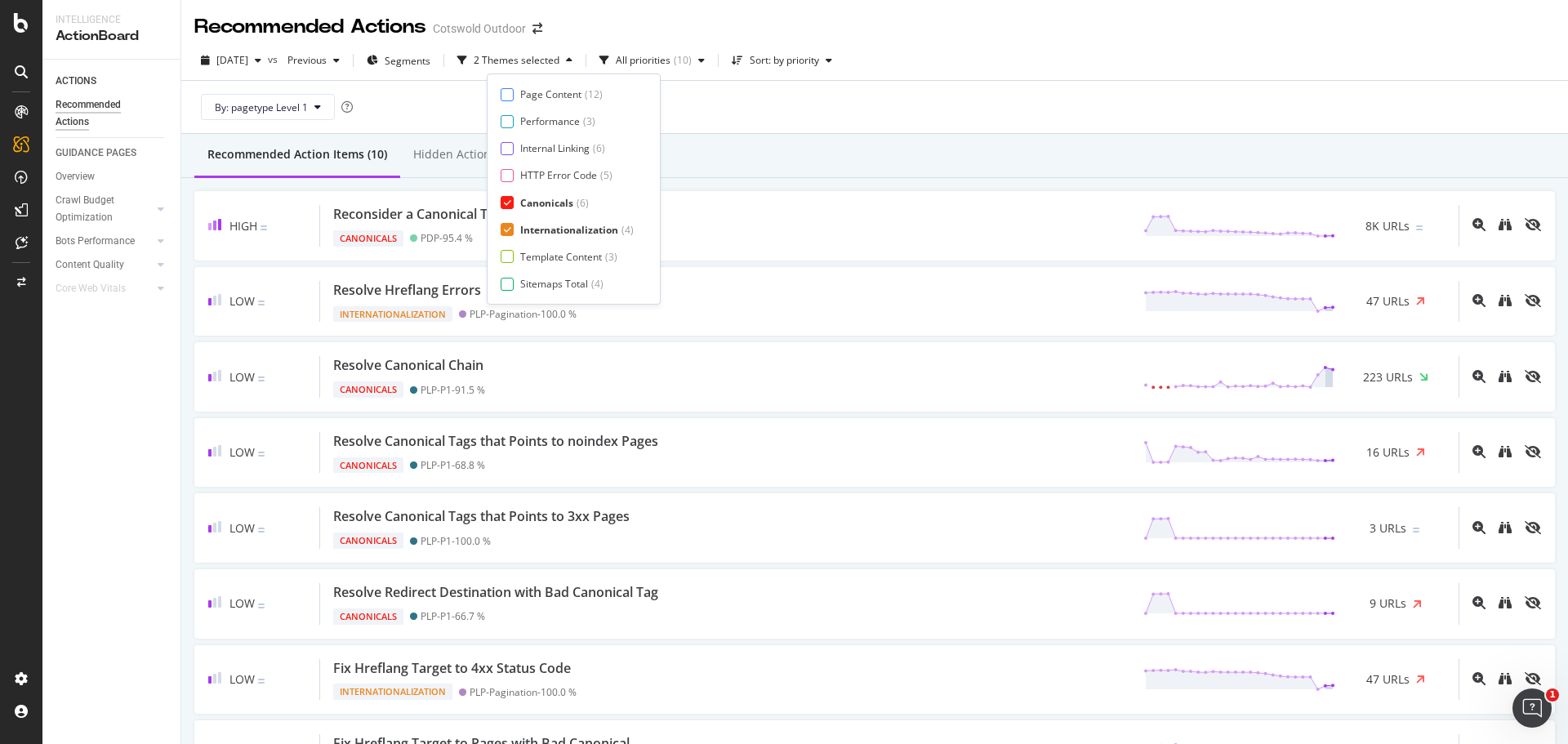
click at [566, 231] on div "Internationalization" at bounding box center [569, 230] width 98 height 14
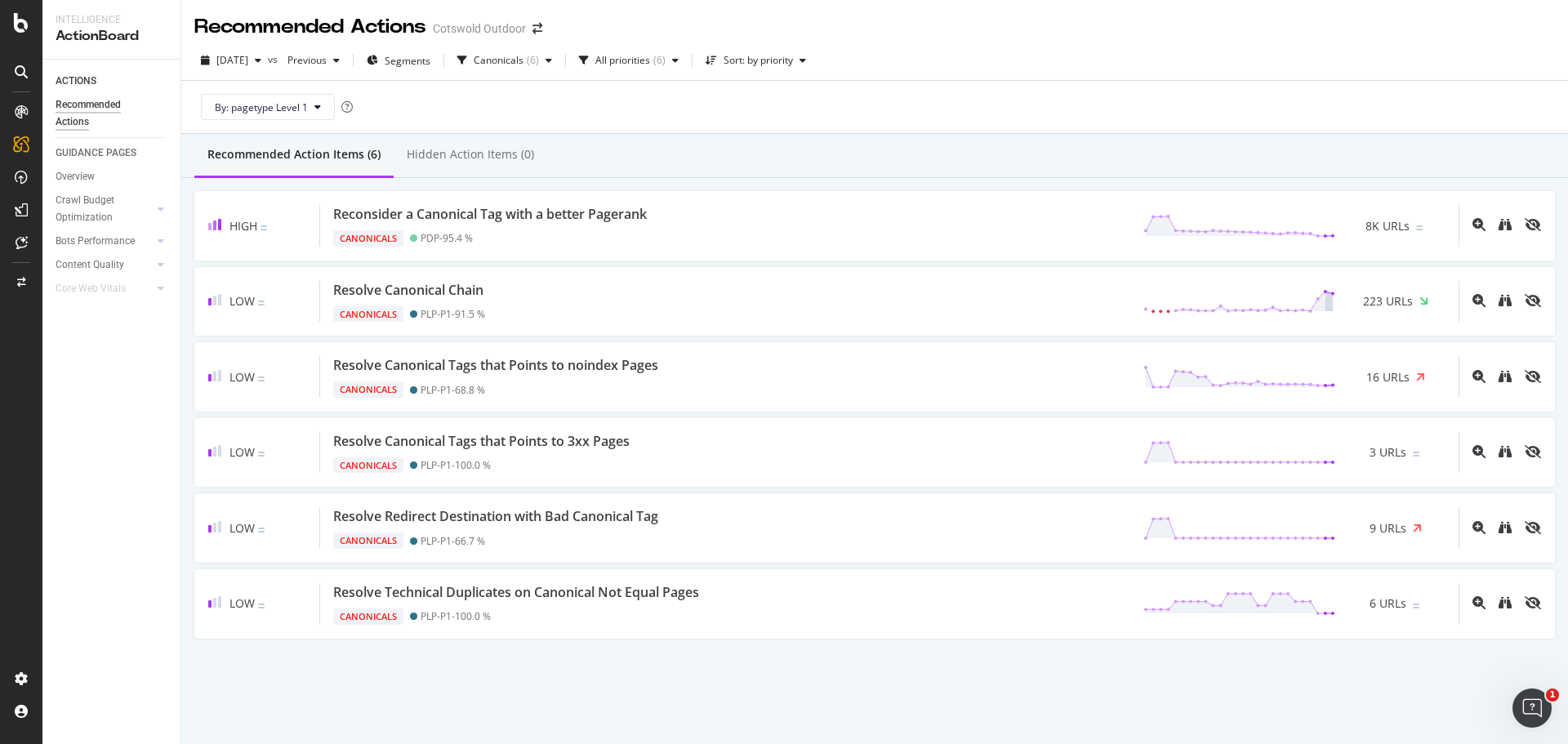
click at [795, 136] on div "Recommended Action Items (6) Hidden Action Items (0)" at bounding box center [874, 156] width 1387 height 44
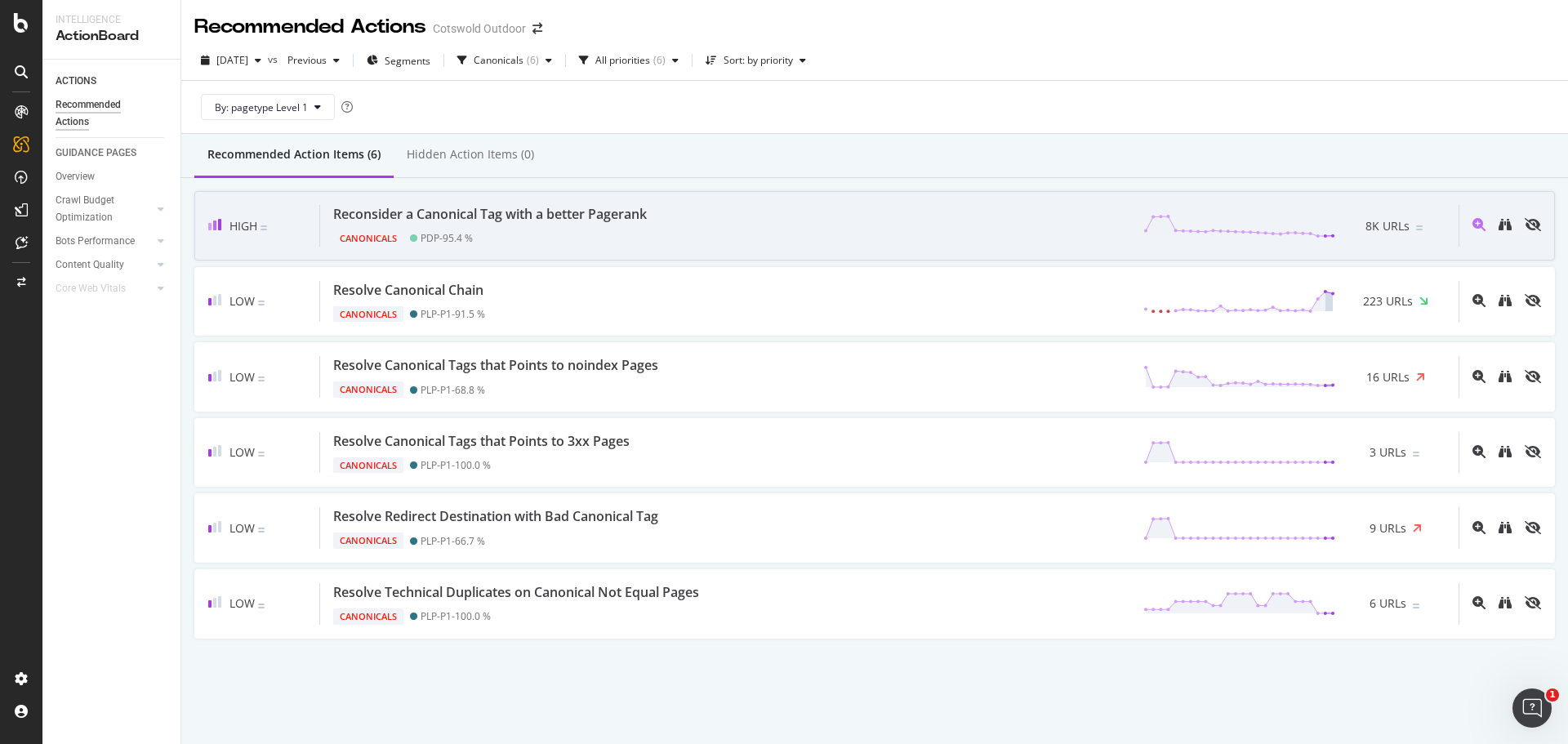
click at [738, 208] on div "Reconsider a Canonical Tag with a better Pagerank Canonicals PDP - 95.4 % 8K UR…" at bounding box center [889, 226] width 1139 height 42
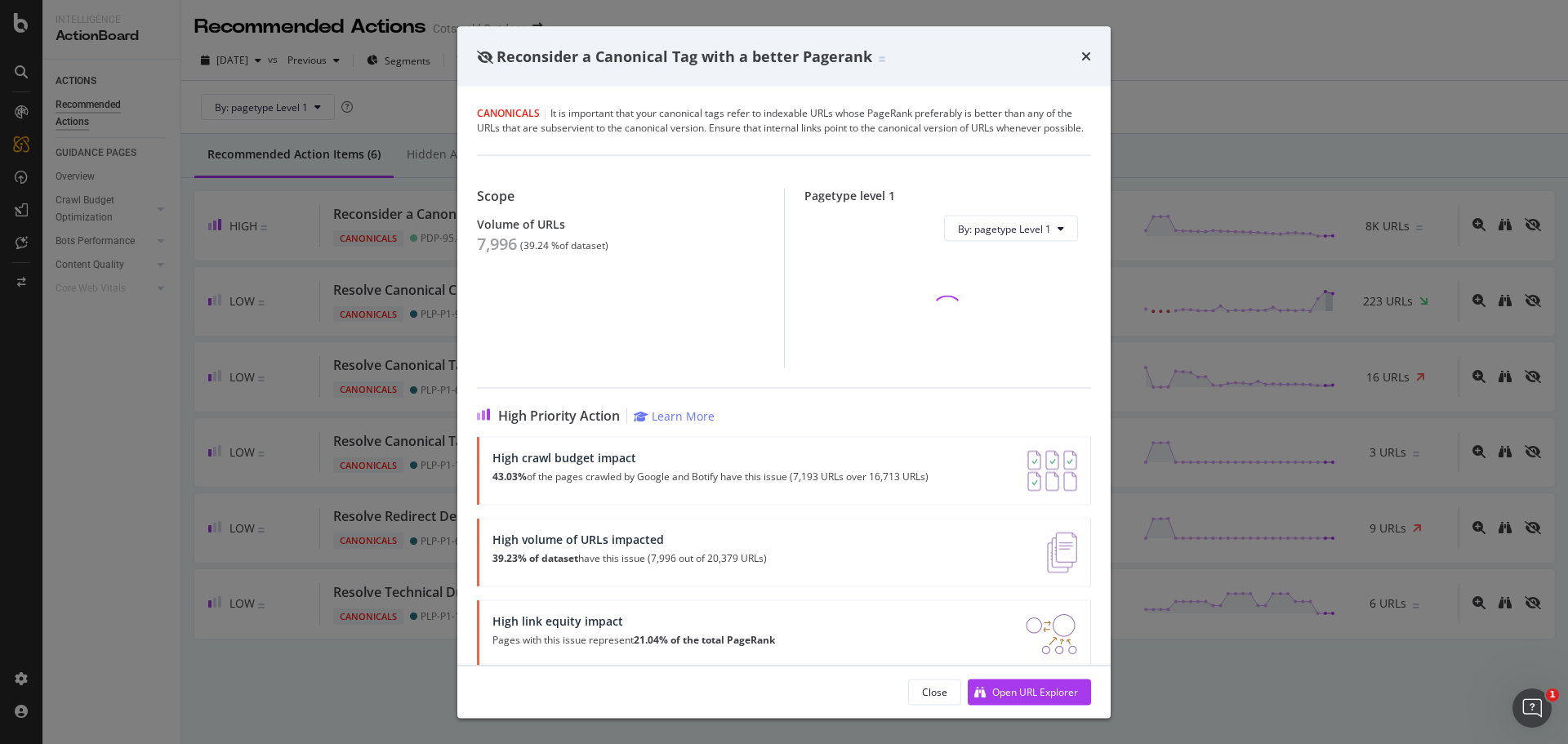
click at [507, 254] on div "7,996" at bounding box center [497, 244] width 40 height 19
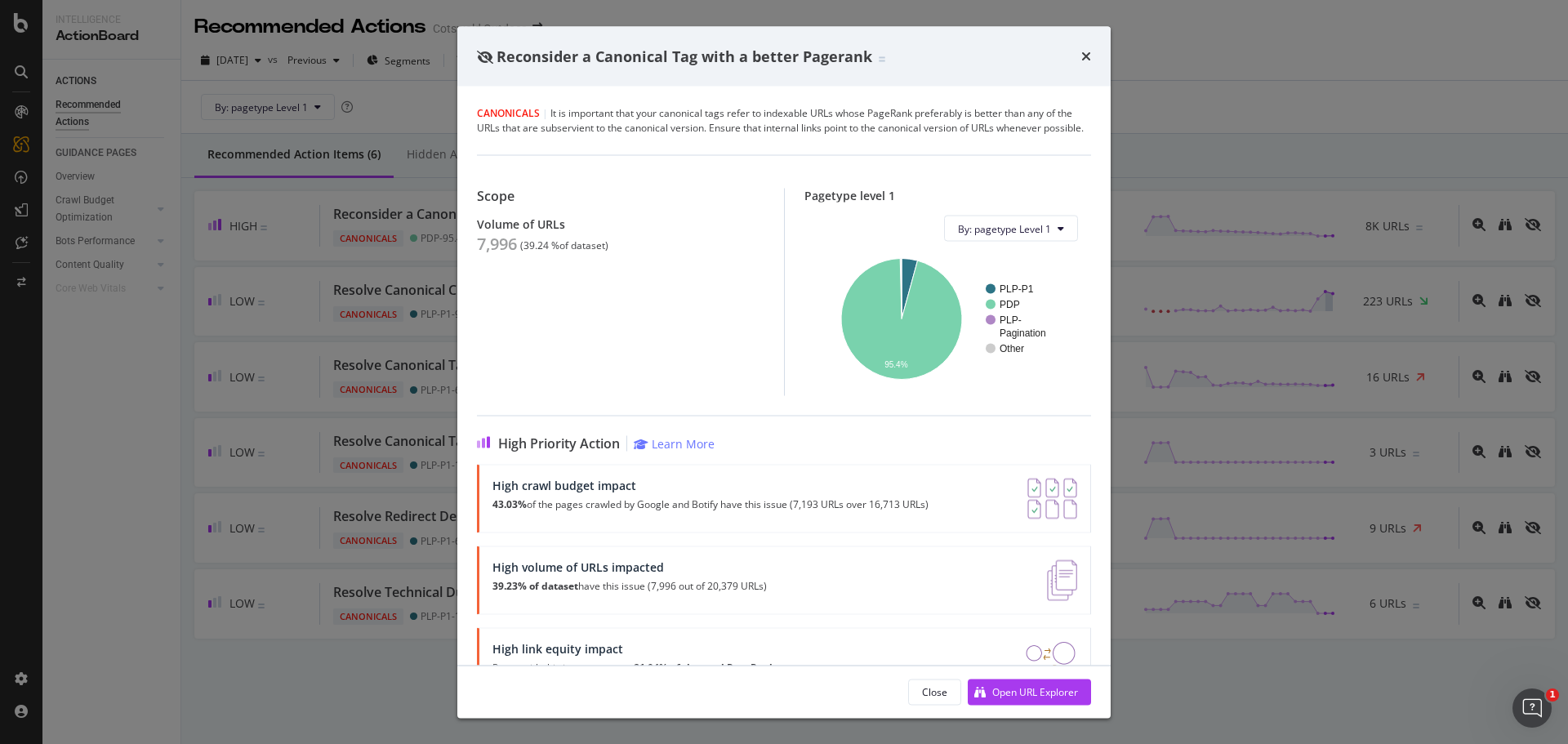
click at [300, 389] on div "Reconsider a Canonical Tag with a better Pagerank Canonicals | It is important …" at bounding box center [784, 372] width 1568 height 744
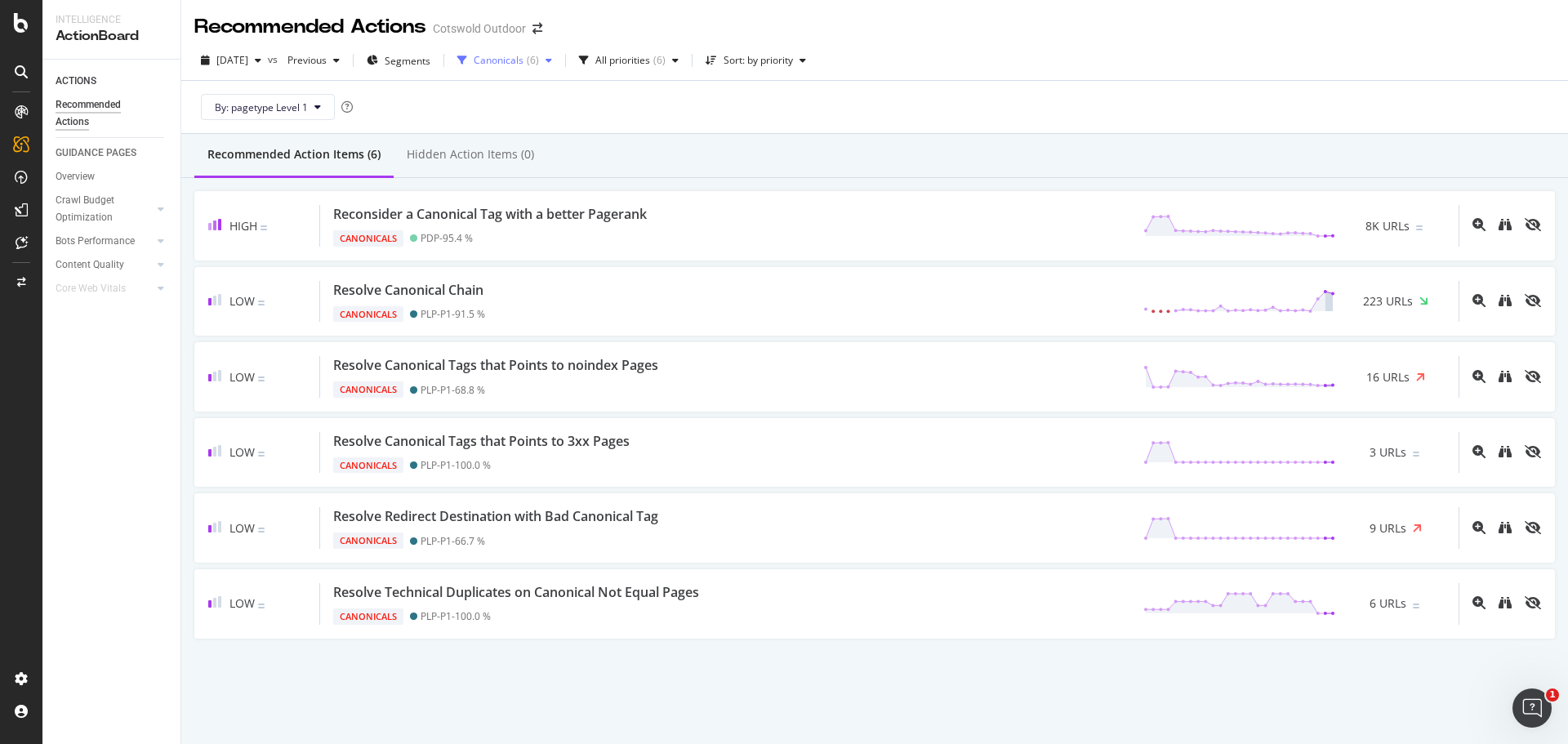
click at [525, 70] on div "Canonicals ( 6 )" at bounding box center [505, 60] width 108 height 24
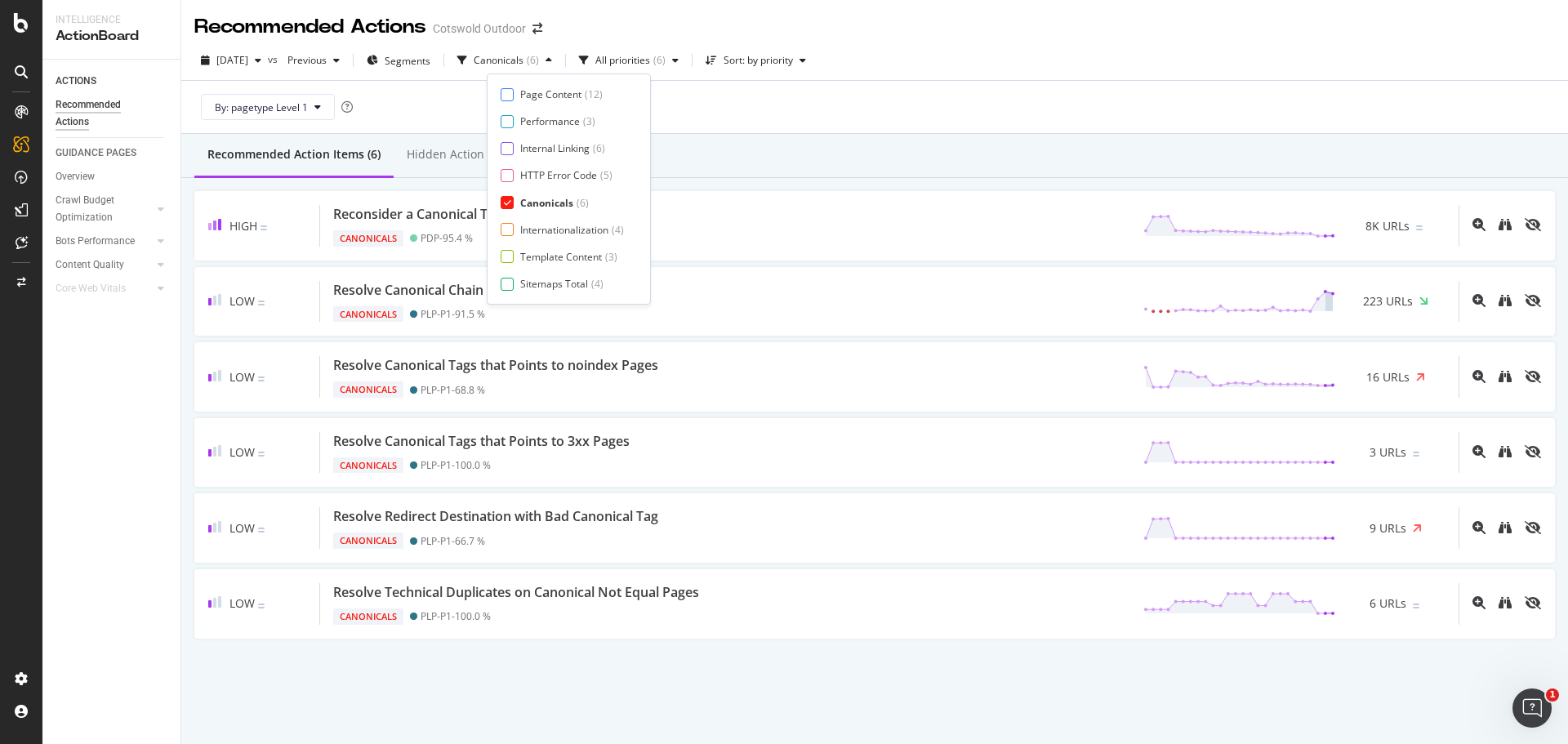
click at [544, 197] on div "Canonicals" at bounding box center [546, 203] width 53 height 14
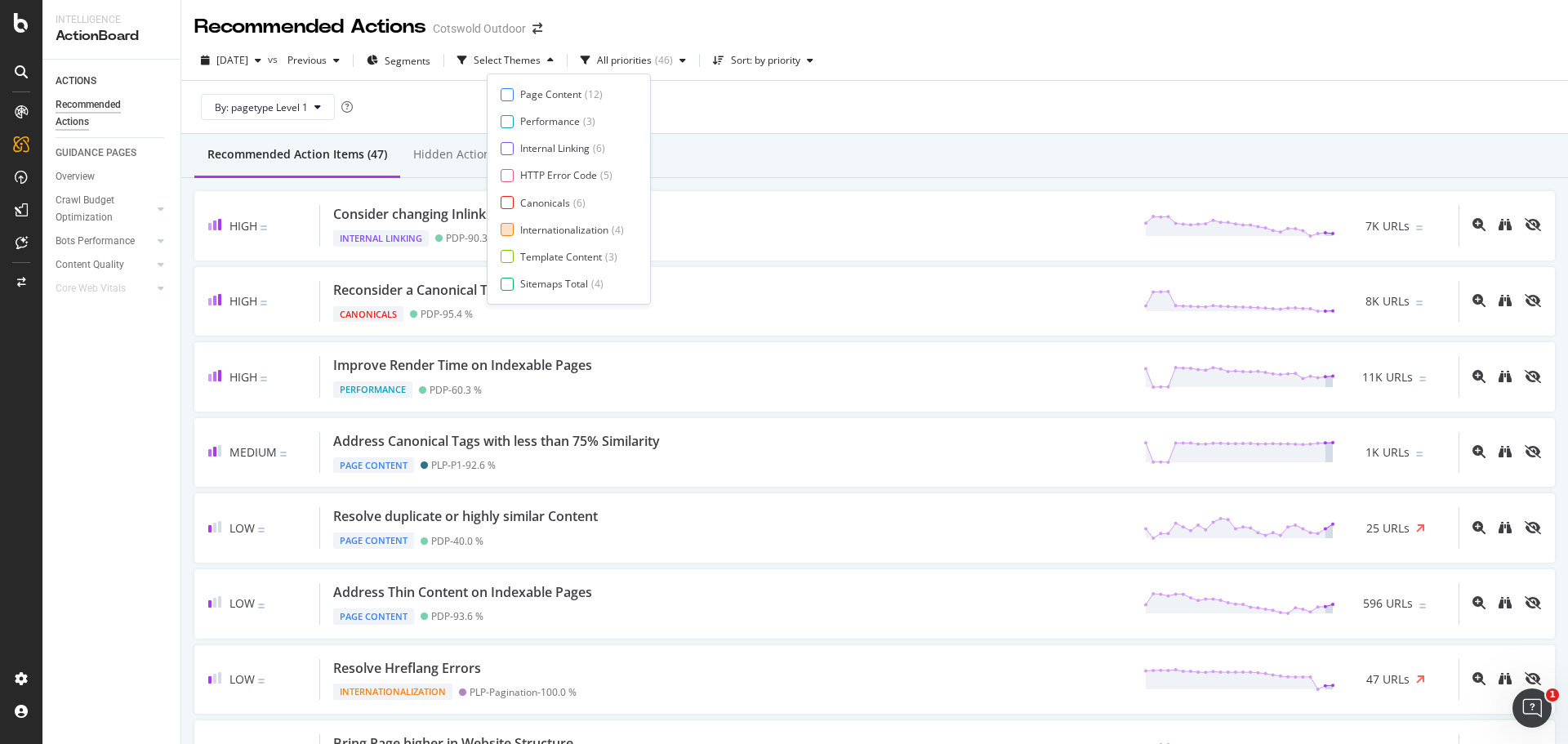
scroll to position [27, 0]
click at [560, 280] on div "Page Meta Data" at bounding box center [557, 283] width 74 height 14
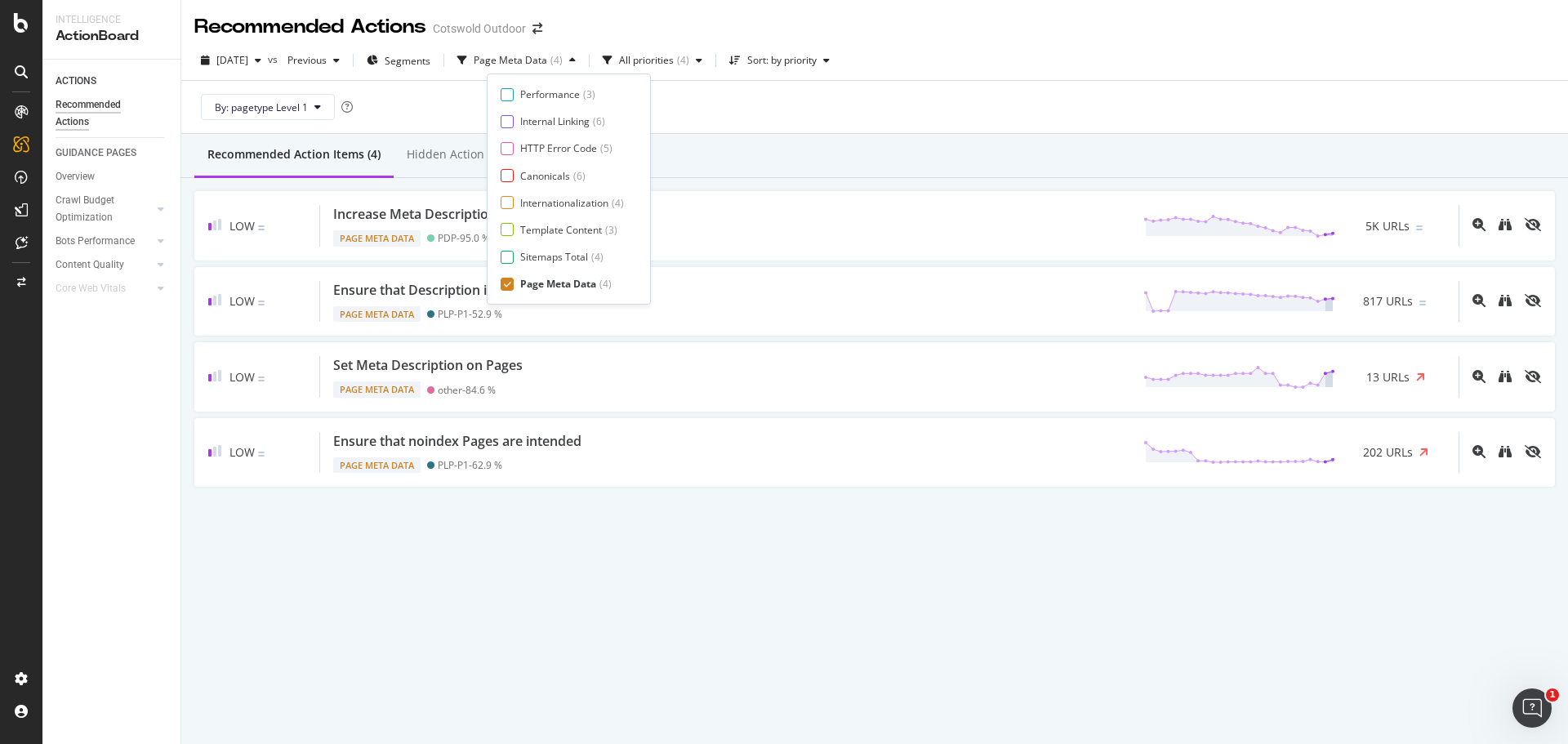
click at [780, 162] on div "Recommended Action Items (4) Hidden Action Items (0)" at bounding box center [874, 156] width 1387 height 44
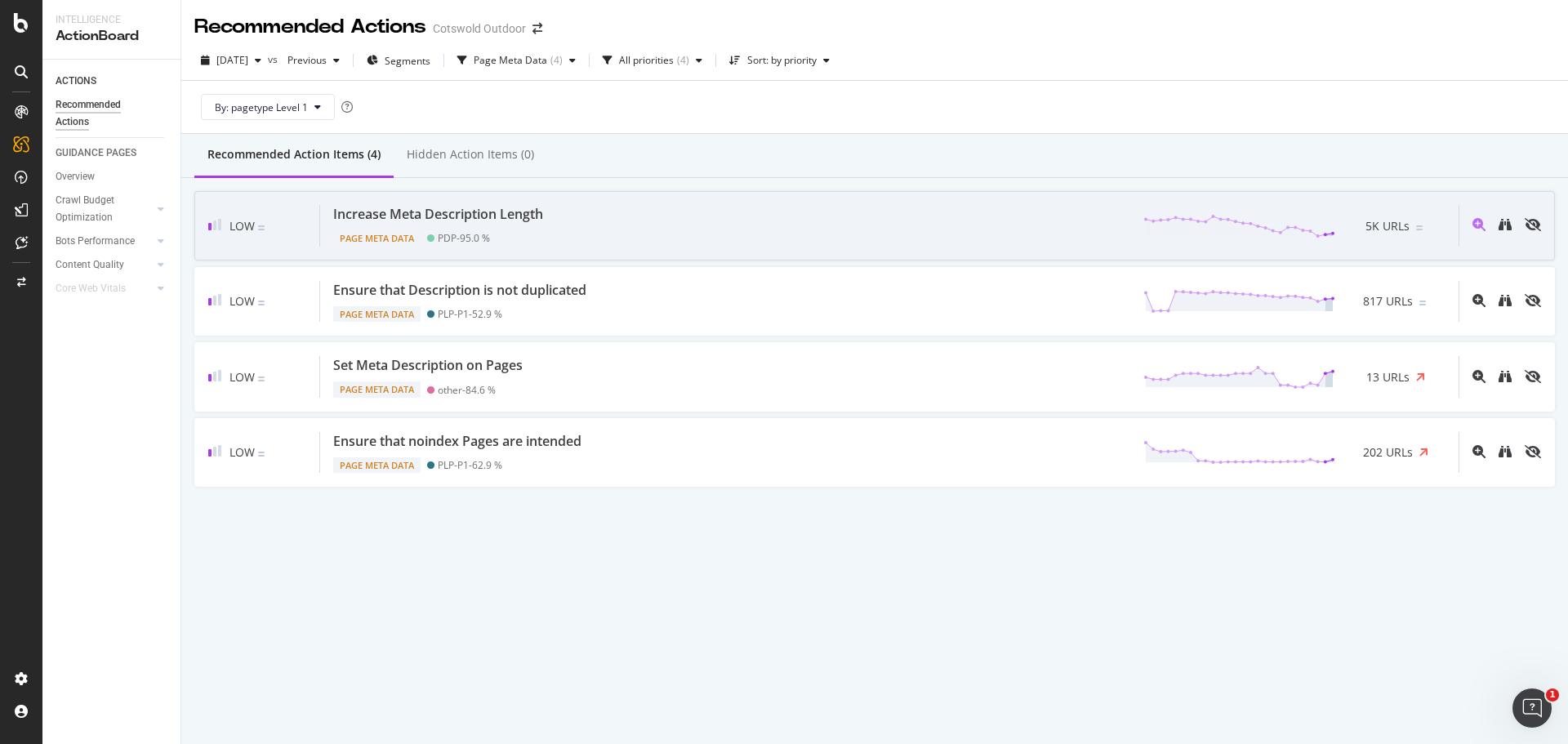
click at [564, 203] on div "Low Increase Meta Description Length Page Meta Data PDP - 95.0 % 5K URLs" at bounding box center [875, 225] width 1361 height 70
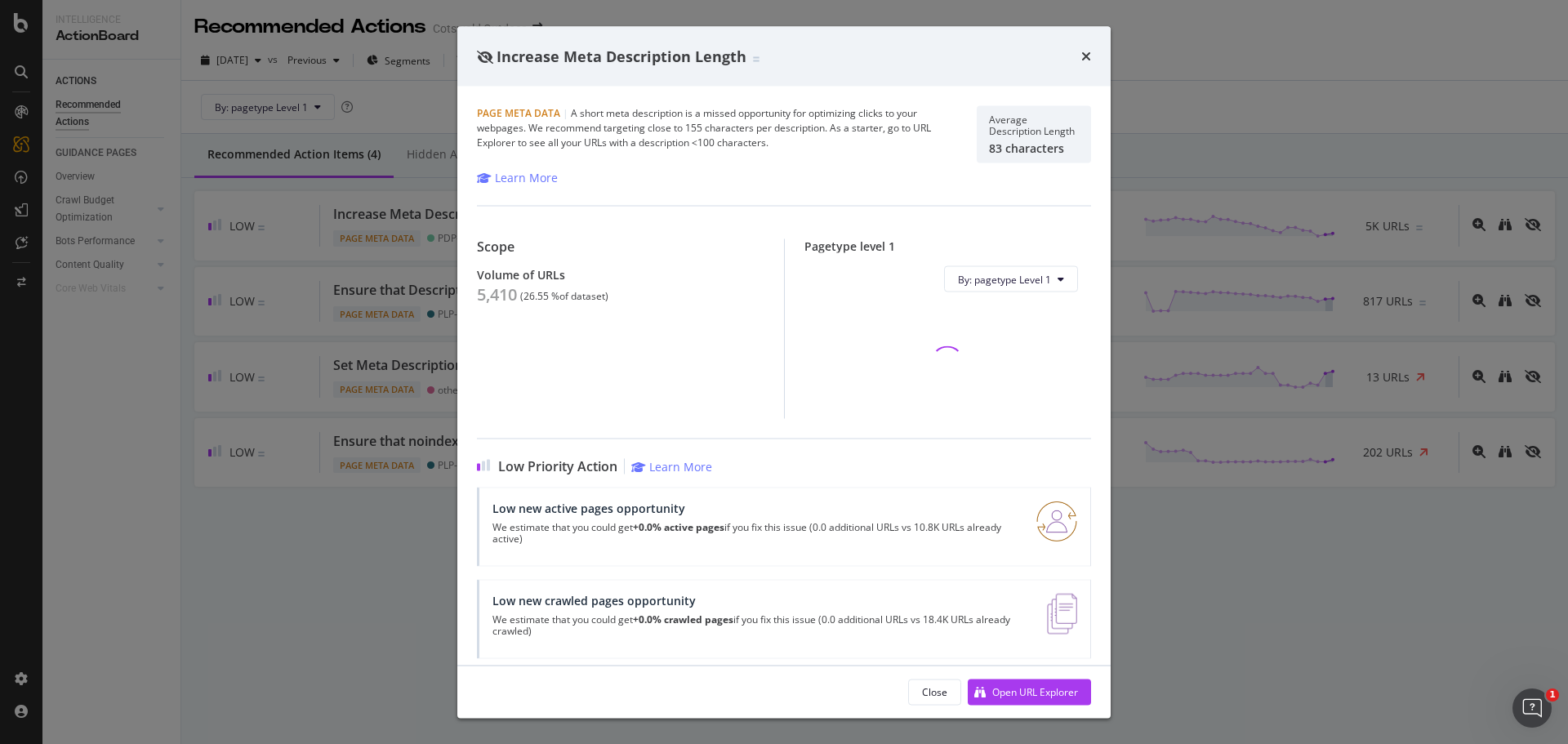
click at [477, 282] on div "Volume of URLs 5,410 ( 26.55 % of dataset )" at bounding box center [620, 287] width 287 height 37
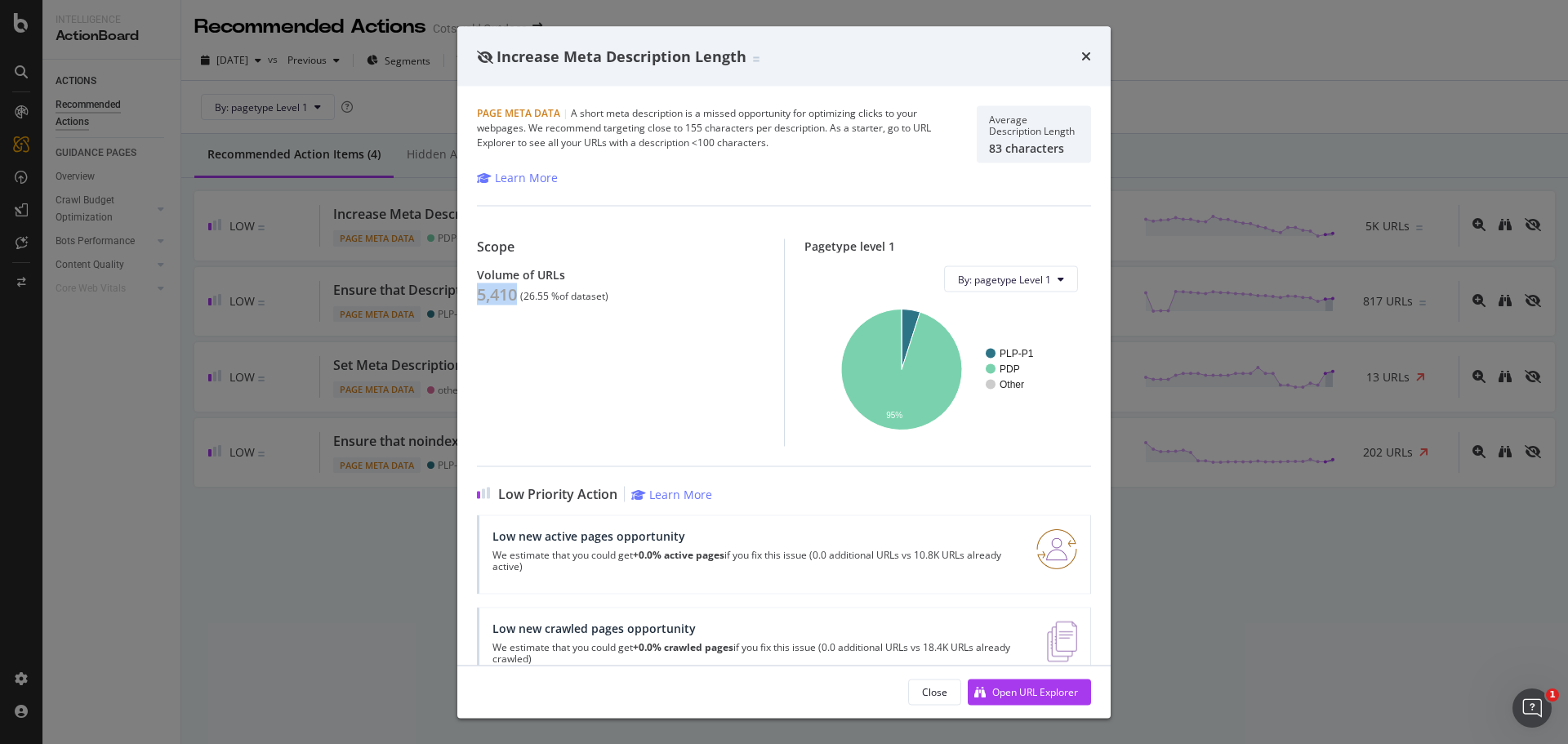
click at [391, 366] on div "Increase Meta Description Length Page Meta Data | A short meta description is a…" at bounding box center [784, 372] width 1568 height 744
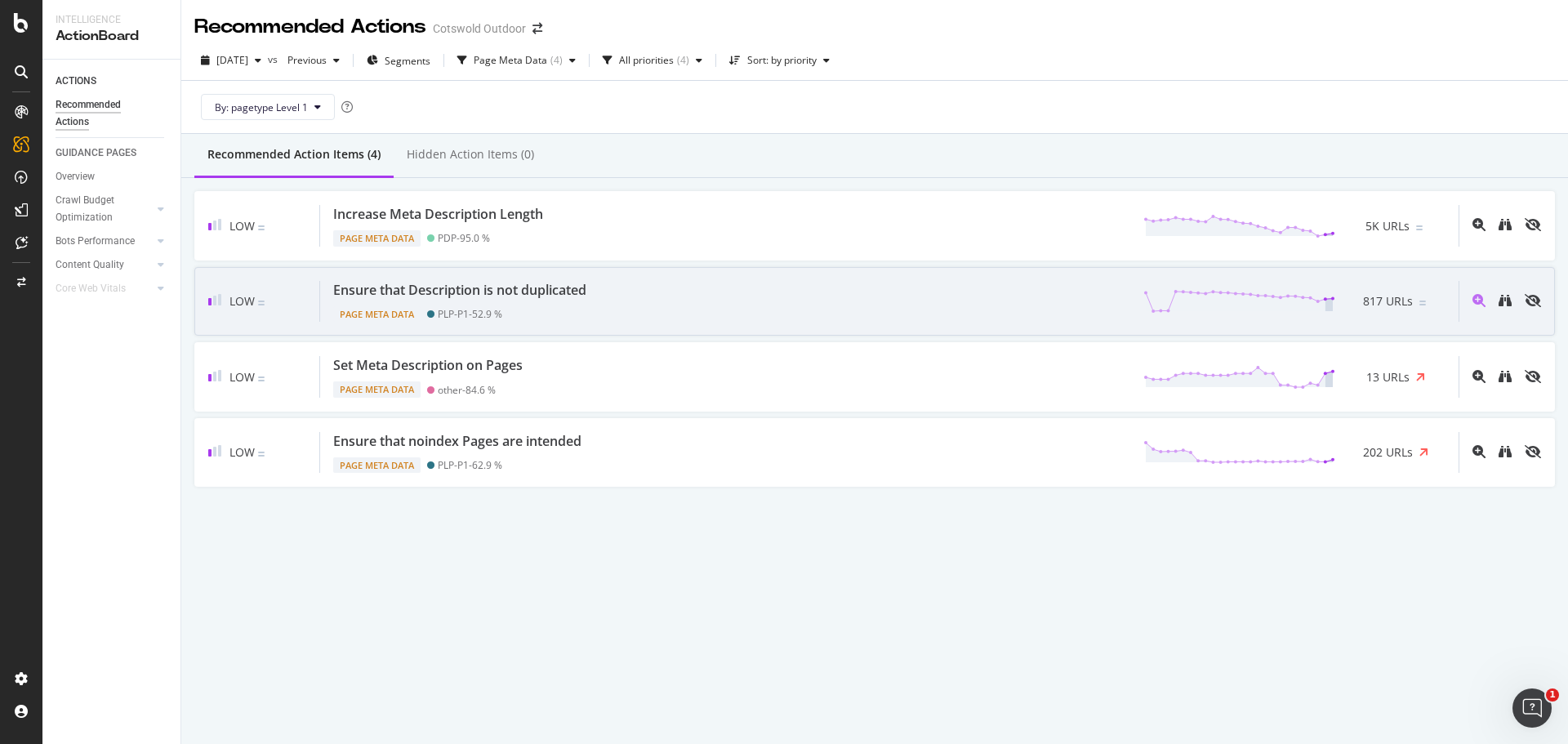
click at [501, 304] on div "Page Meta Data PLP-P1 - 52.9 %" at bounding box center [463, 311] width 260 height 23
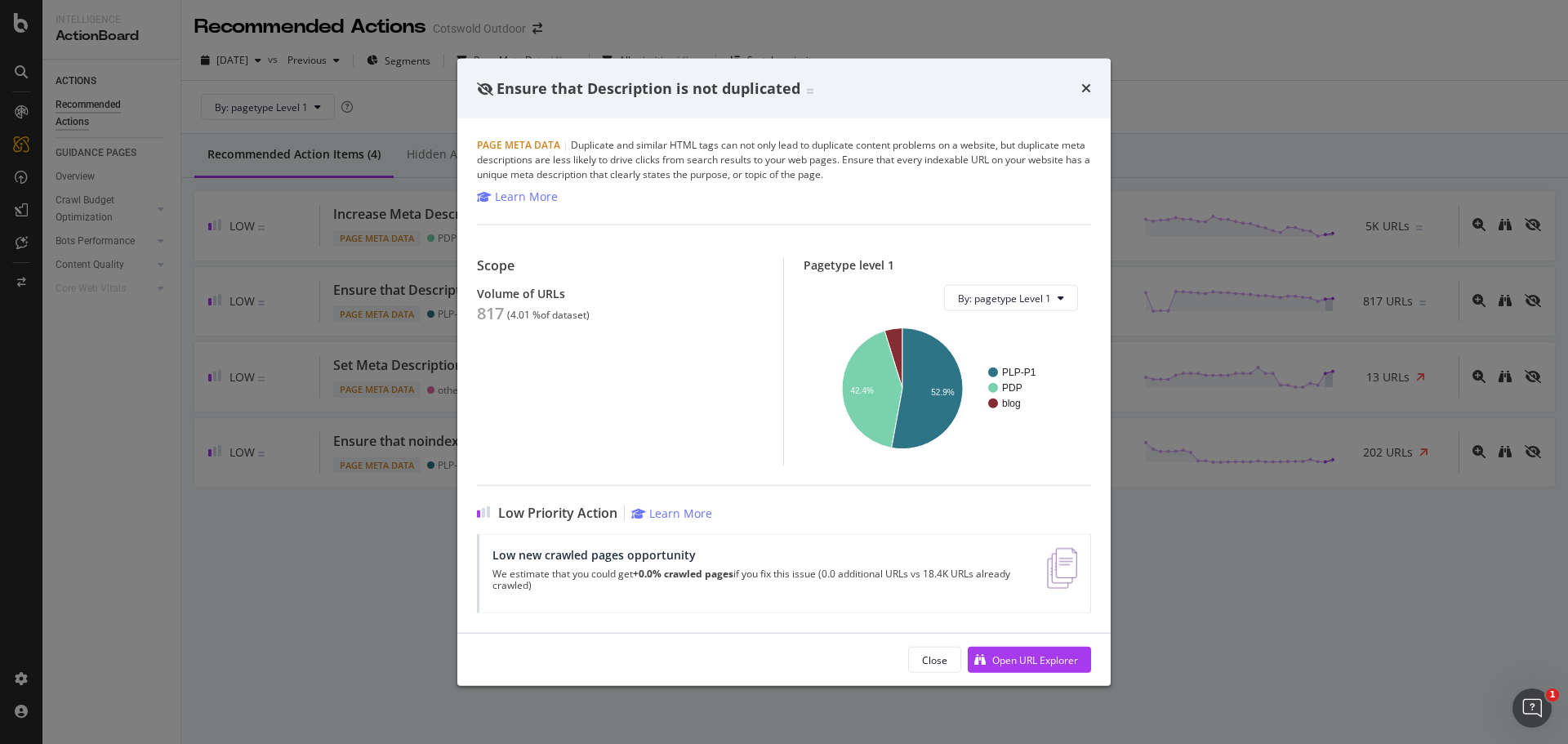
click at [361, 417] on div "Ensure that Description is not duplicated Page Meta Data | Duplicate and simila…" at bounding box center [784, 372] width 1568 height 744
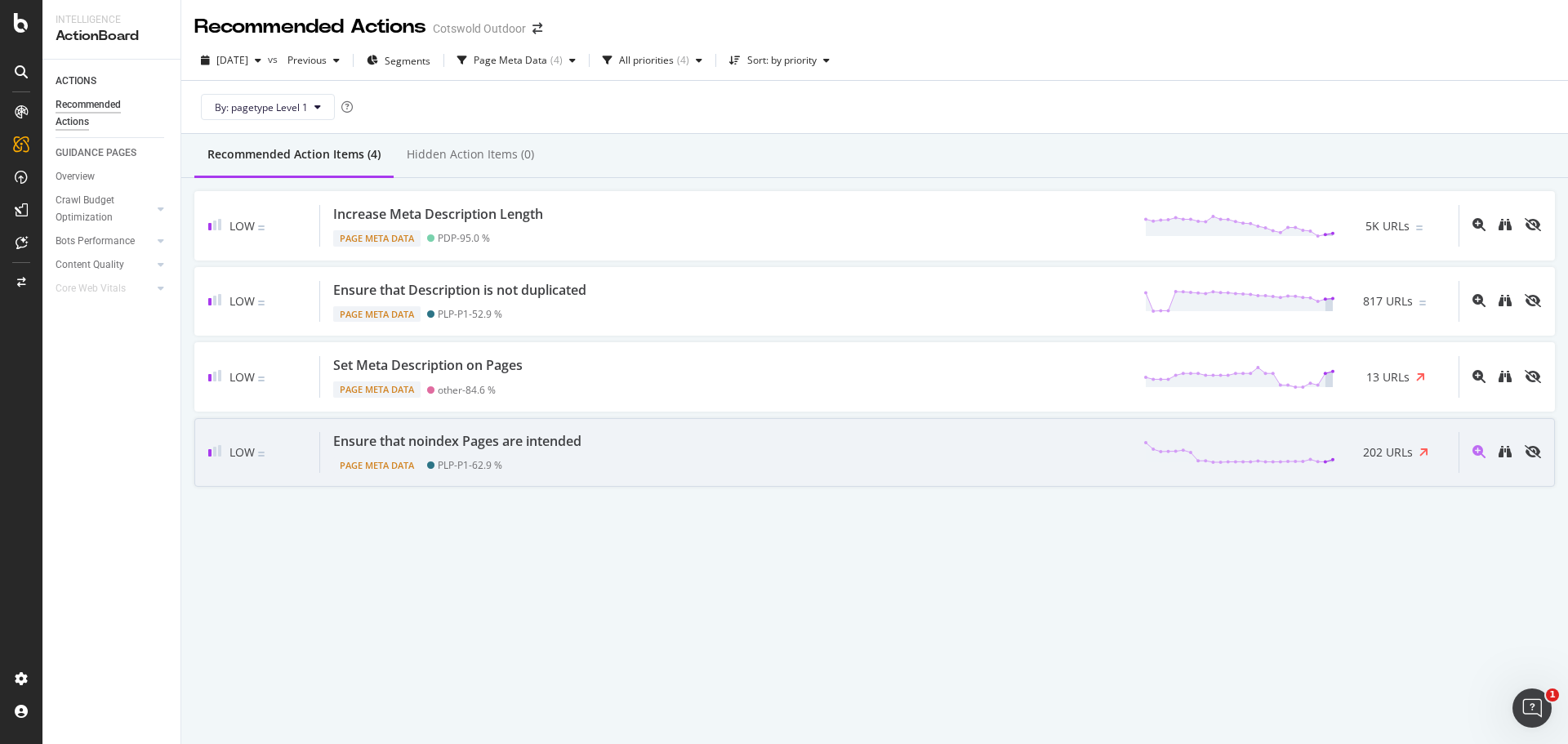
click at [510, 435] on div "Ensure that noindex Pages are intended" at bounding box center [458, 442] width 248 height 18
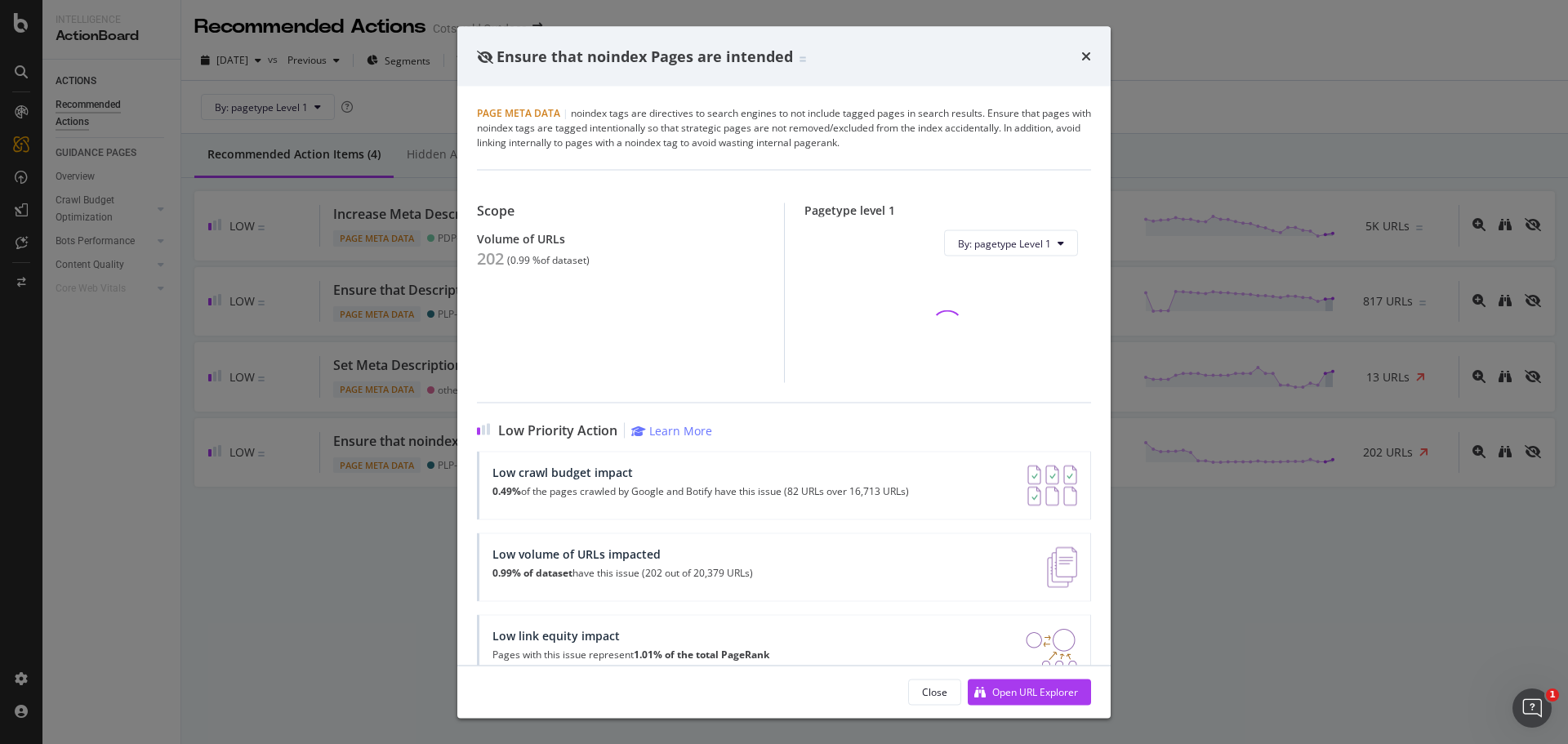
click at [233, 322] on div "Ensure that noindex Pages are intended Page Meta Data | noindex tags are direct…" at bounding box center [784, 372] width 1568 height 744
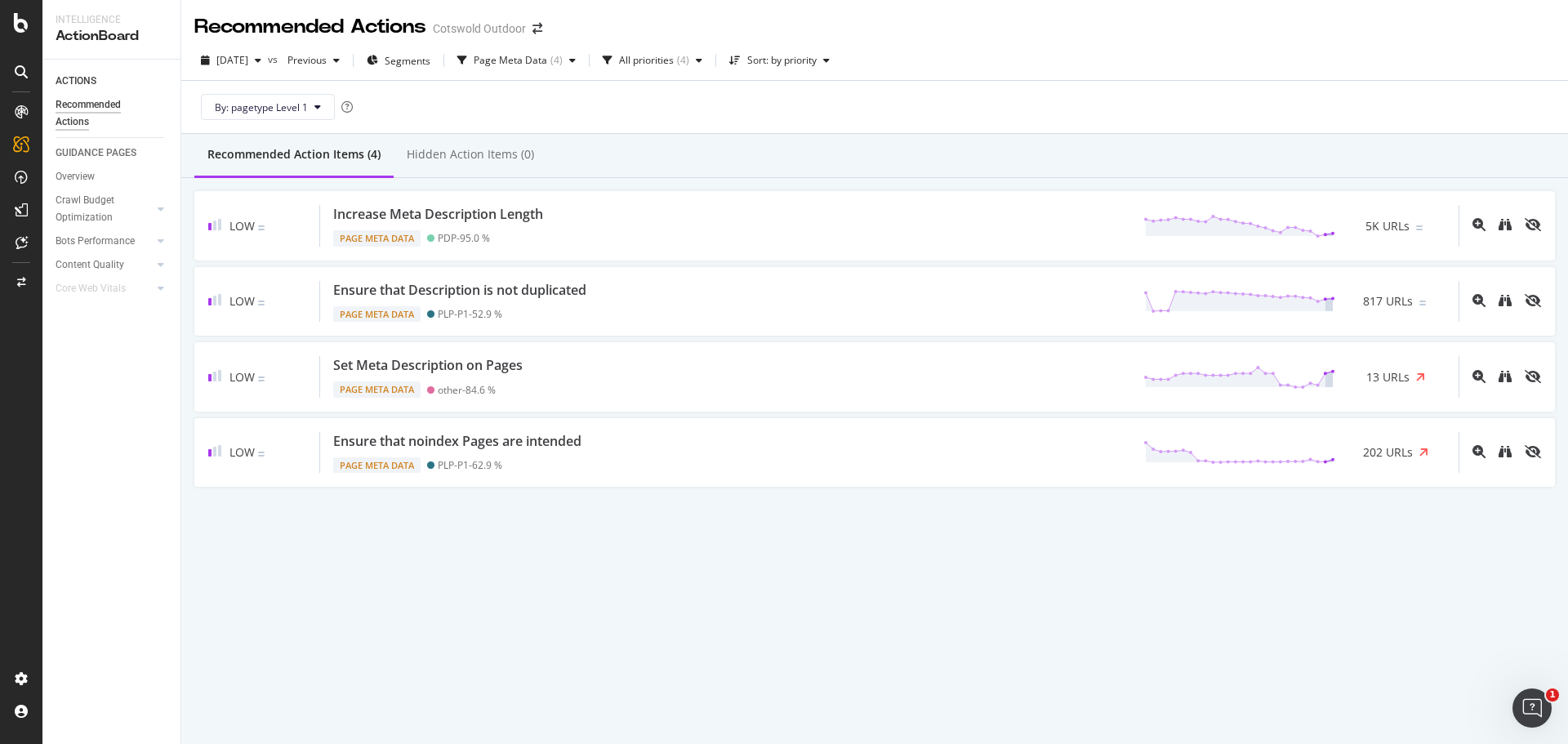
click at [927, 96] on div "By: pagetype Level 1" at bounding box center [875, 106] width 1361 height 52
click at [807, 659] on div "Recommended Actions Cotswold Outdoor [DATE] vs Previous Segments Page Meta Data…" at bounding box center [874, 372] width 1387 height 744
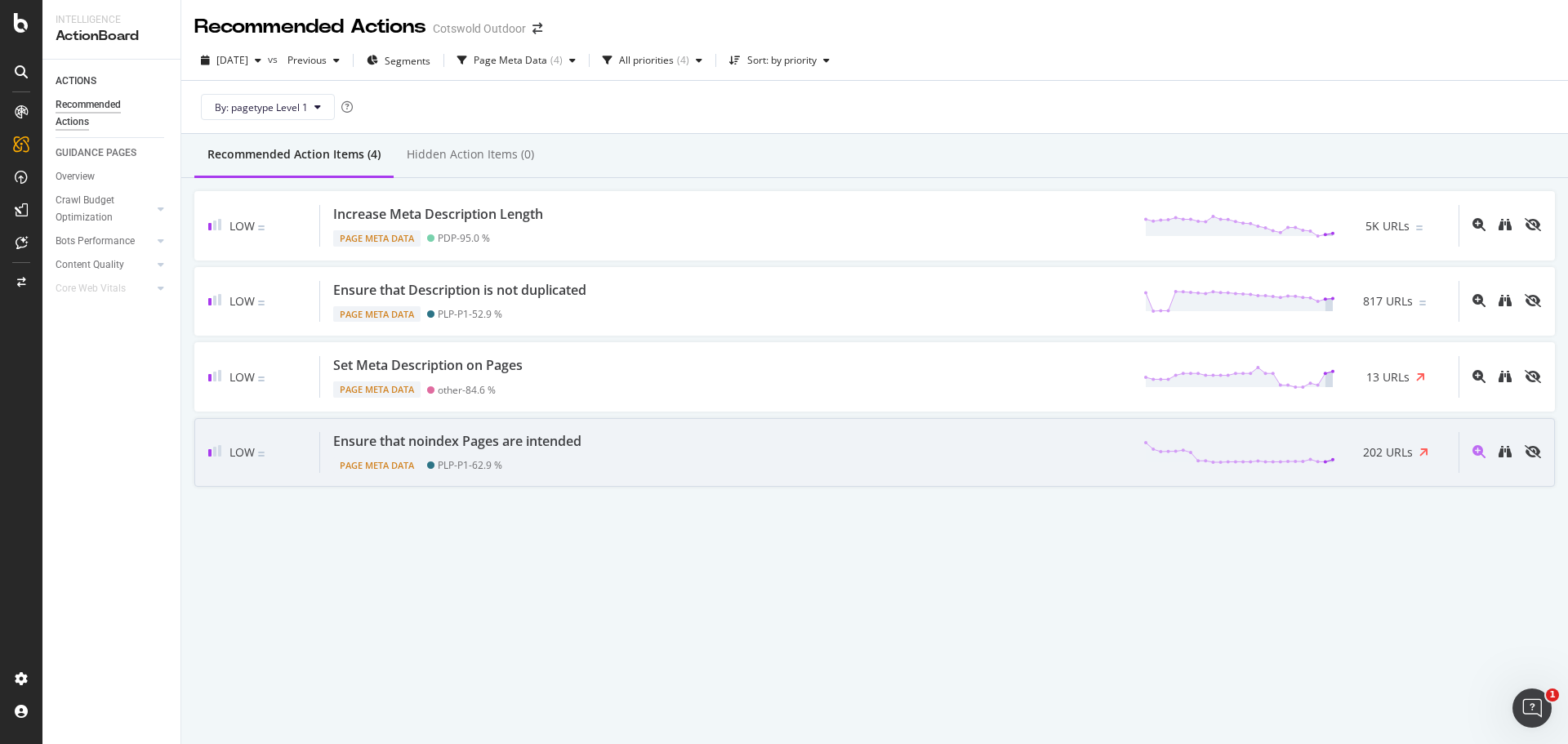
click at [855, 462] on div "Ensure that noindex Pages are intended Page Meta Data PLP-P1 - 62.9 % 202 URLs" at bounding box center [889, 453] width 1139 height 42
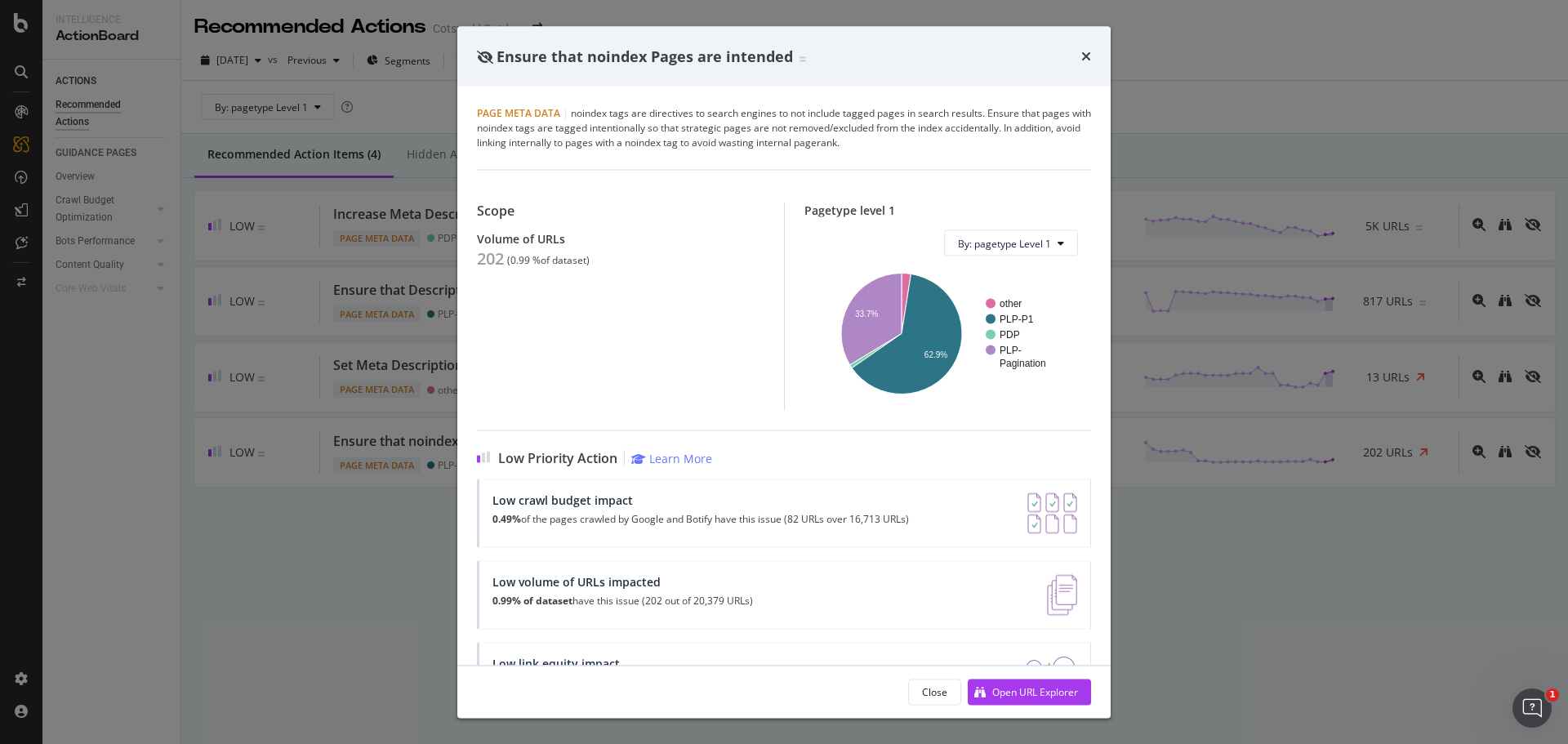
click at [368, 481] on div "Ensure that noindex Pages are intended Page Meta Data | noindex tags are direct…" at bounding box center [784, 372] width 1568 height 744
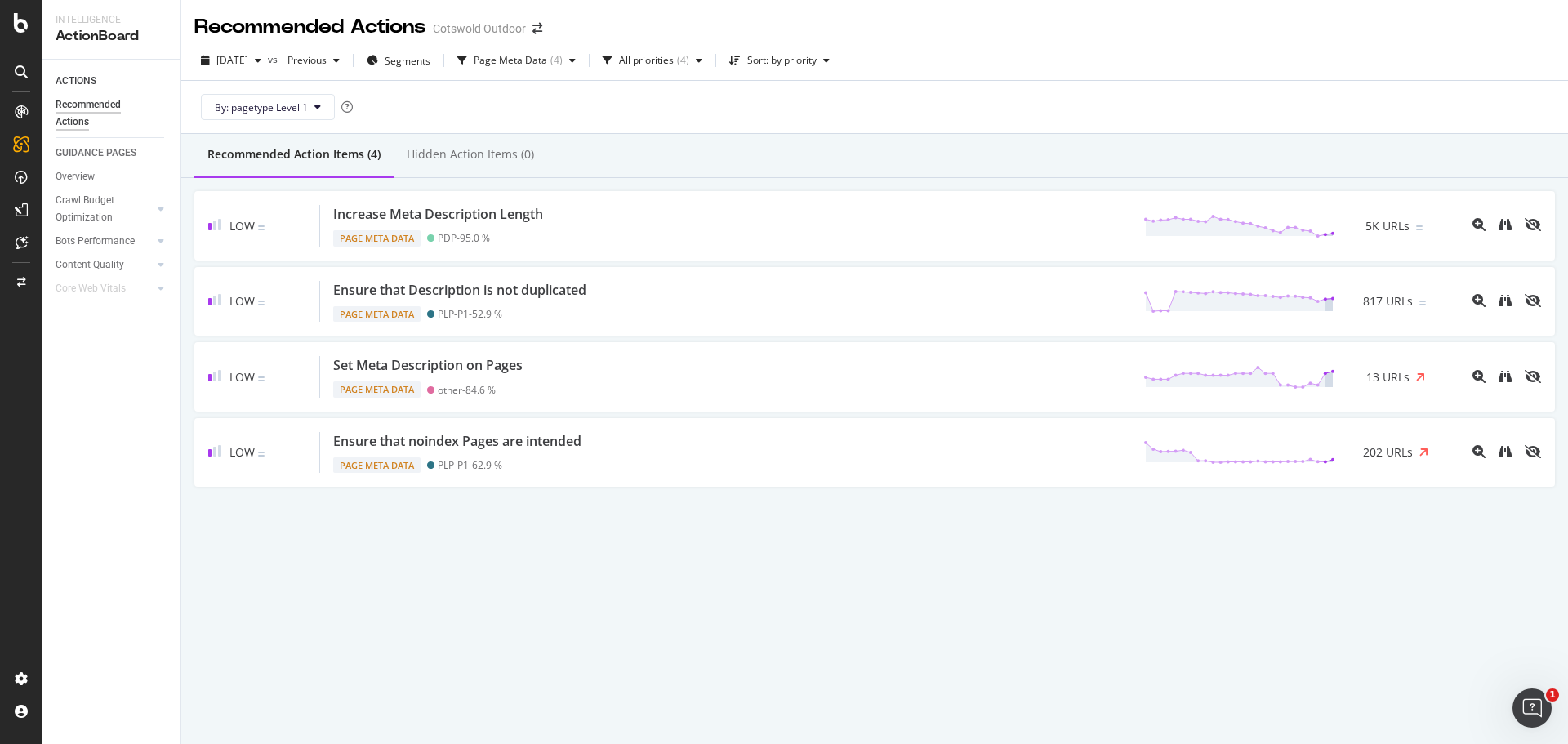
click at [650, 119] on div "By: pagetype Level 1" at bounding box center [875, 106] width 1361 height 52
